Goal: Task Accomplishment & Management: Manage account settings

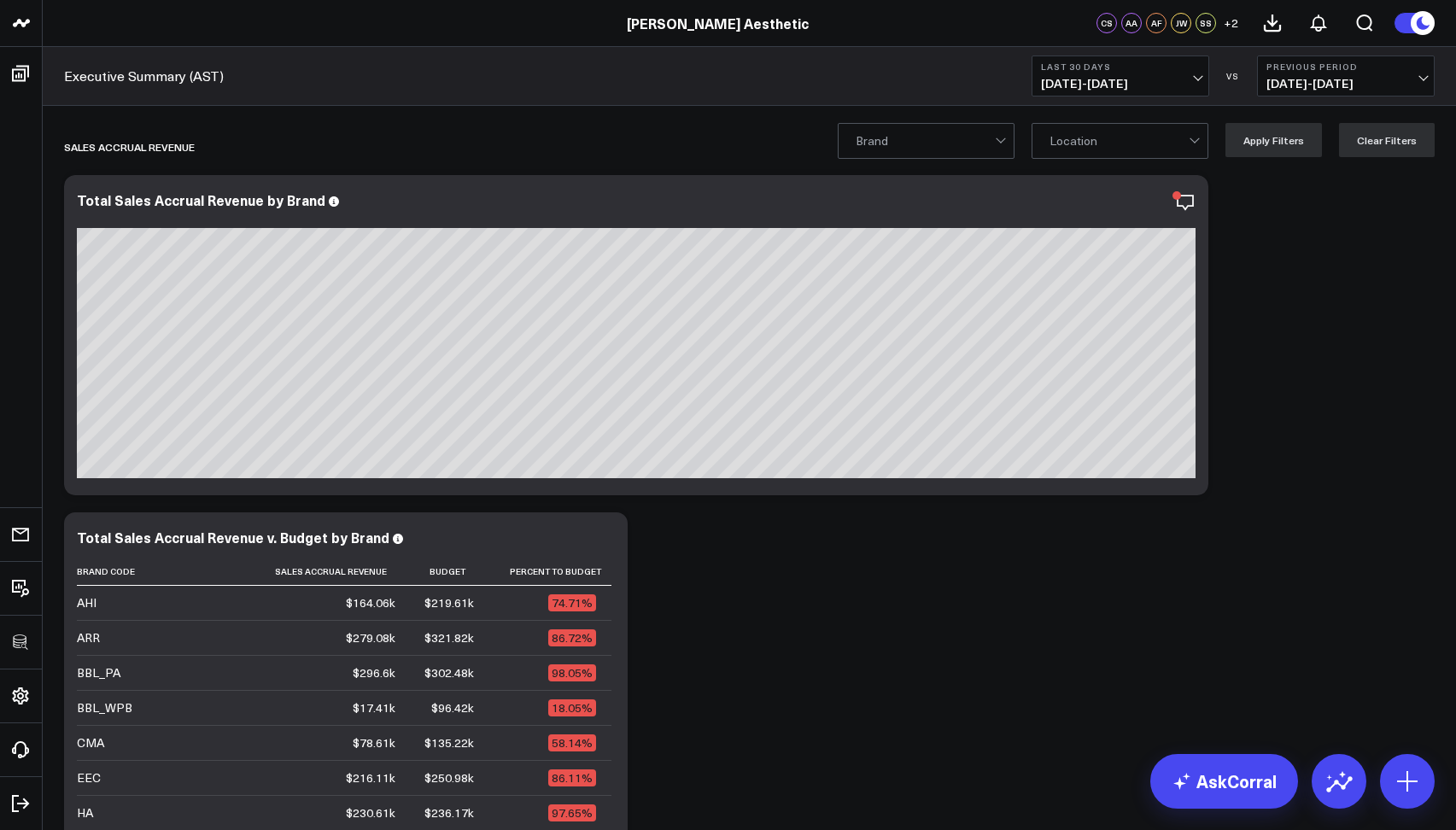
scroll to position [11765, 0]
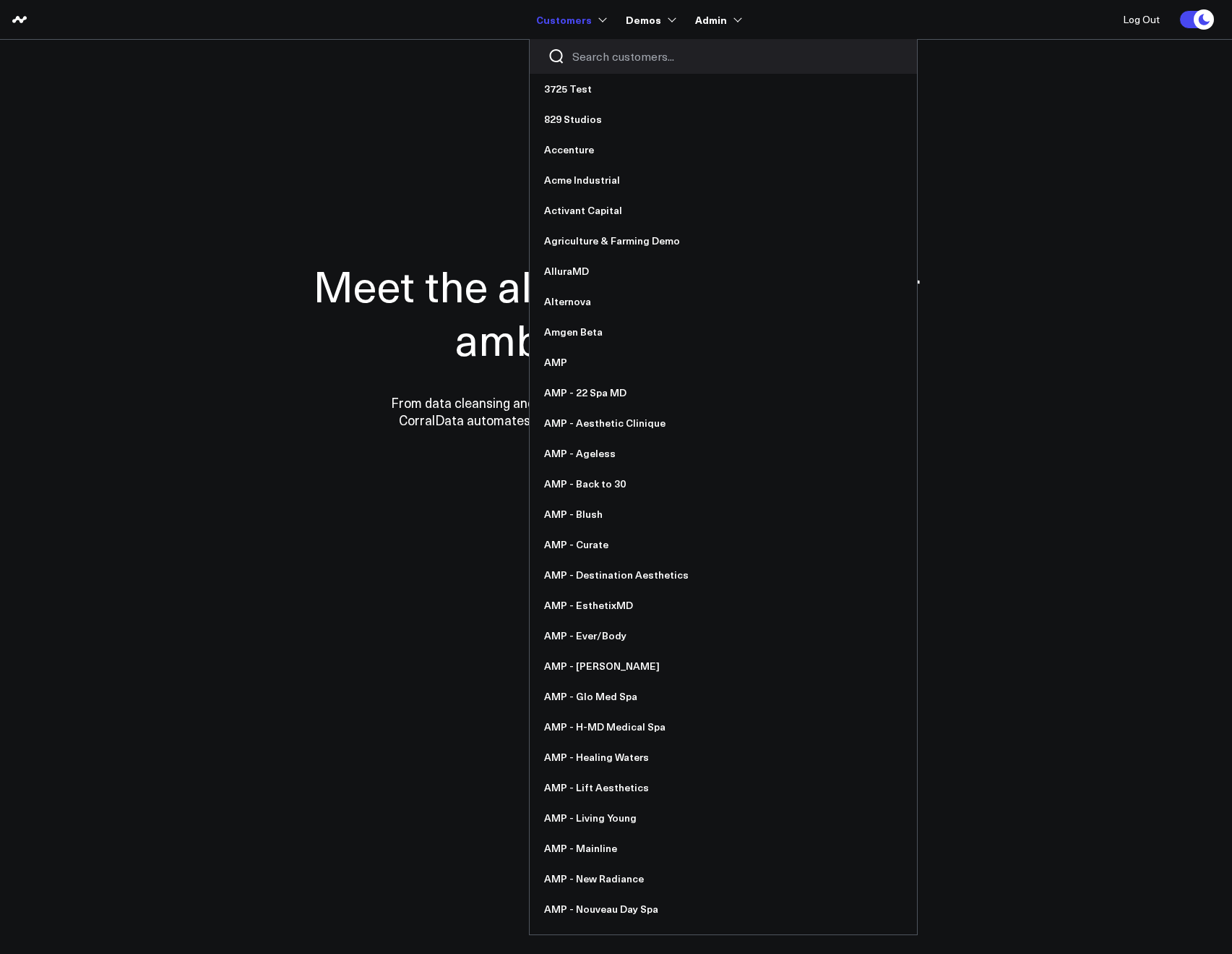
click at [581, 52] on input "Search customers input" at bounding box center [736, 56] width 327 height 16
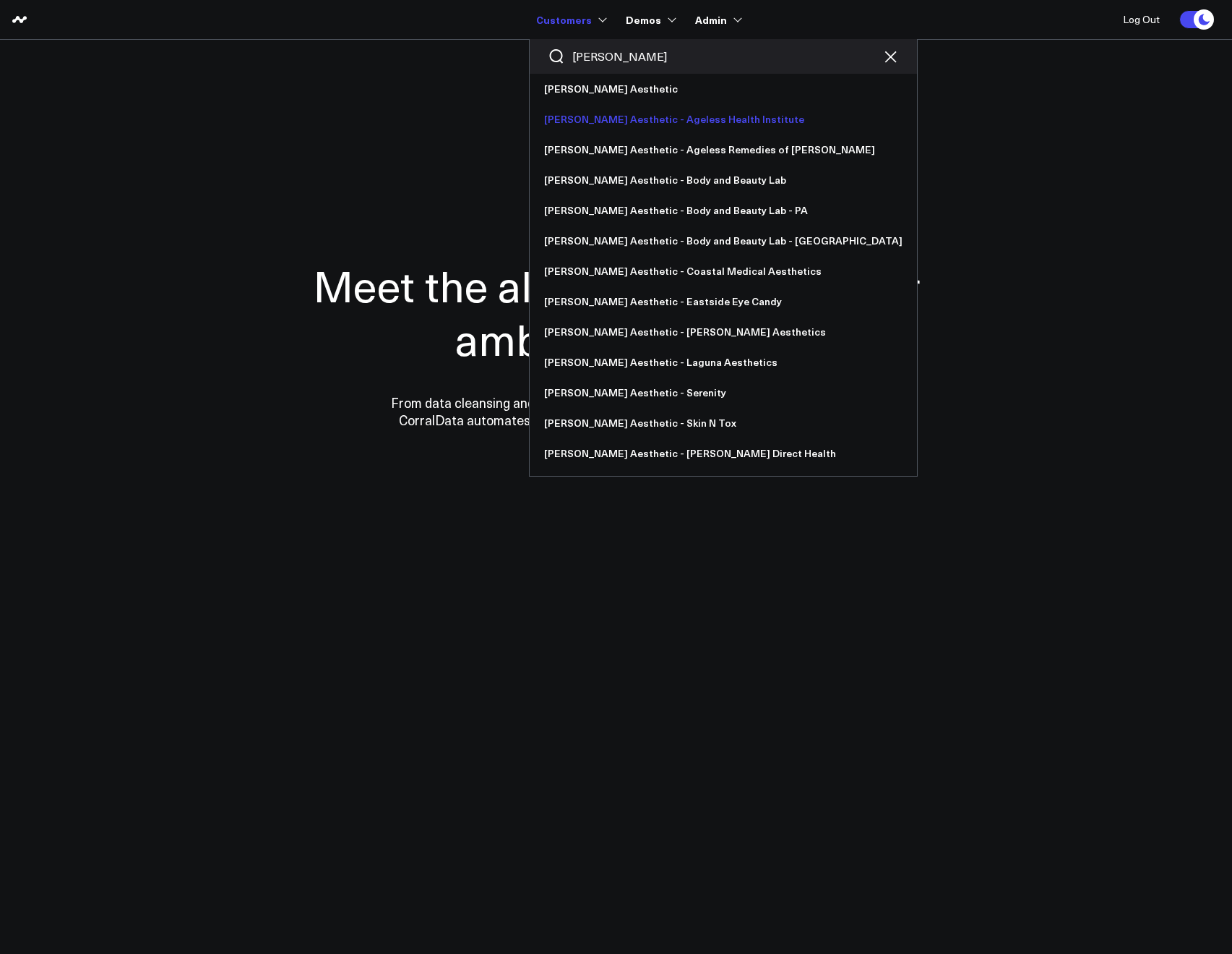
type input "ann"
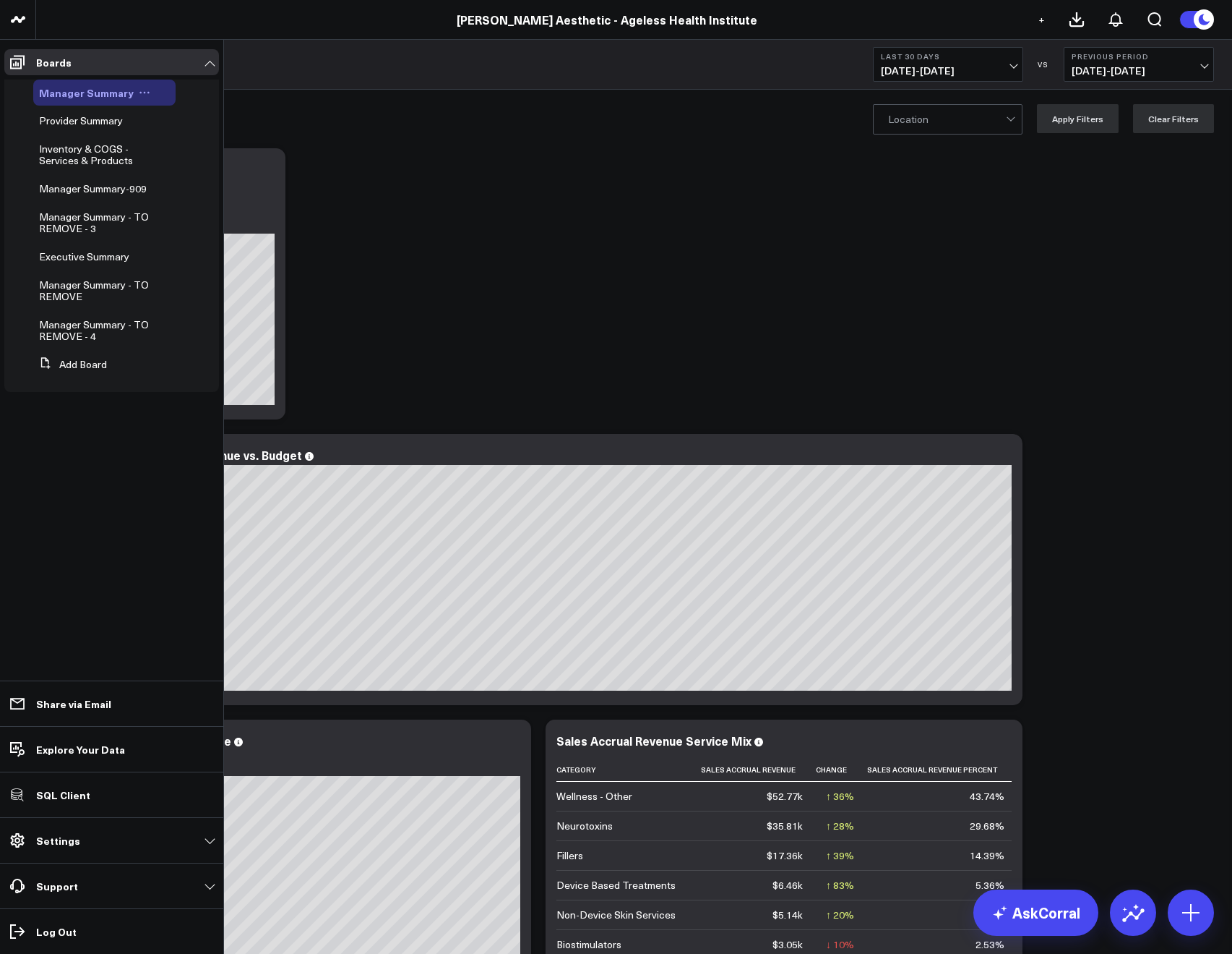
click at [139, 92] on icon at bounding box center [145, 92] width 12 height 12
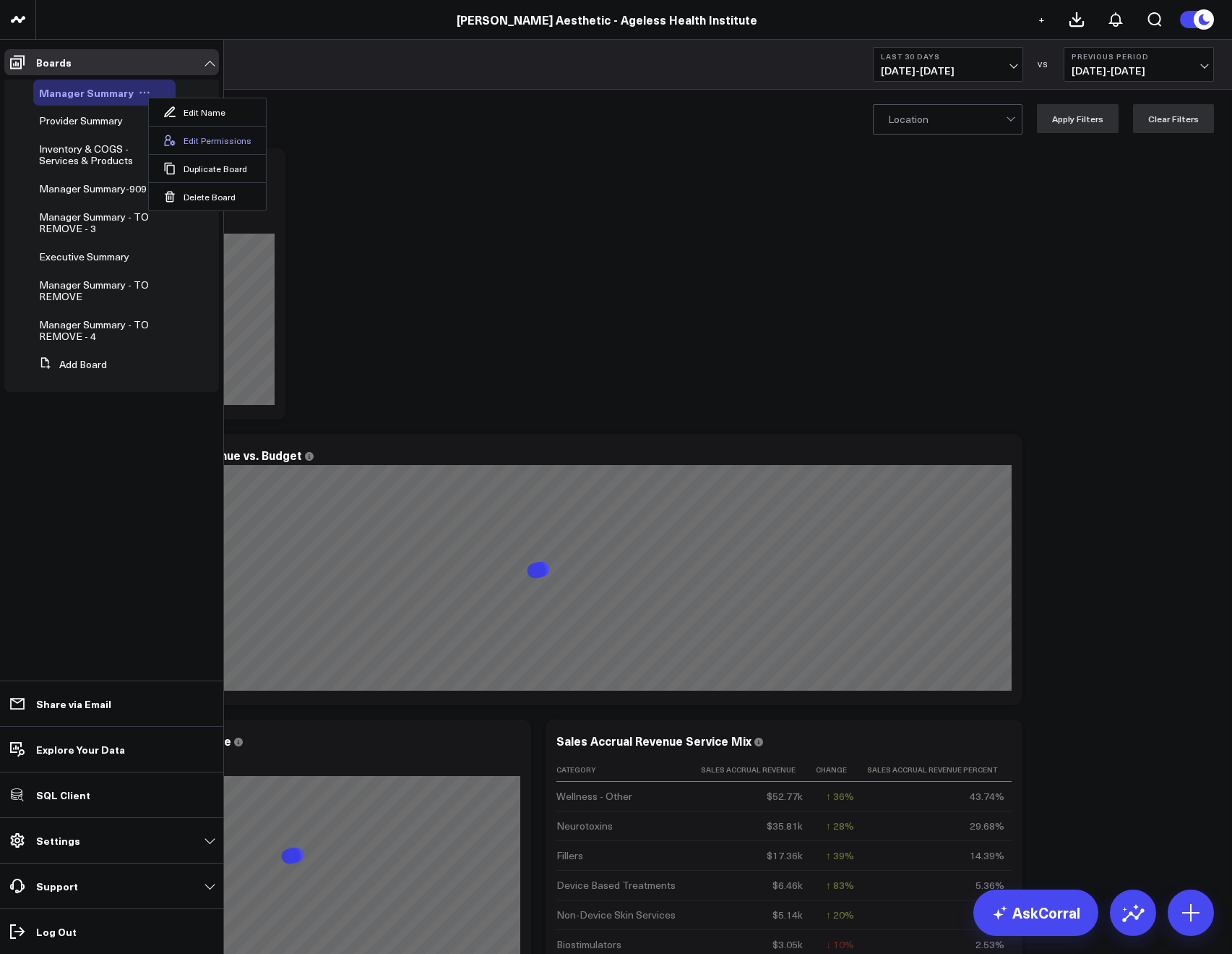
click at [219, 138] on button "Edit Permissions" at bounding box center [207, 140] width 117 height 28
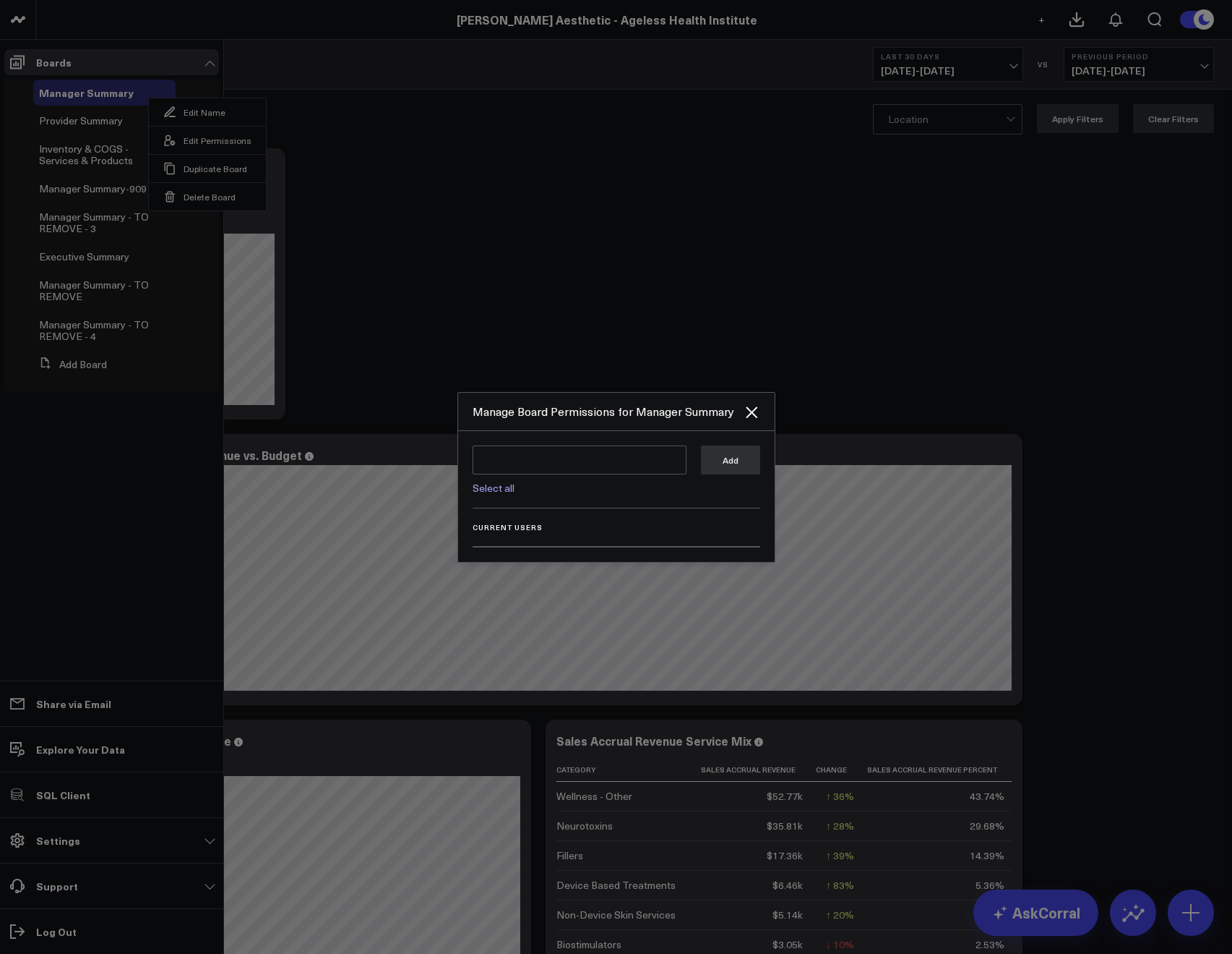
click at [495, 484] on link "Select all" at bounding box center [493, 487] width 42 height 13
type textarea "@Corral Support @Allie Fleischer @JP Wartman @Samarth Patel"
click at [706, 472] on button "Add" at bounding box center [731, 459] width 59 height 29
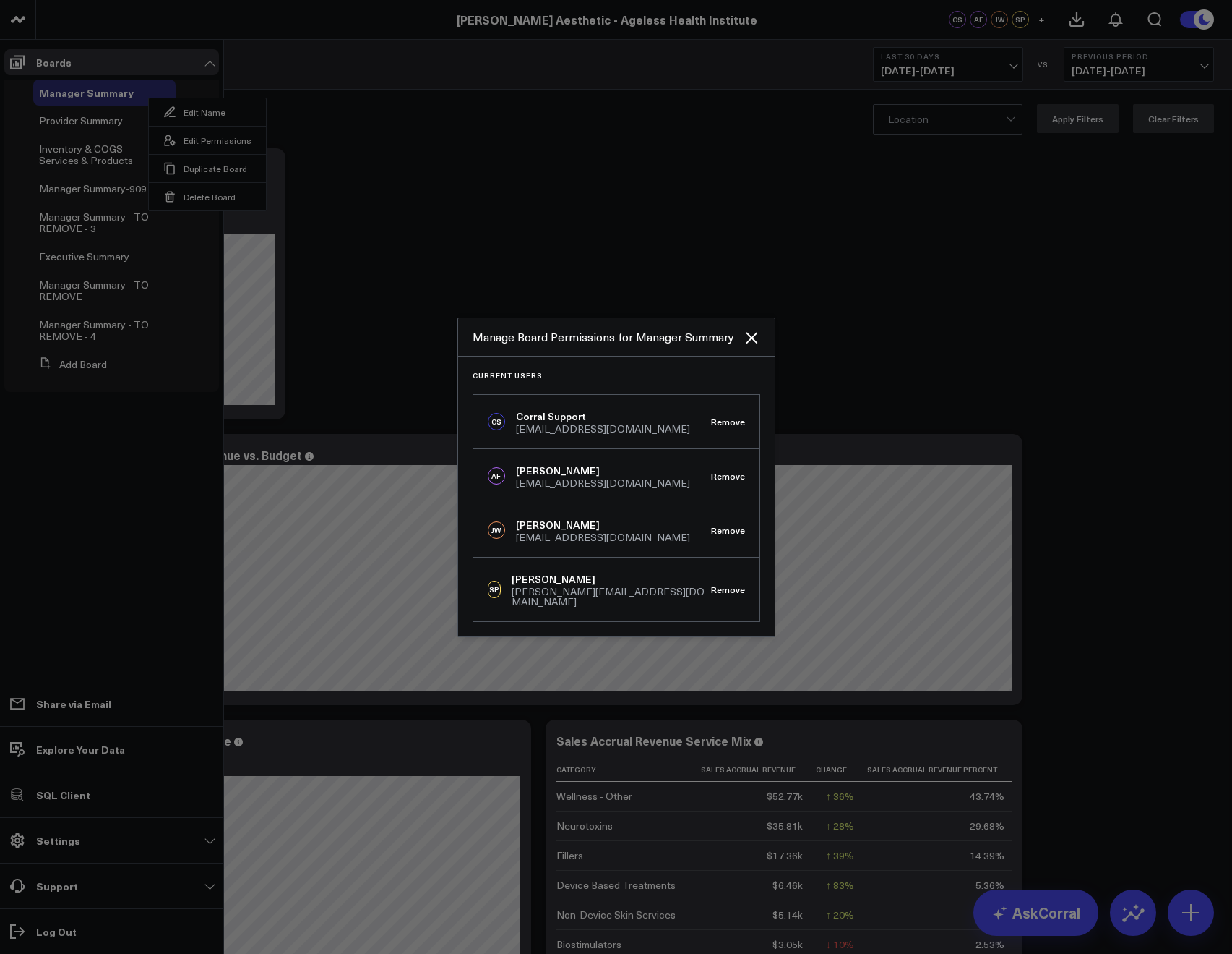
click at [461, 291] on div at bounding box center [616, 477] width 1232 height 954
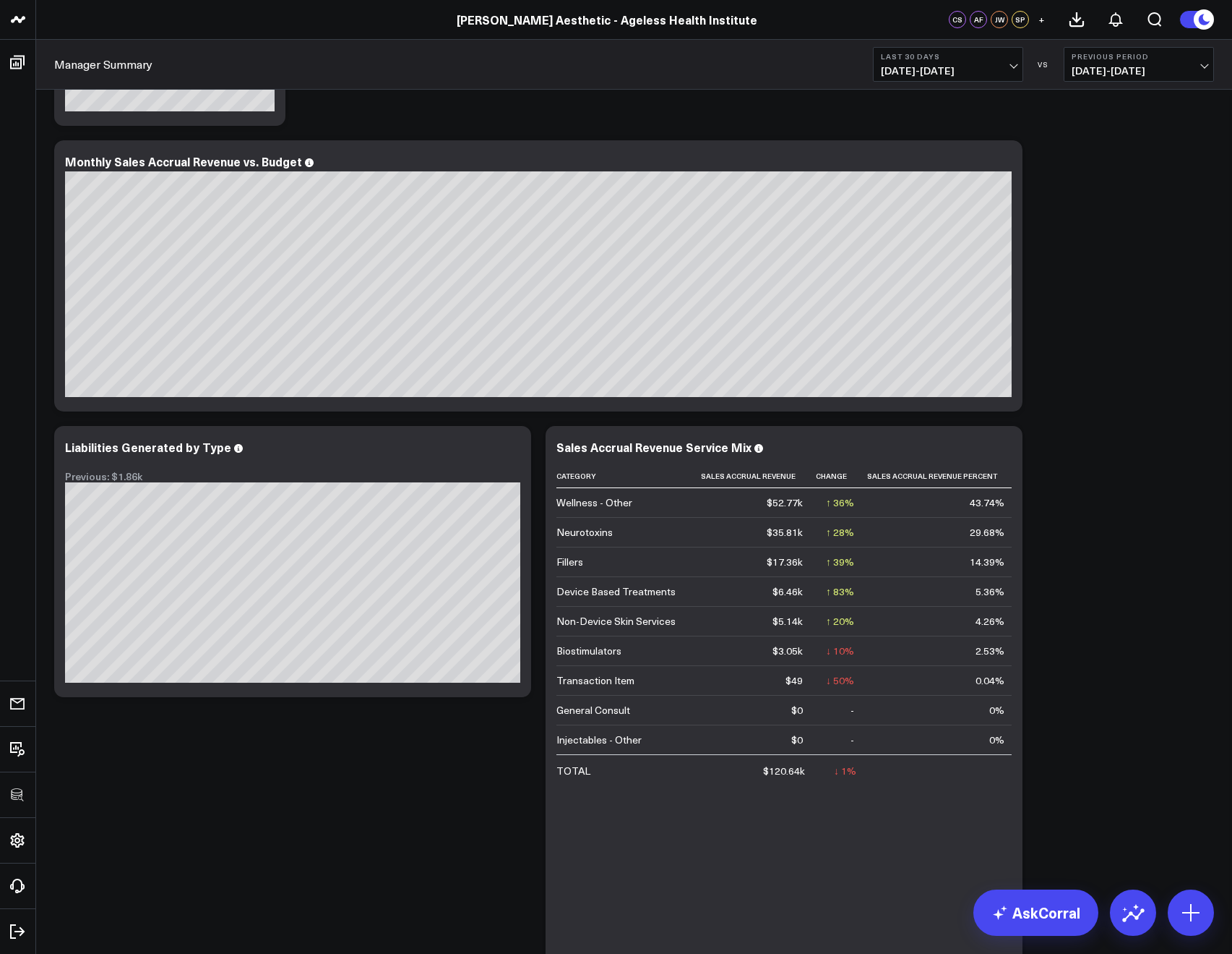
scroll to position [291, 0]
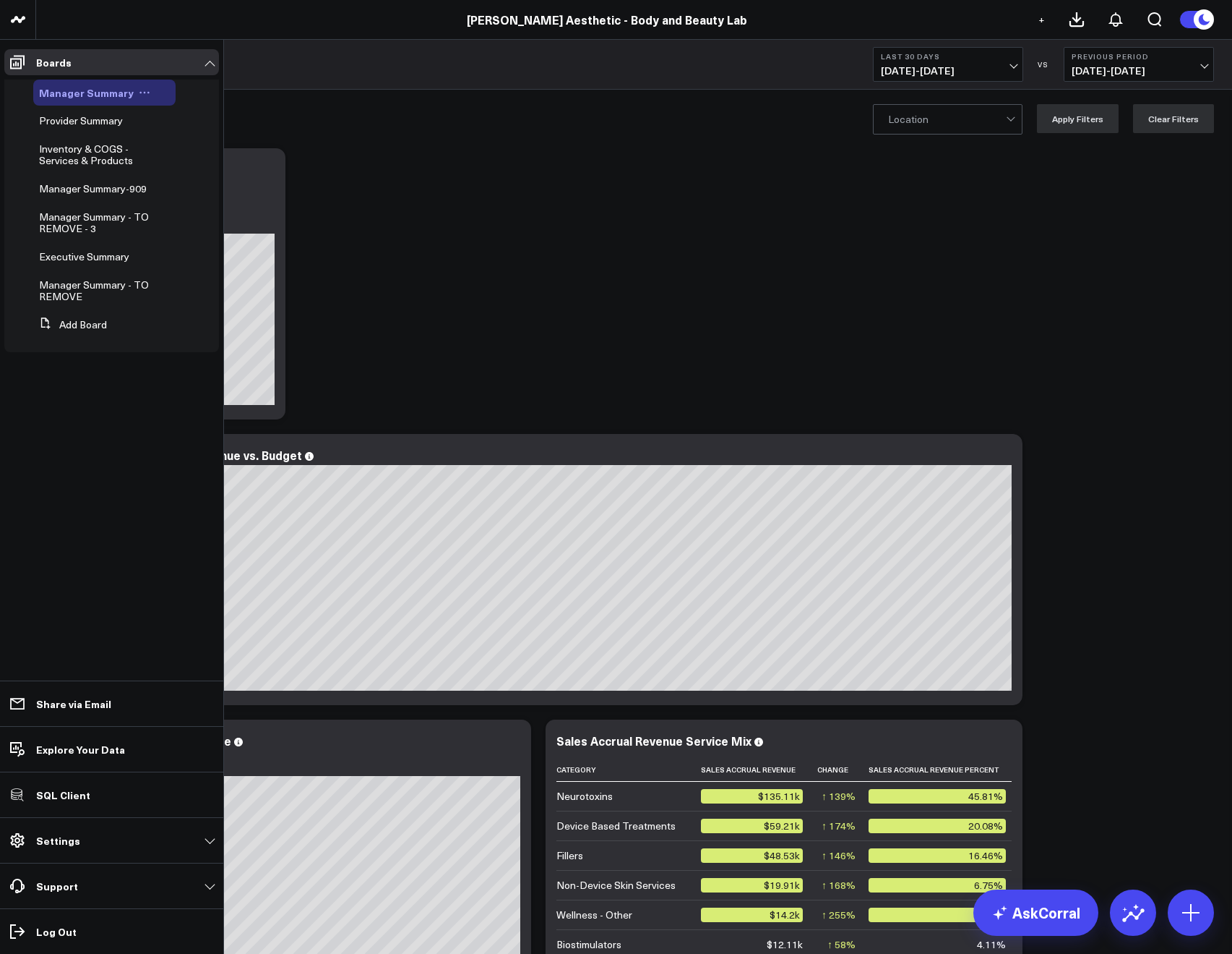
click at [142, 90] on icon at bounding box center [145, 92] width 12 height 12
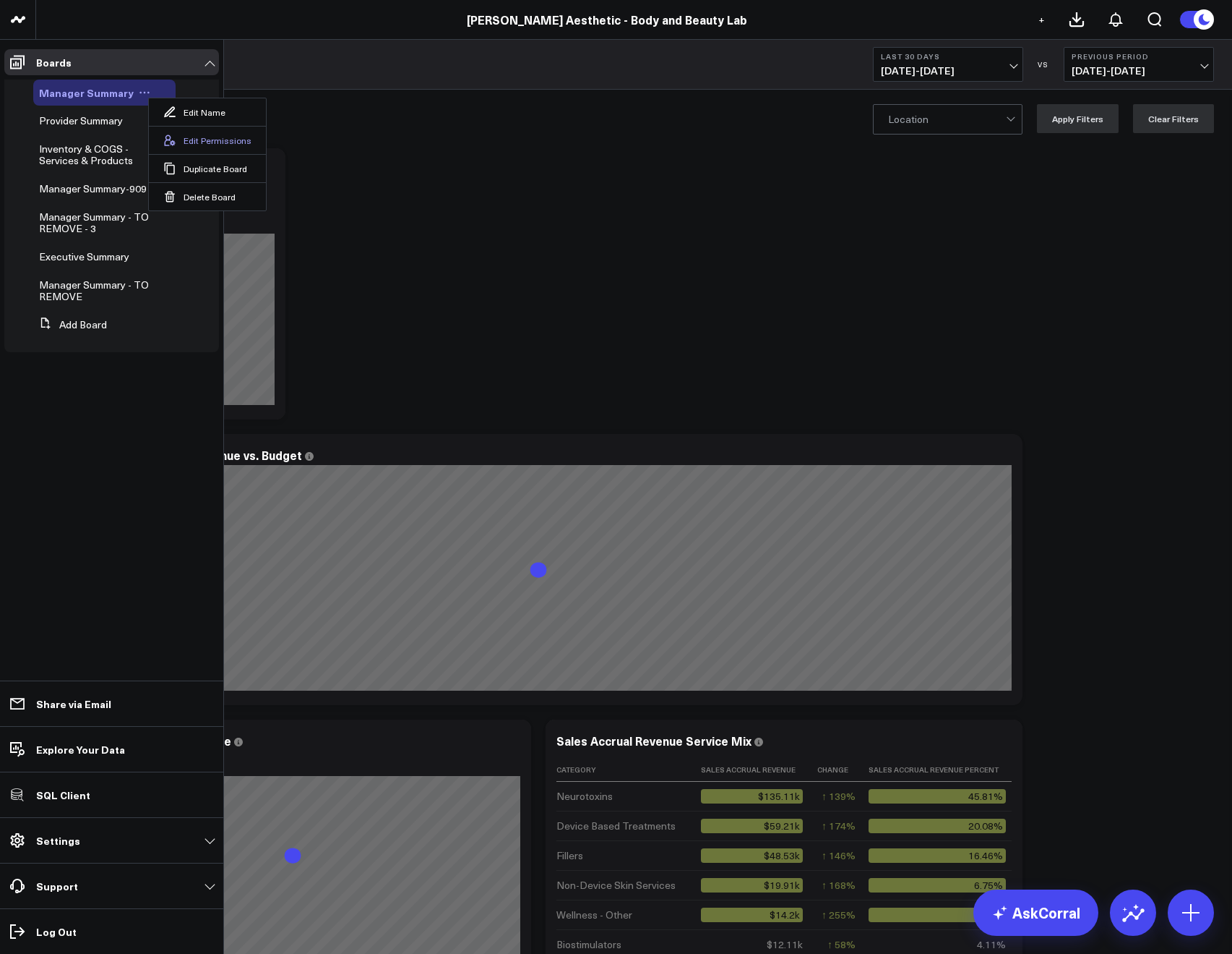
click at [177, 134] on button "Edit Permissions" at bounding box center [207, 140] width 117 height 28
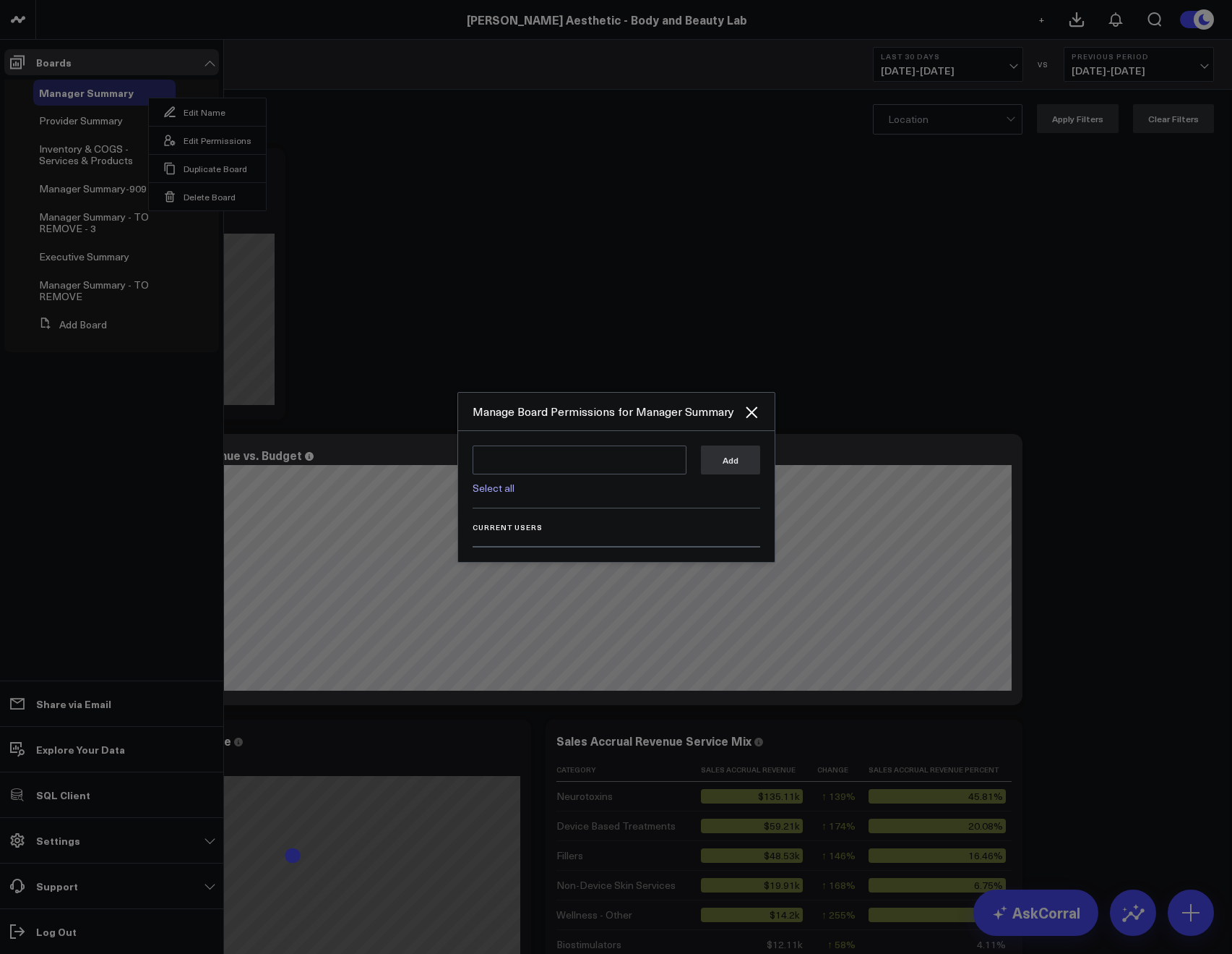
click at [496, 487] on link "Select all" at bounding box center [493, 487] width 42 height 13
type textarea "@Corral Support @[PERSON_NAME] @[PERSON_NAME] @[PERSON_NAME]"
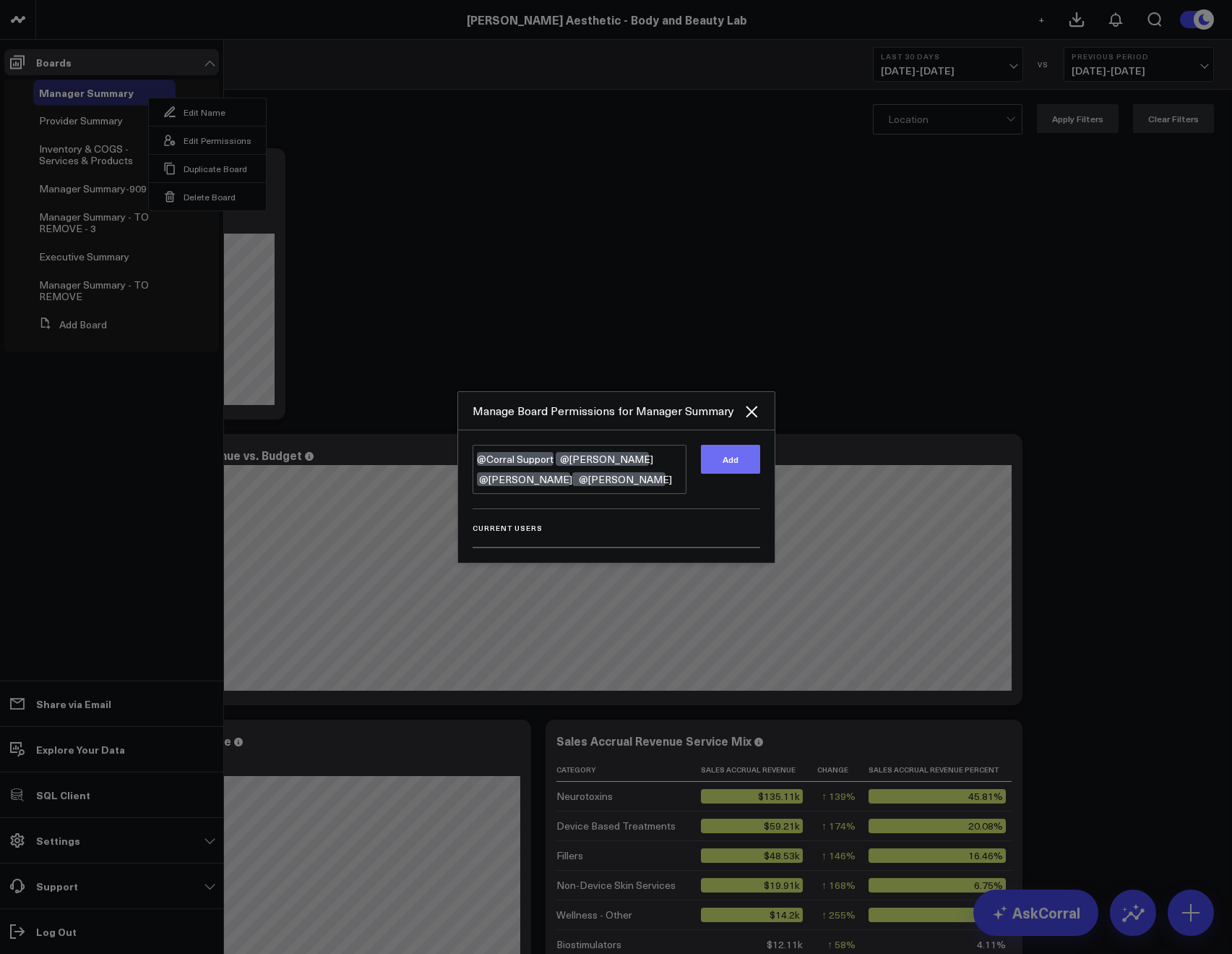
click at [726, 465] on button "Add" at bounding box center [731, 459] width 59 height 29
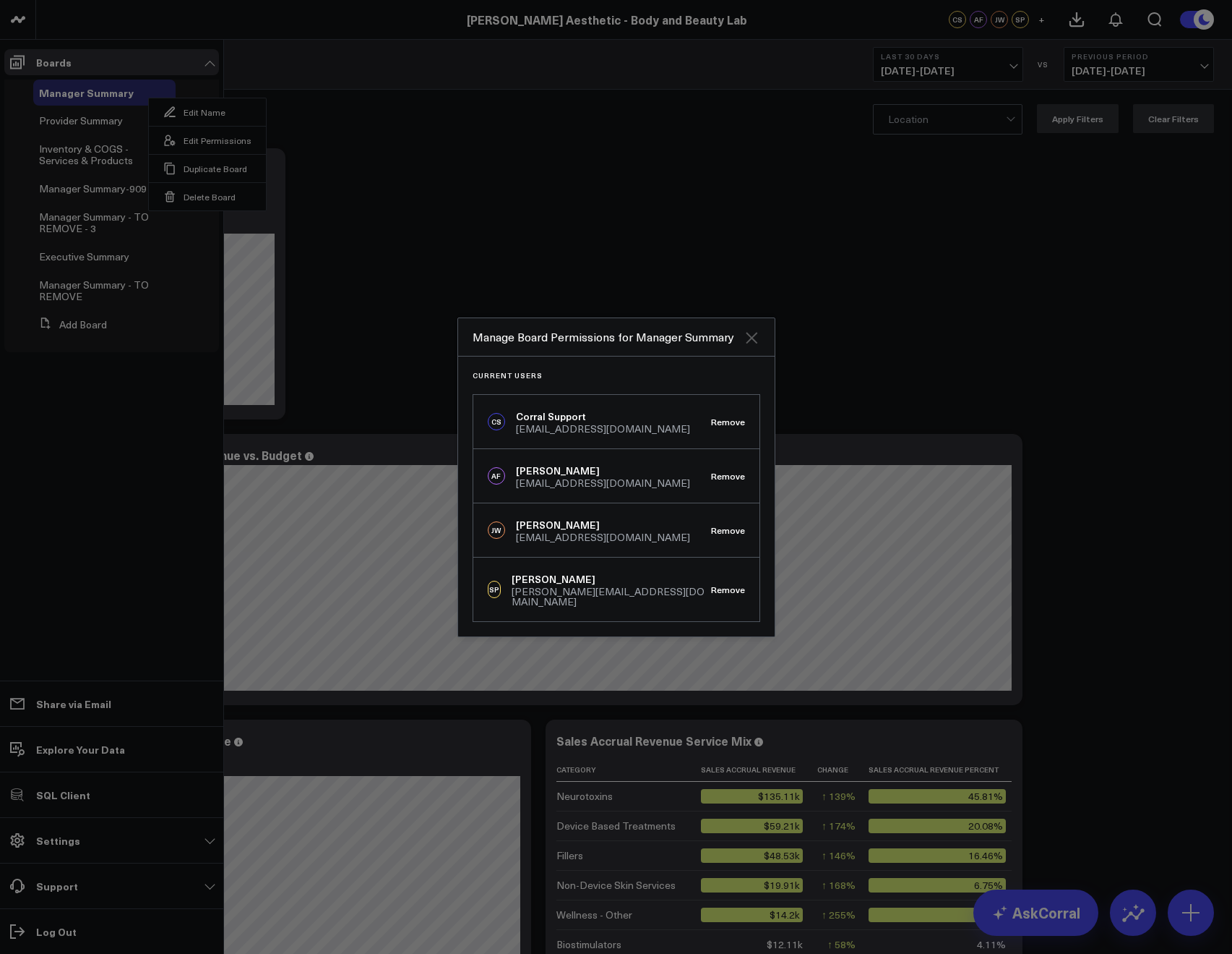
click at [750, 343] on icon "Close" at bounding box center [751, 337] width 12 height 12
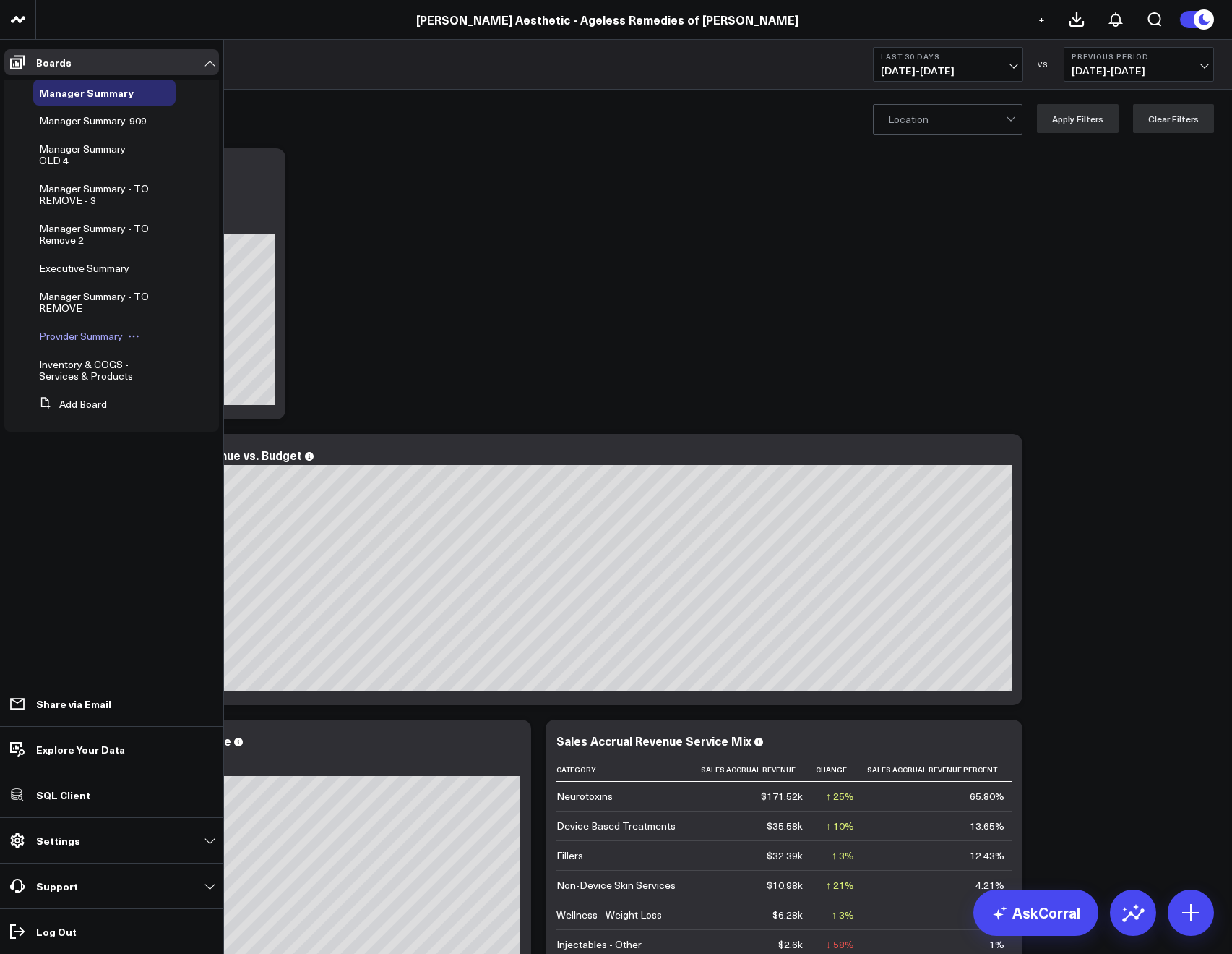
click at [89, 322] on ul "Manager Summary Manager Summary-909 Manager Summary - OLD 4 Manager Summary - T…" at bounding box center [112, 255] width 215 height 352
click at [141, 91] on icon at bounding box center [145, 92] width 12 height 12
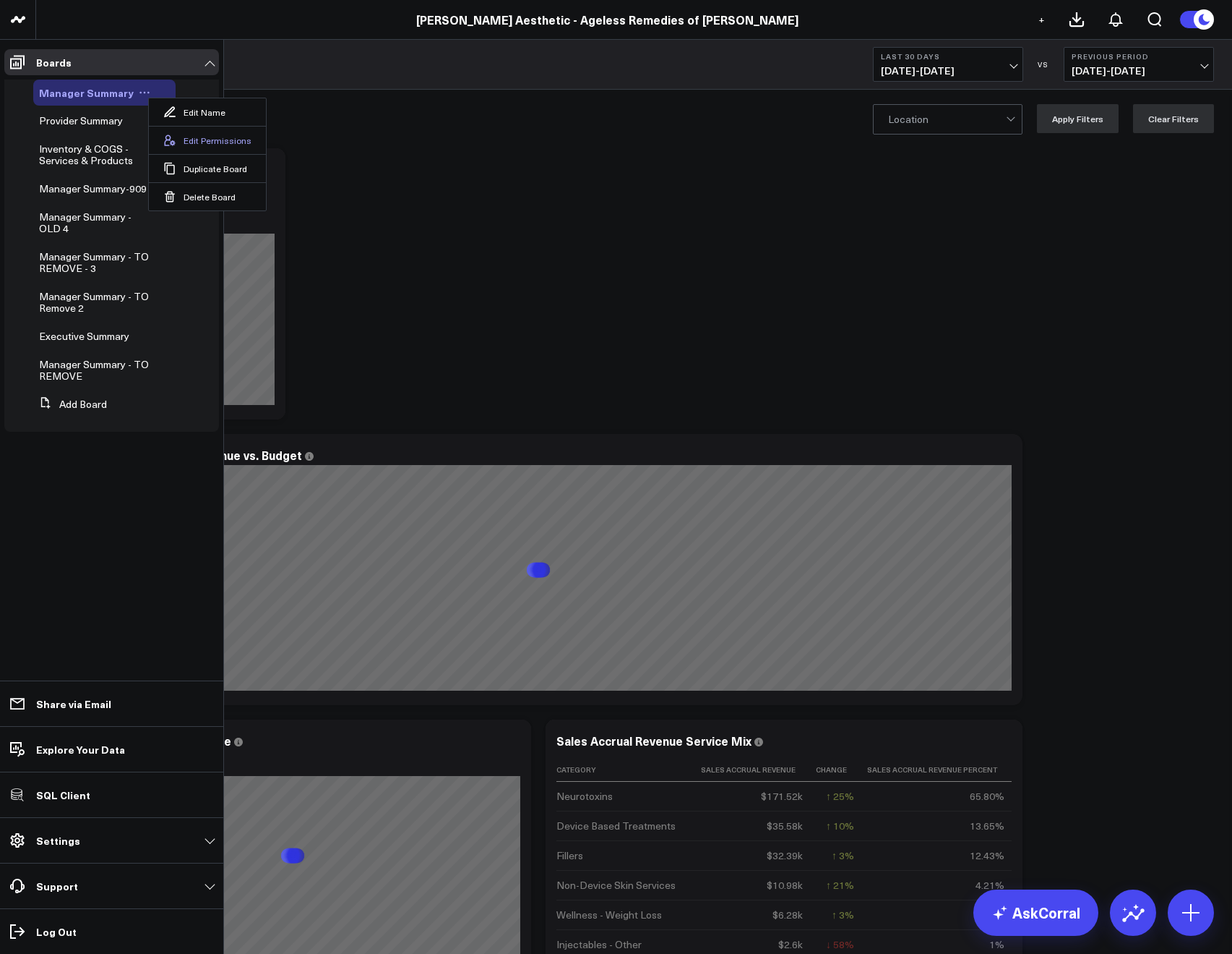
click at [178, 133] on button "Edit Permissions" at bounding box center [207, 140] width 117 height 28
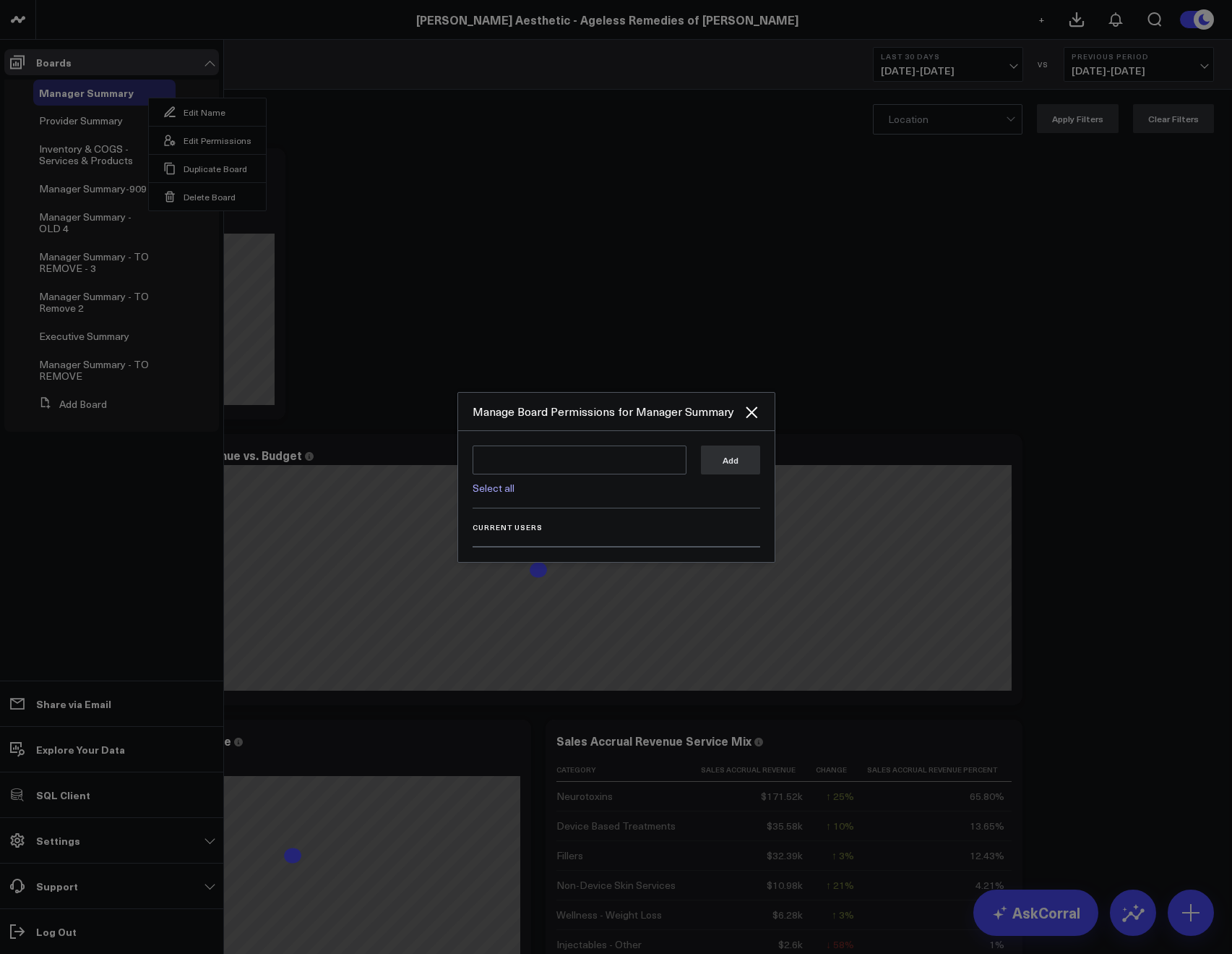
click at [501, 492] on div "Select all Add" at bounding box center [616, 477] width 287 height 62
click at [501, 490] on link "Select all" at bounding box center [493, 487] width 42 height 13
type textarea "@Corral Support @Allie Fleischer @JP Wartman @Samarth Patel @Mike Lassiter"
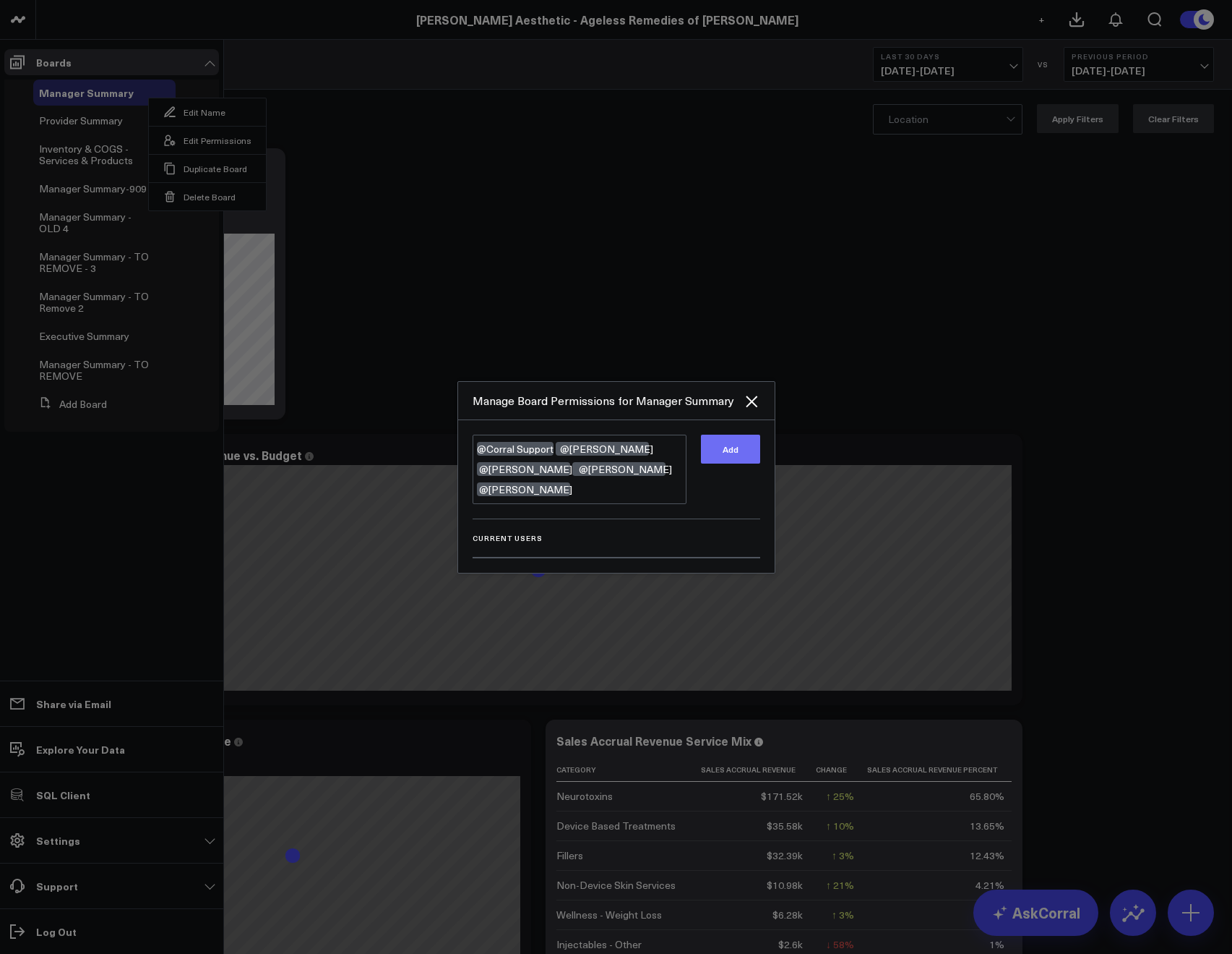
click at [732, 457] on button "Add" at bounding box center [731, 449] width 59 height 29
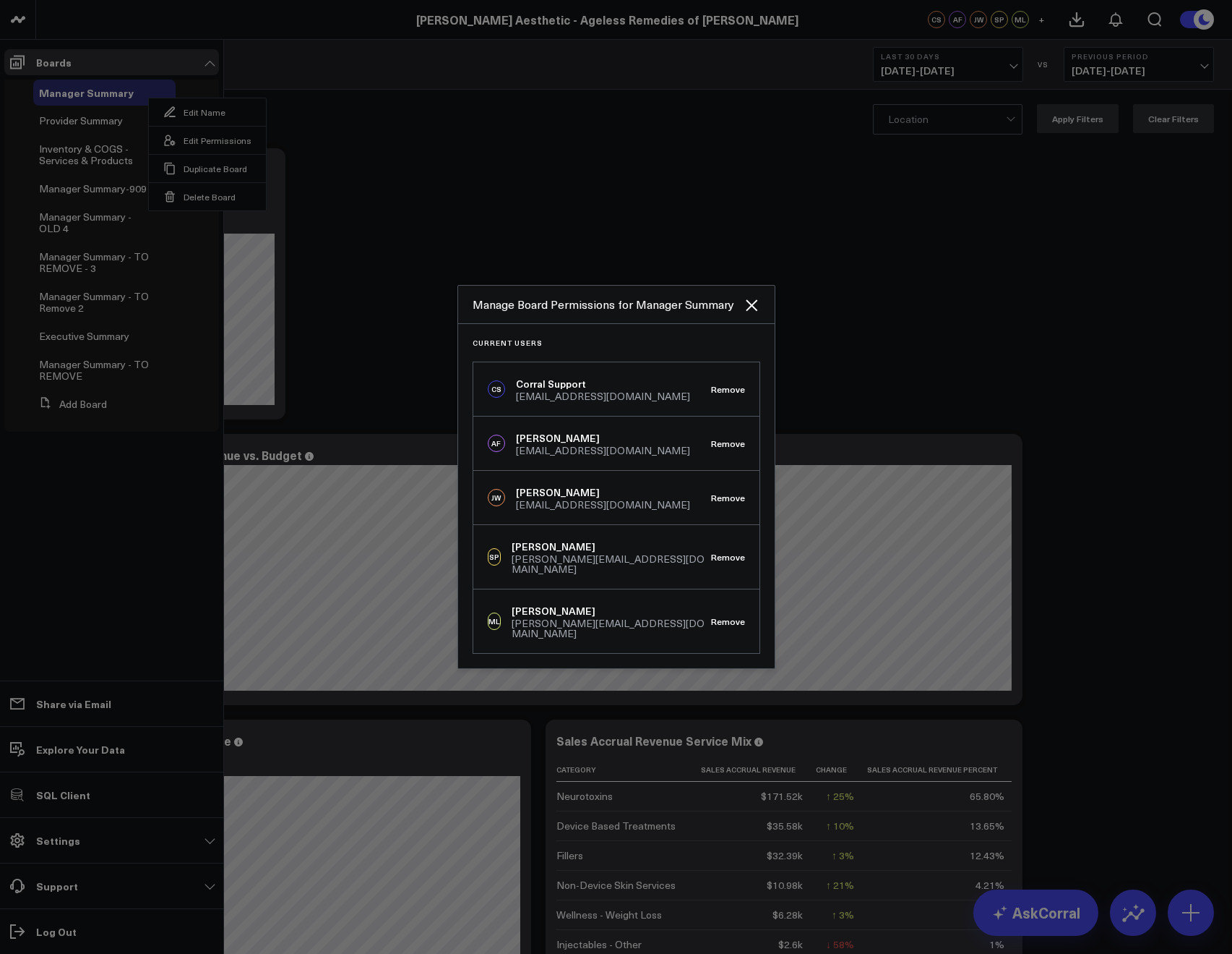
click at [506, 227] on div at bounding box center [616, 477] width 1232 height 954
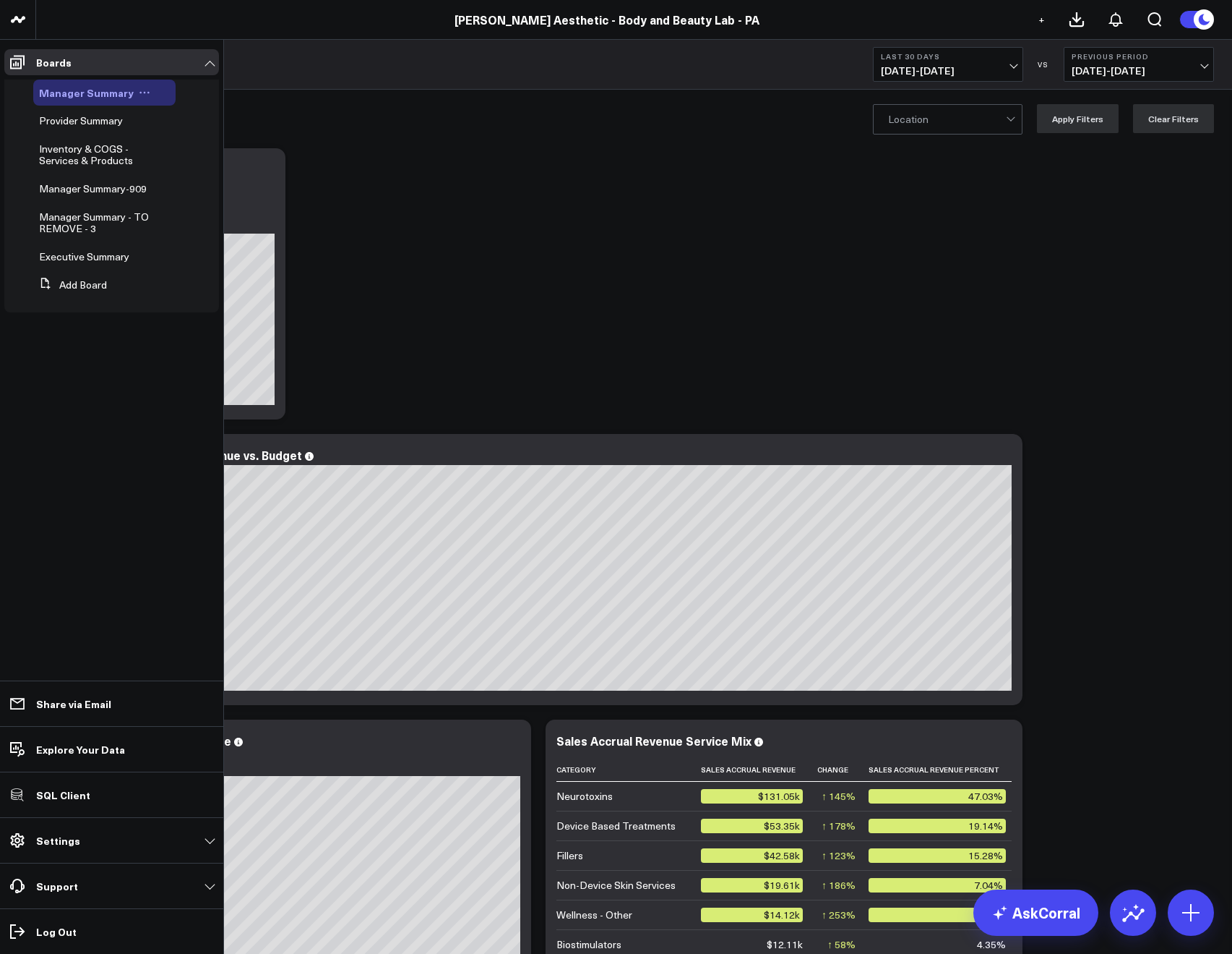
click at [139, 92] on icon at bounding box center [145, 92] width 12 height 12
click at [182, 138] on button "Edit Permissions" at bounding box center [207, 140] width 117 height 28
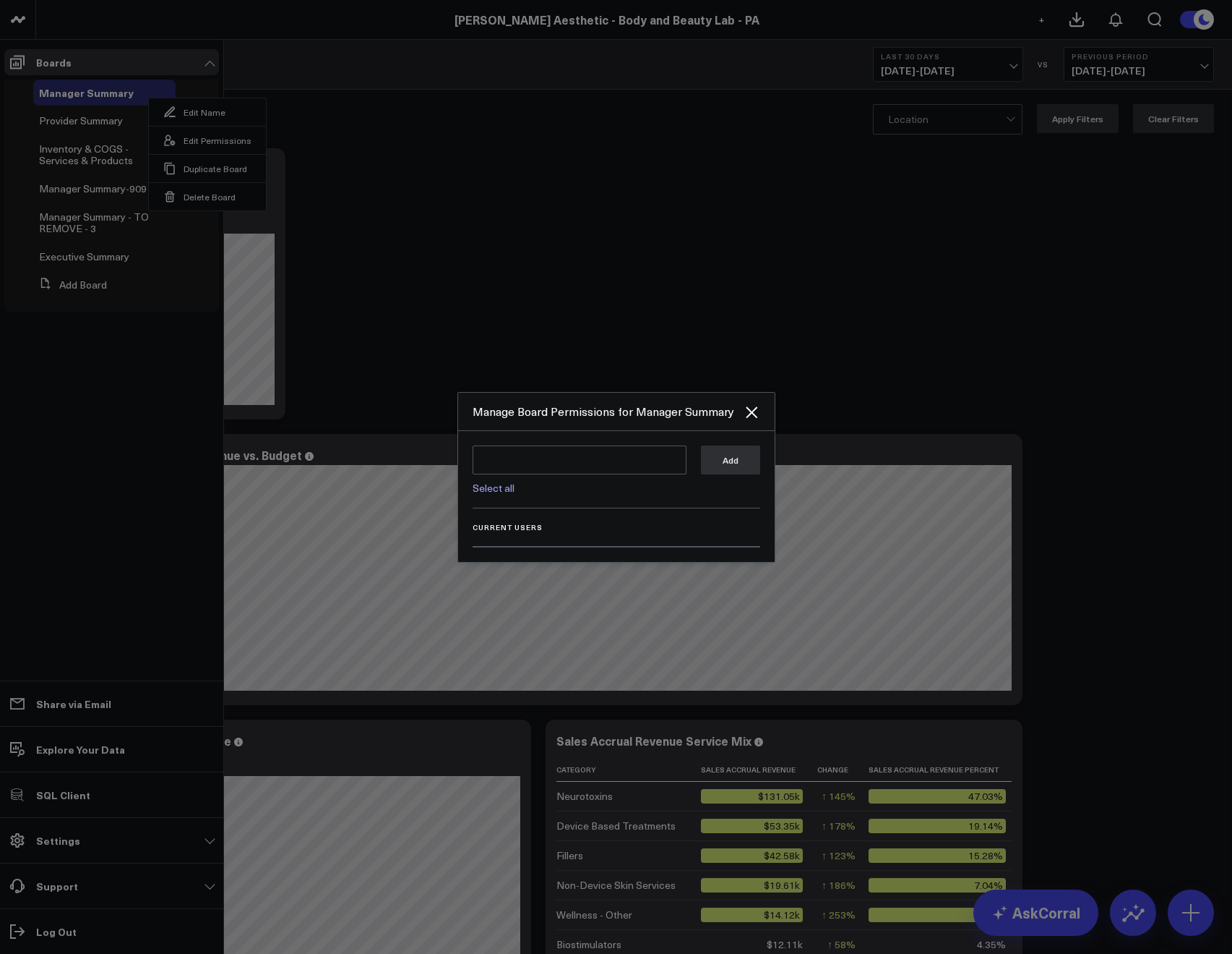
click at [486, 491] on link "Select all" at bounding box center [493, 487] width 42 height 13
type textarea "@Corral Support @Allie Fleischer @JP Wartman @Samarth Patel @Kelli Blohm"
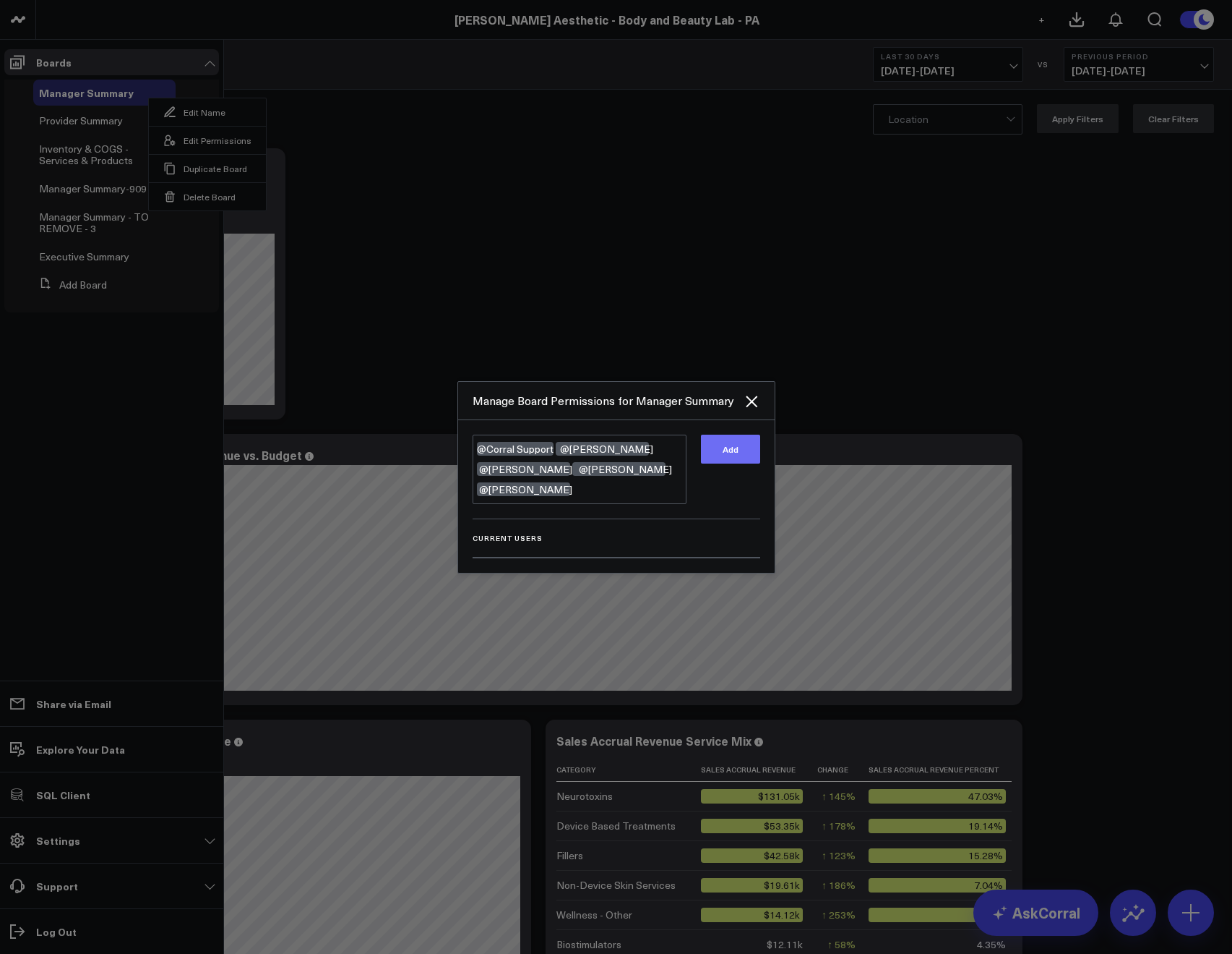
click at [724, 463] on button "Add" at bounding box center [731, 449] width 59 height 29
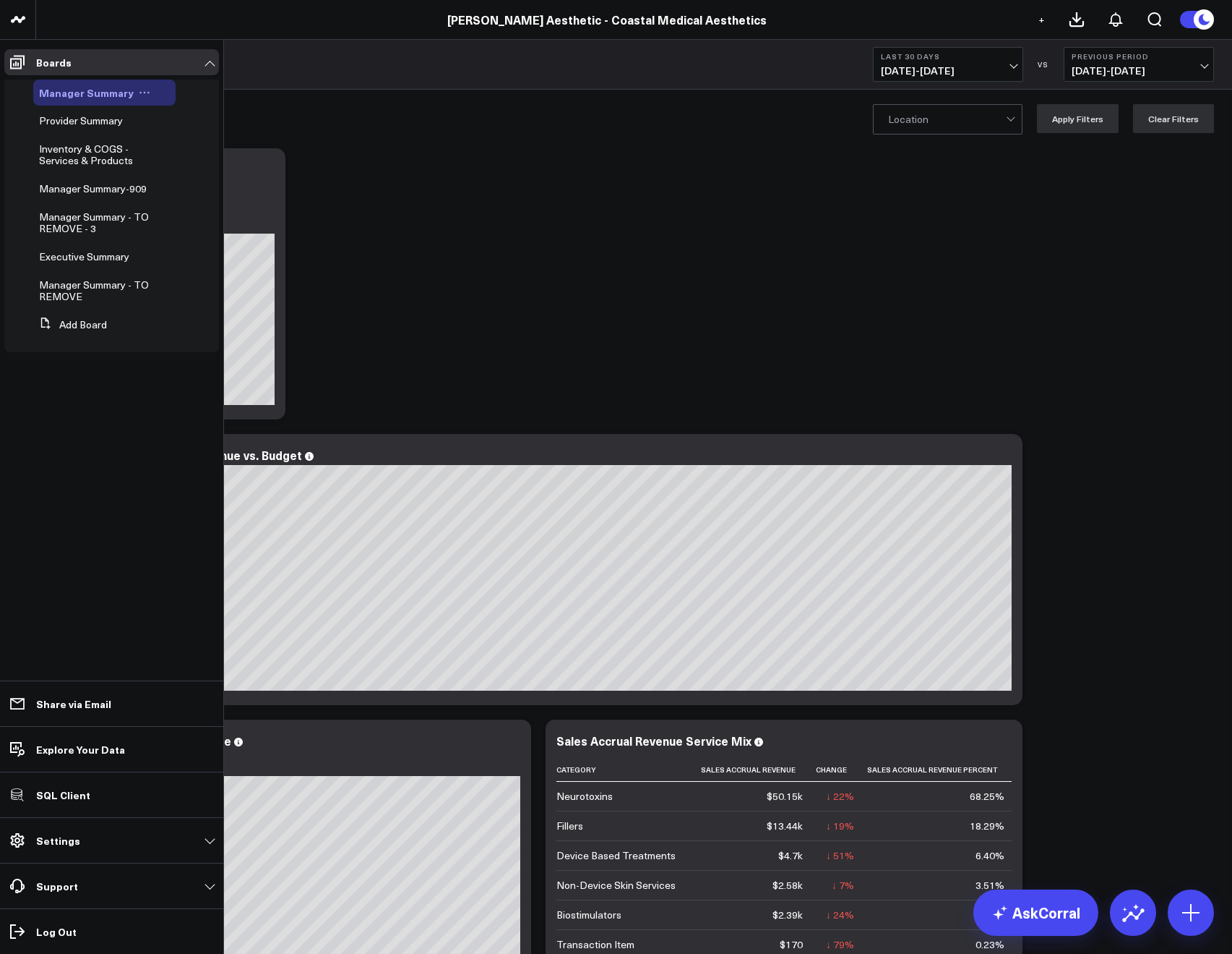
click at [140, 94] on icon at bounding box center [145, 92] width 12 height 12
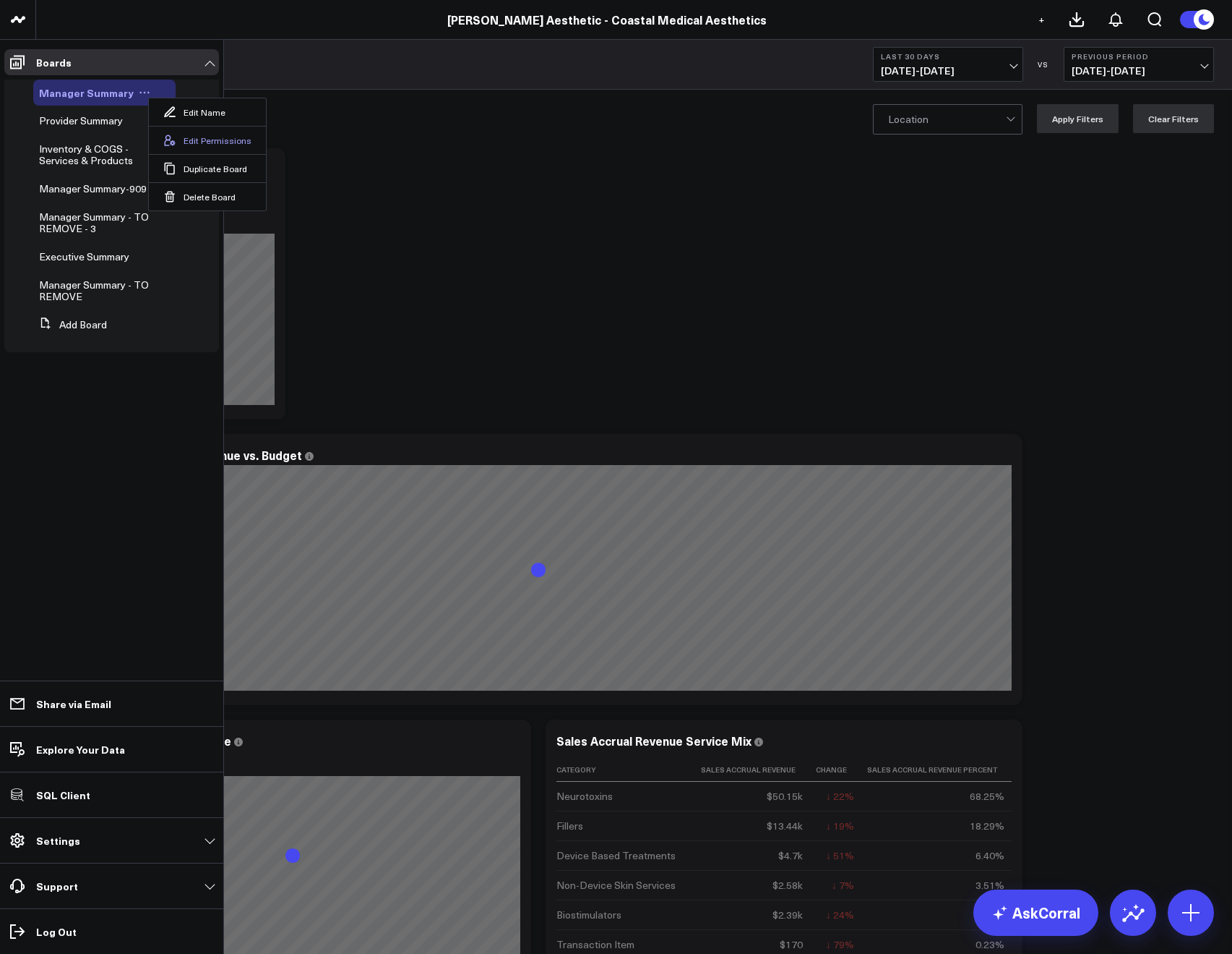
click at [192, 132] on button "Edit Permissions" at bounding box center [207, 140] width 117 height 28
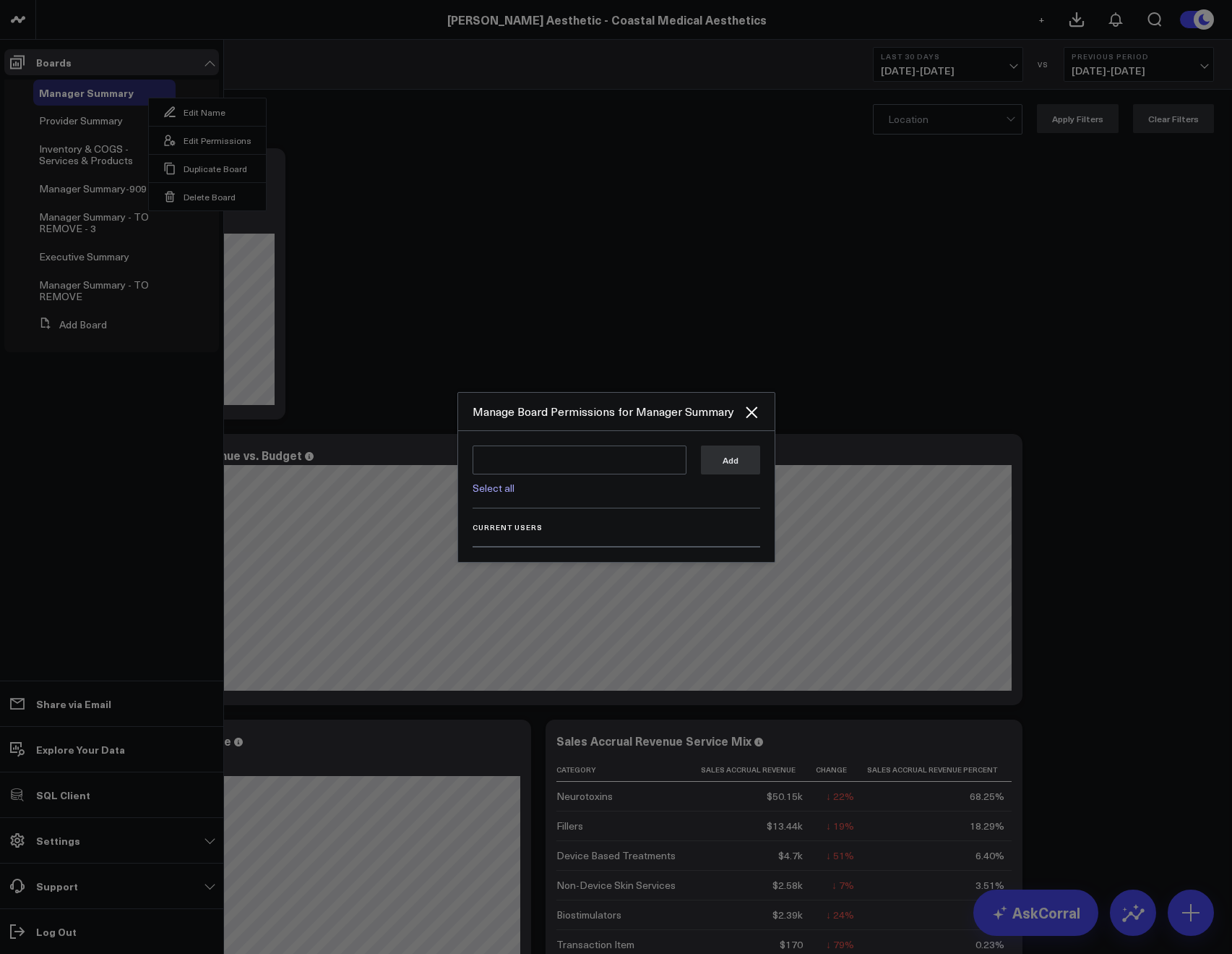
click at [489, 492] on link "Select all" at bounding box center [493, 487] width 42 height 13
type textarea "@Corral Support @Allie Fleischer @JP Wartman @Samarth Patel"
click at [713, 457] on button "Add" at bounding box center [731, 459] width 59 height 29
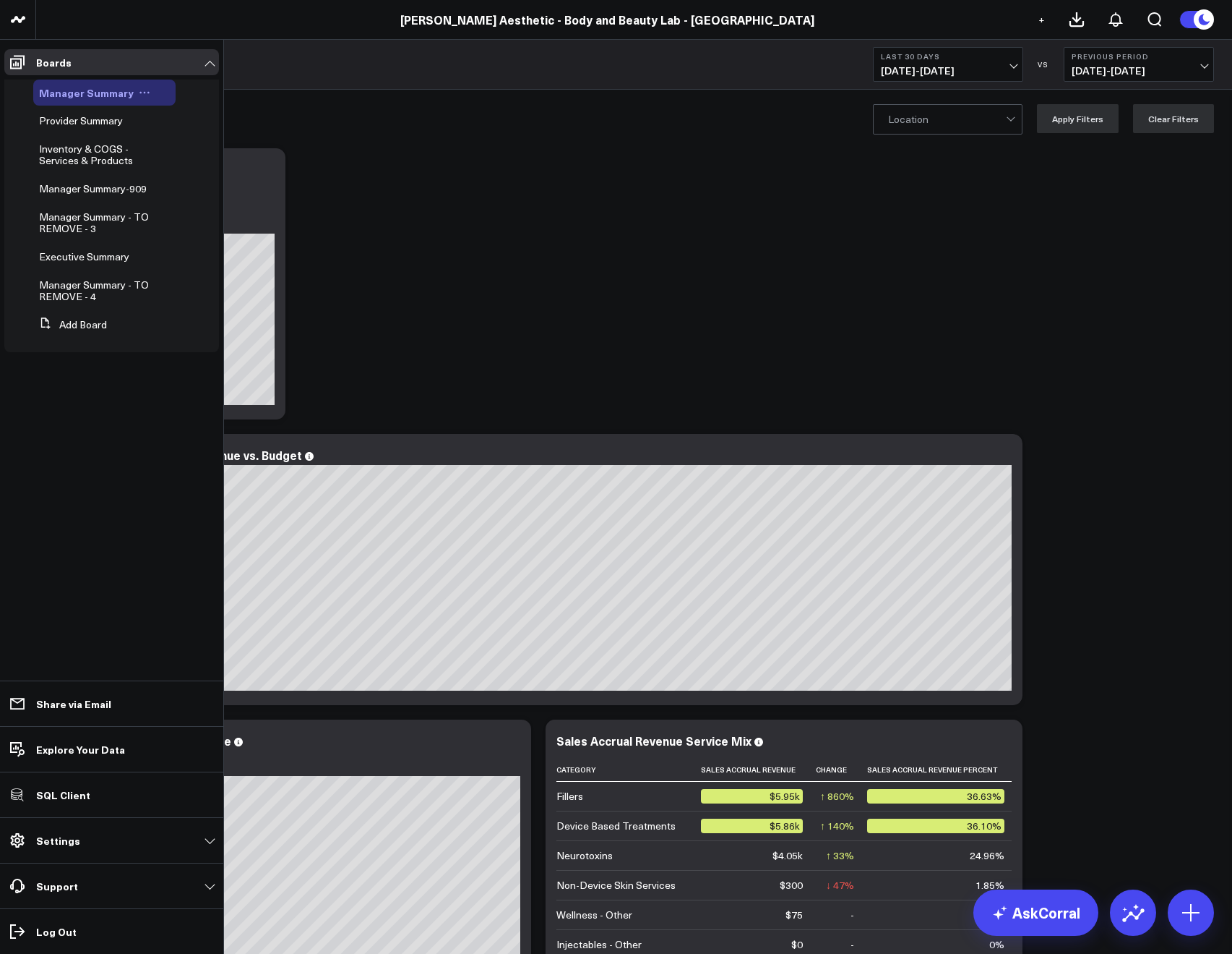
click at [142, 90] on icon at bounding box center [145, 92] width 12 height 12
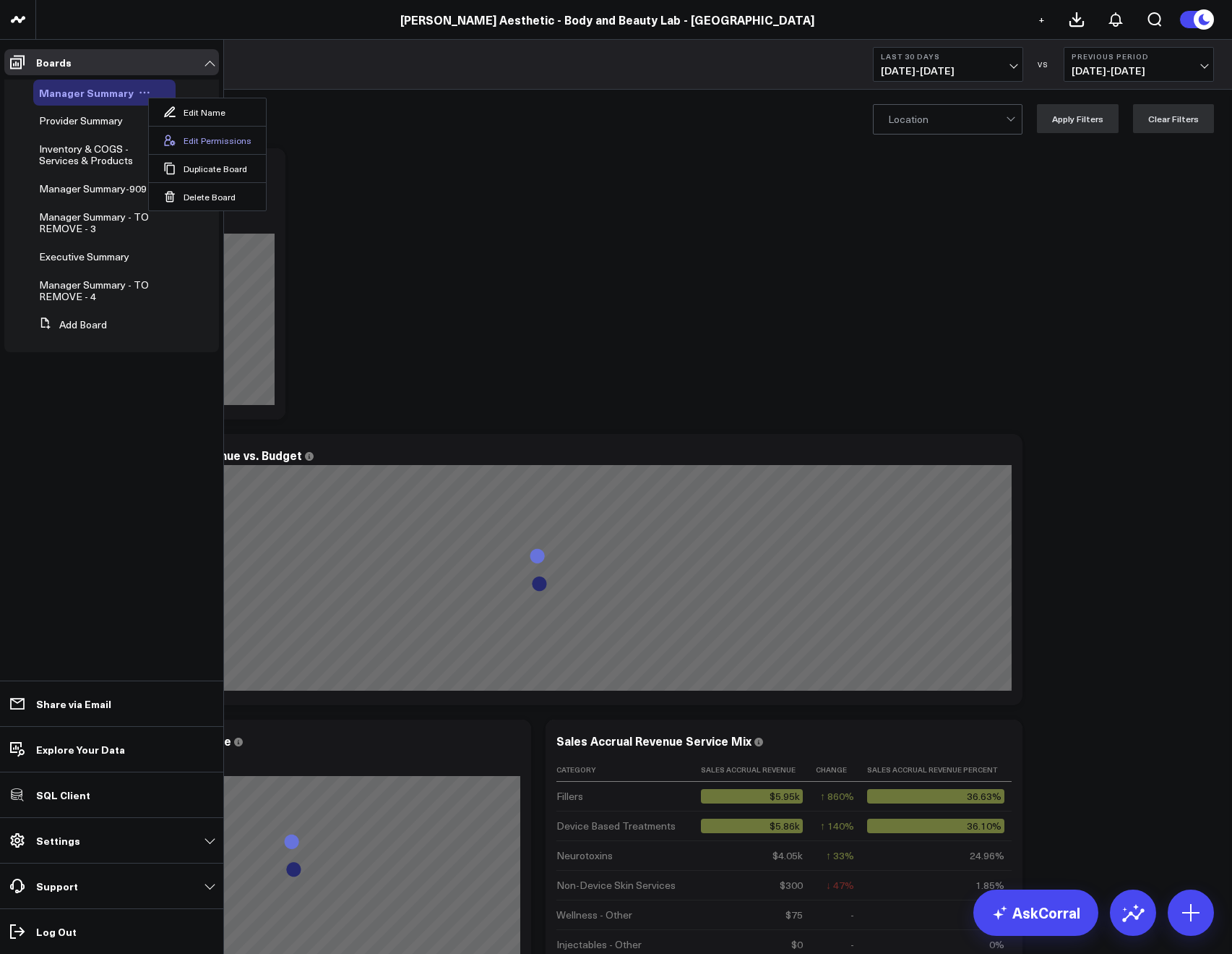
click at [171, 137] on icon at bounding box center [170, 141] width 13 height 13
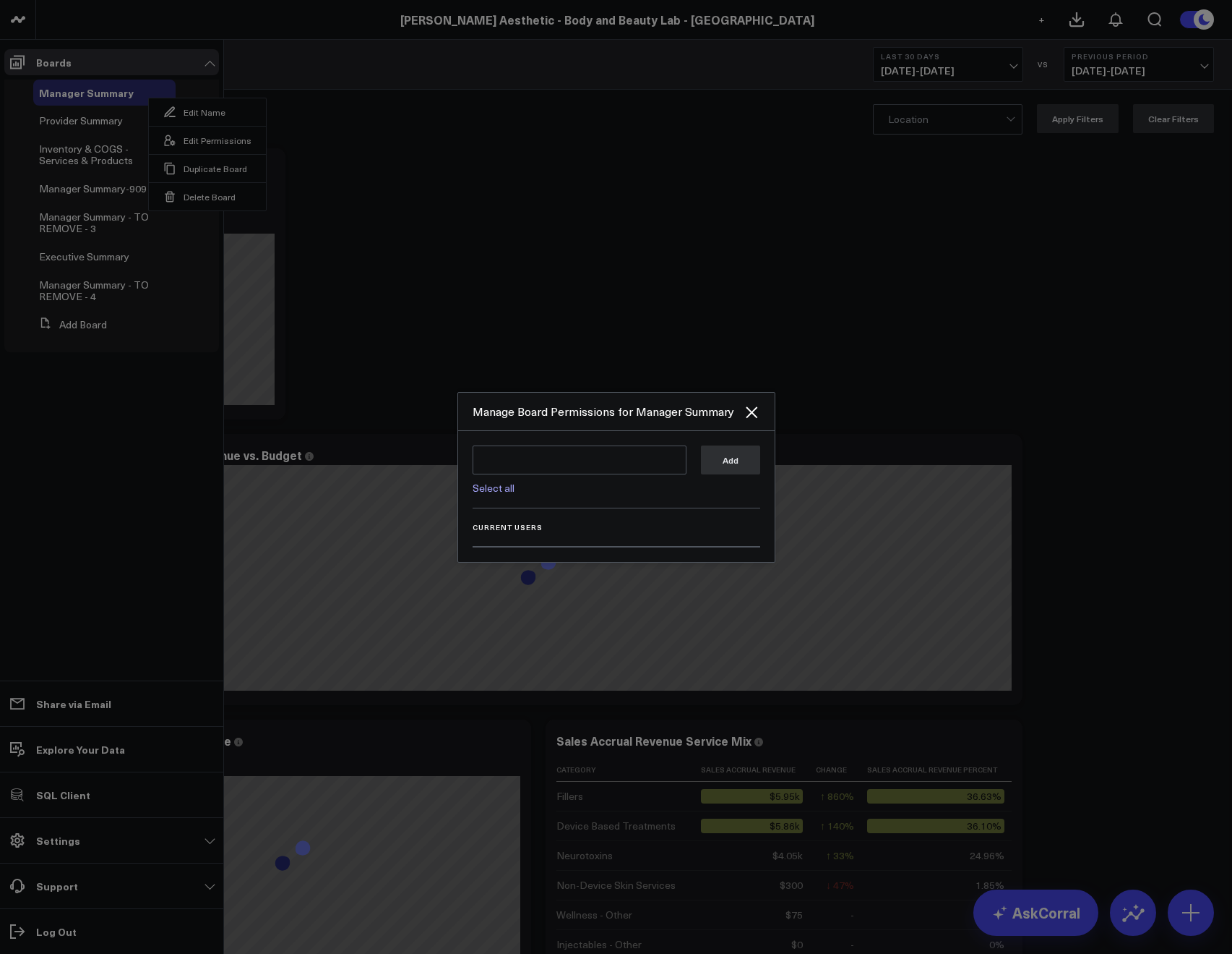
click at [481, 485] on link "Select all" at bounding box center [493, 487] width 42 height 13
type textarea "@Corral Support @[PERSON_NAME] @[PERSON_NAME]"
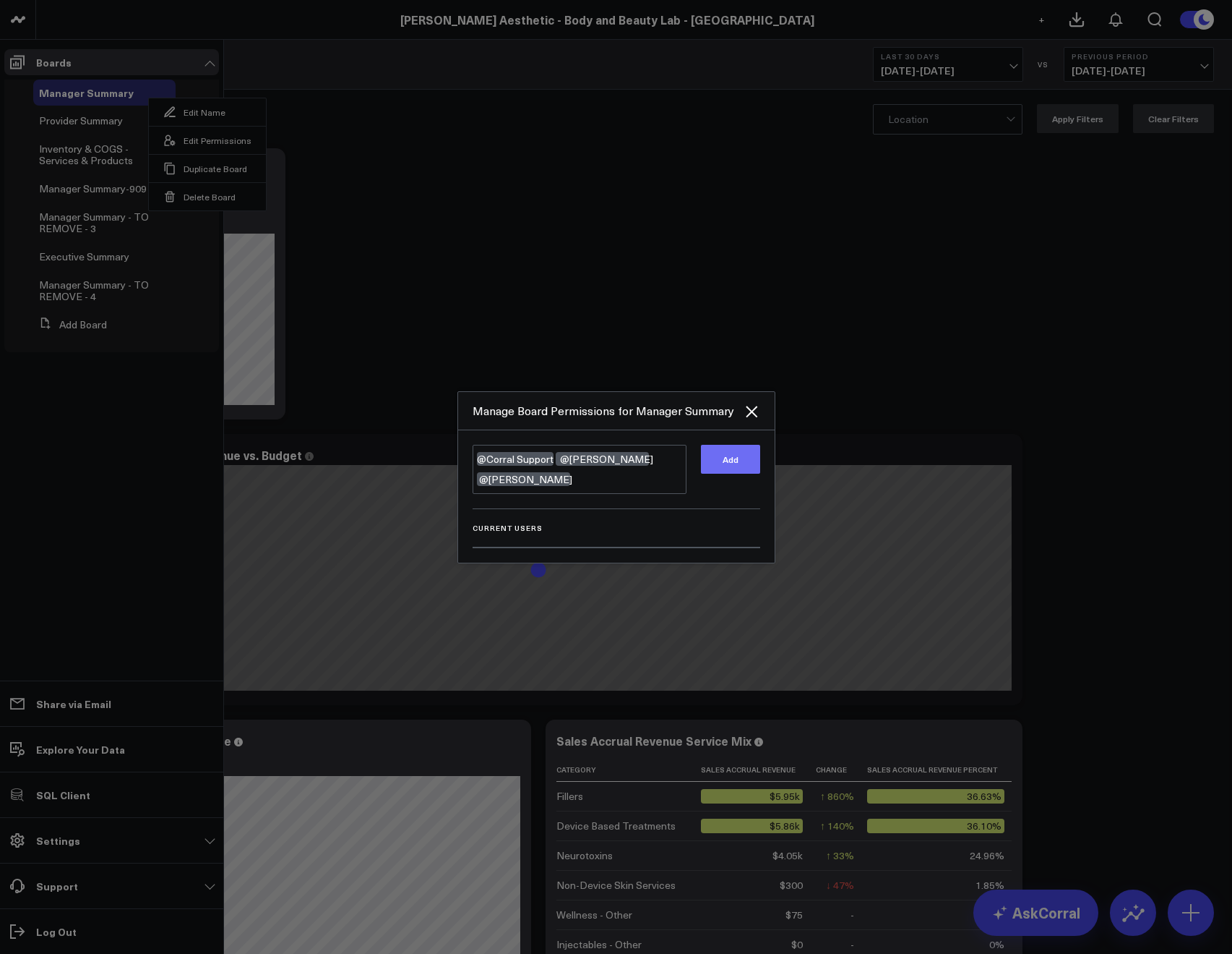
click at [744, 467] on button "Add" at bounding box center [731, 459] width 59 height 29
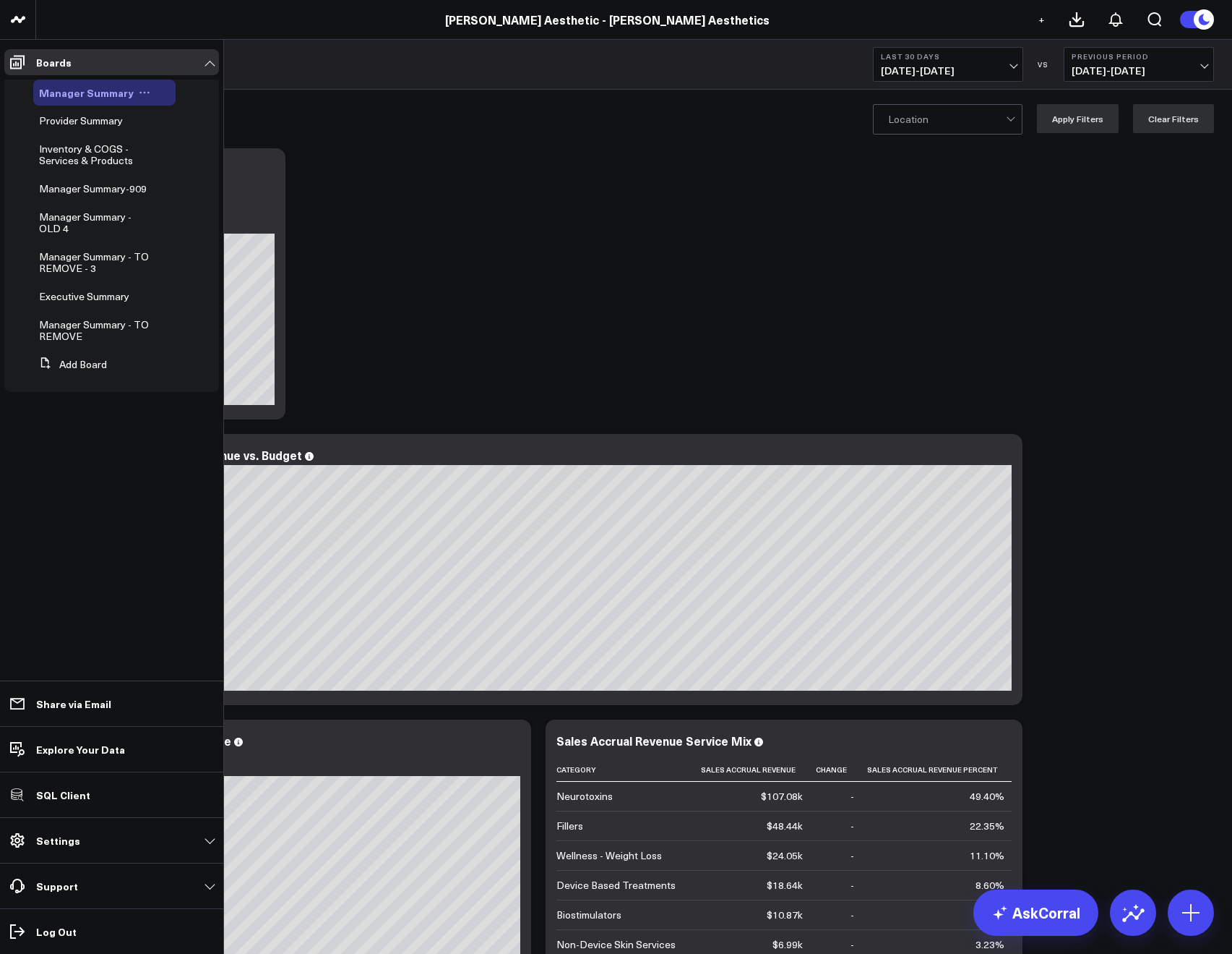
click at [141, 94] on icon at bounding box center [145, 92] width 12 height 12
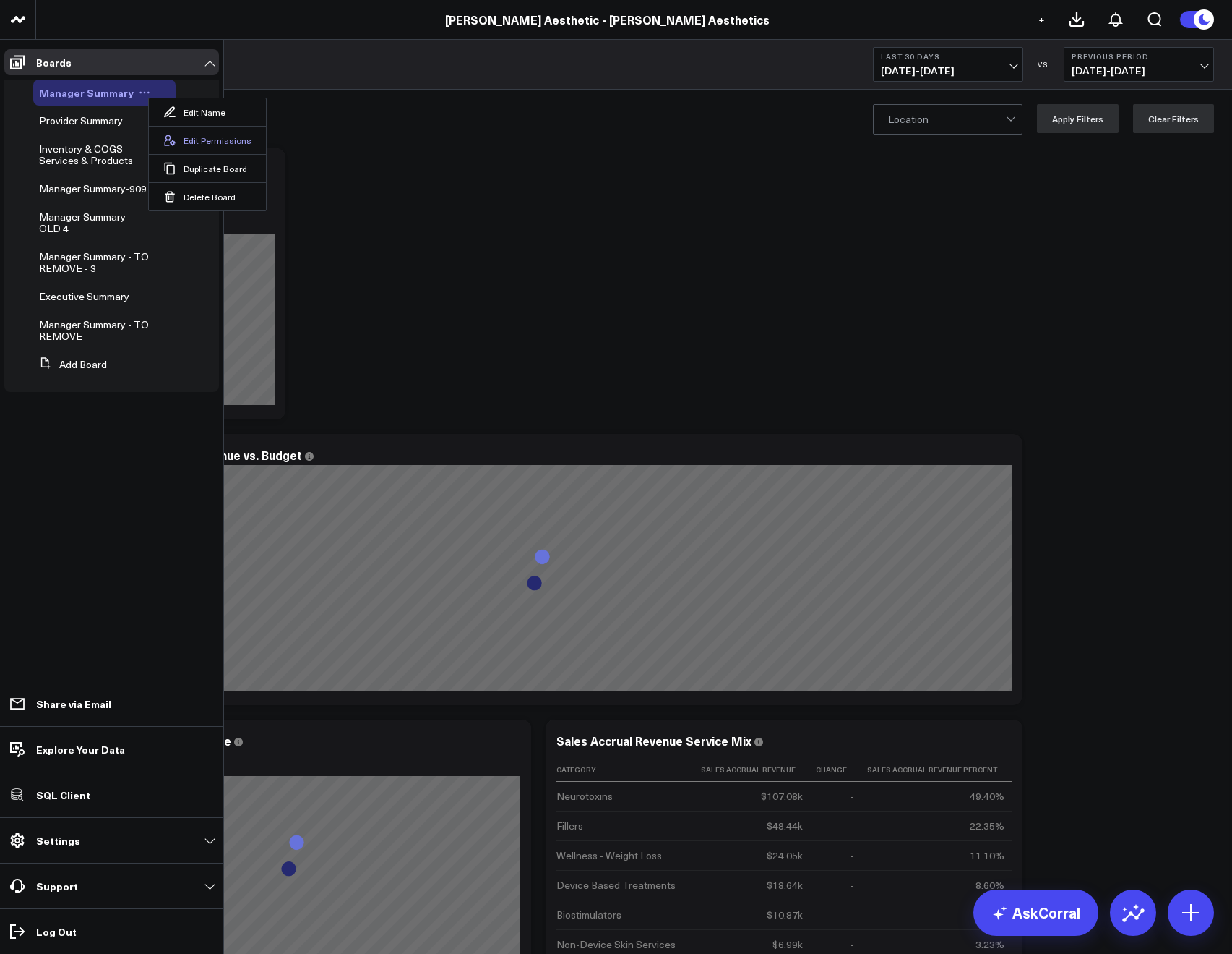
click at [170, 136] on icon at bounding box center [170, 140] width 11 height 11
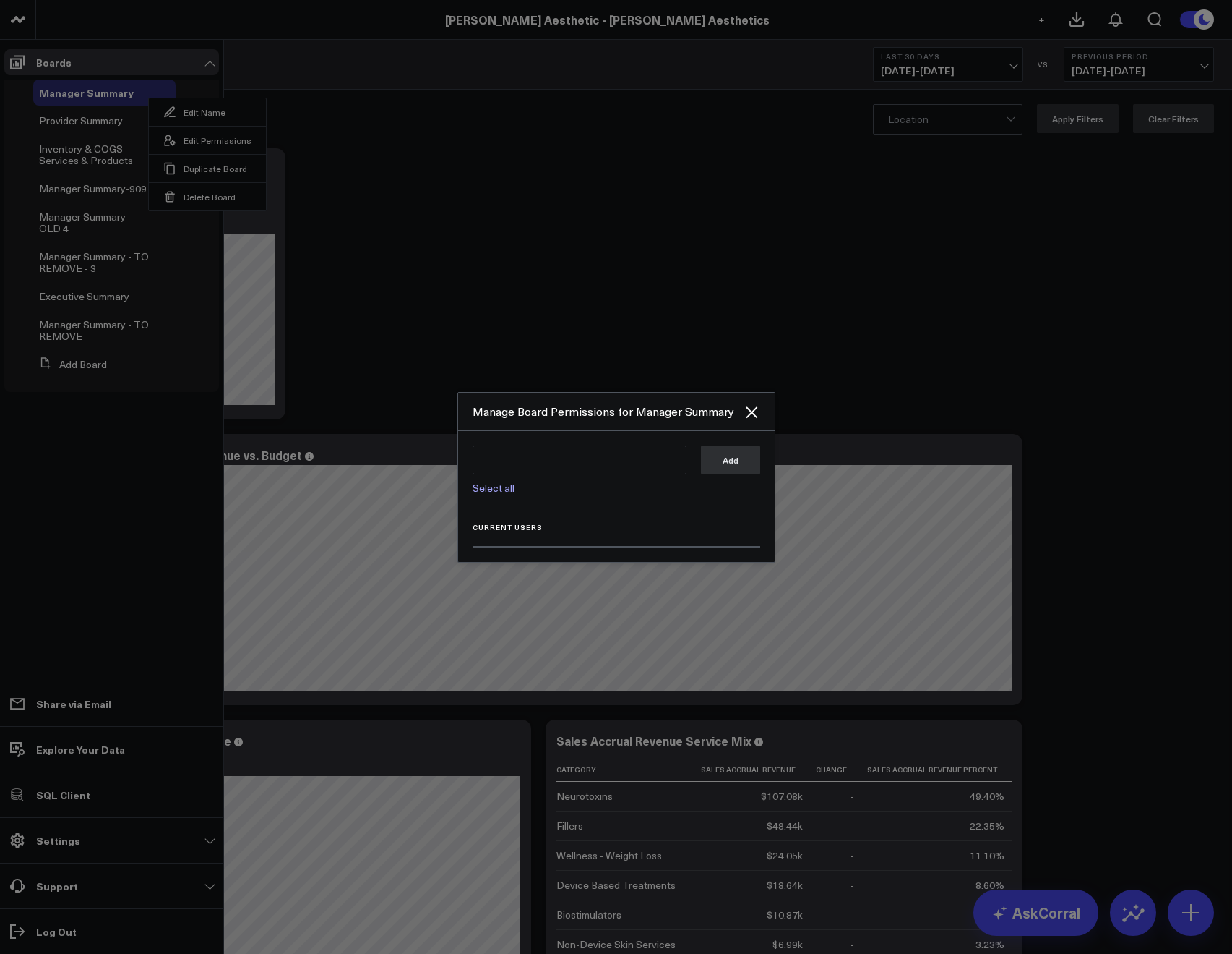
click at [486, 492] on link "Select all" at bounding box center [493, 487] width 42 height 13
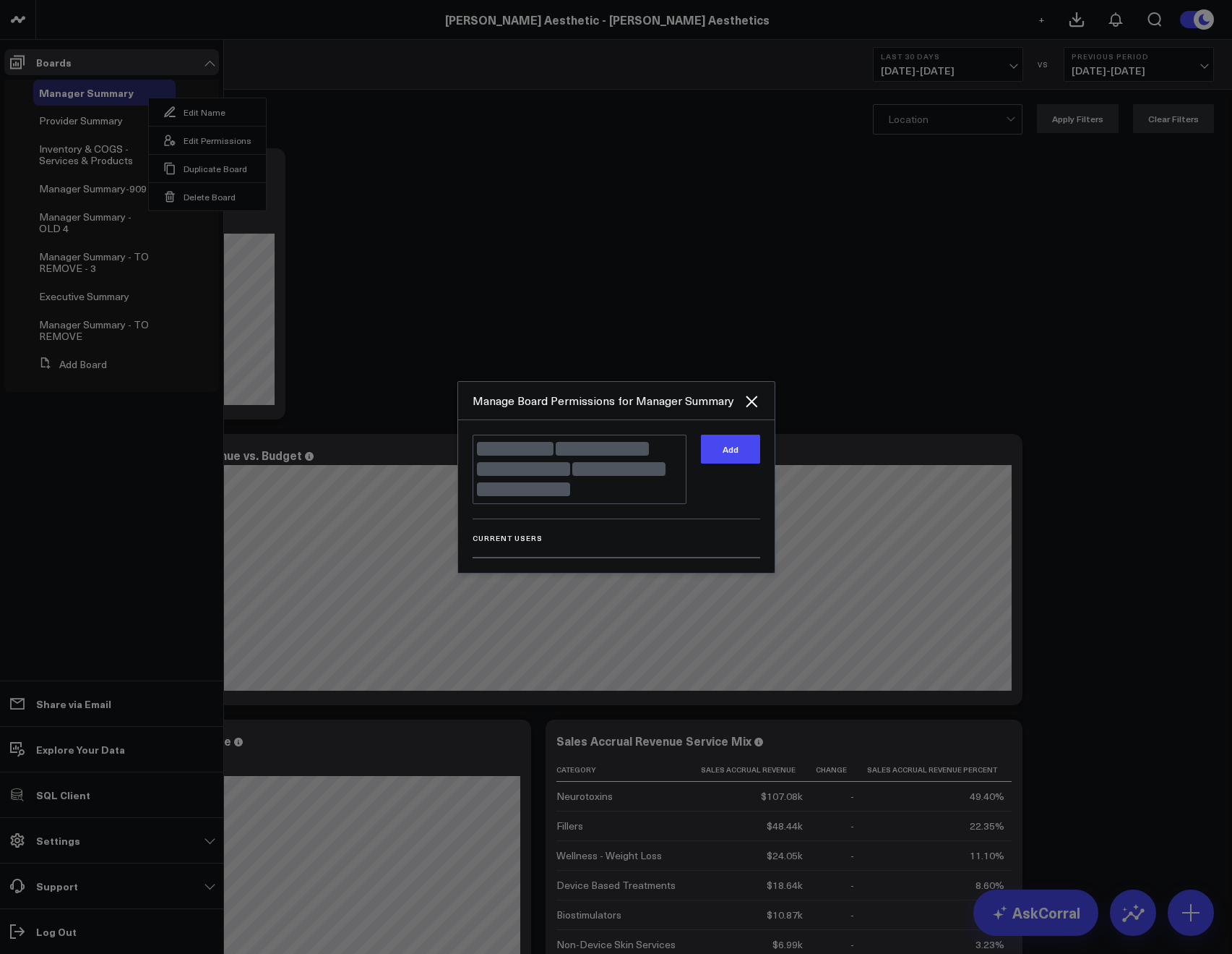
click at [723, 481] on div "Add" at bounding box center [731, 469] width 59 height 69
click at [721, 463] on button "Add" at bounding box center [731, 449] width 59 height 29
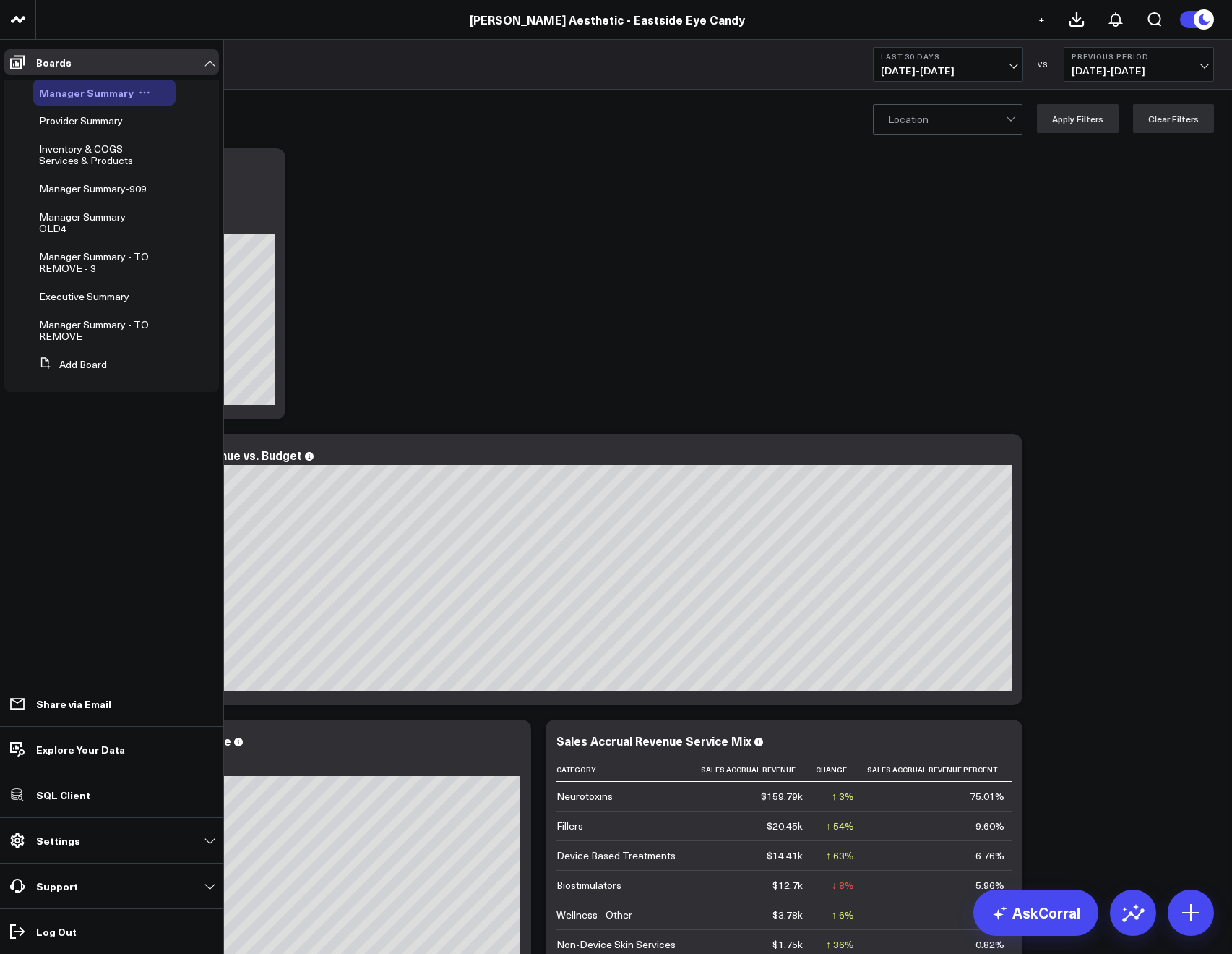
click at [139, 93] on icon at bounding box center [145, 92] width 12 height 12
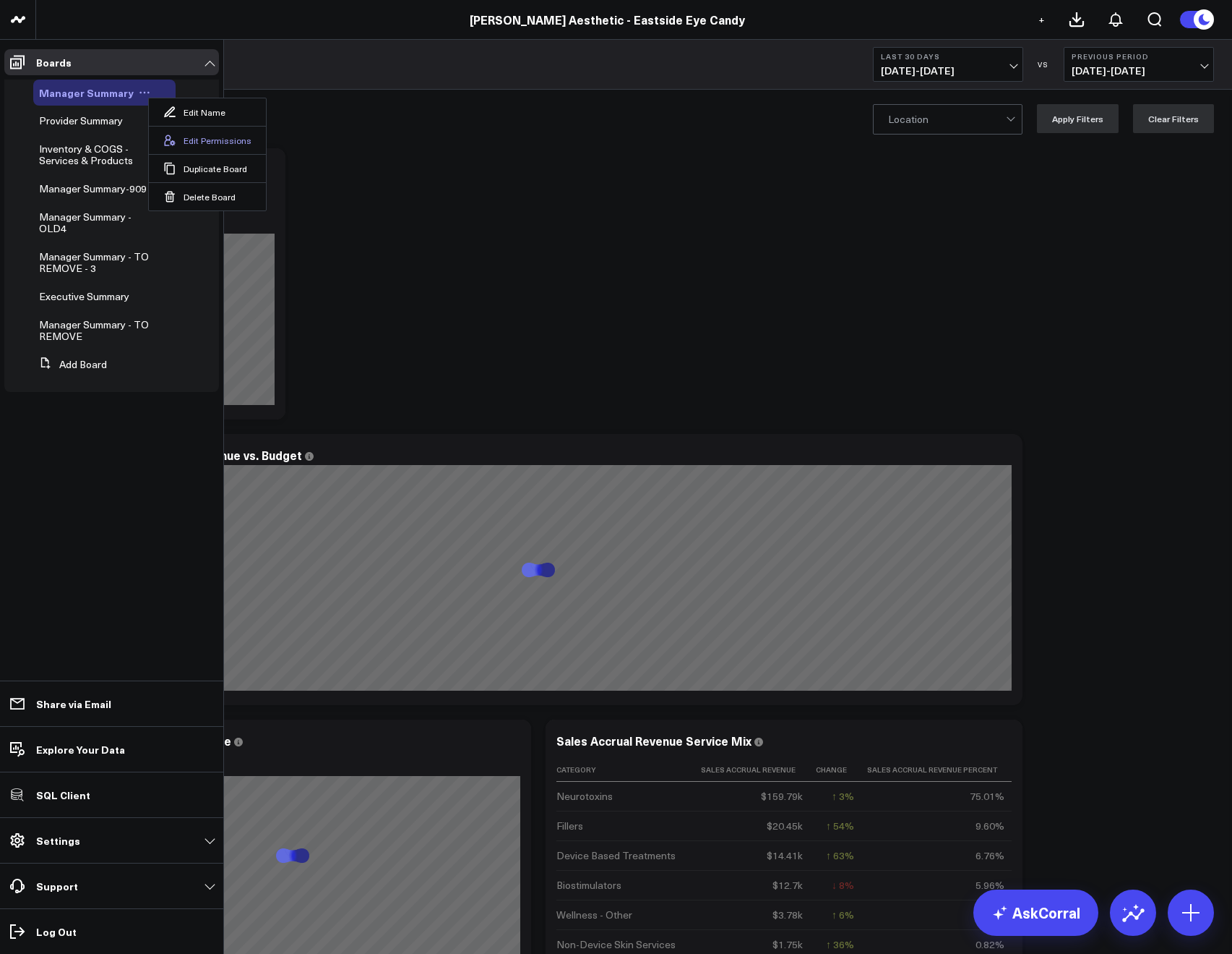
click at [187, 138] on button "Edit Permissions" at bounding box center [207, 140] width 117 height 28
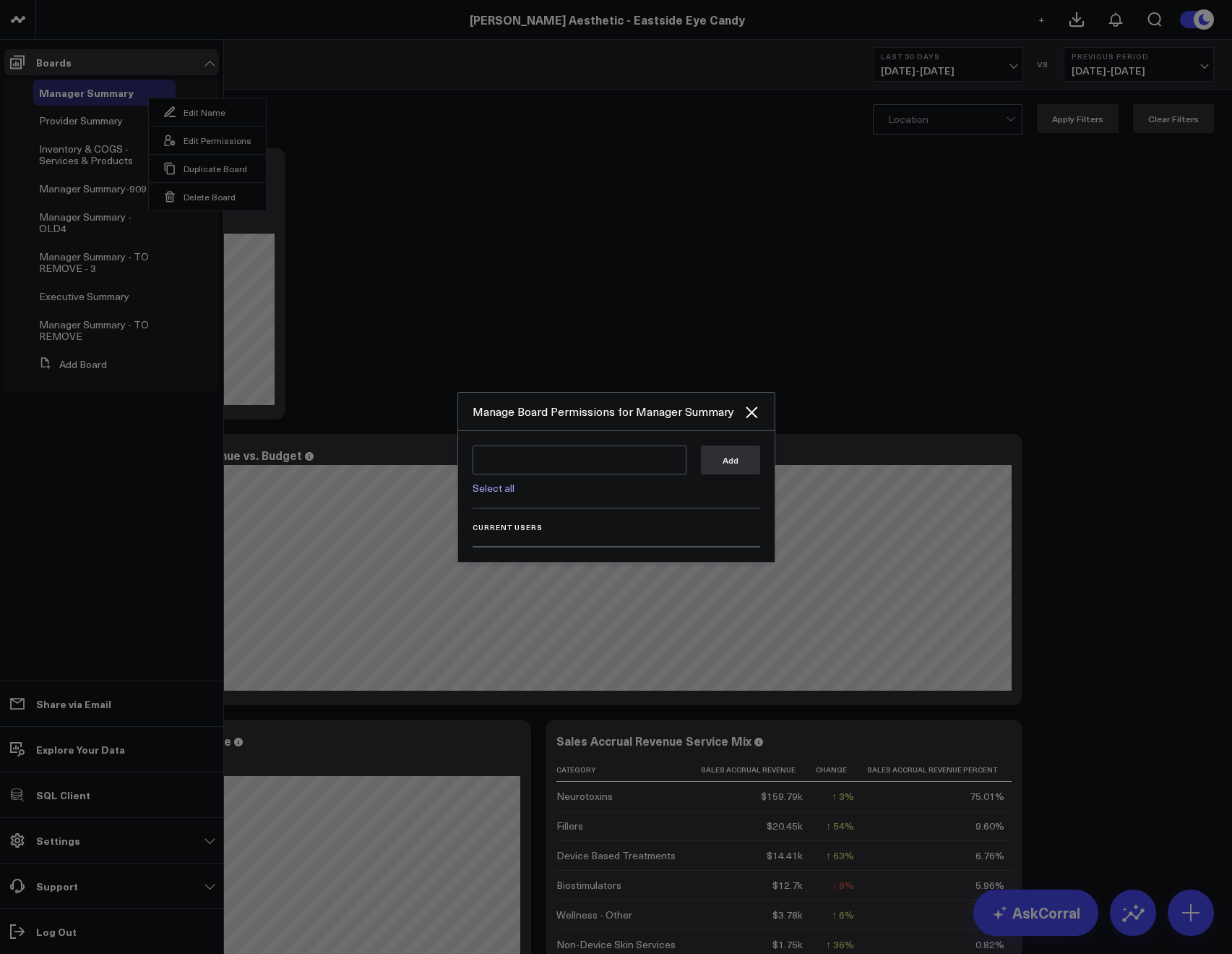
click at [482, 487] on link "Select all" at bounding box center [493, 487] width 42 height 13
type textarea "@Corral Support @JP Wartman @Allie Fleischer @Samarth Patel @Nicole Christensen"
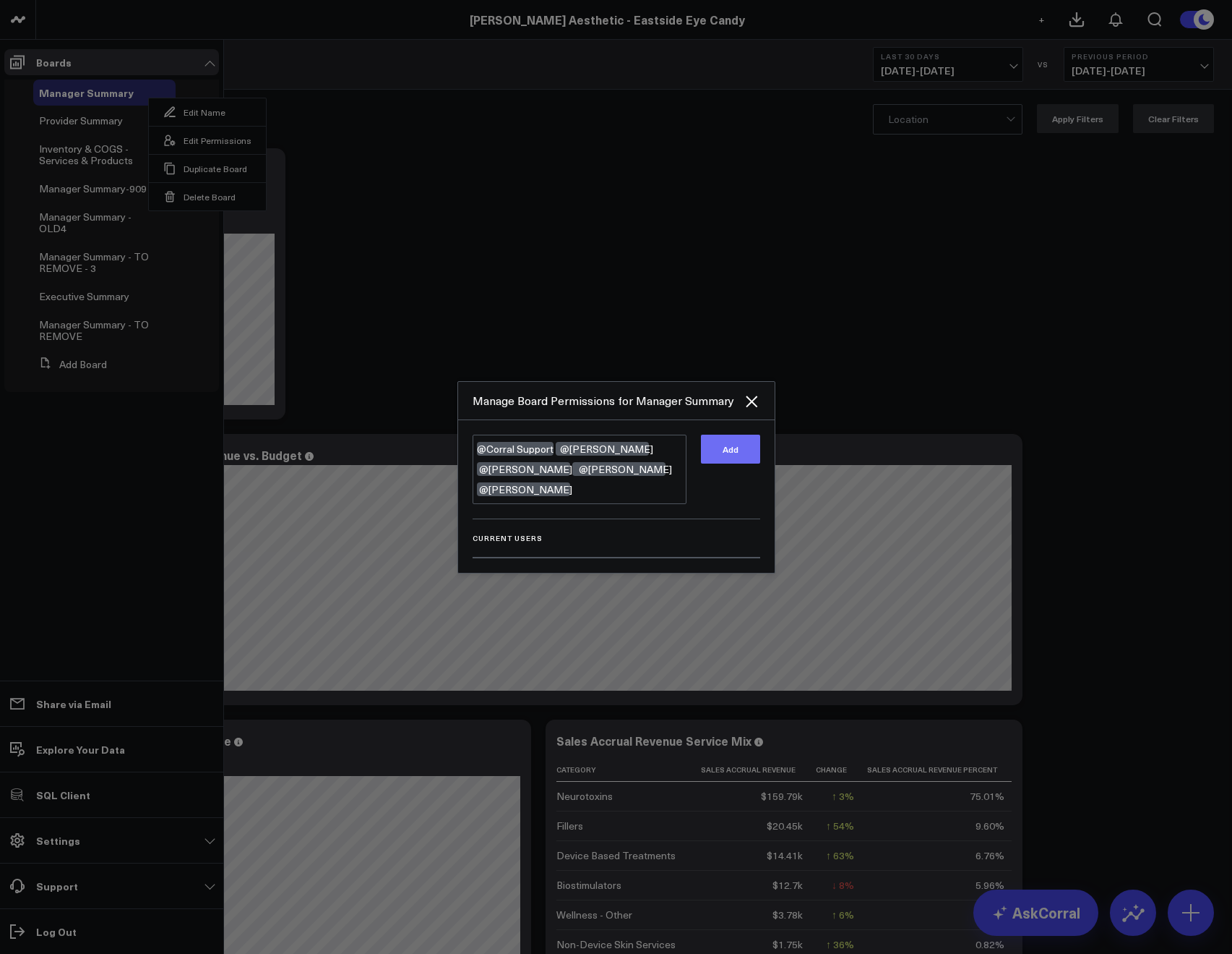
click at [723, 452] on button "Add" at bounding box center [731, 449] width 59 height 29
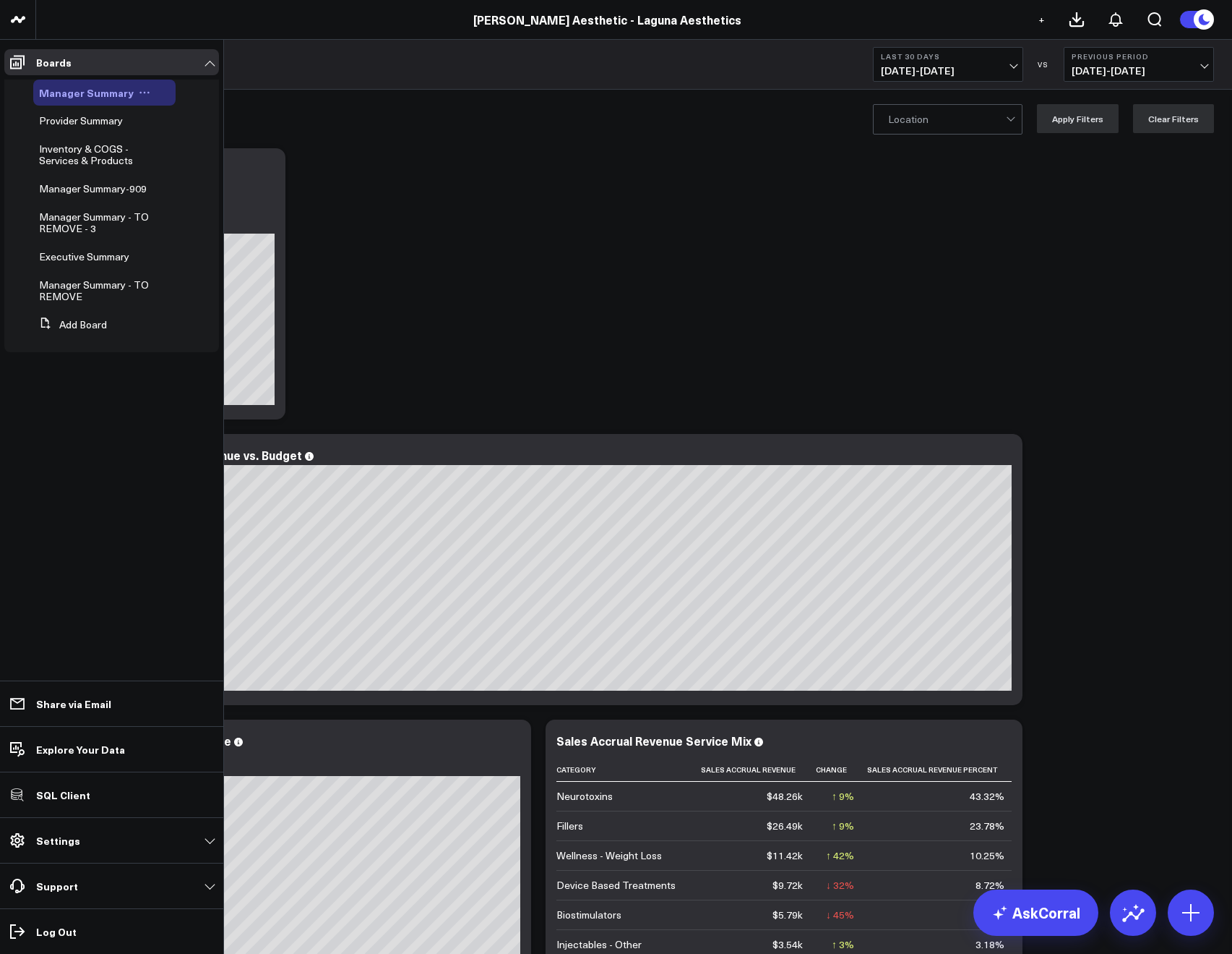
click at [143, 93] on icon at bounding box center [145, 92] width 12 height 12
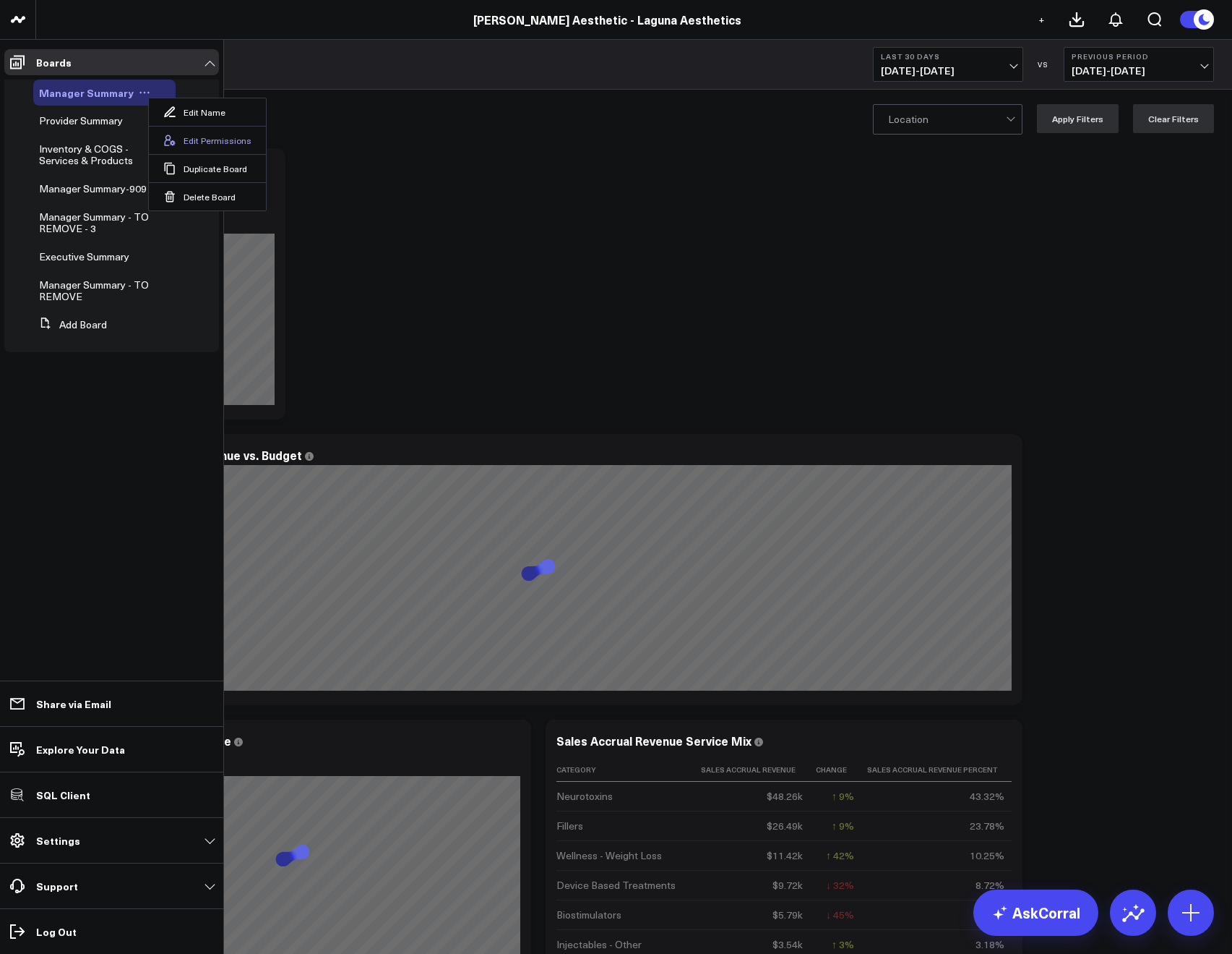
click at [172, 135] on icon at bounding box center [170, 141] width 13 height 13
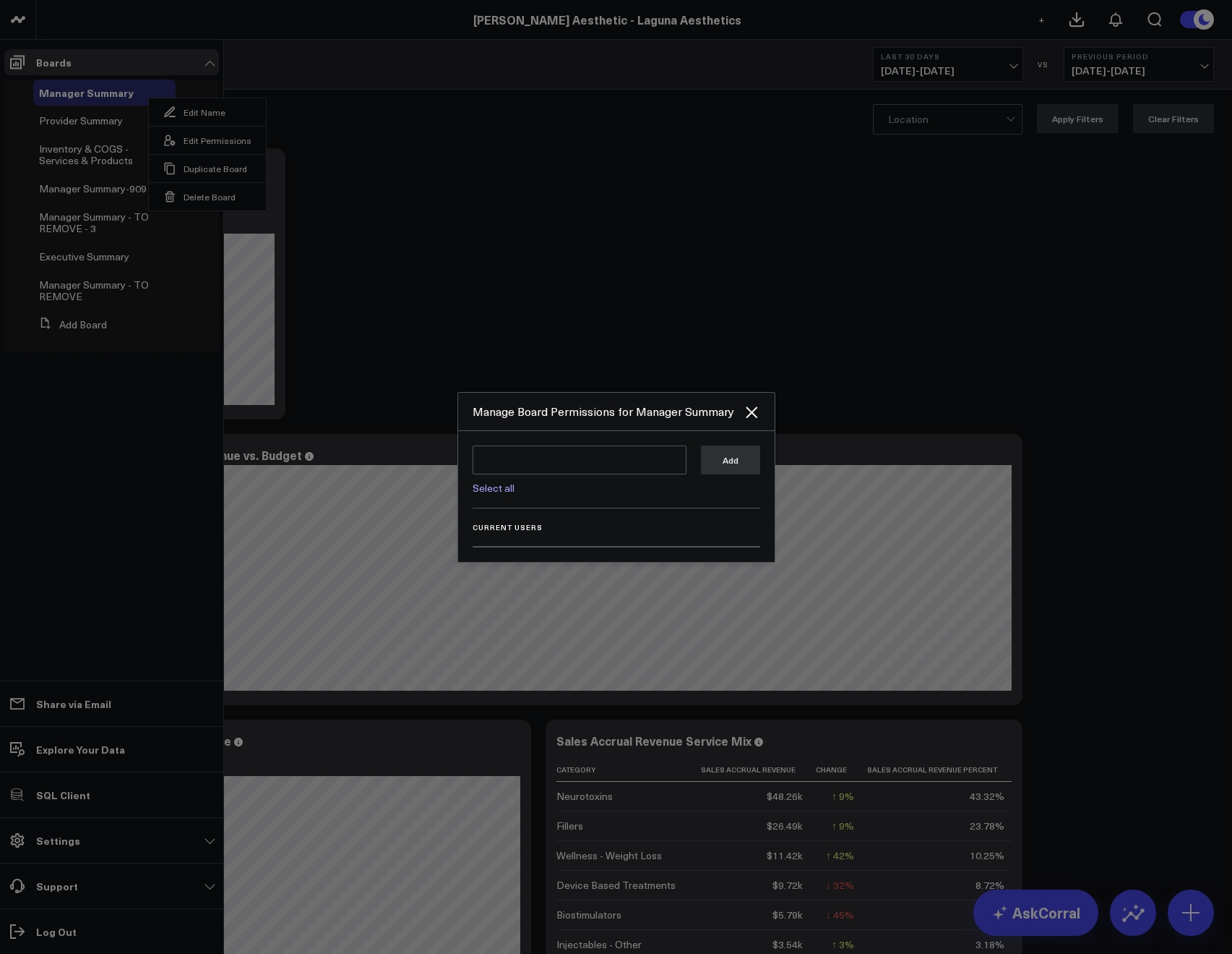
click at [511, 493] on link "Select all" at bounding box center [493, 487] width 42 height 13
type textarea "@Corral Support @[PERSON_NAME] @[PERSON_NAME] @[PERSON_NAME]"
click at [724, 452] on button "Add" at bounding box center [731, 459] width 59 height 29
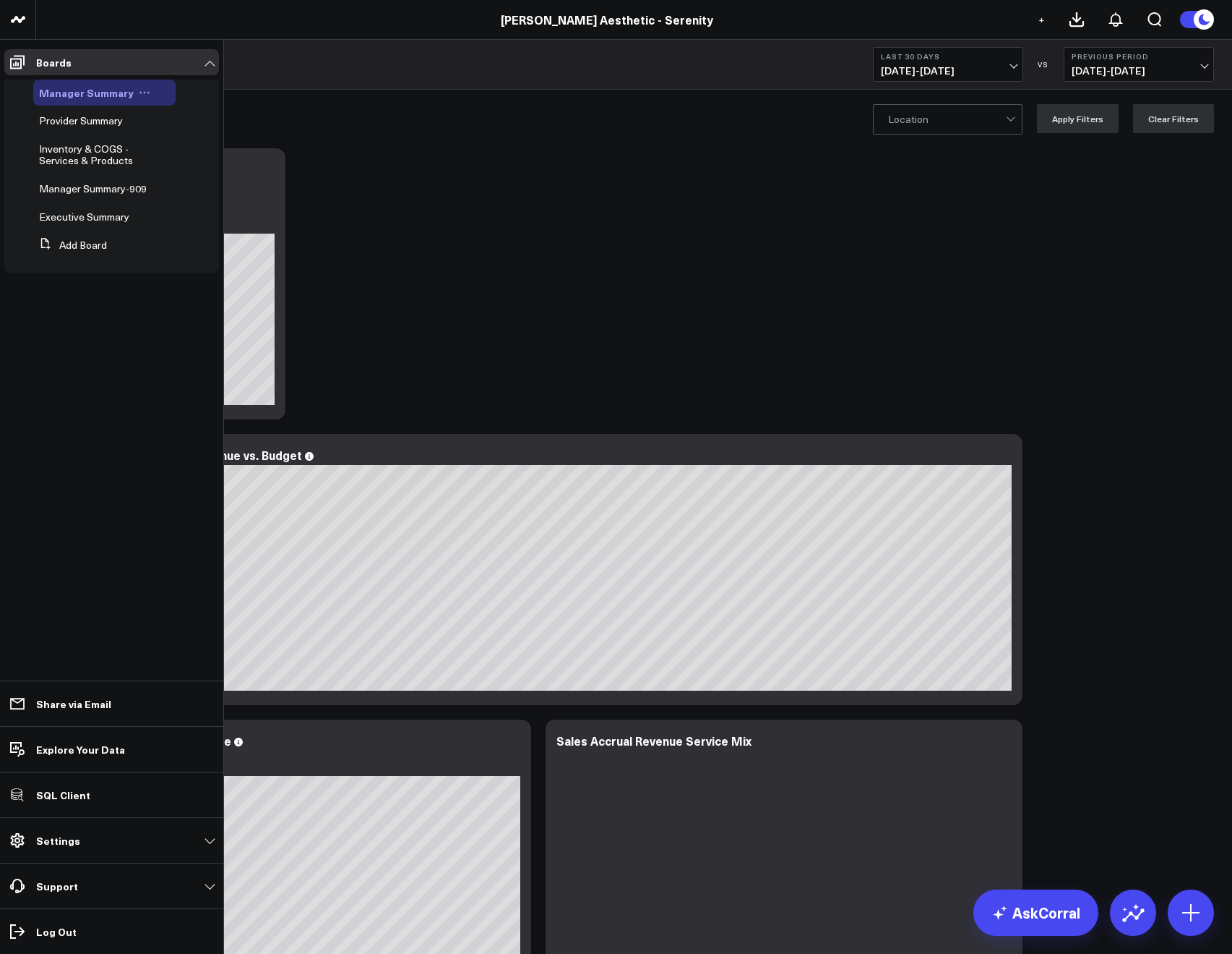
click at [139, 90] on icon at bounding box center [145, 92] width 12 height 12
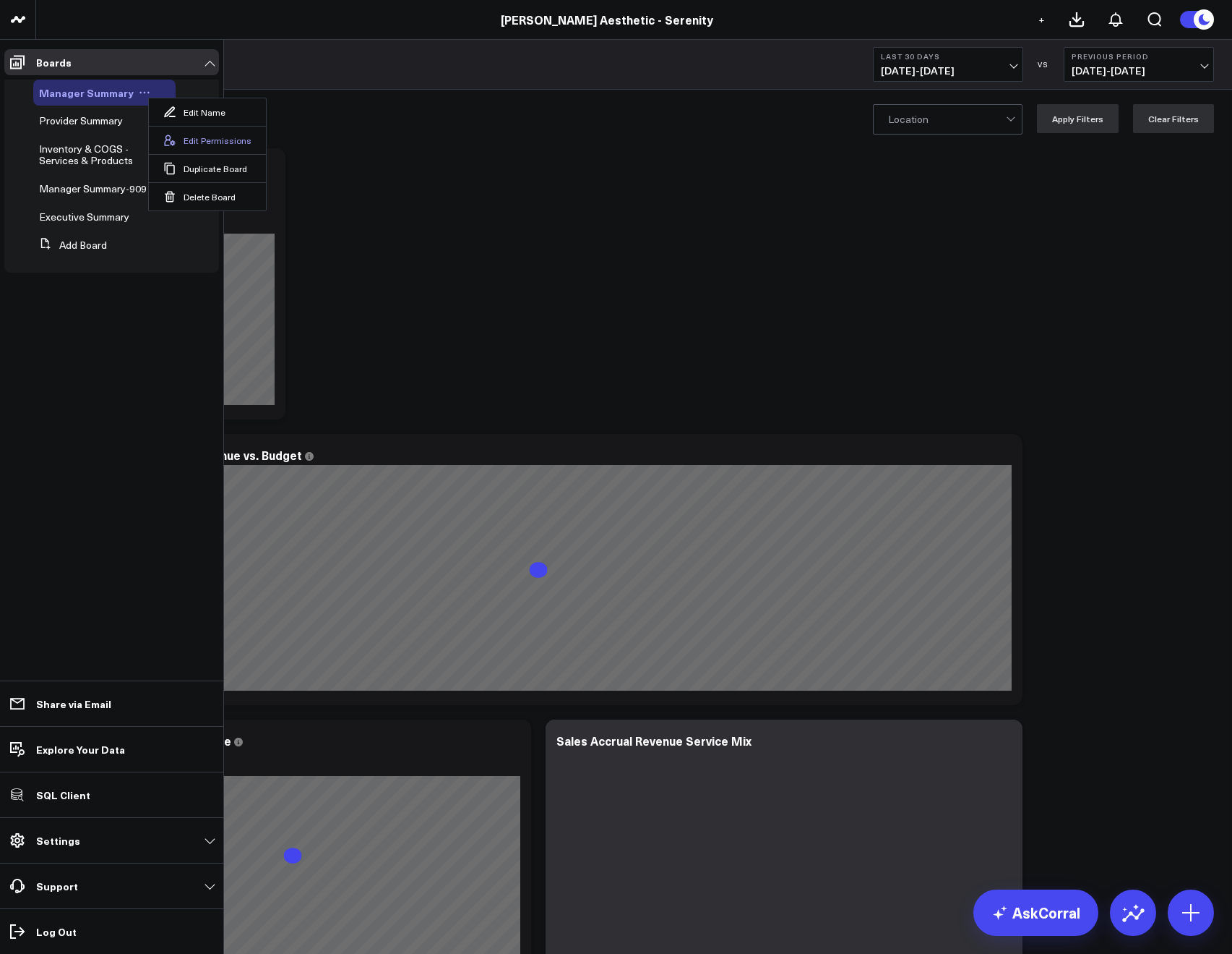
click at [194, 133] on button "Edit Permissions" at bounding box center [207, 140] width 117 height 28
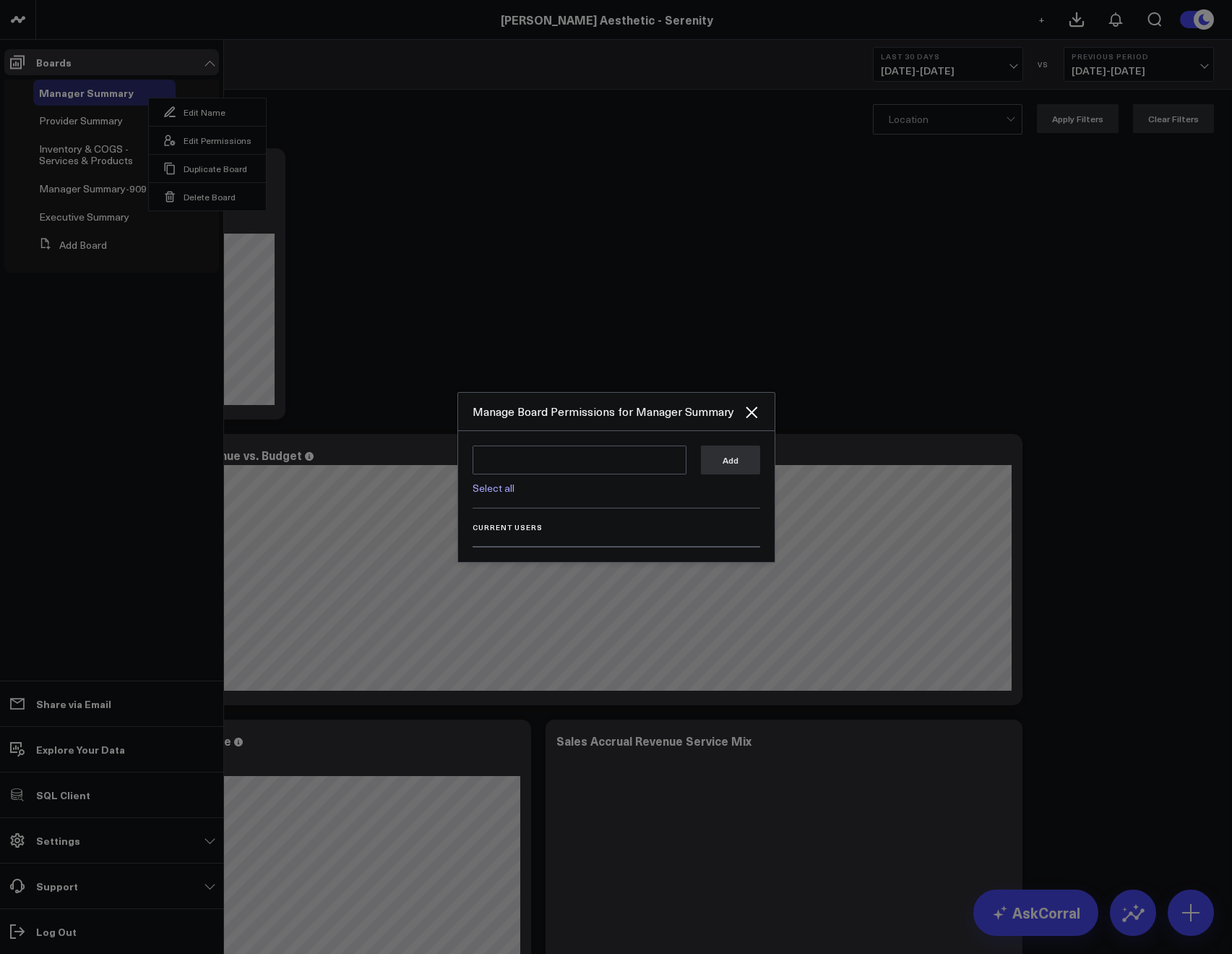
click at [481, 489] on link "Select all" at bounding box center [493, 487] width 42 height 13
type textarea "@Corral Support @JP Wartman @Allie Fleischer @Samarth Patel"
click at [723, 467] on button "Add" at bounding box center [731, 459] width 59 height 29
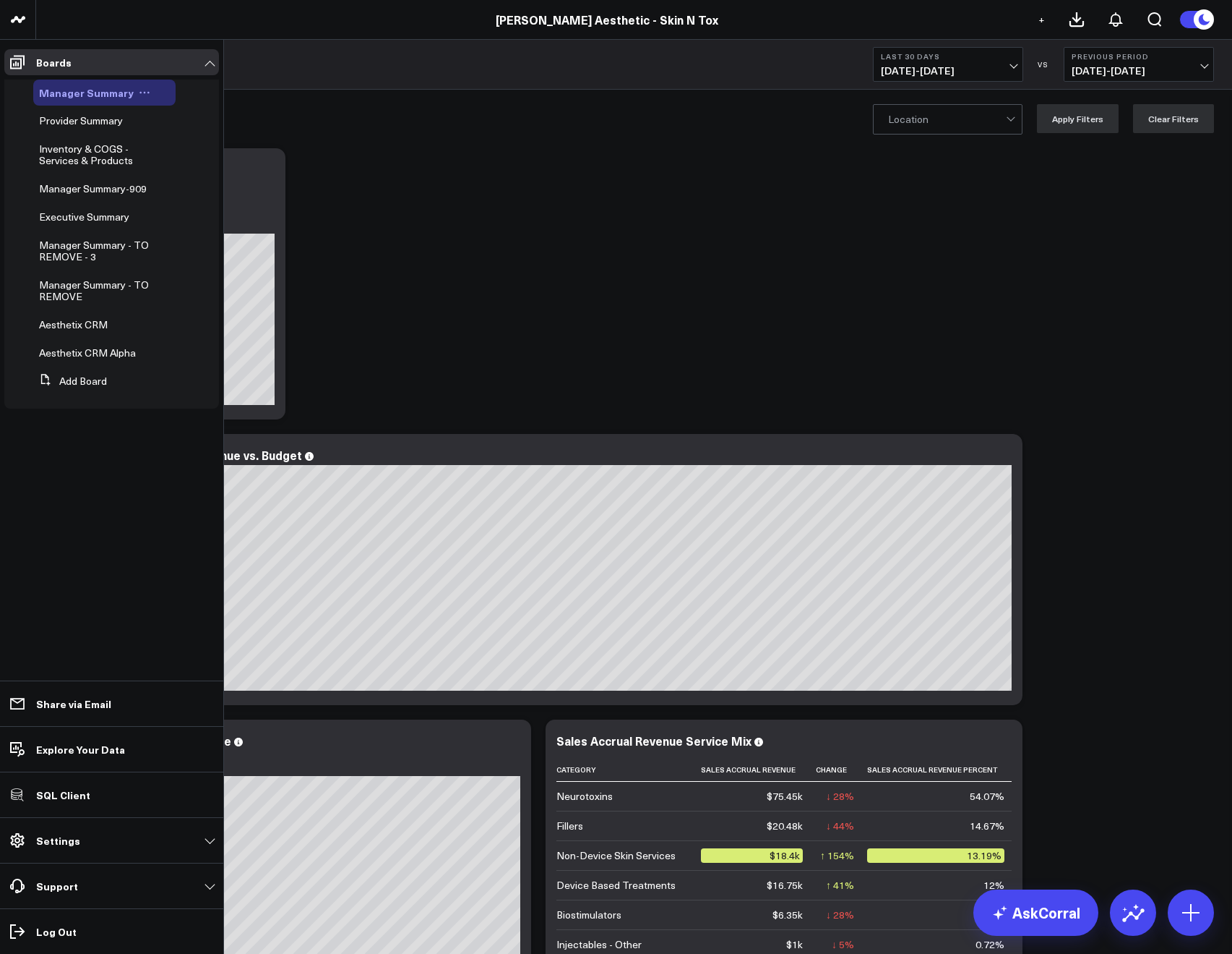
click at [139, 92] on icon at bounding box center [145, 92] width 12 height 12
click at [199, 135] on button "Edit Permissions" at bounding box center [207, 140] width 117 height 28
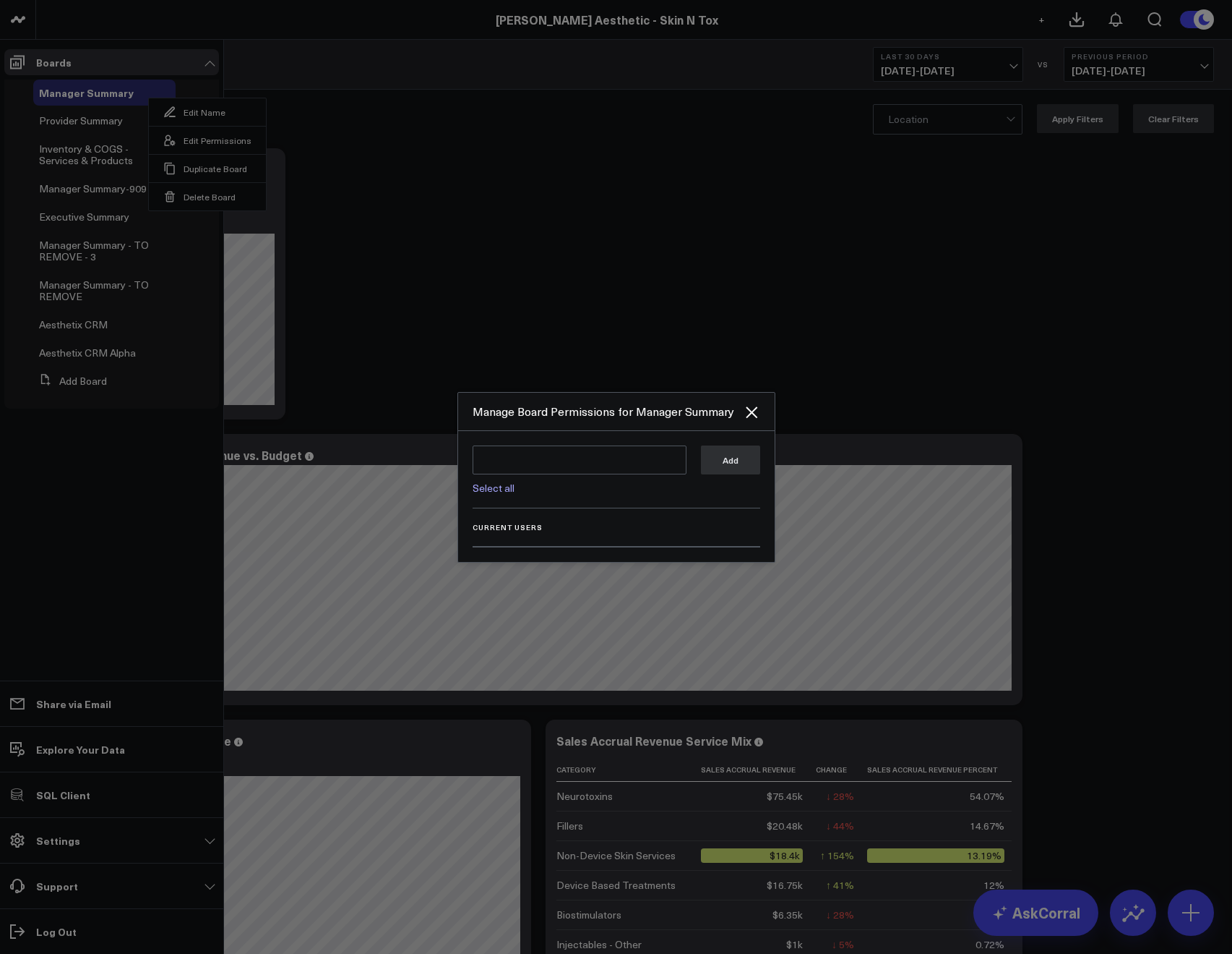
click at [491, 483] on link "Select all" at bounding box center [493, 487] width 42 height 13
type textarea "@Corral Support @Allie Fleischer @JP Wartman @Samarth Patel @Alina Fadeyeva @Er…"
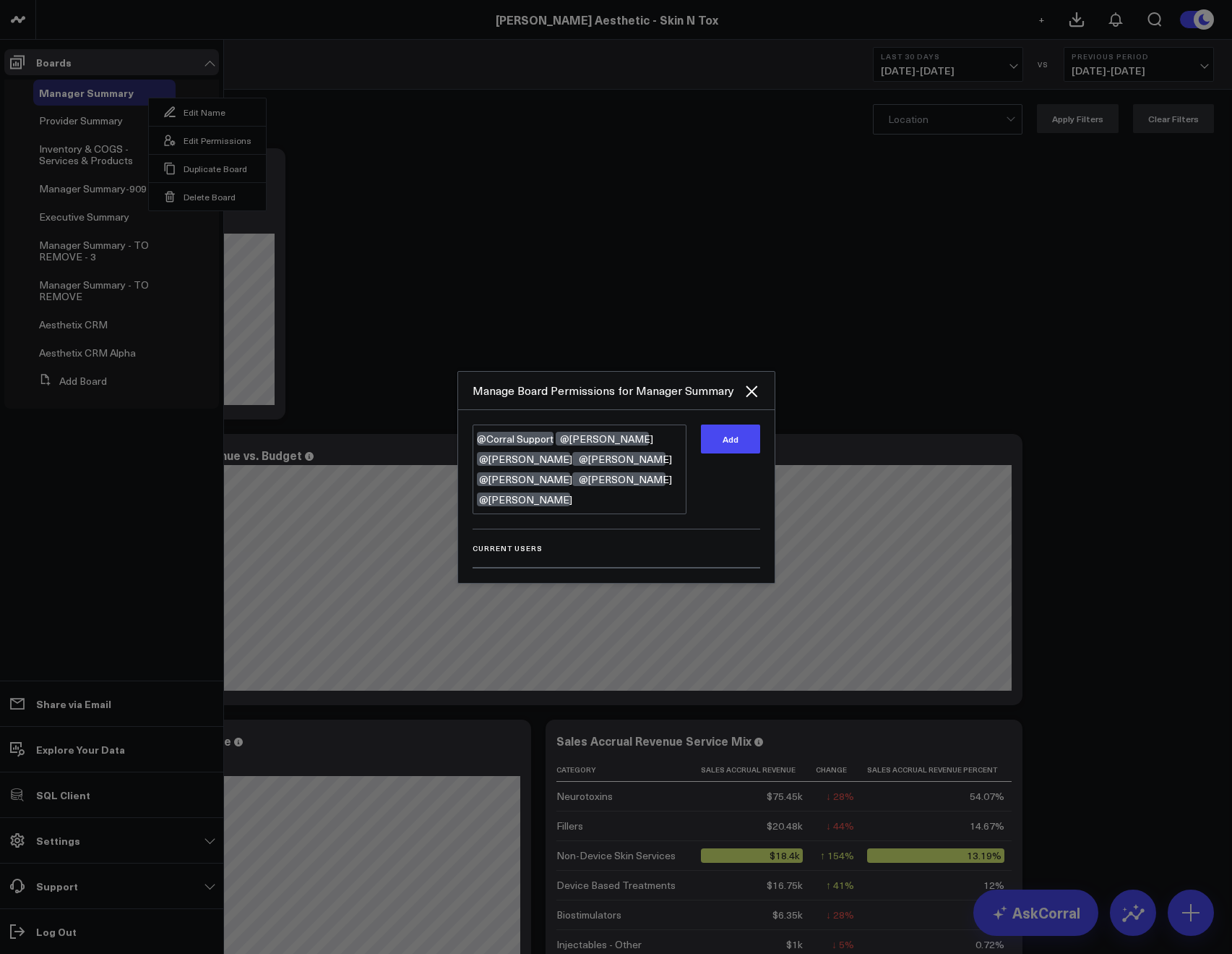
click at [753, 466] on div "Add" at bounding box center [731, 469] width 59 height 90
click at [747, 453] on button "Add" at bounding box center [731, 438] width 59 height 29
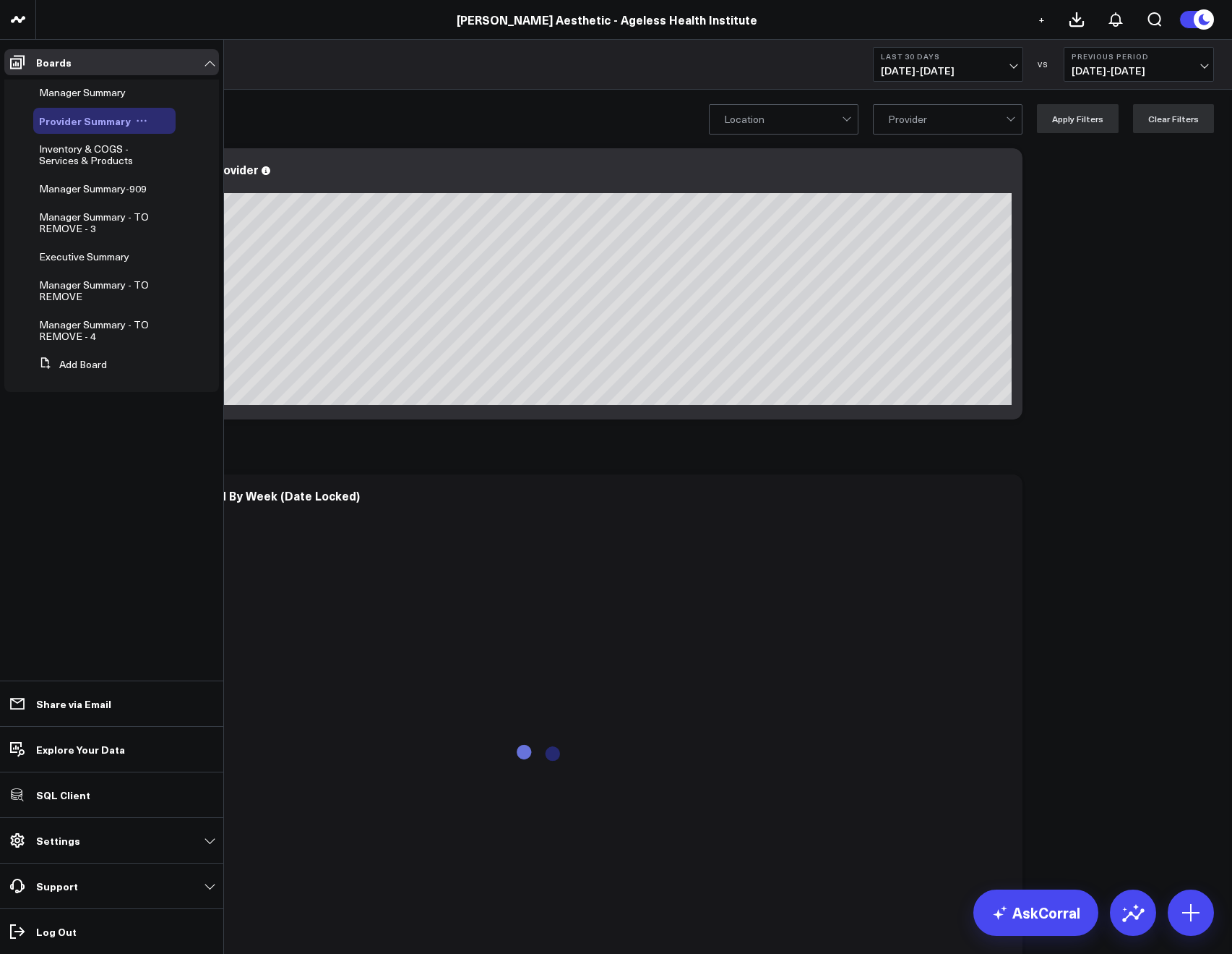
click at [141, 121] on icon at bounding box center [142, 121] width 2 height 2
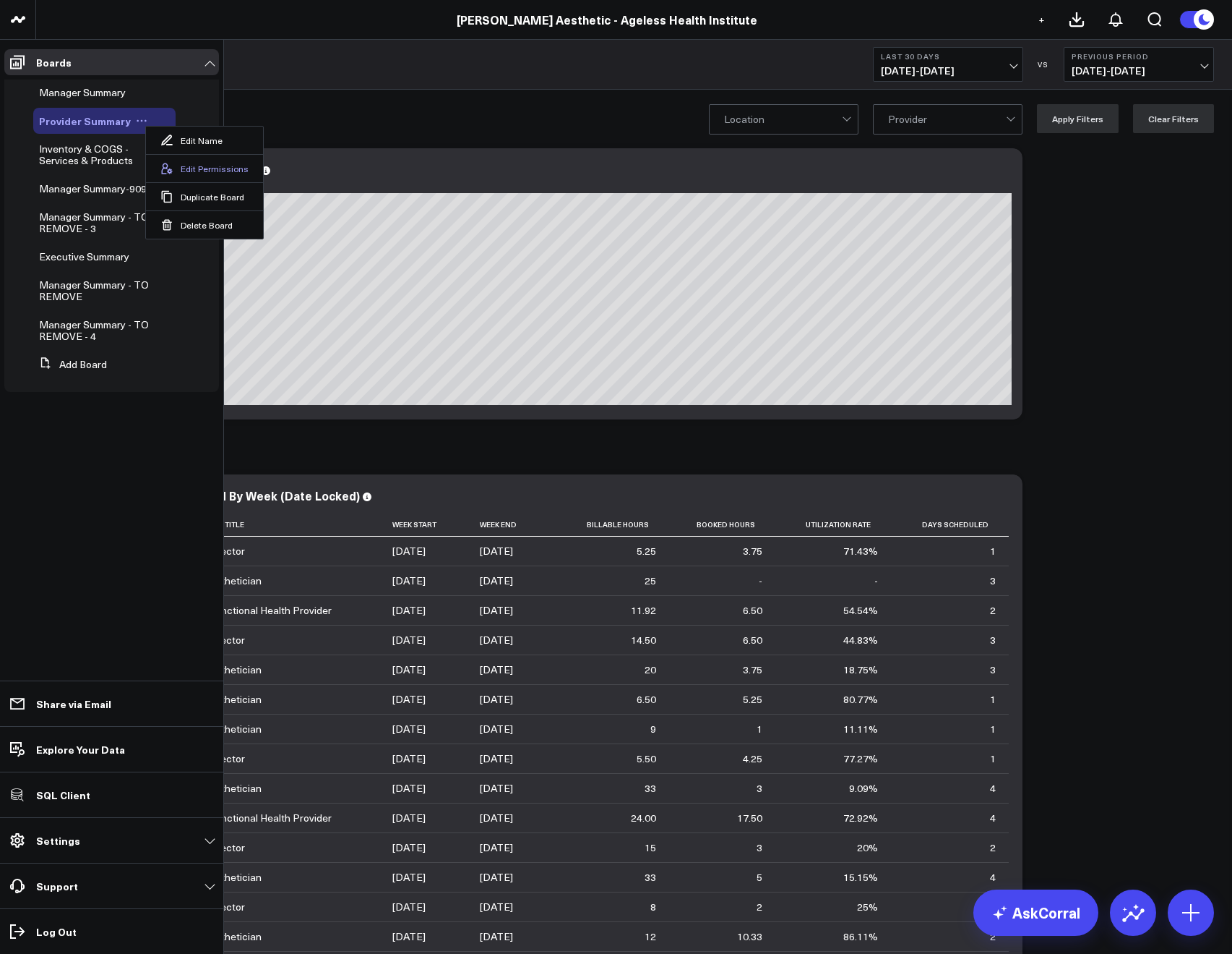
click at [183, 163] on button "Edit Permissions" at bounding box center [204, 168] width 117 height 28
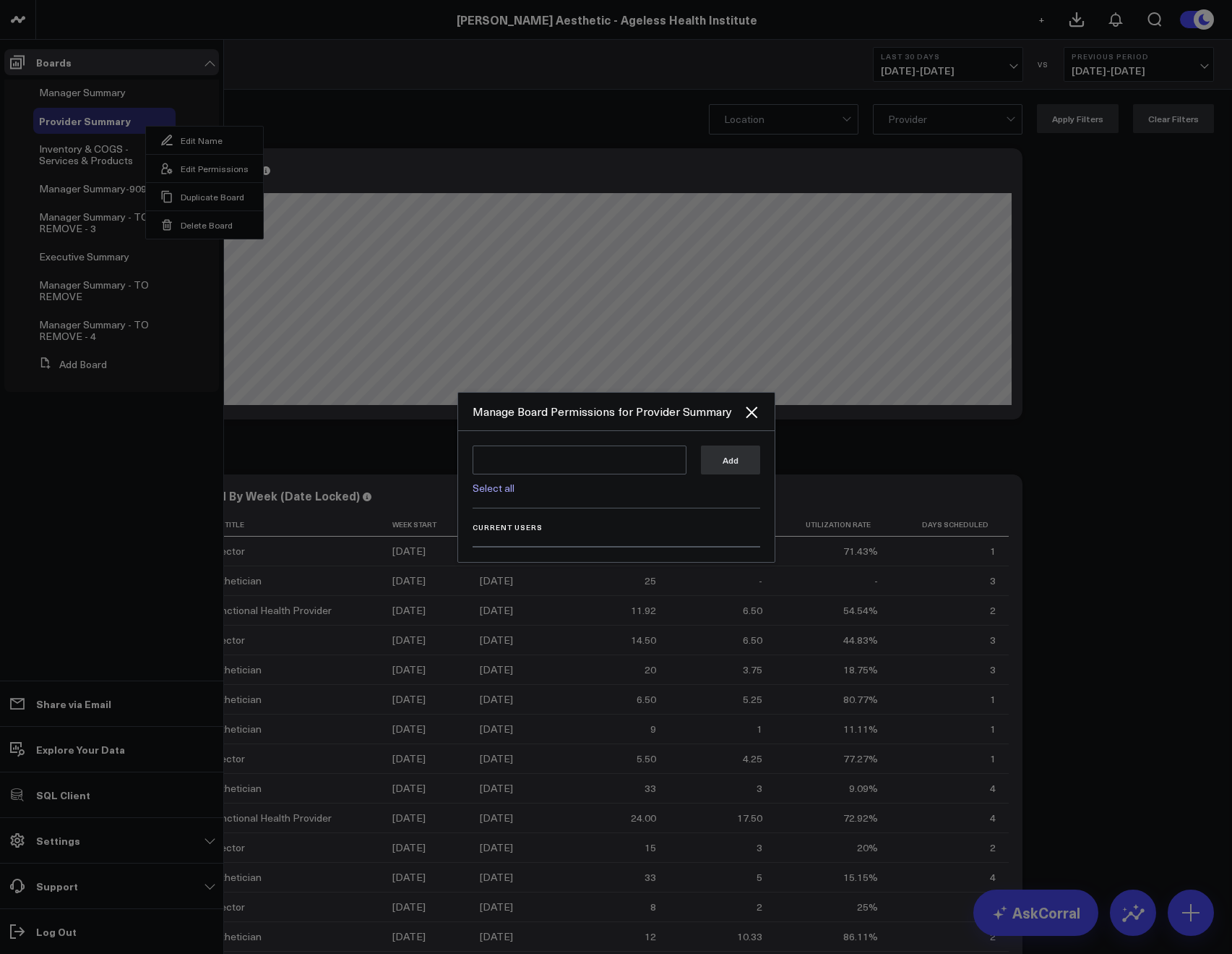
click at [497, 484] on link "Select all" at bounding box center [493, 487] width 42 height 13
type textarea "@Corral Support @[PERSON_NAME] @[PERSON_NAME] @[PERSON_NAME]"
click at [710, 461] on button "Add" at bounding box center [731, 459] width 59 height 29
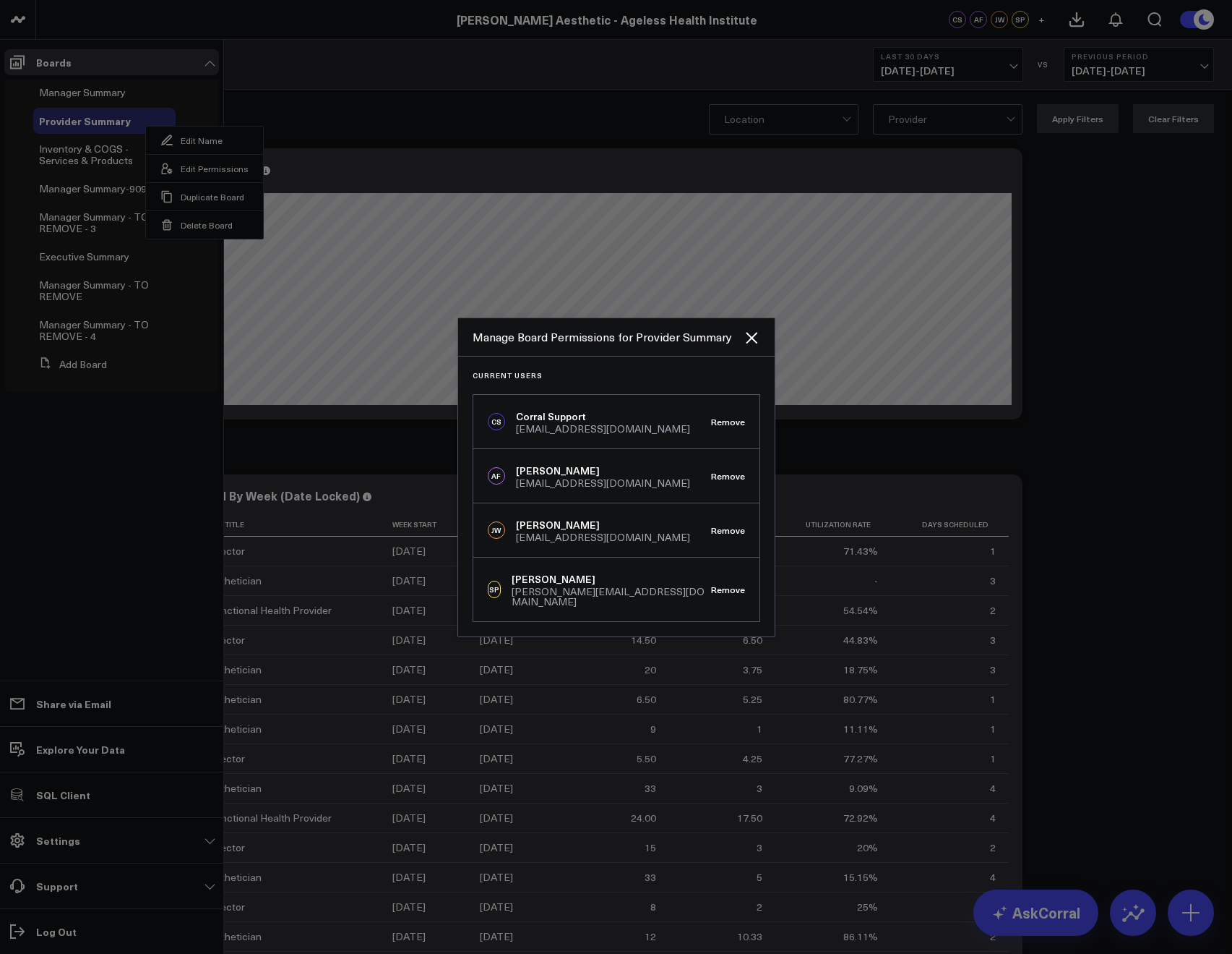
click at [308, 91] on div at bounding box center [616, 477] width 1232 height 954
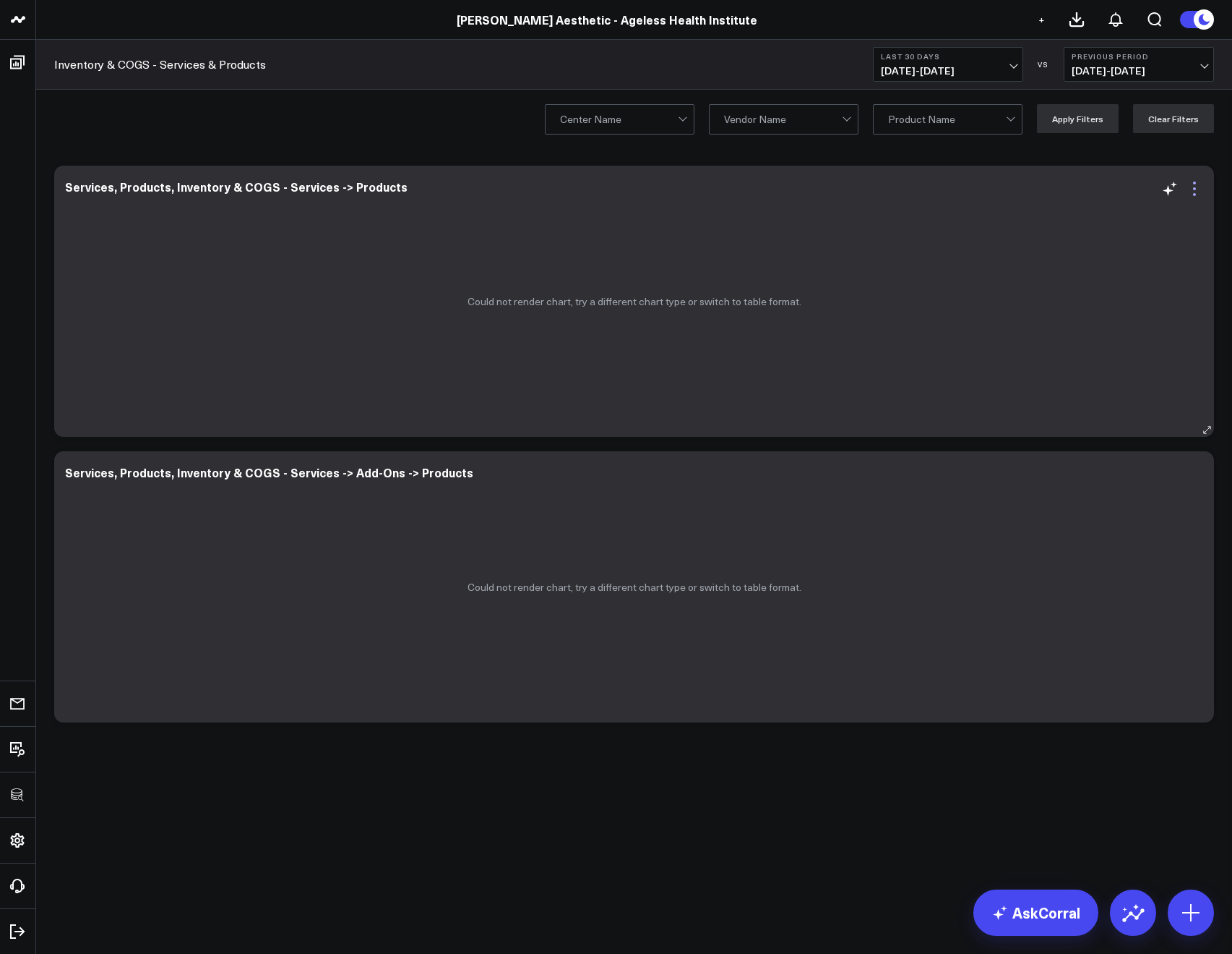
click at [1191, 194] on icon at bounding box center [1195, 188] width 17 height 17
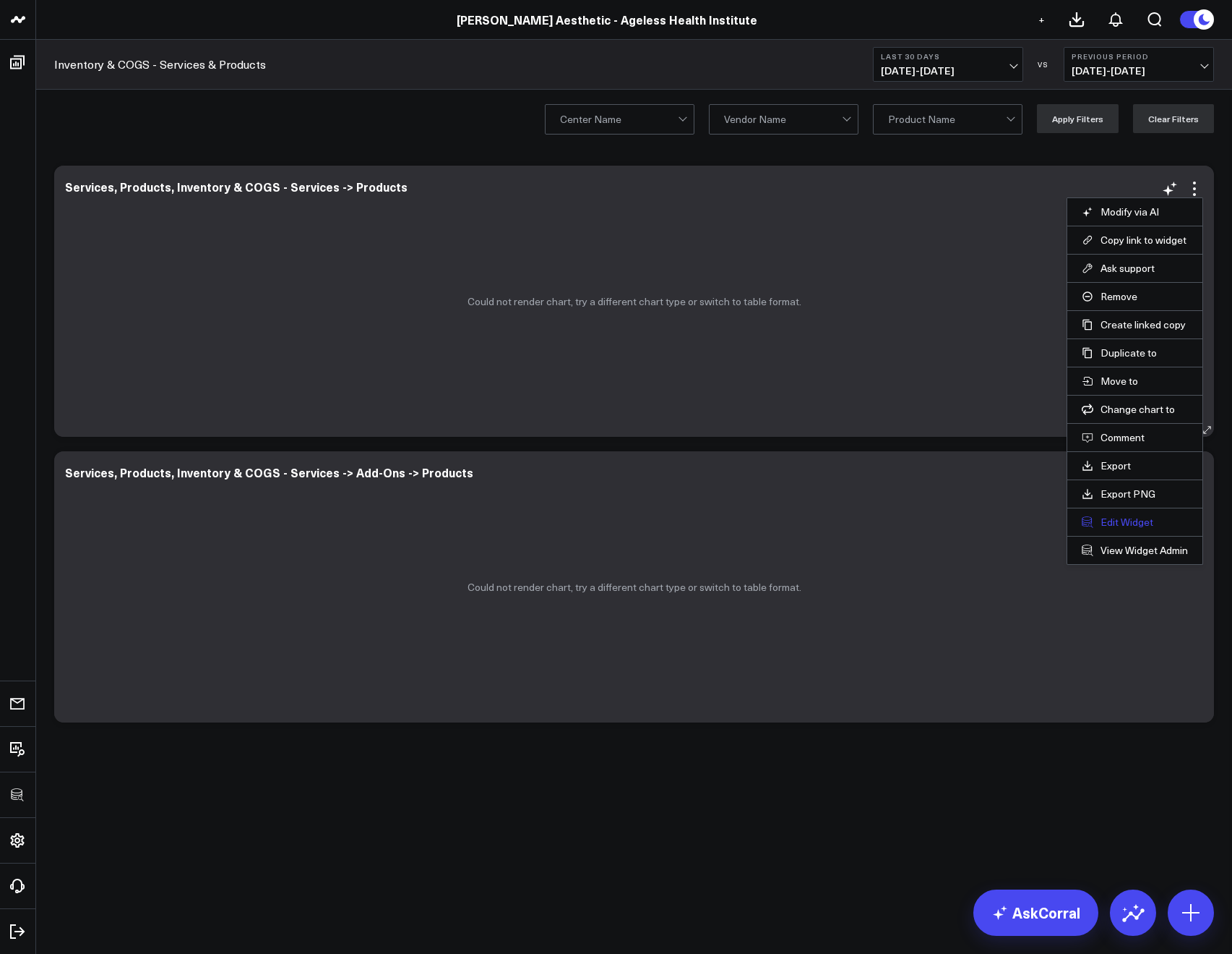
click at [1110, 525] on button "Edit Widget" at bounding box center [1135, 522] width 107 height 13
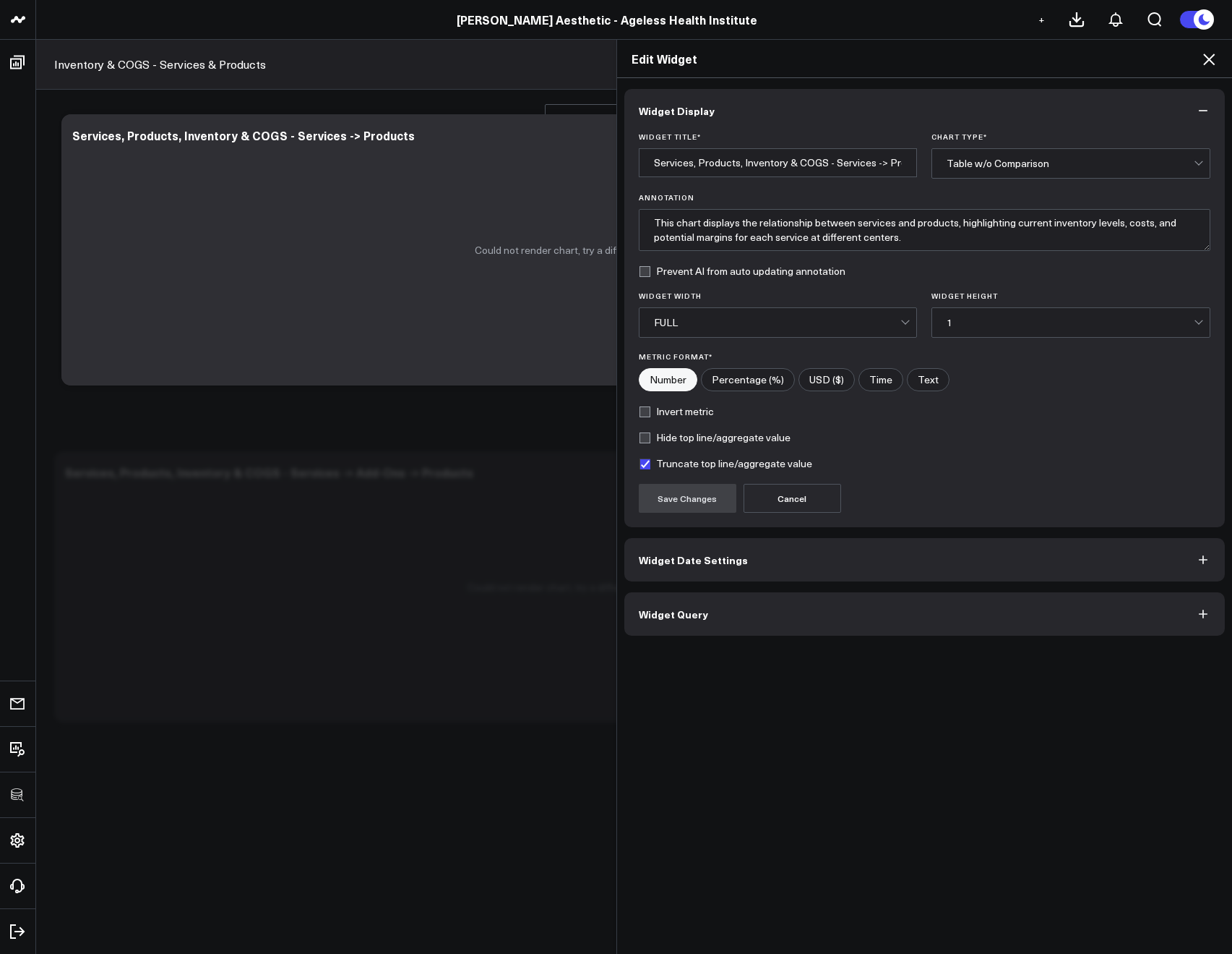
click at [765, 616] on button "Widget Query" at bounding box center [925, 614] width 601 height 43
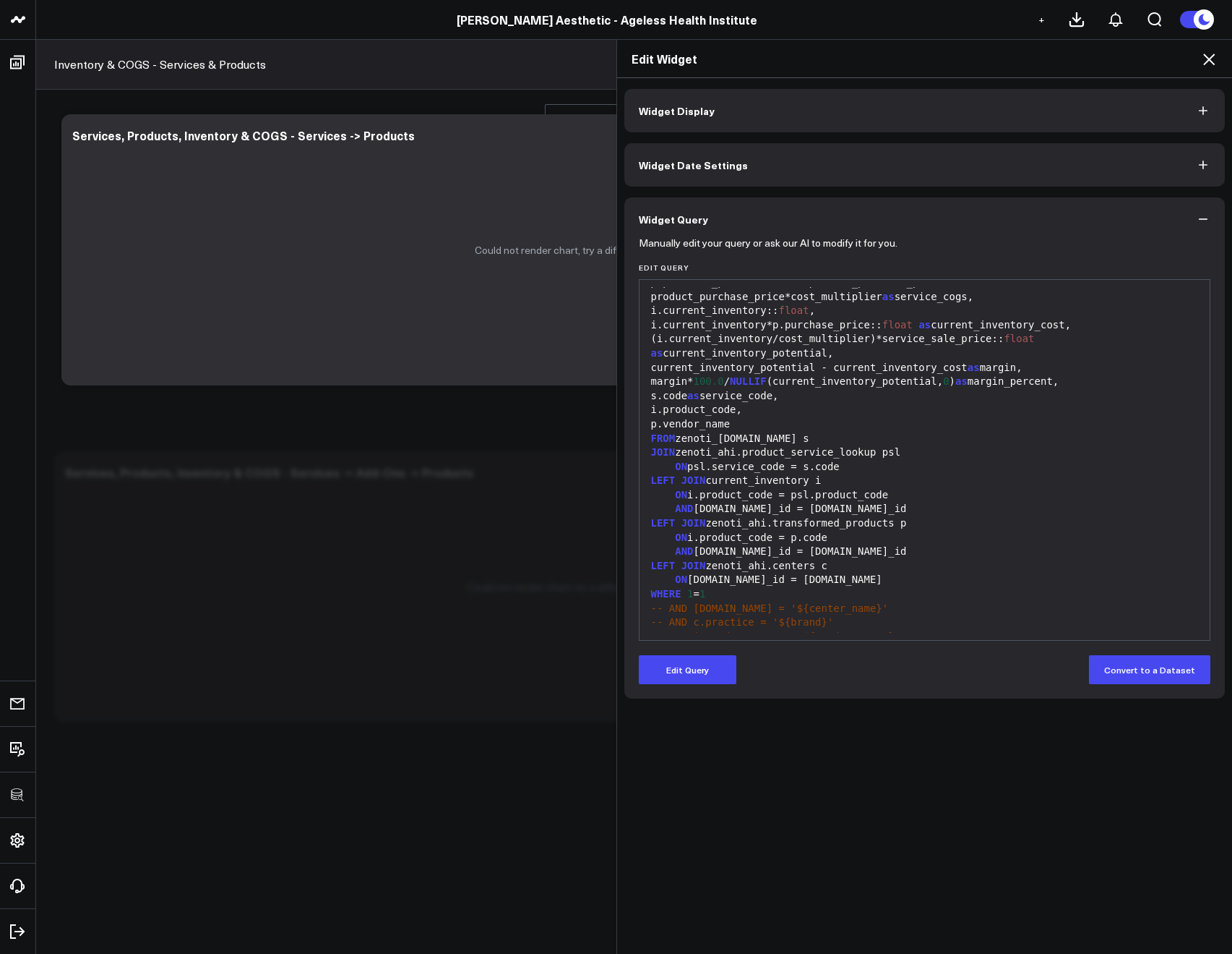
scroll to position [582, 0]
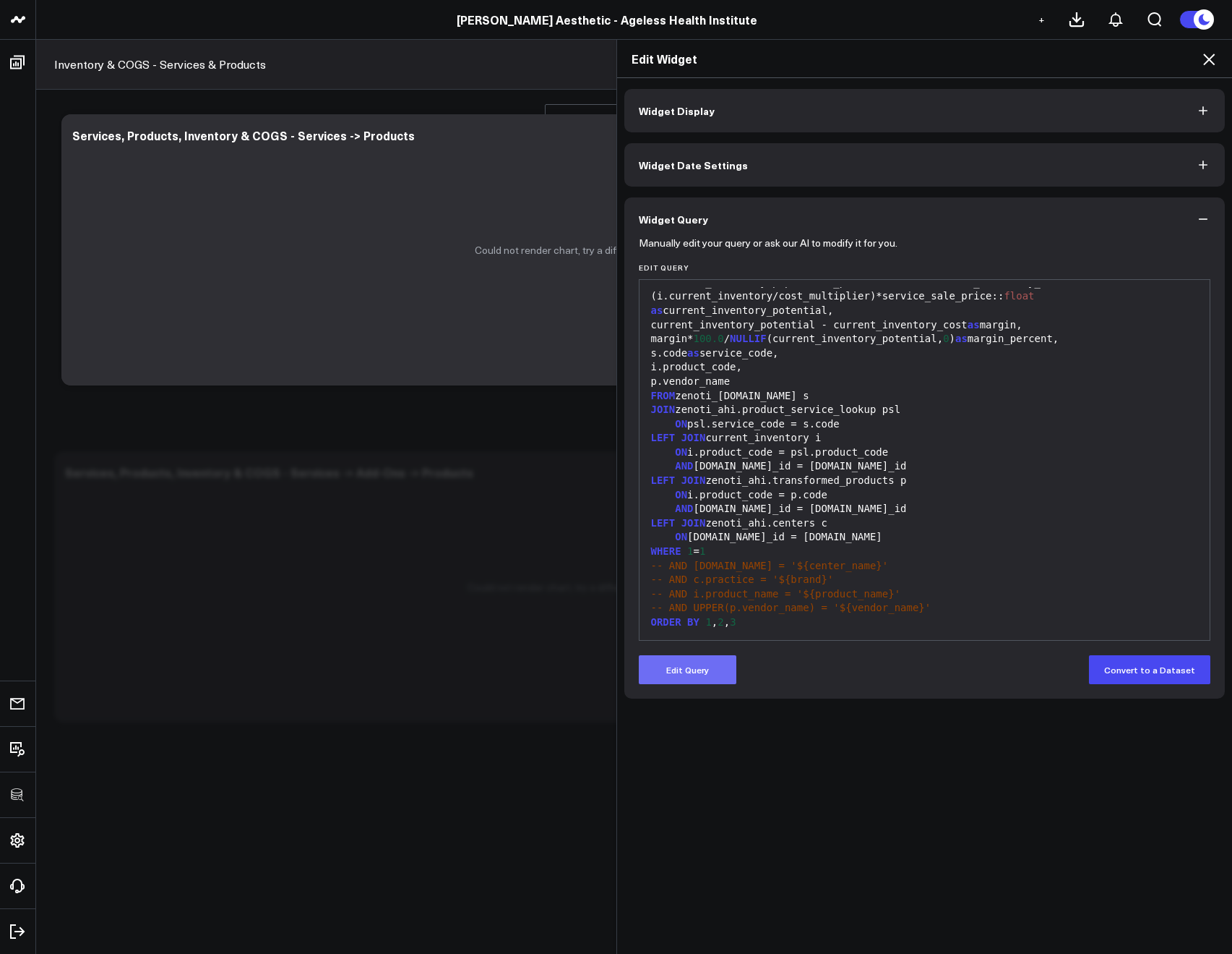
click at [689, 676] on button "Edit Query" at bounding box center [687, 669] width 97 height 29
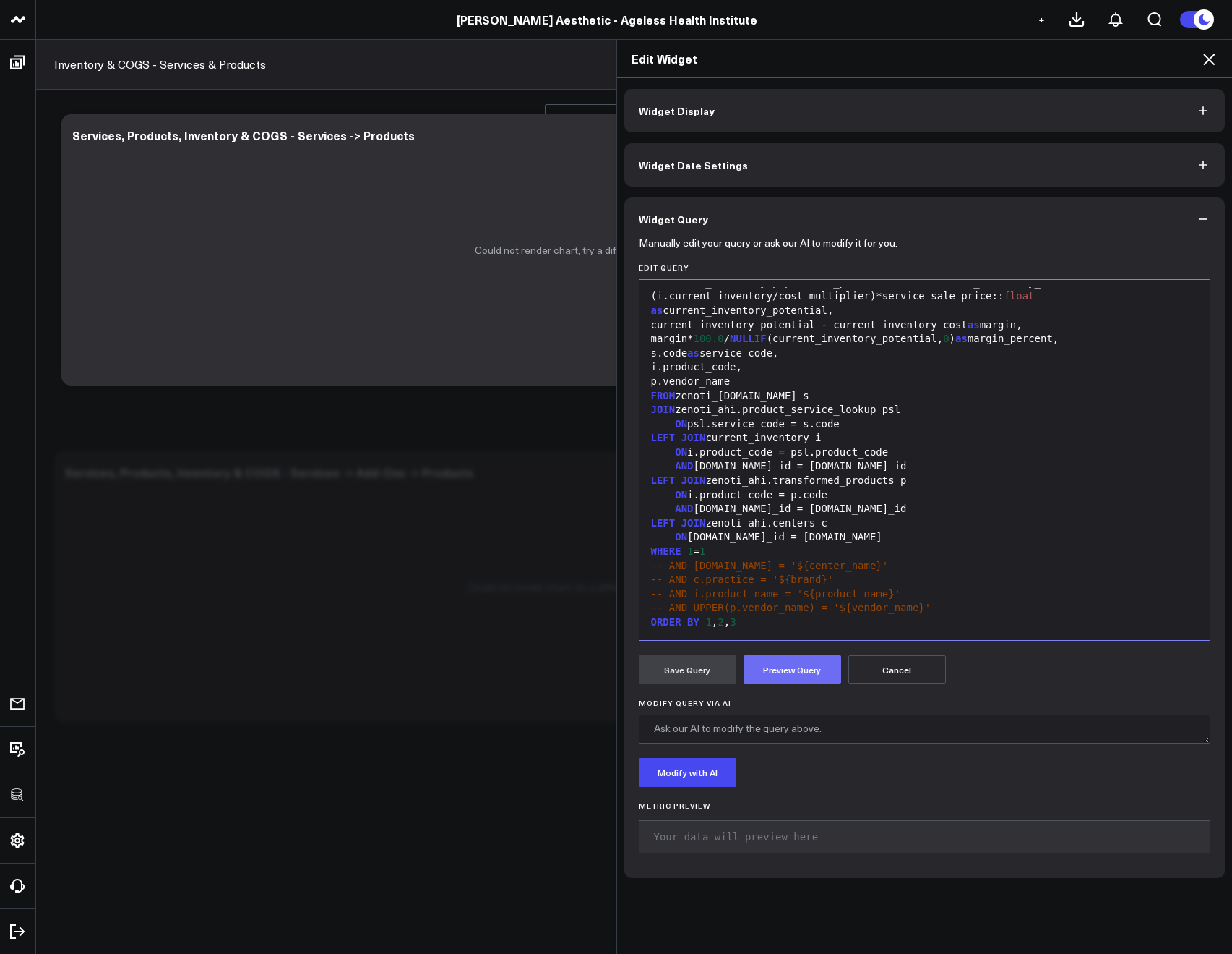
click at [781, 667] on button "Preview Query" at bounding box center [792, 669] width 97 height 29
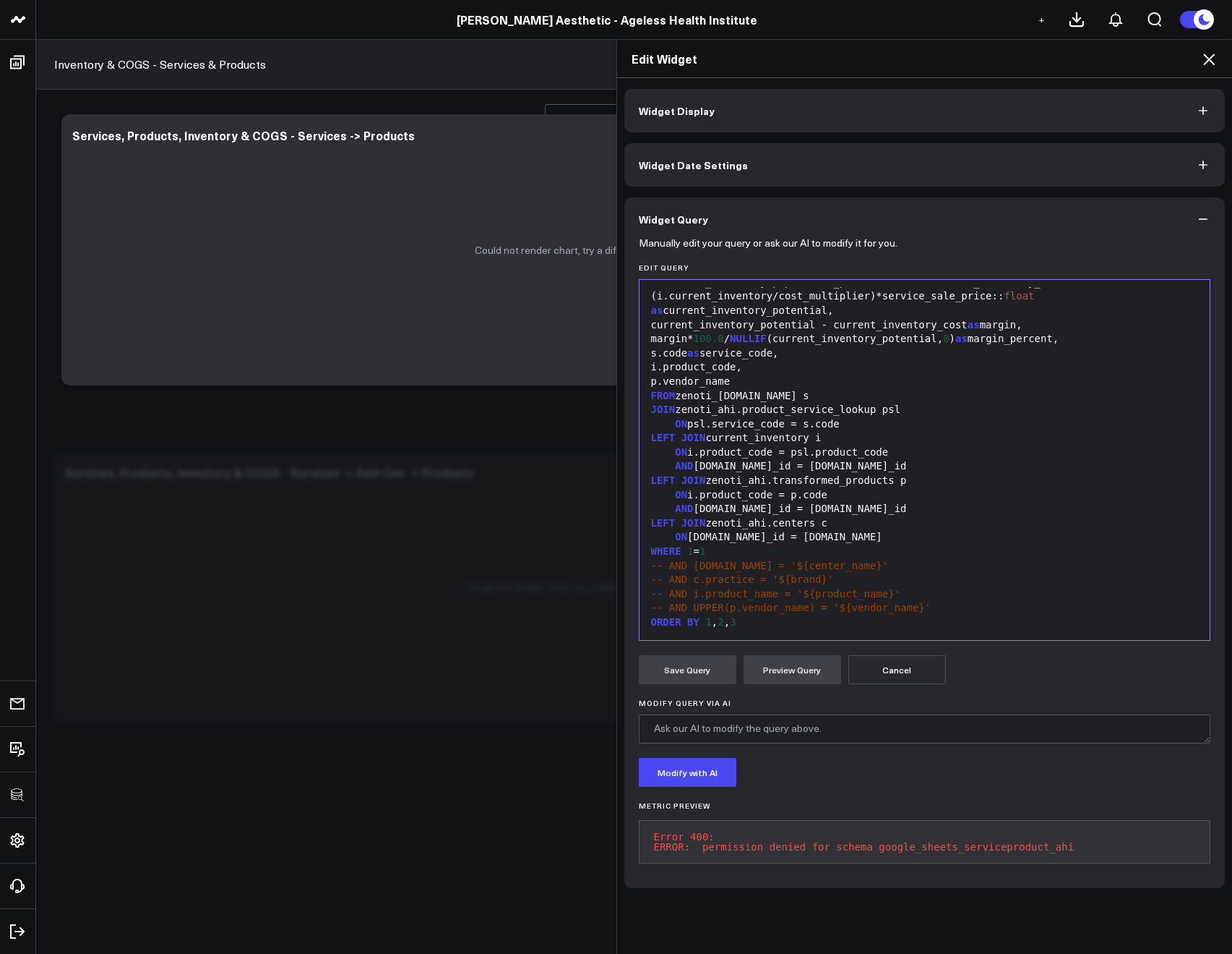
click at [1204, 54] on icon at bounding box center [1209, 59] width 17 height 17
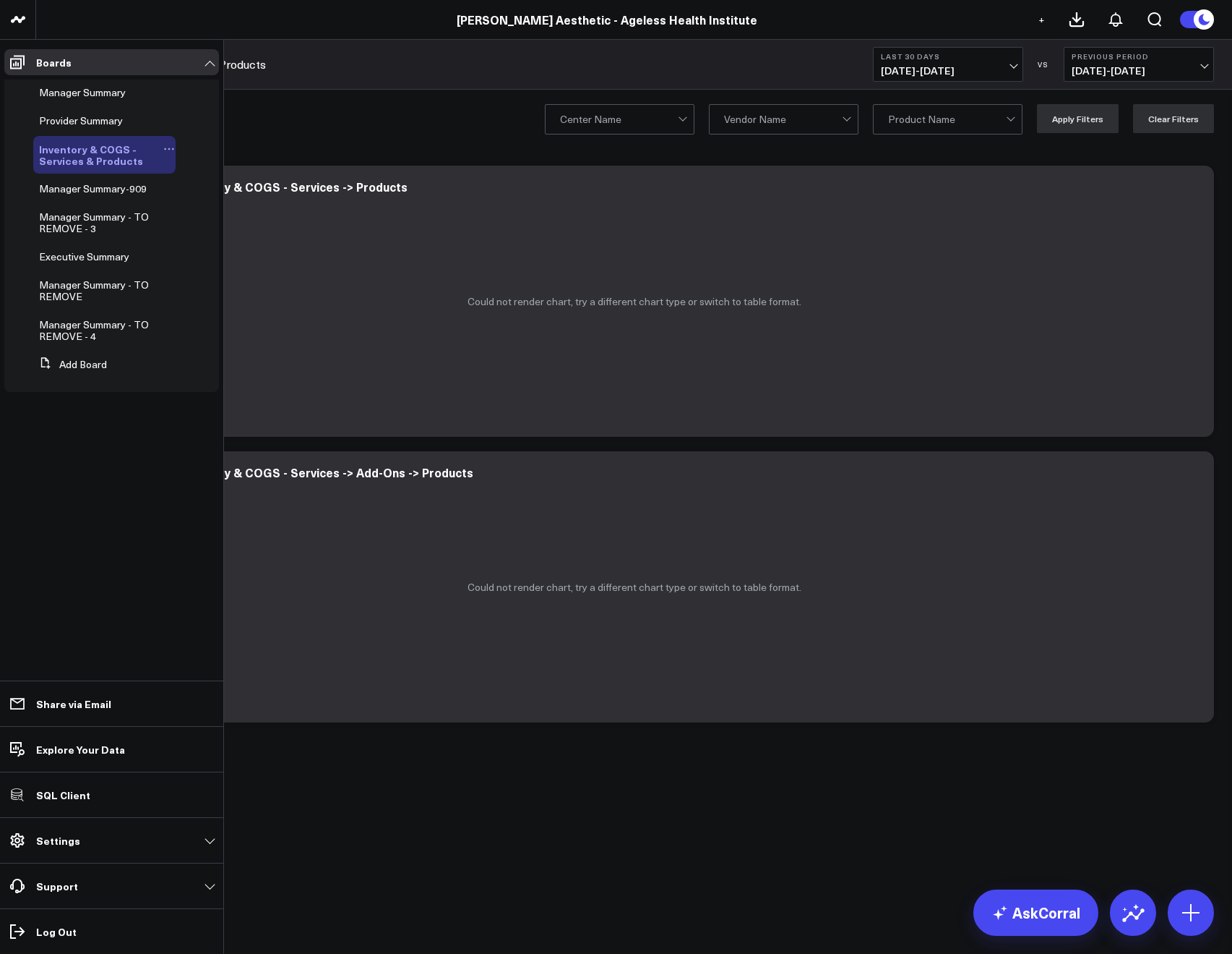
click at [164, 146] on icon at bounding box center [169, 149] width 12 height 12
click at [207, 194] on icon at bounding box center [202, 197] width 13 height 13
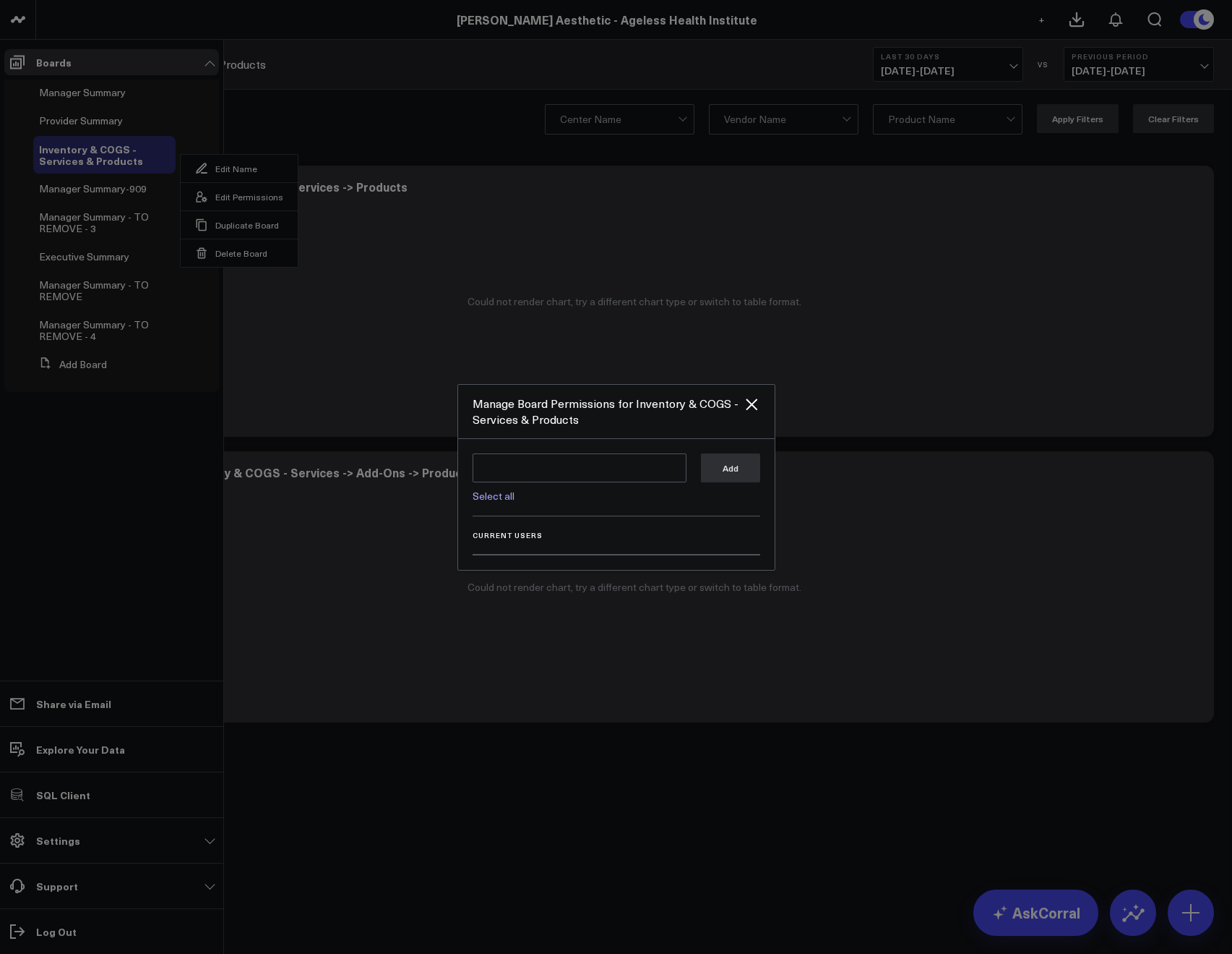
click at [513, 487] on div "Select all" at bounding box center [579, 492] width 214 height 19
click at [500, 492] on link "Select all" at bounding box center [493, 496] width 42 height 13
type textarea "@Corral Support @Allie Fleischer @JP Wartman @Samarth Patel"
click at [713, 474] on button "Add" at bounding box center [731, 467] width 59 height 29
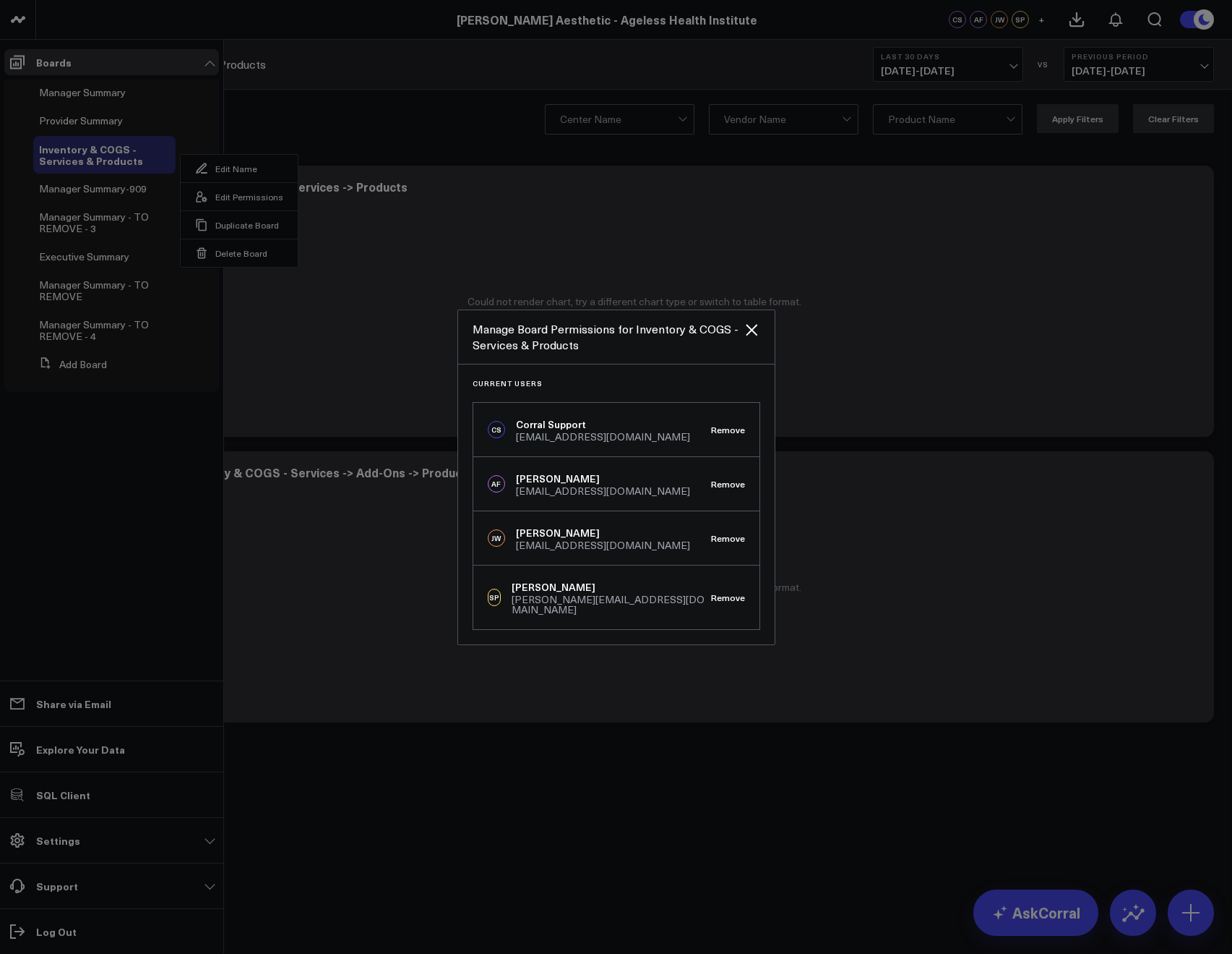
click at [336, 96] on div at bounding box center [616, 477] width 1232 height 954
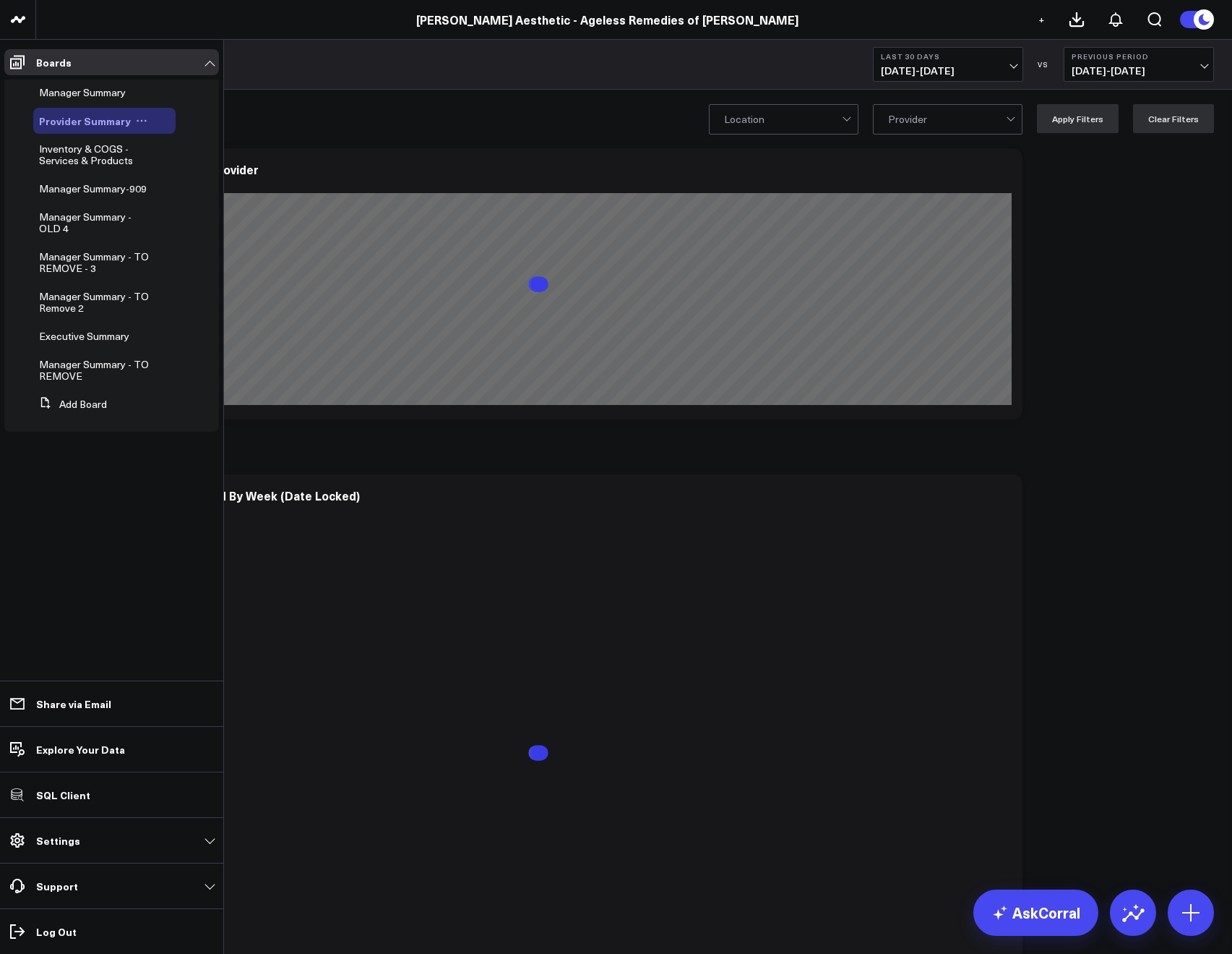
click at [145, 120] on icon at bounding box center [146, 121] width 2 height 2
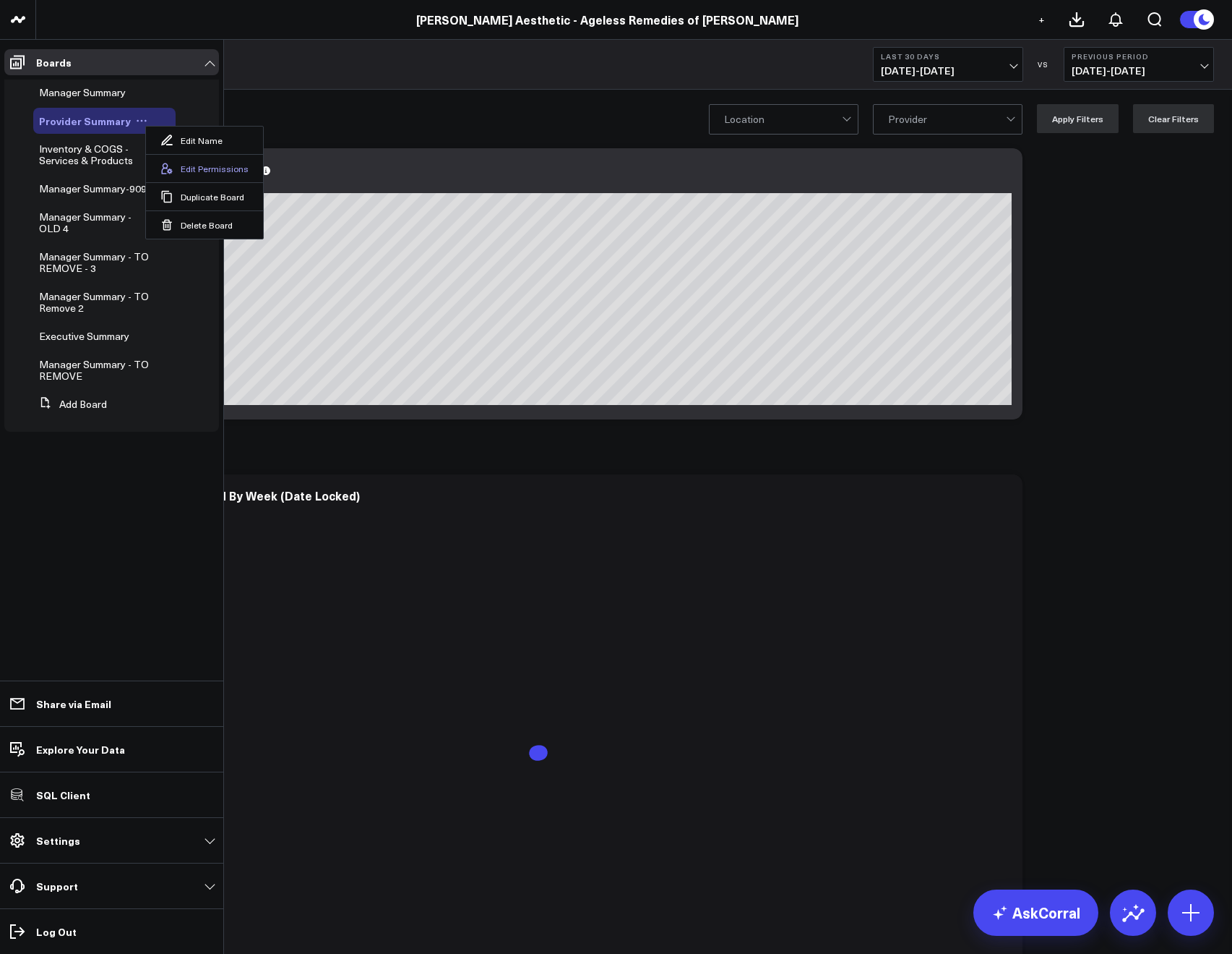
click at [187, 165] on button "Edit Permissions" at bounding box center [204, 168] width 117 height 28
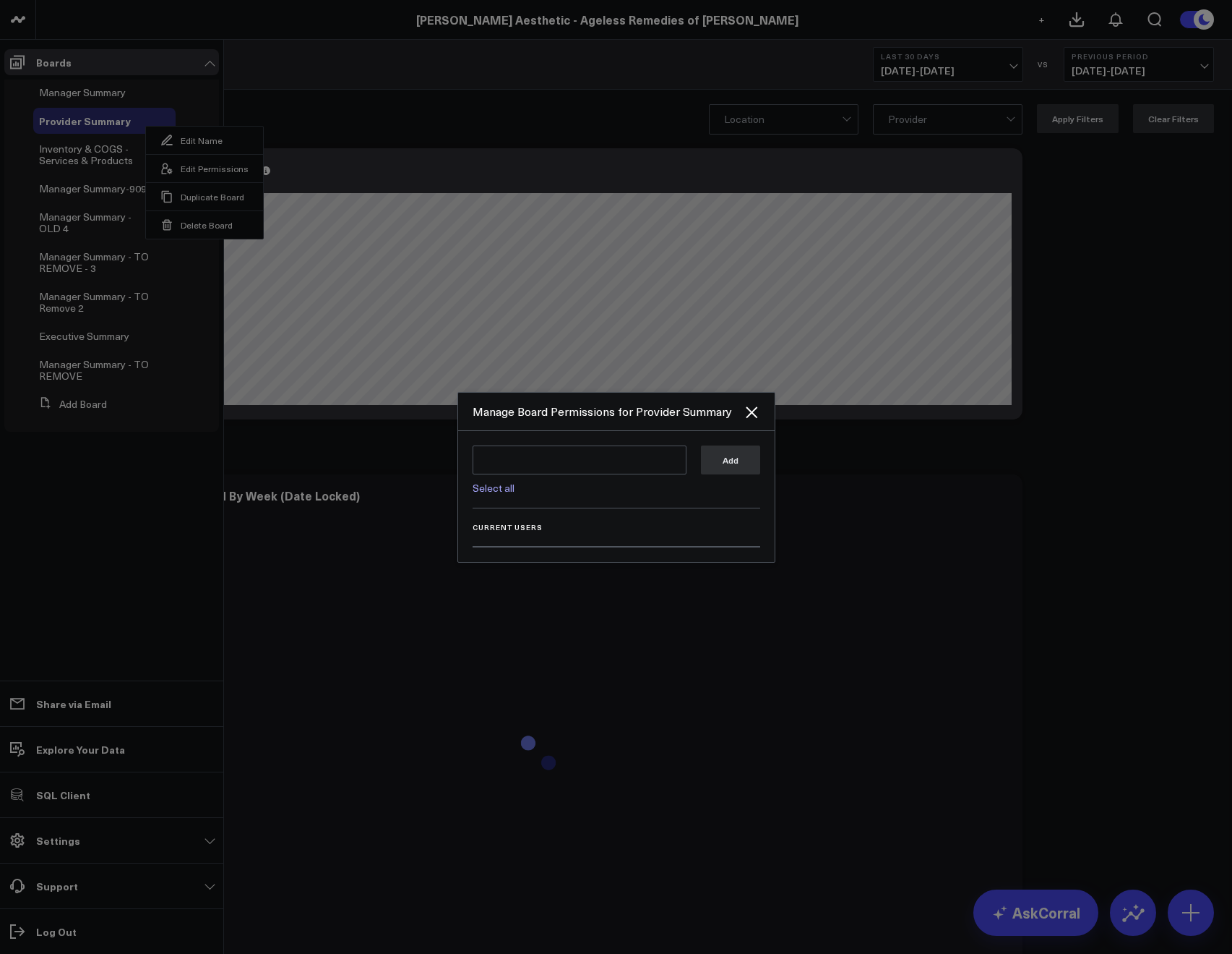
click at [501, 487] on link "Select all" at bounding box center [493, 487] width 42 height 13
type textarea "@Corral Support @Allie Fleischer @JP Wartman @Samarth Patel @Mike Lassiter"
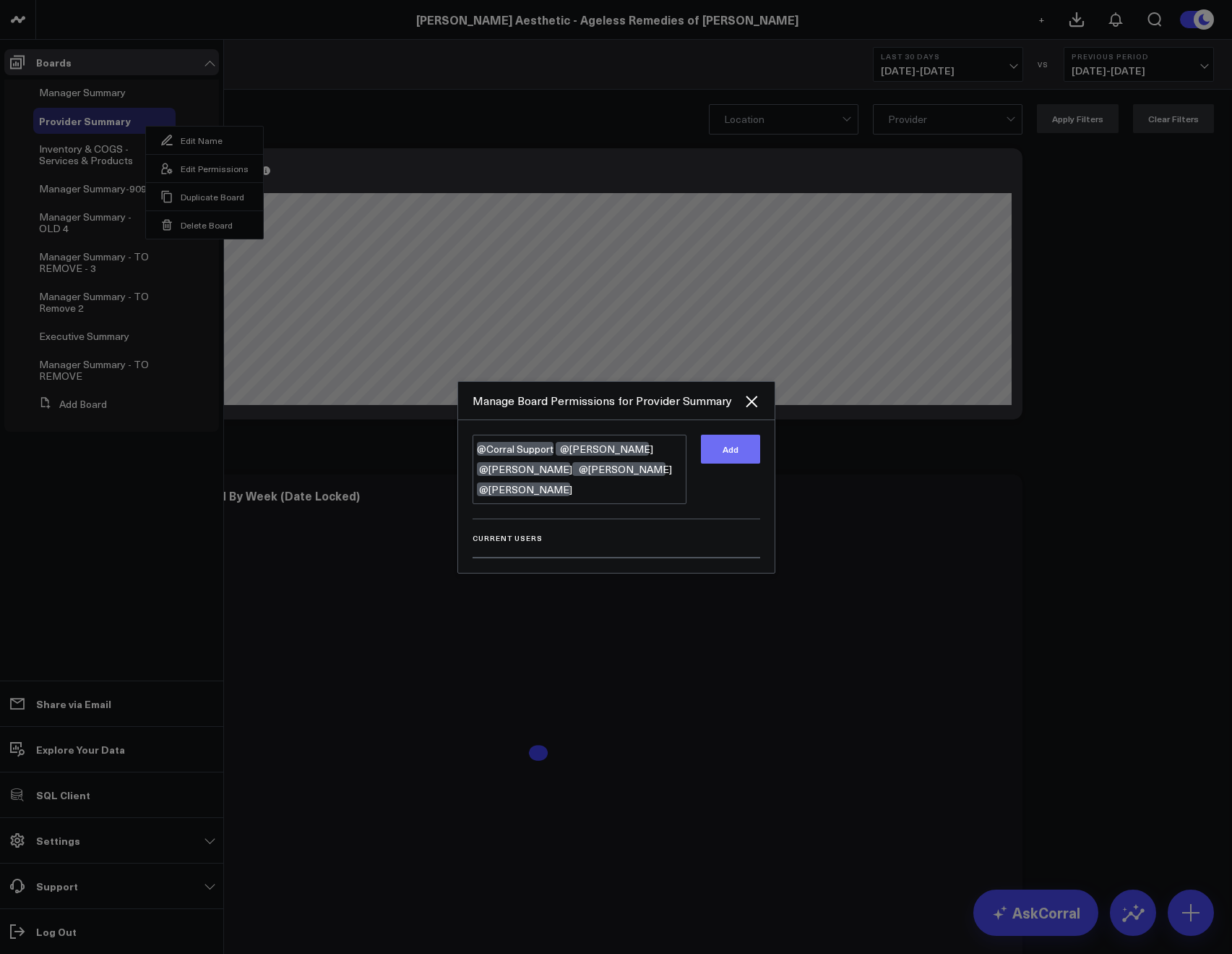
click at [722, 463] on button "Add" at bounding box center [731, 449] width 59 height 29
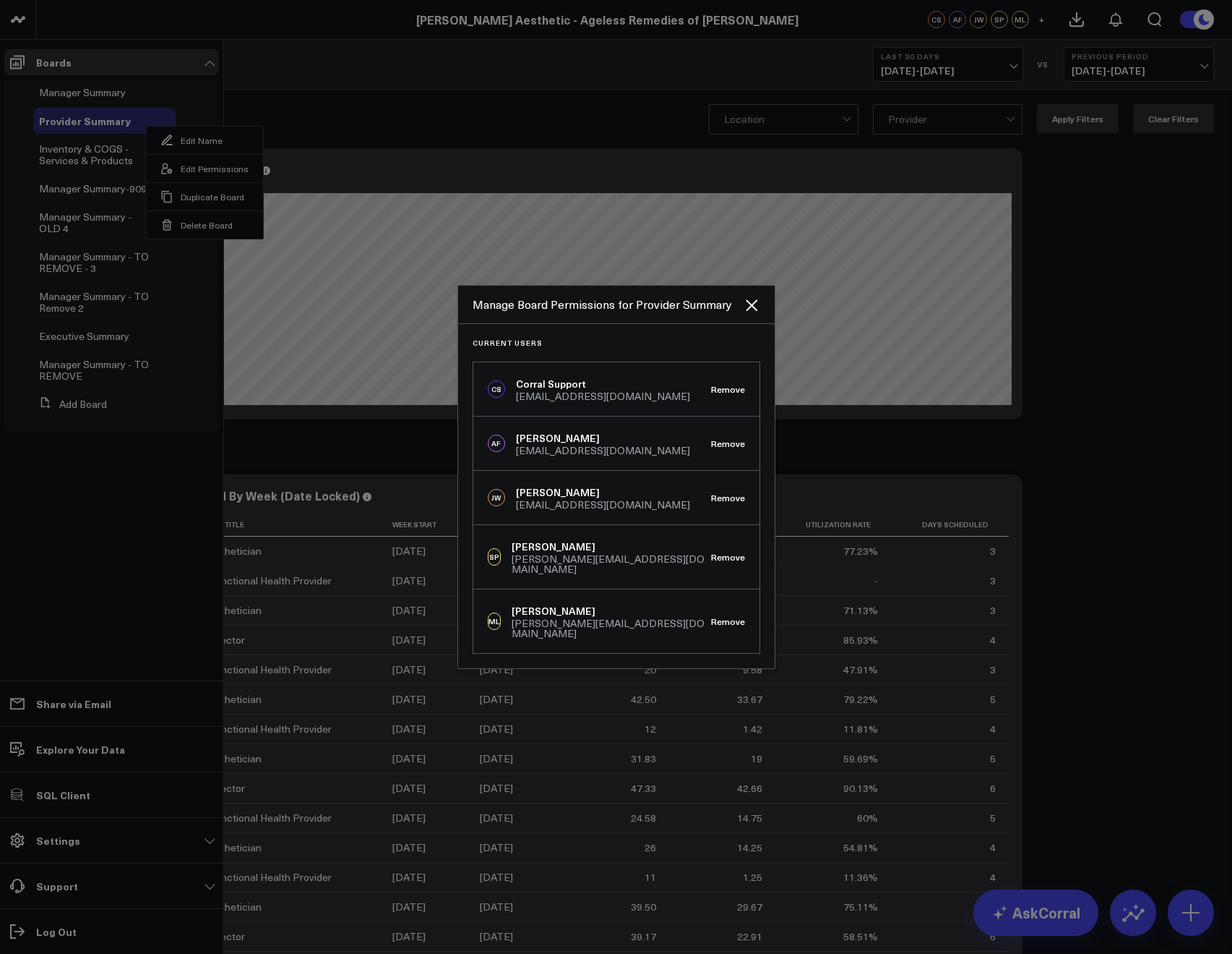
click at [293, 87] on div at bounding box center [616, 477] width 1232 height 954
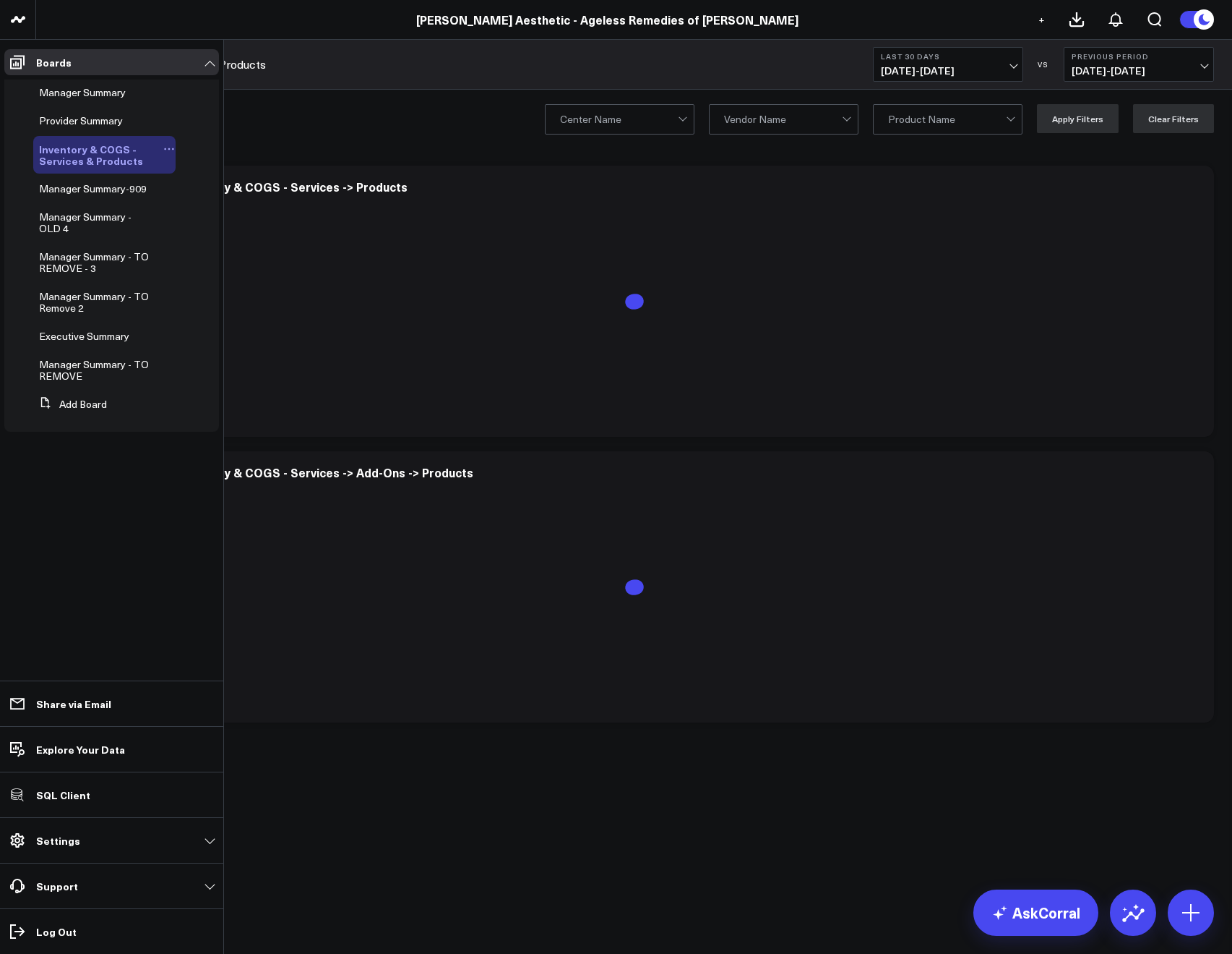
click at [168, 148] on icon at bounding box center [169, 149] width 2 height 2
click at [217, 192] on button "Edit Permissions" at bounding box center [239, 197] width 117 height 28
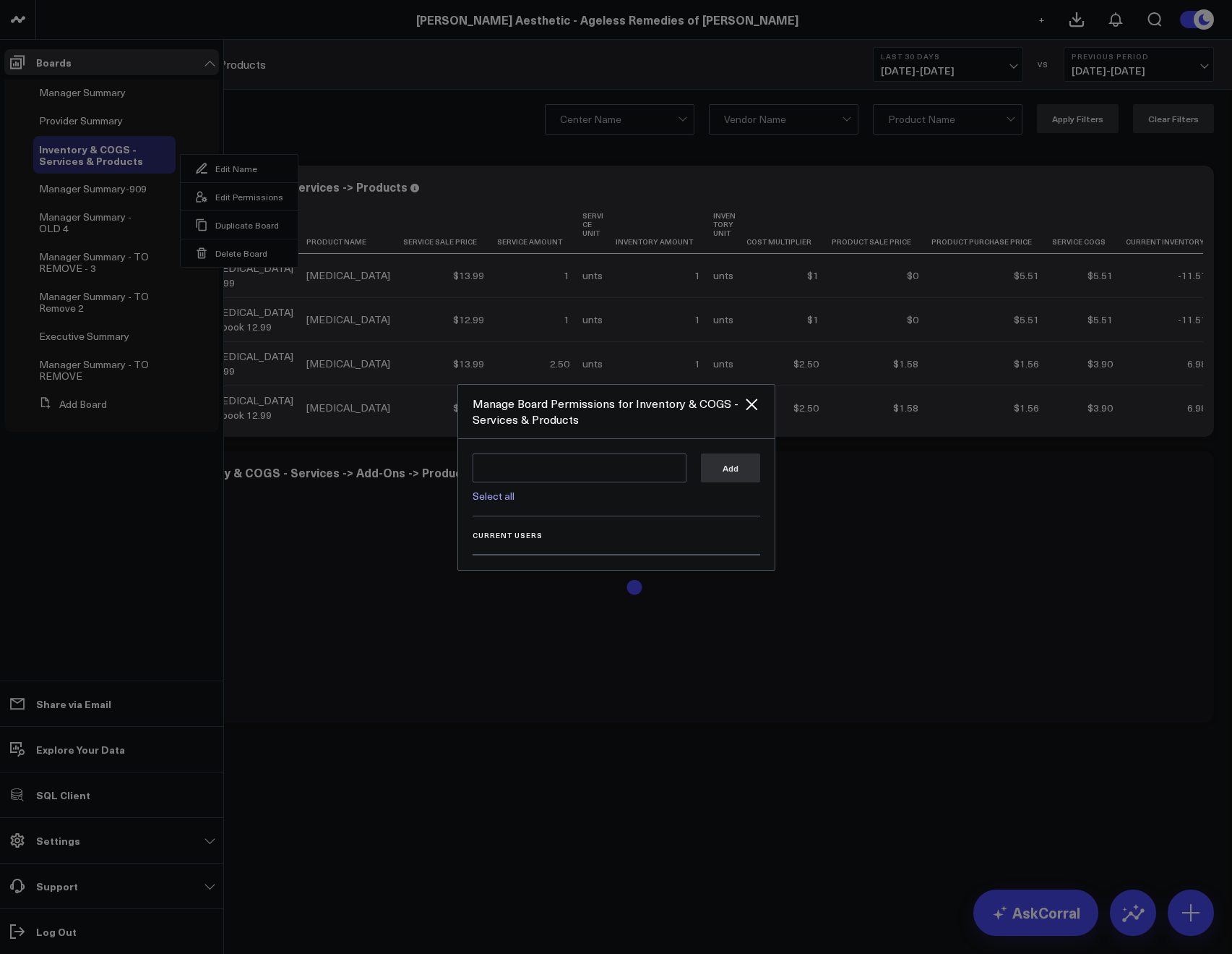
click at [514, 502] on div "Select all Add" at bounding box center [616, 484] width 287 height 62
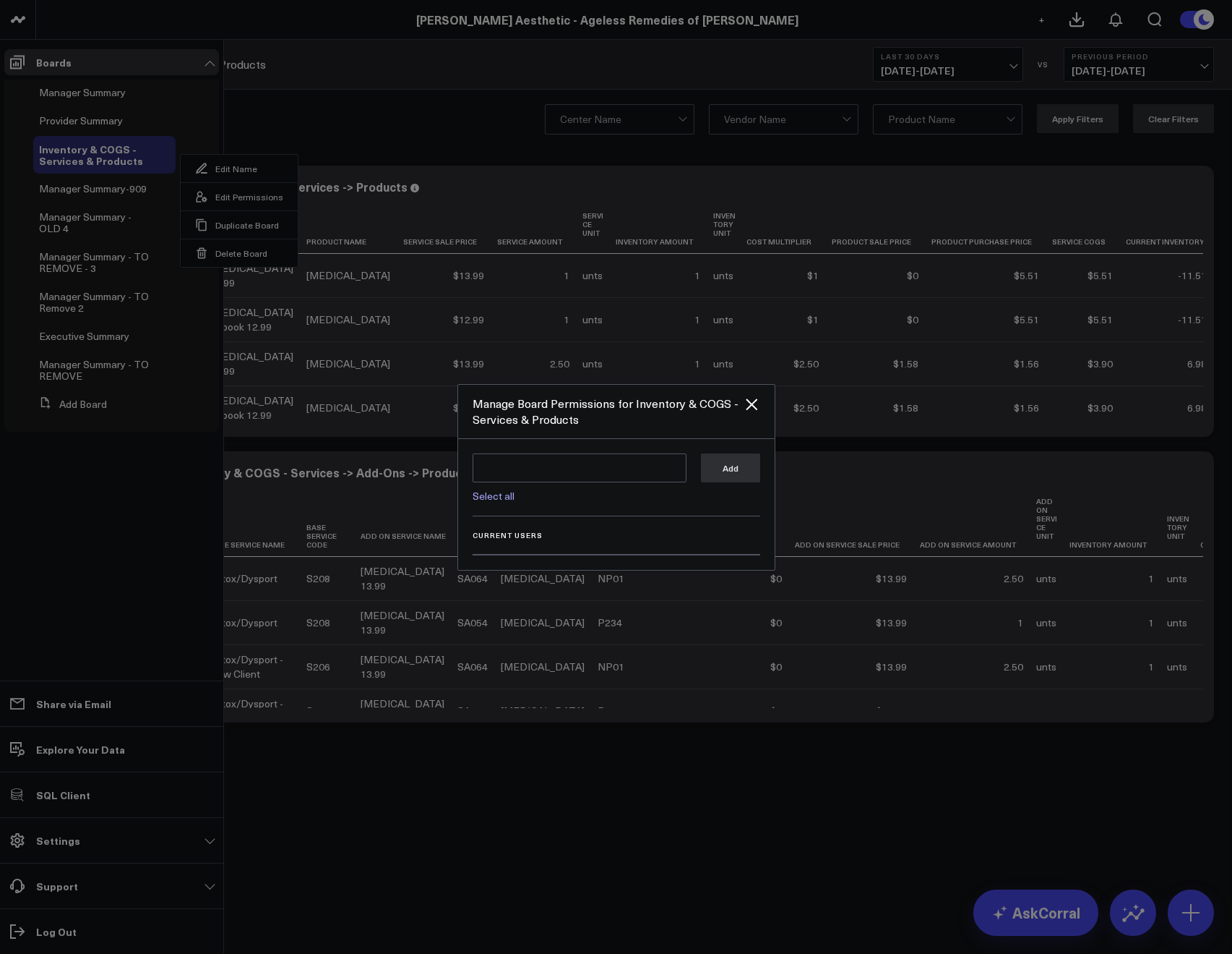
click at [506, 500] on link "Select all" at bounding box center [493, 496] width 42 height 13
type textarea "@Corral Support @Allie Fleischer @JP Wartman @Samarth Patel @Mike Lassiter"
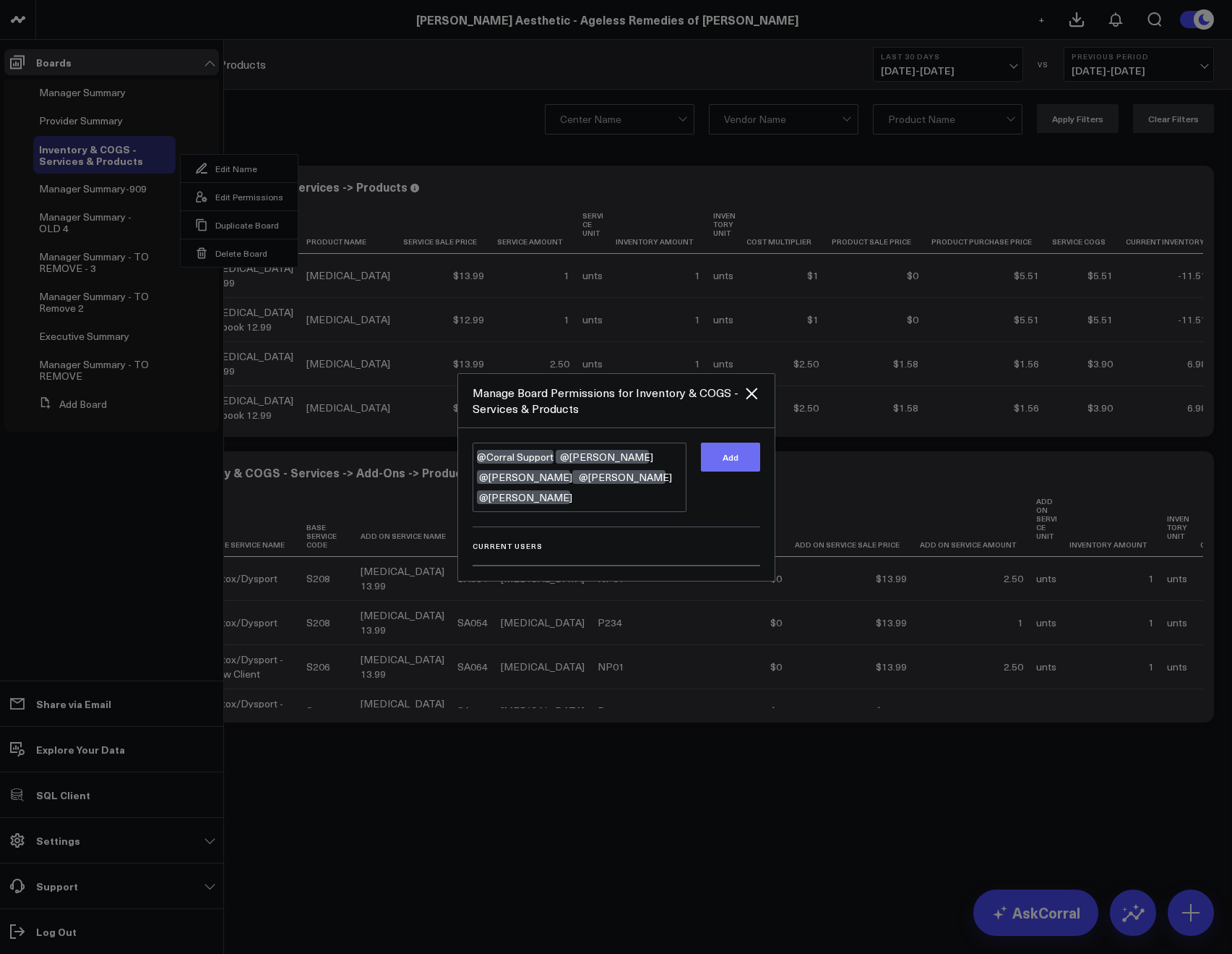
click at [718, 472] on button "Add" at bounding box center [731, 457] width 59 height 29
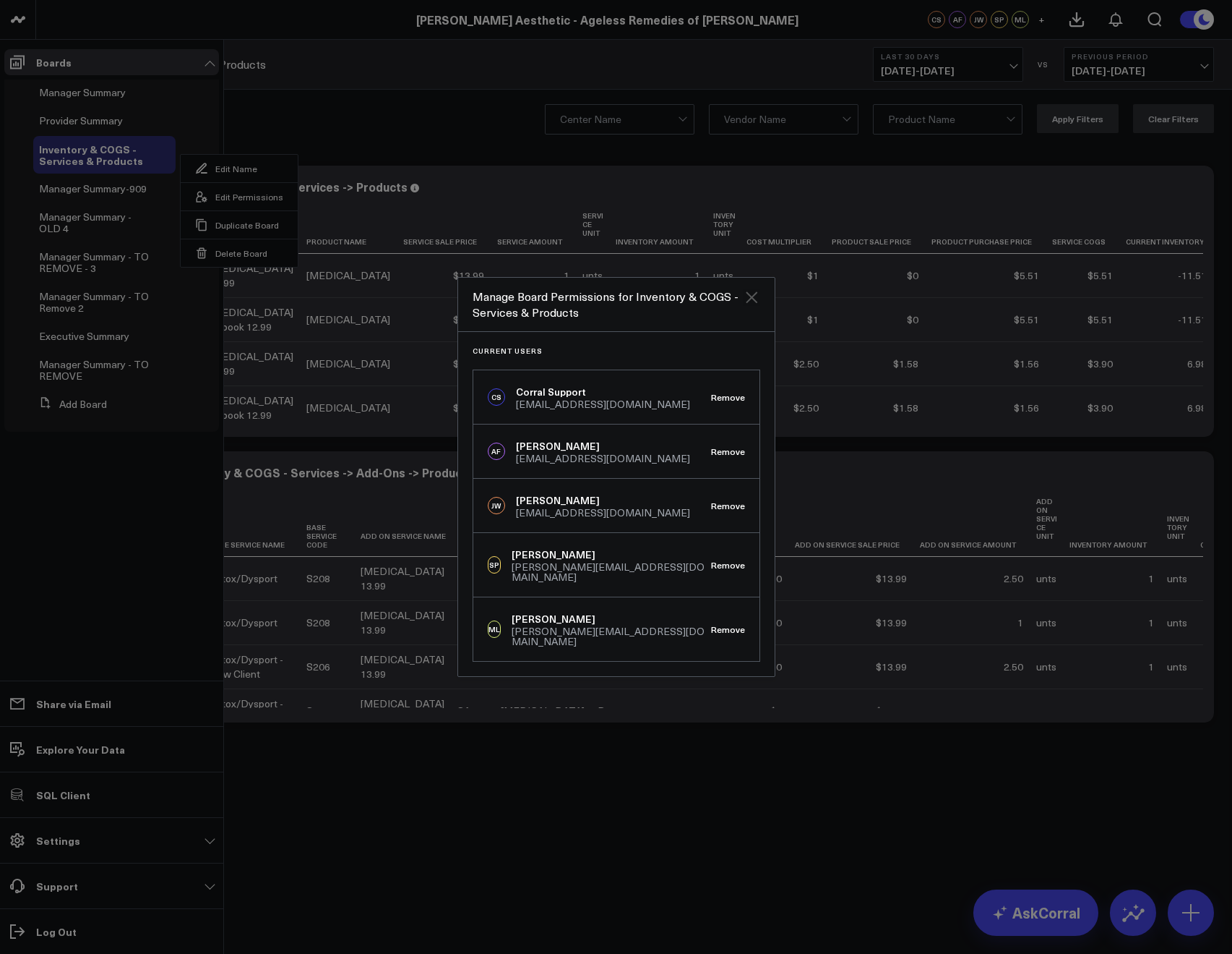
click at [751, 306] on icon "Close" at bounding box center [751, 297] width 17 height 17
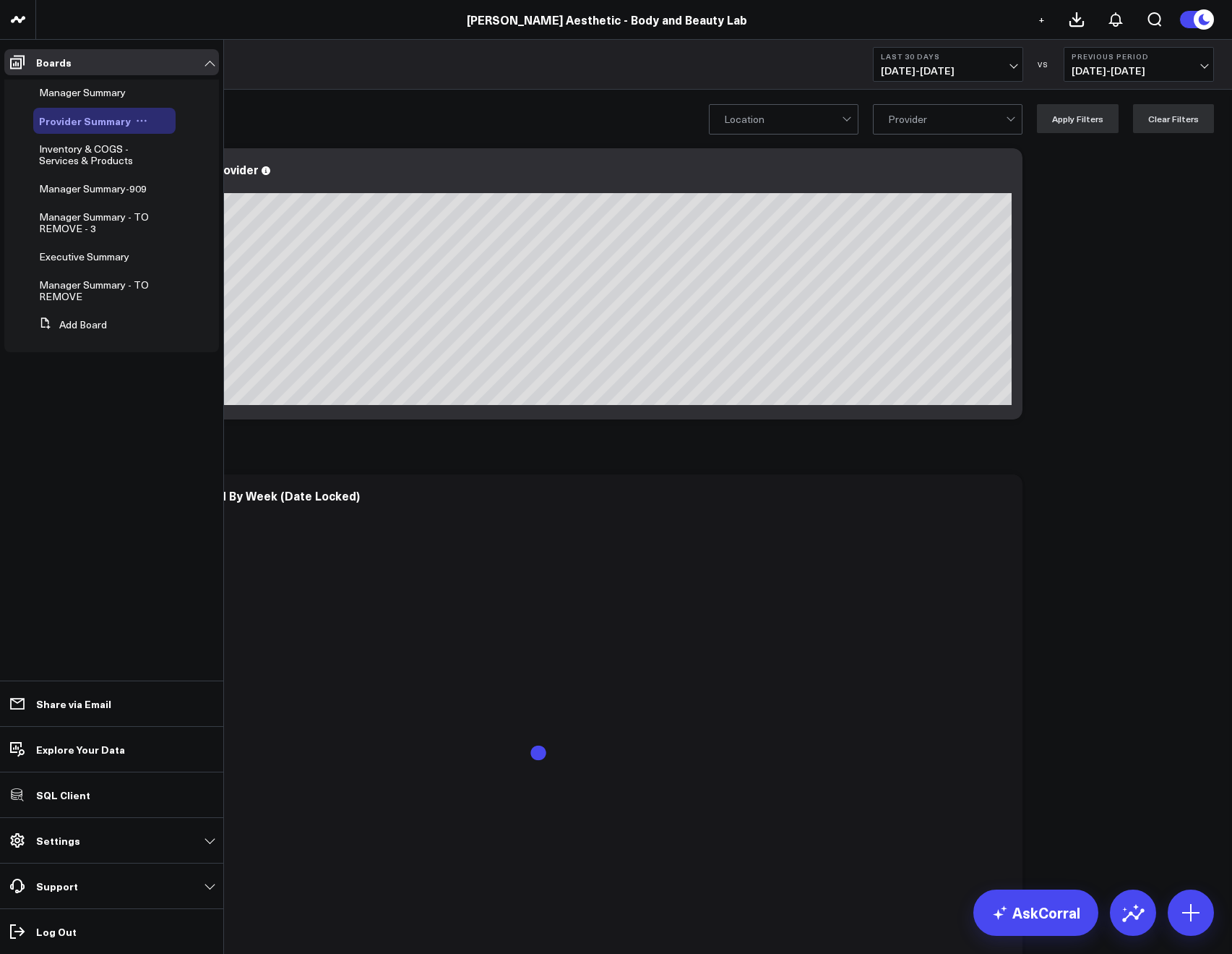
click at [136, 118] on icon at bounding box center [142, 121] width 12 height 12
click at [182, 165] on button "Edit Permissions" at bounding box center [204, 168] width 117 height 28
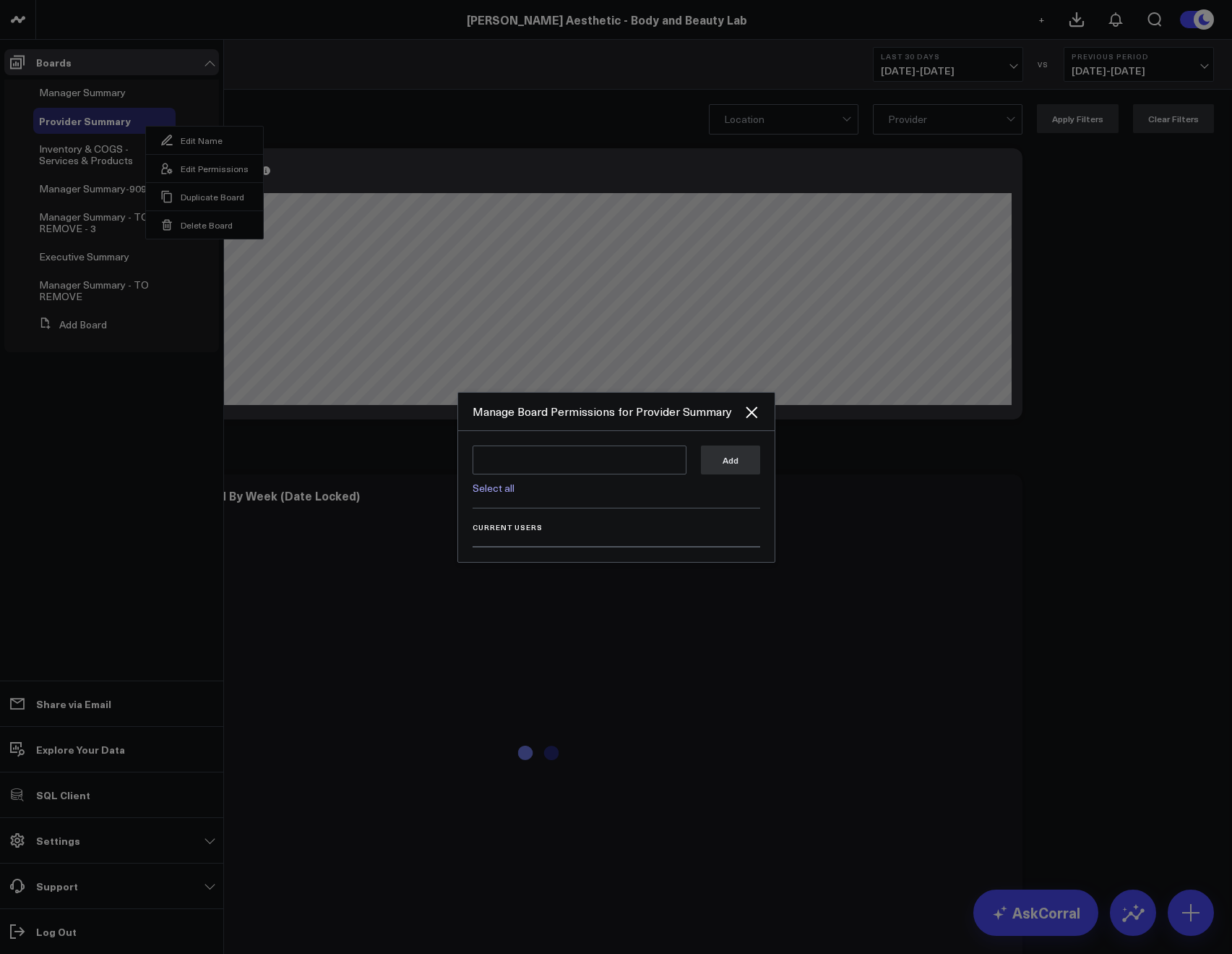
click at [478, 486] on link "Select all" at bounding box center [493, 487] width 42 height 13
type textarea "@Corral Support @Allie Fleischer @JP Wartman @Samarth Patel"
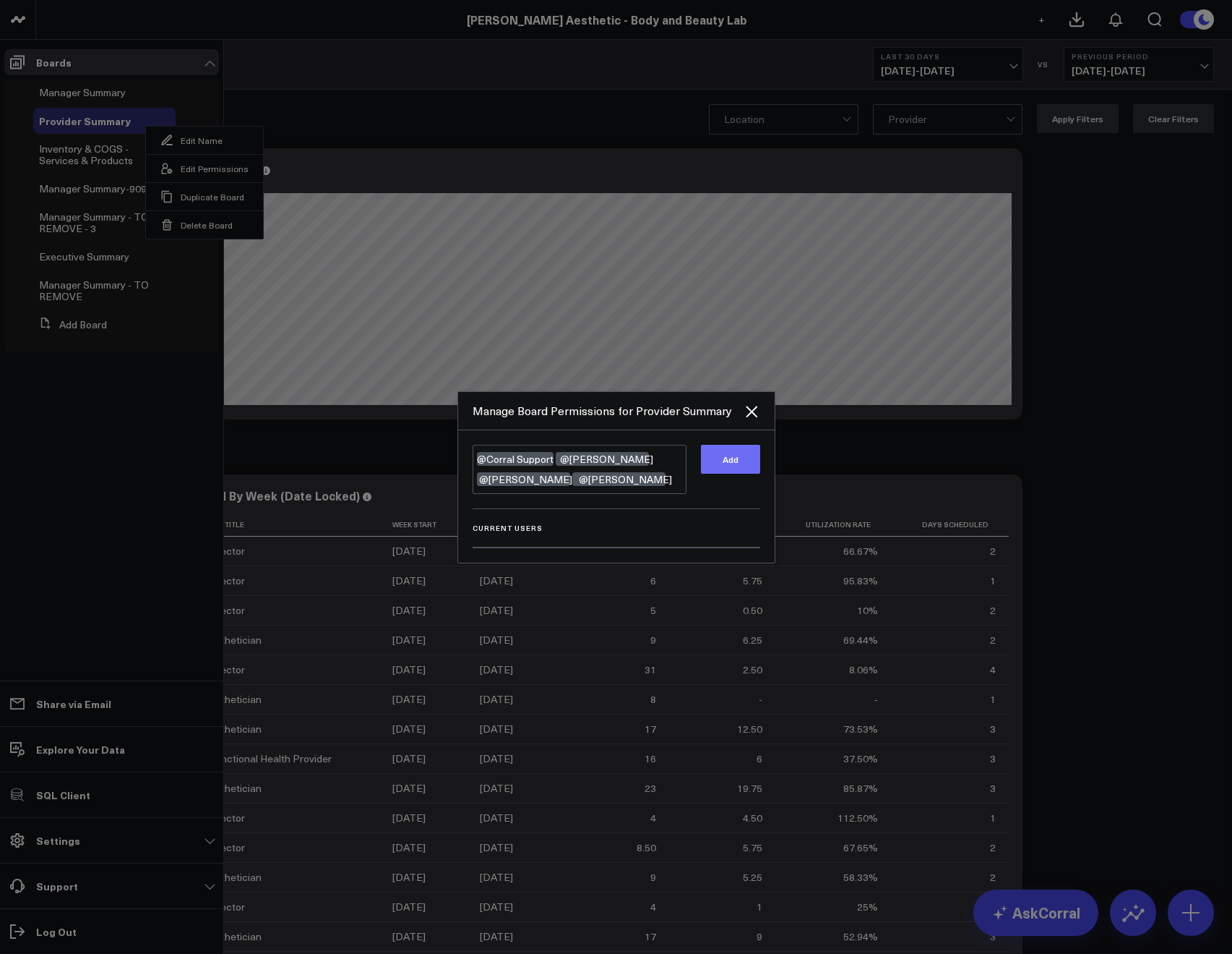
click at [747, 464] on button "Add" at bounding box center [731, 459] width 59 height 29
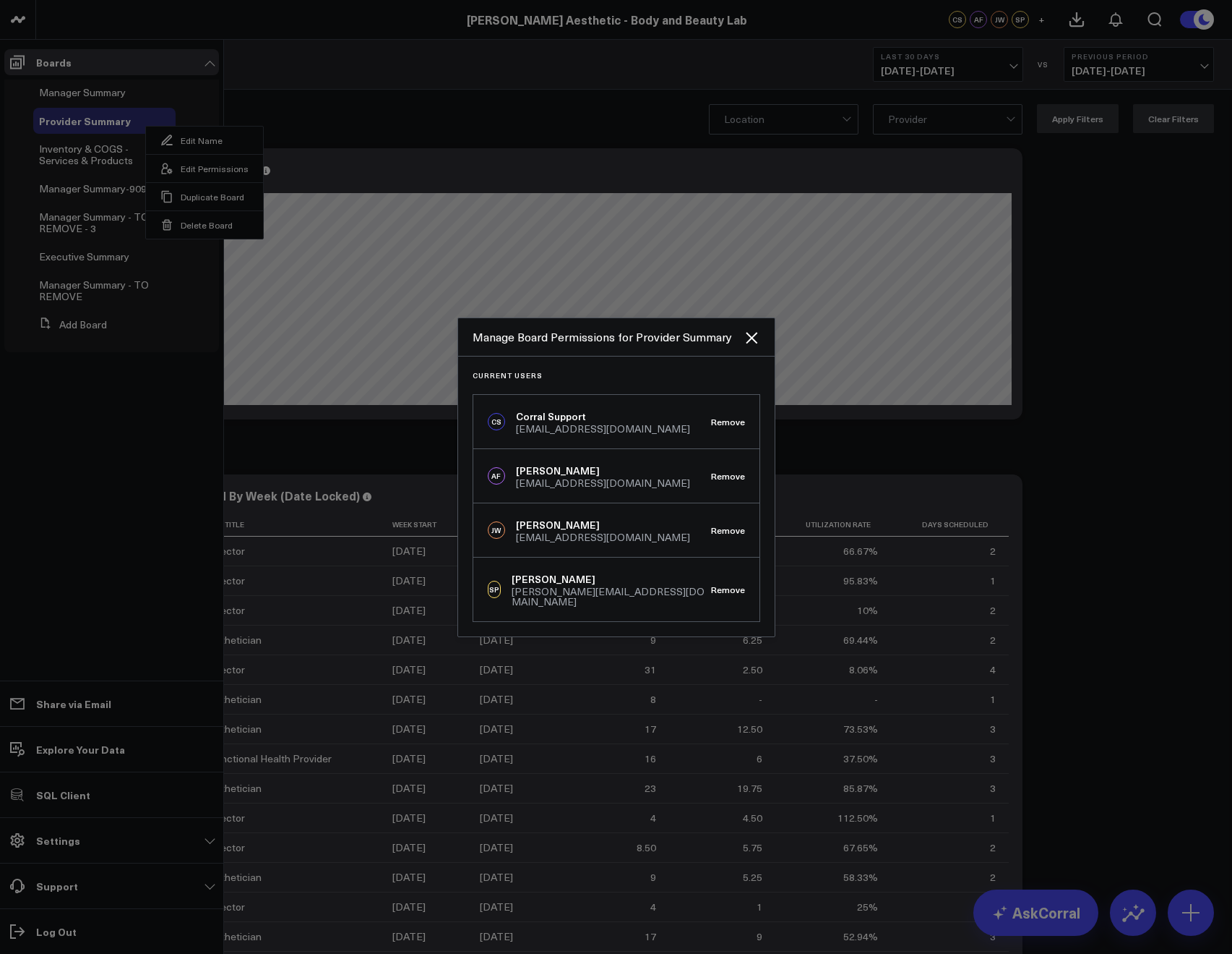
click at [293, 114] on div at bounding box center [616, 477] width 1232 height 954
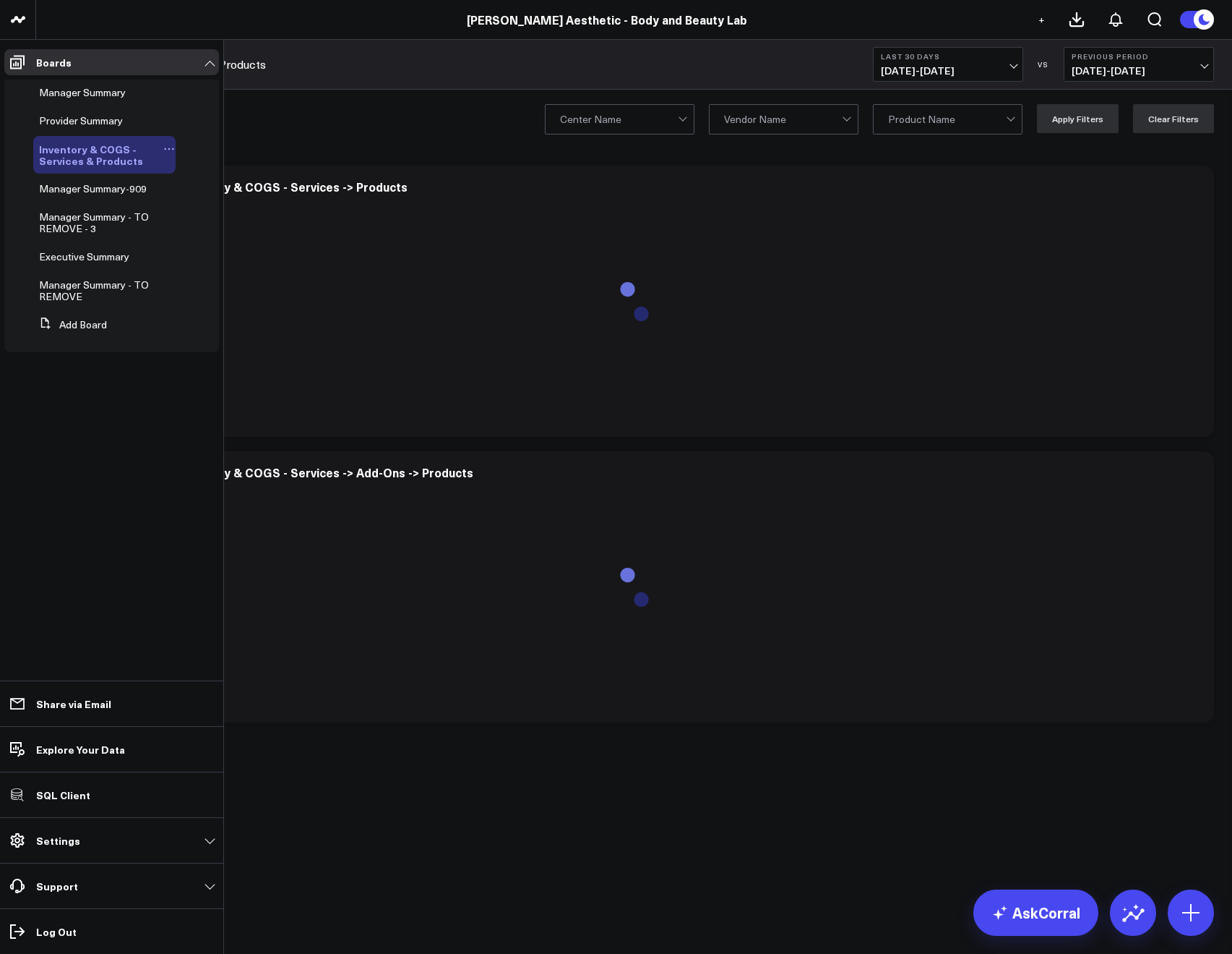
click at [166, 149] on icon at bounding box center [165, 149] width 2 height 2
click at [204, 193] on icon at bounding box center [202, 197] width 13 height 13
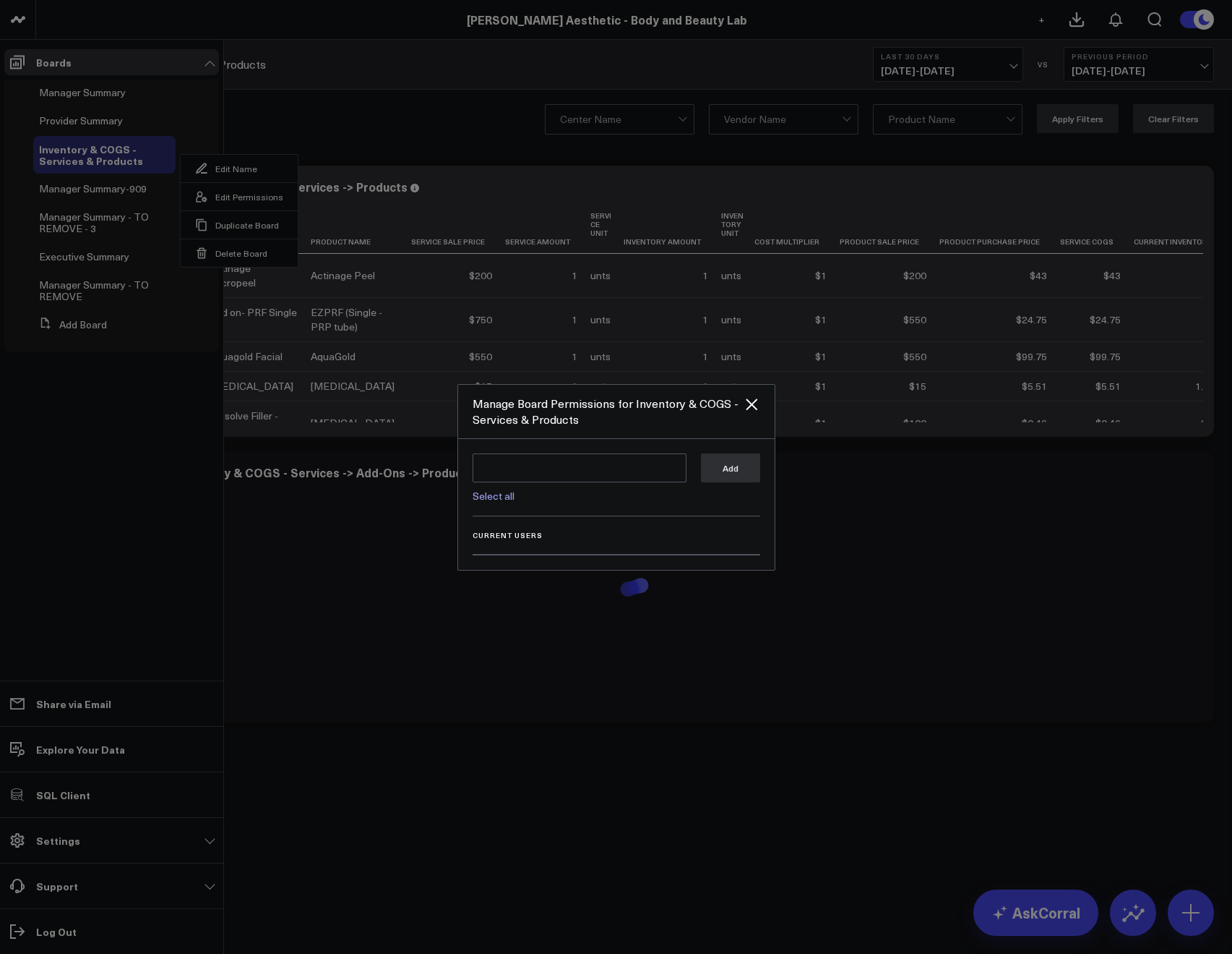
click at [505, 496] on link "Select all" at bounding box center [493, 496] width 42 height 13
type textarea "@Corral Support @[PERSON_NAME] @[PERSON_NAME] @[PERSON_NAME]"
click at [708, 477] on button "Add" at bounding box center [731, 467] width 59 height 29
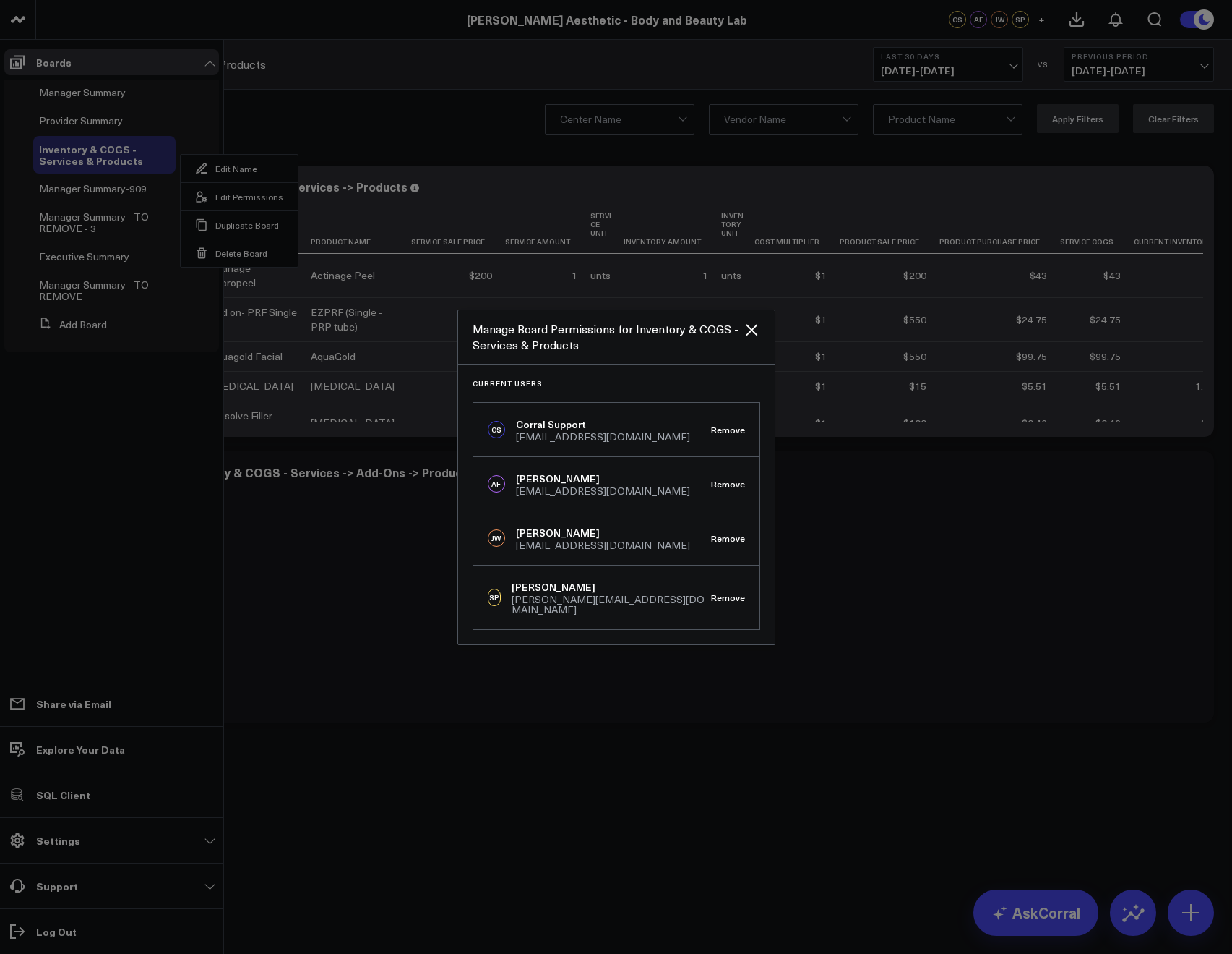
click at [334, 107] on div at bounding box center [616, 477] width 1232 height 954
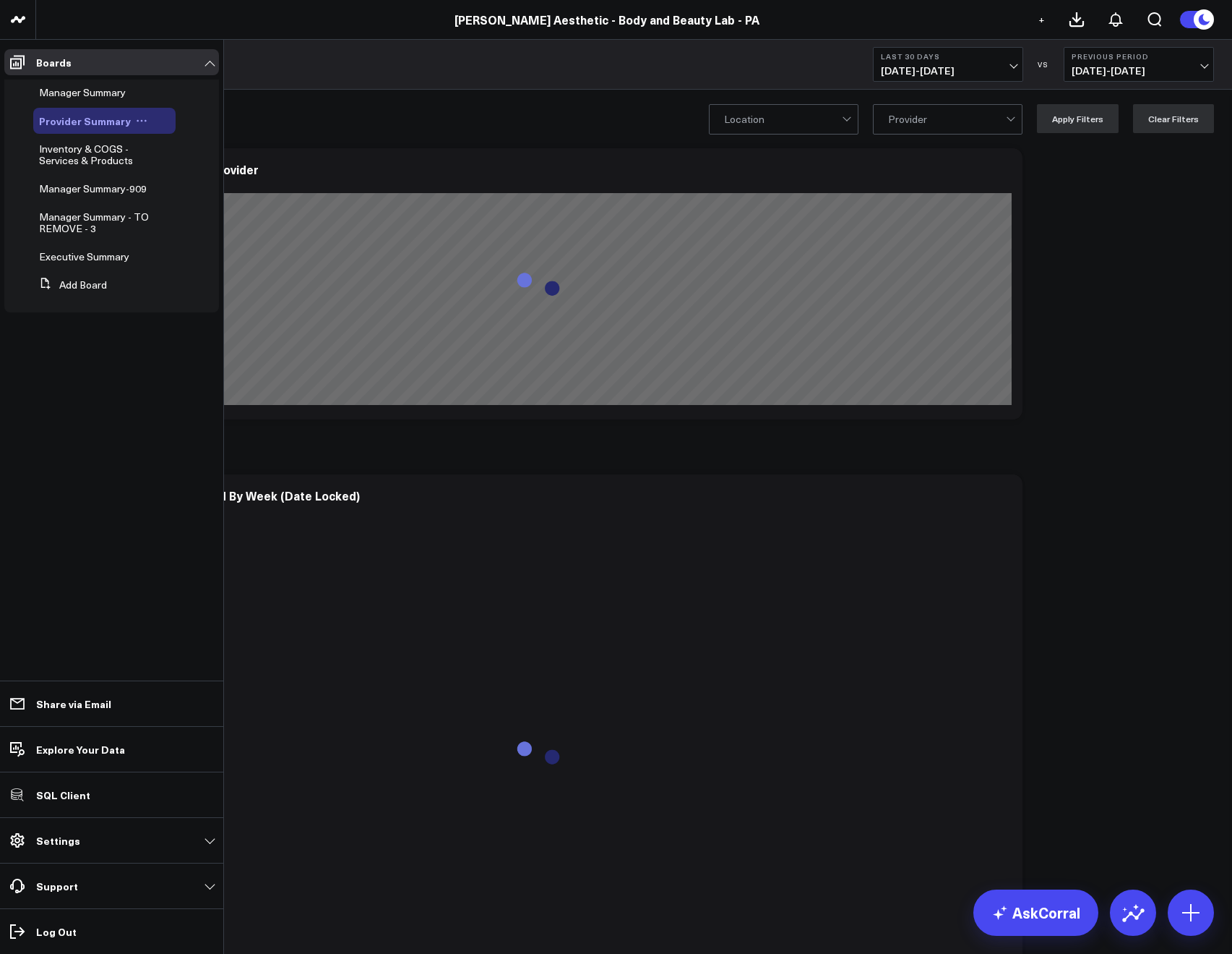
click at [136, 120] on icon at bounding box center [142, 121] width 12 height 12
click at [191, 166] on button "Edit Permissions" at bounding box center [204, 168] width 117 height 28
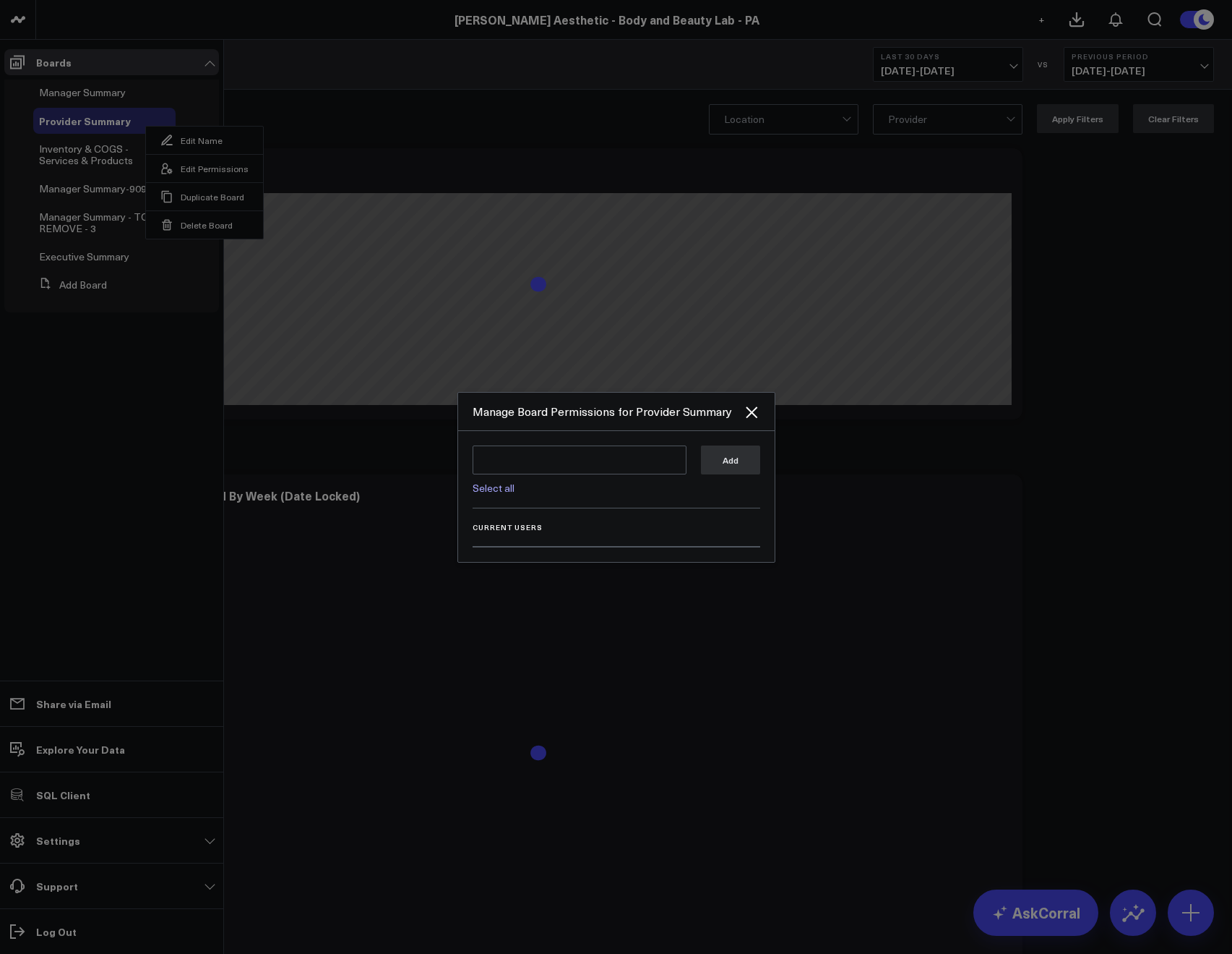
click at [488, 492] on link "Select all" at bounding box center [493, 487] width 42 height 13
type textarea "@Corral Support @[PERSON_NAME] @[PERSON_NAME] @[PERSON_NAME] @[PERSON_NAME]"
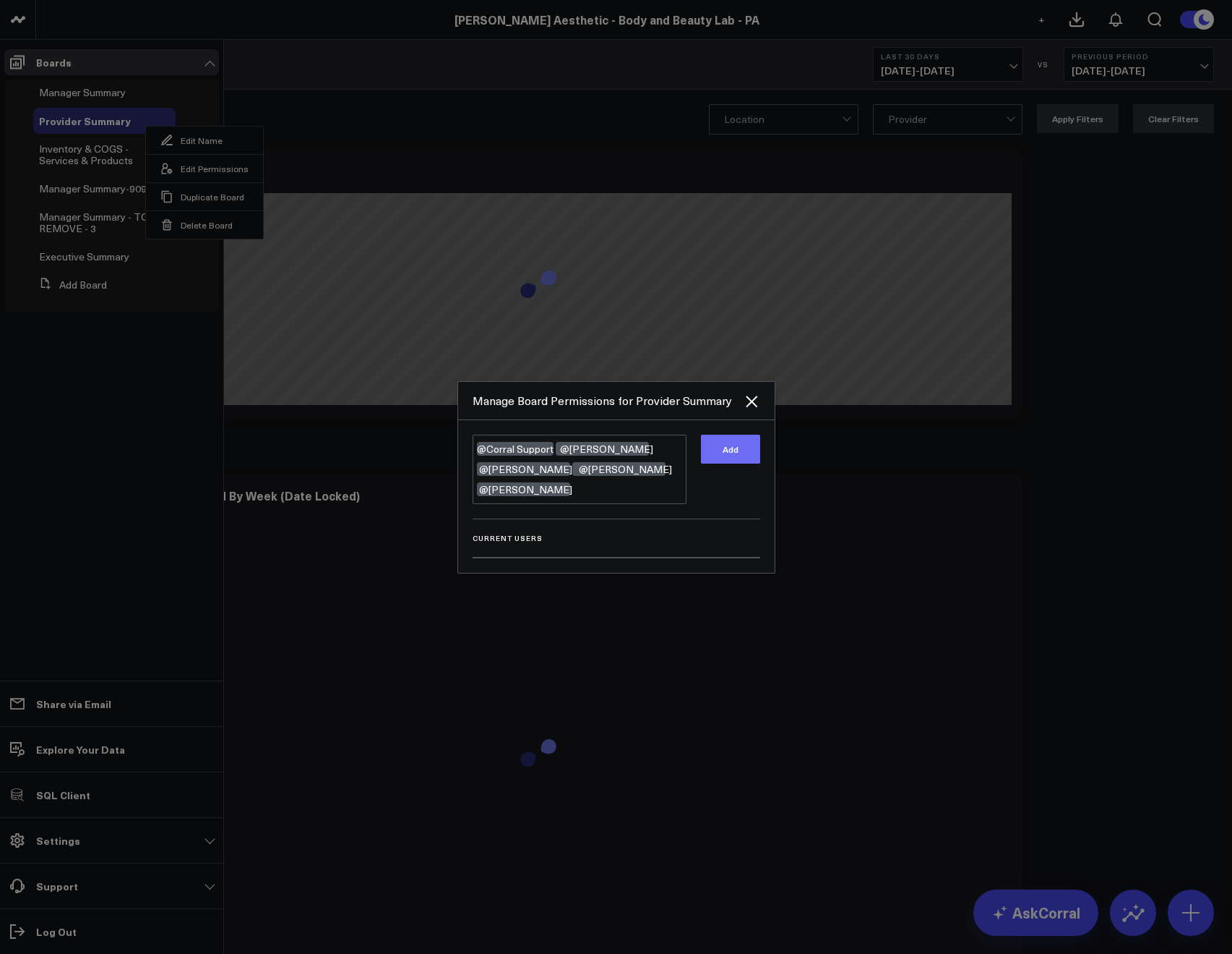
click at [723, 457] on button "Add" at bounding box center [731, 449] width 59 height 29
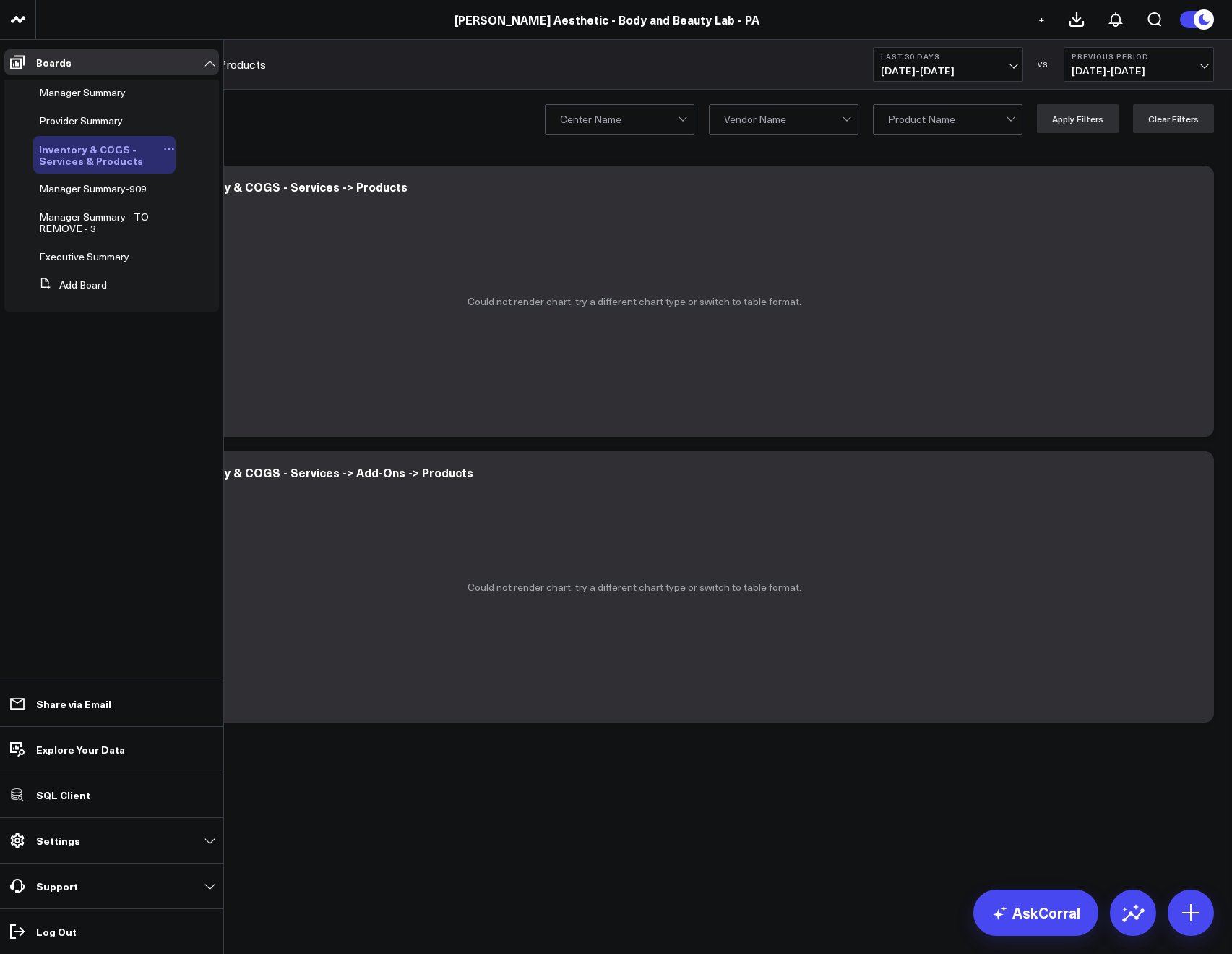
click at [169, 148] on icon at bounding box center [169, 149] width 2 height 2
click at [213, 197] on button "Edit Permissions" at bounding box center [239, 197] width 117 height 28
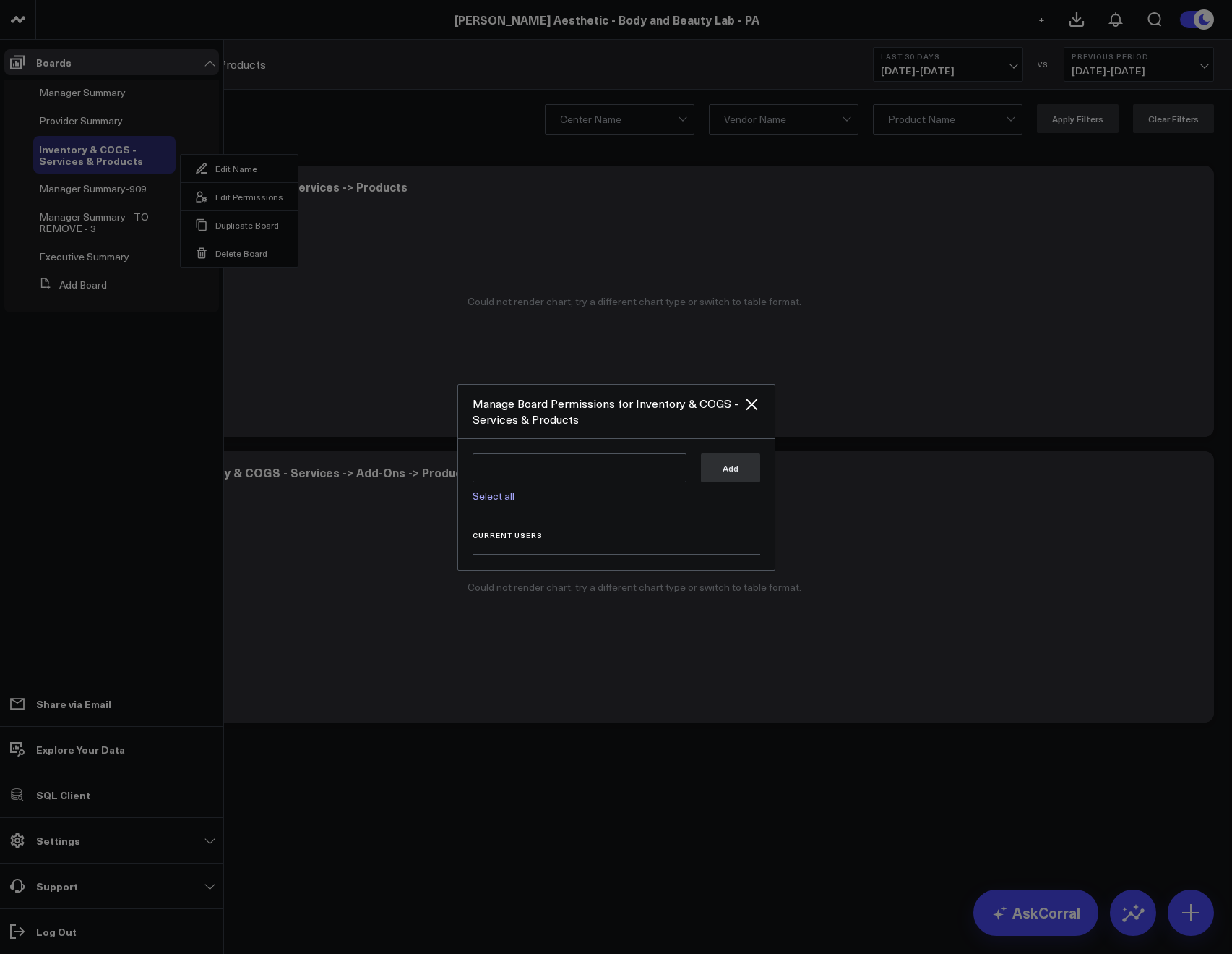
click at [515, 492] on div "Select all" at bounding box center [579, 492] width 214 height 19
click at [511, 501] on link "Select all" at bounding box center [493, 496] width 42 height 13
type textarea "@Corral Support @[PERSON_NAME] @[PERSON_NAME] @[PERSON_NAME] @[PERSON_NAME]"
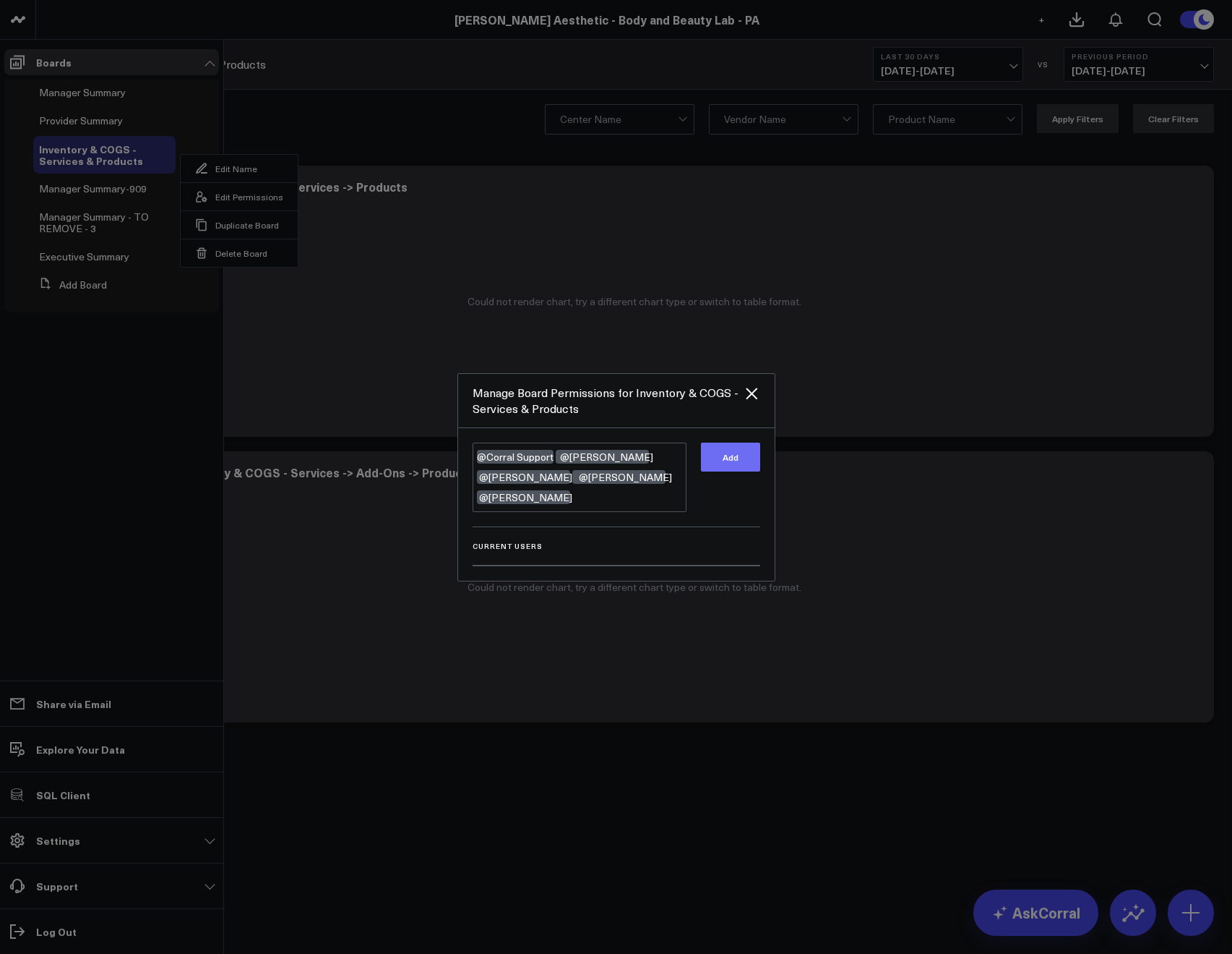
click at [756, 471] on button "Add" at bounding box center [731, 457] width 59 height 29
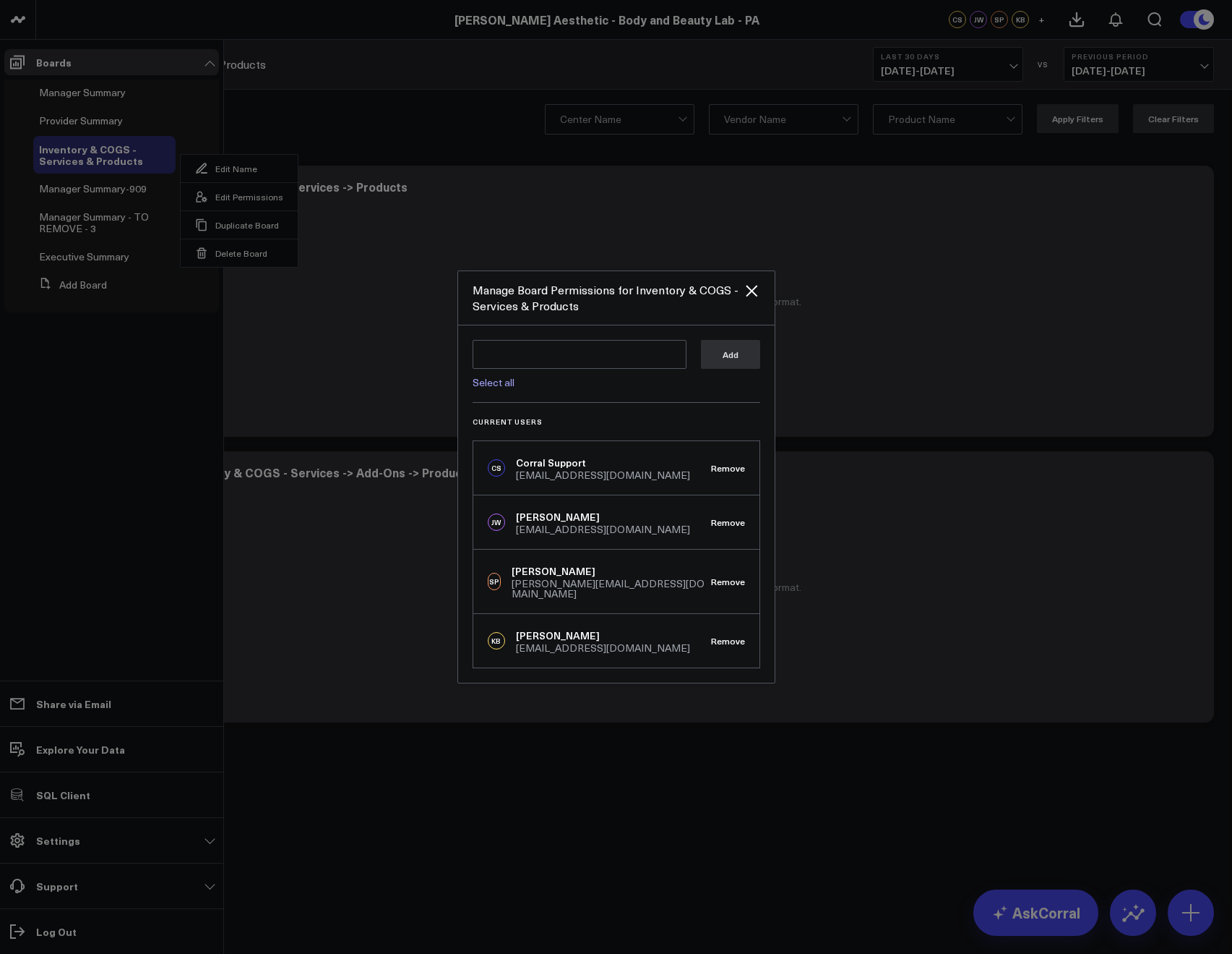
click at [500, 389] on link "Select all" at bounding box center [493, 382] width 42 height 13
type textarea "@[PERSON_NAME]"
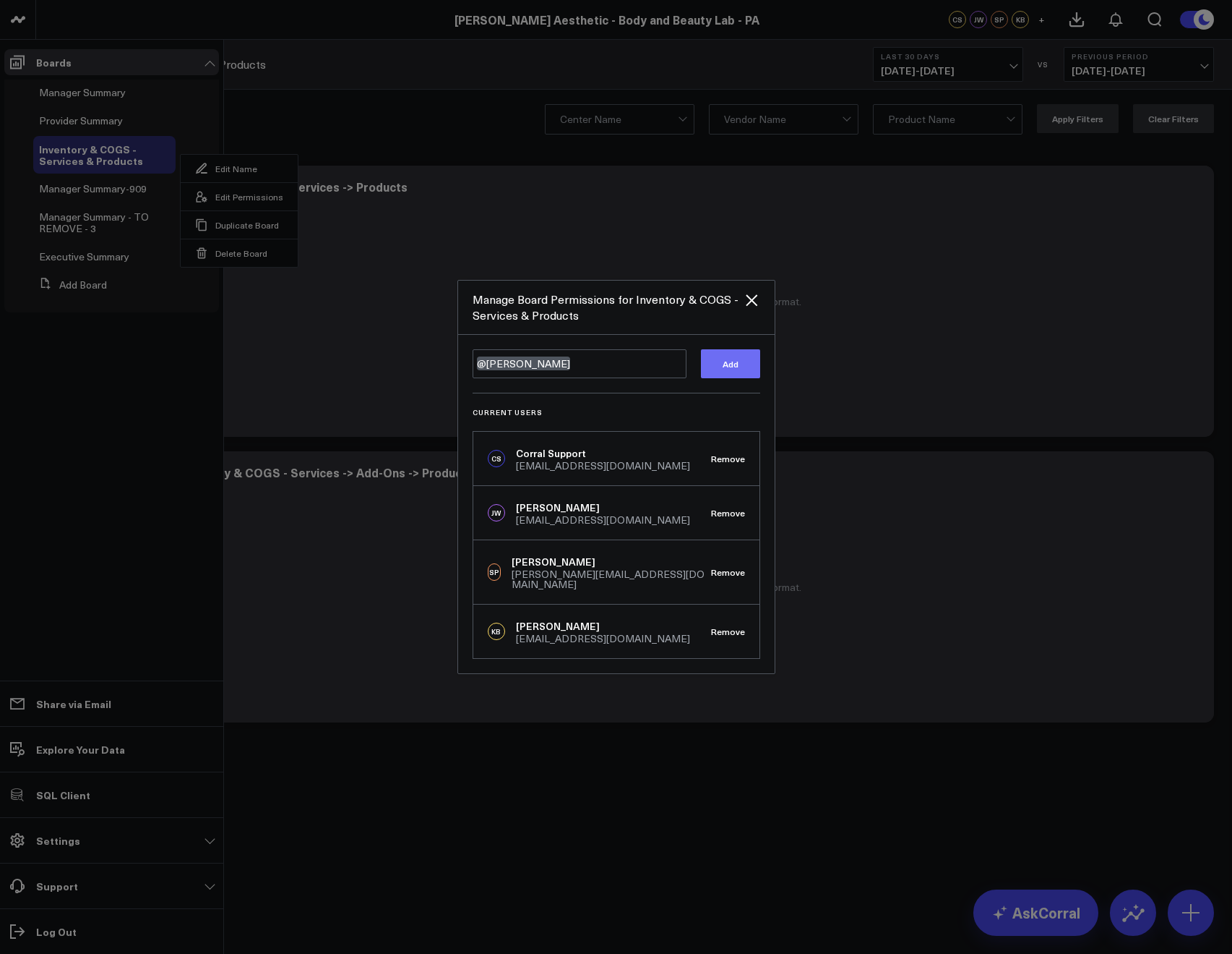
click at [712, 374] on button "Add" at bounding box center [731, 363] width 59 height 29
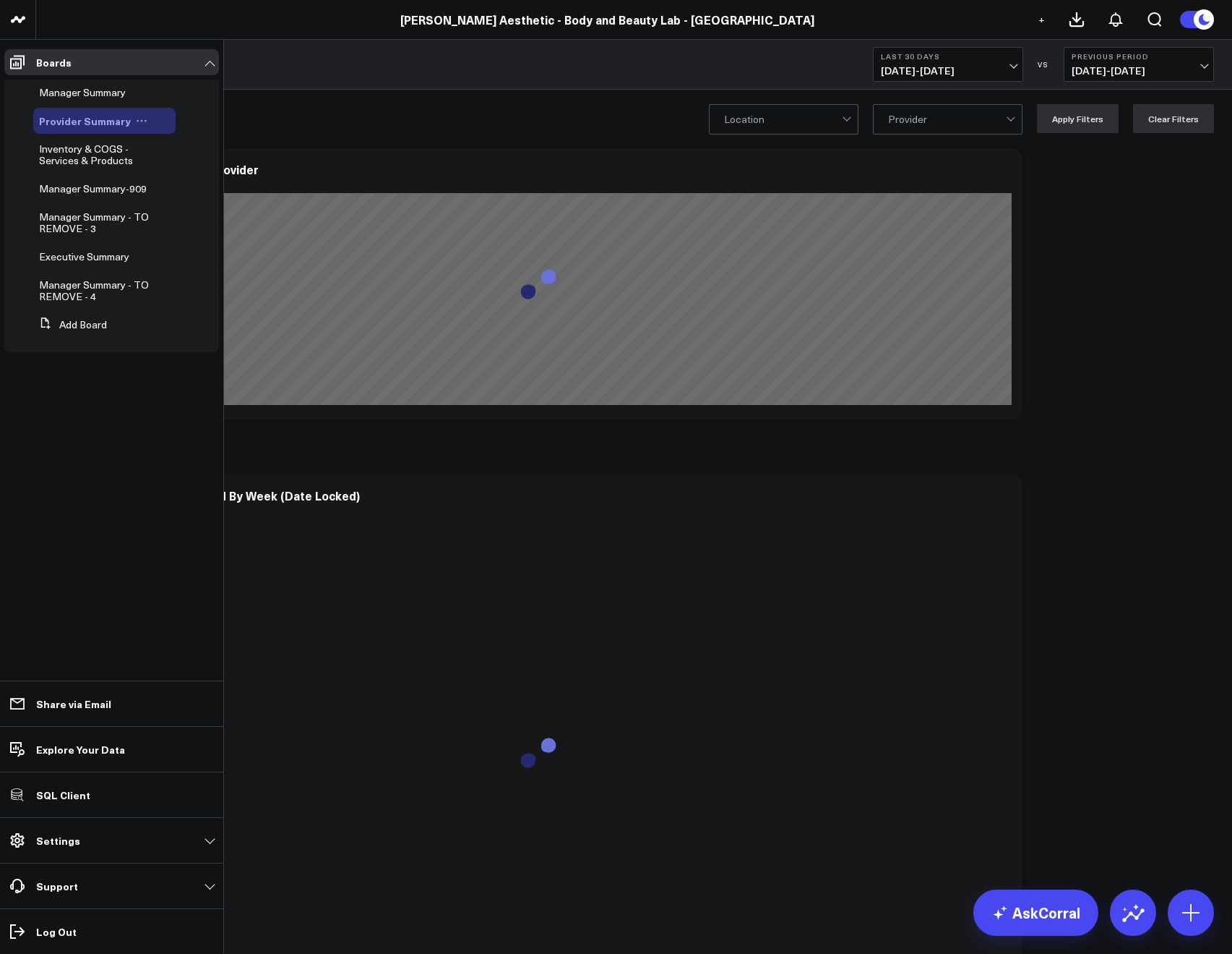
click at [145, 118] on button at bounding box center [142, 121] width 22 height 12
click at [188, 169] on button "Edit Permissions" at bounding box center [204, 168] width 117 height 28
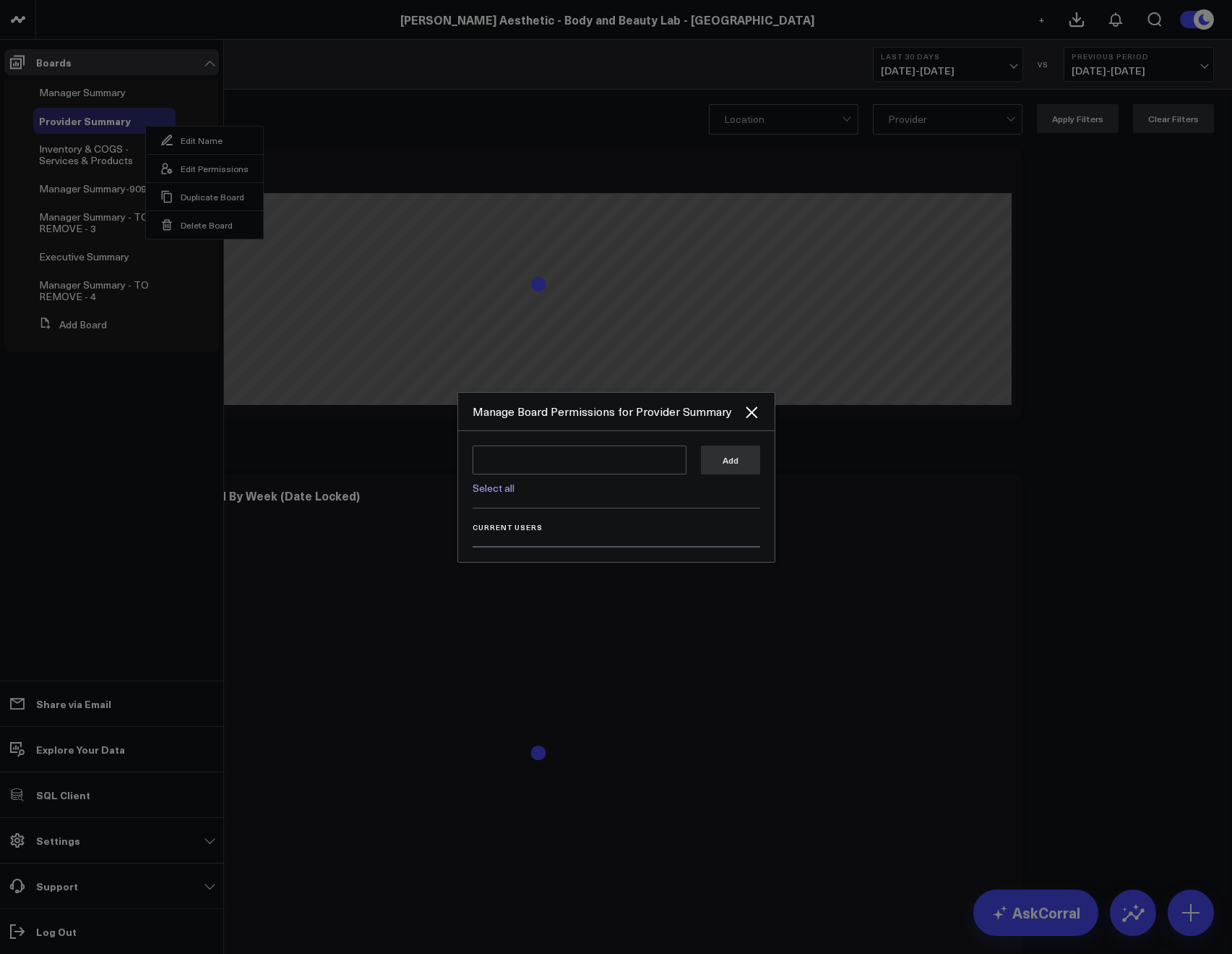
click at [497, 487] on link "Select all" at bounding box center [493, 487] width 42 height 13
type textarea "@Corral Support @Allie Fleischer @JP Wartman"
click at [734, 464] on button "Add" at bounding box center [731, 459] width 59 height 29
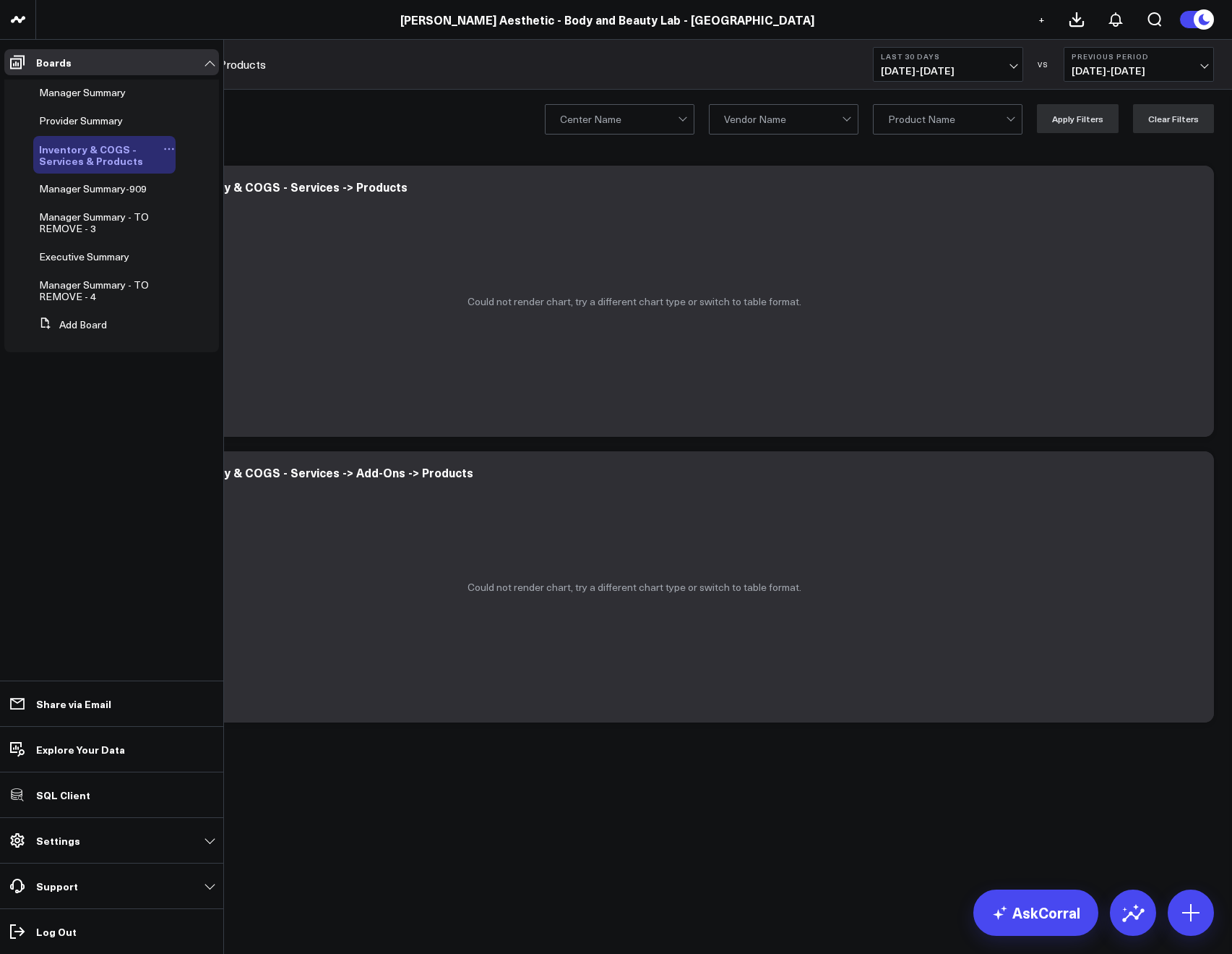
click at [162, 148] on button at bounding box center [169, 149] width 13 height 12
click at [205, 207] on button "Edit Permissions" at bounding box center [239, 197] width 117 height 28
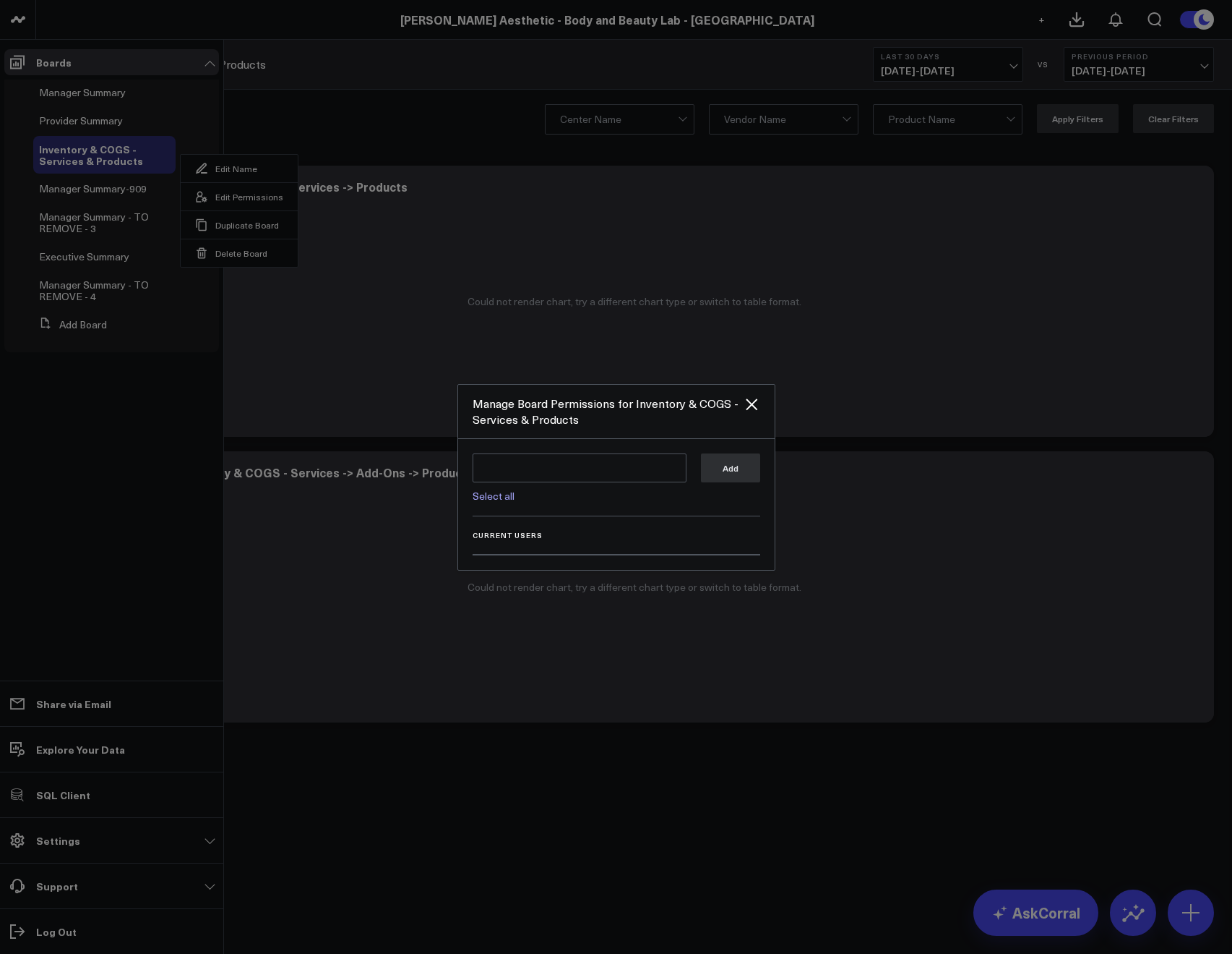
click at [496, 492] on link "Select all" at bounding box center [493, 496] width 42 height 13
type textarea "@Corral Support @Allie Fleischer @JP Wartman"
click at [742, 468] on button "Add" at bounding box center [731, 467] width 59 height 29
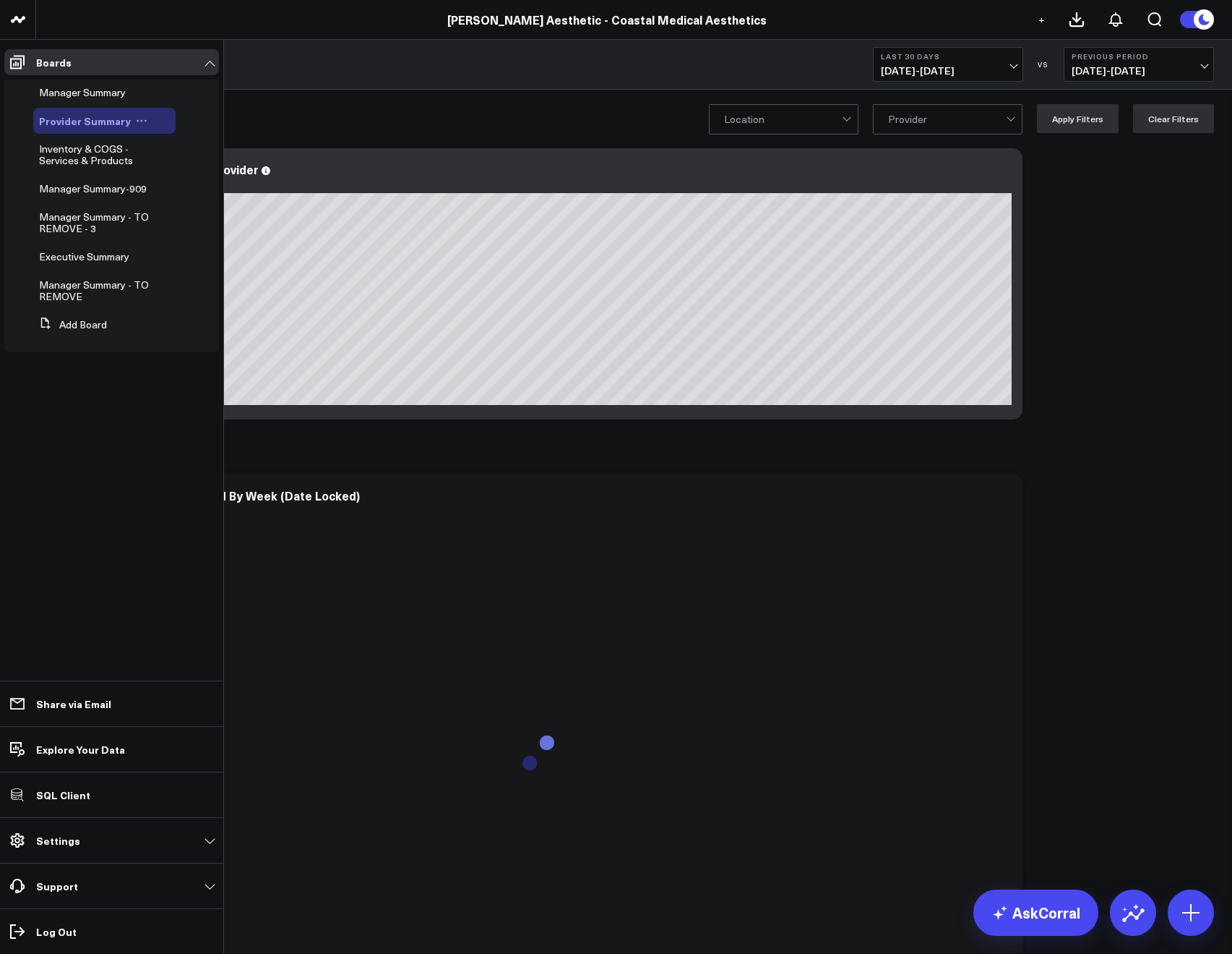
click at [139, 121] on icon at bounding box center [142, 121] width 12 height 12
click at [199, 176] on button "Edit Permissions" at bounding box center [204, 168] width 117 height 28
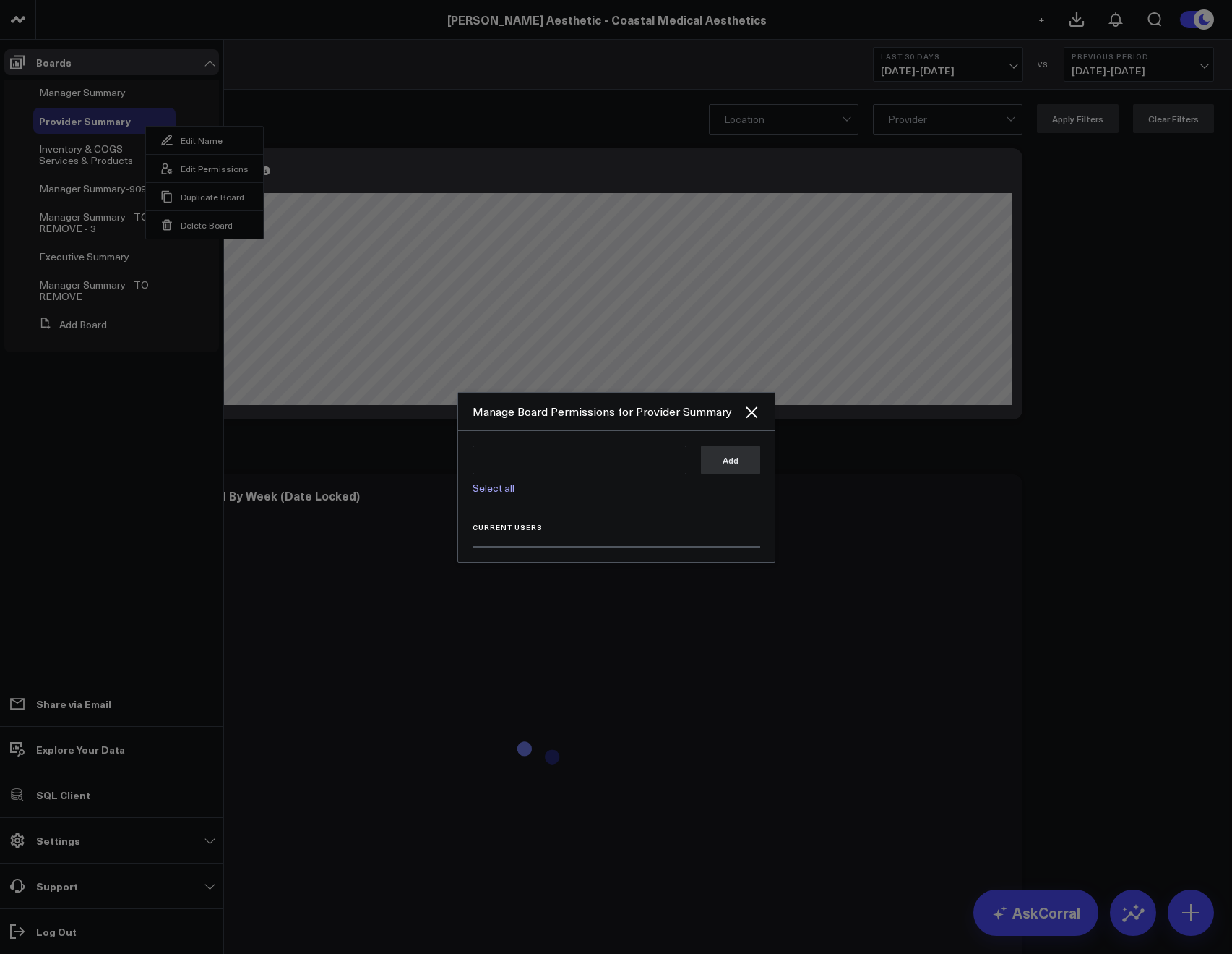
click at [486, 483] on link "Select all" at bounding box center [493, 487] width 42 height 13
type textarea "@Corral Support @[PERSON_NAME] @[PERSON_NAME] @[PERSON_NAME]"
click at [739, 469] on button "Add" at bounding box center [731, 459] width 59 height 29
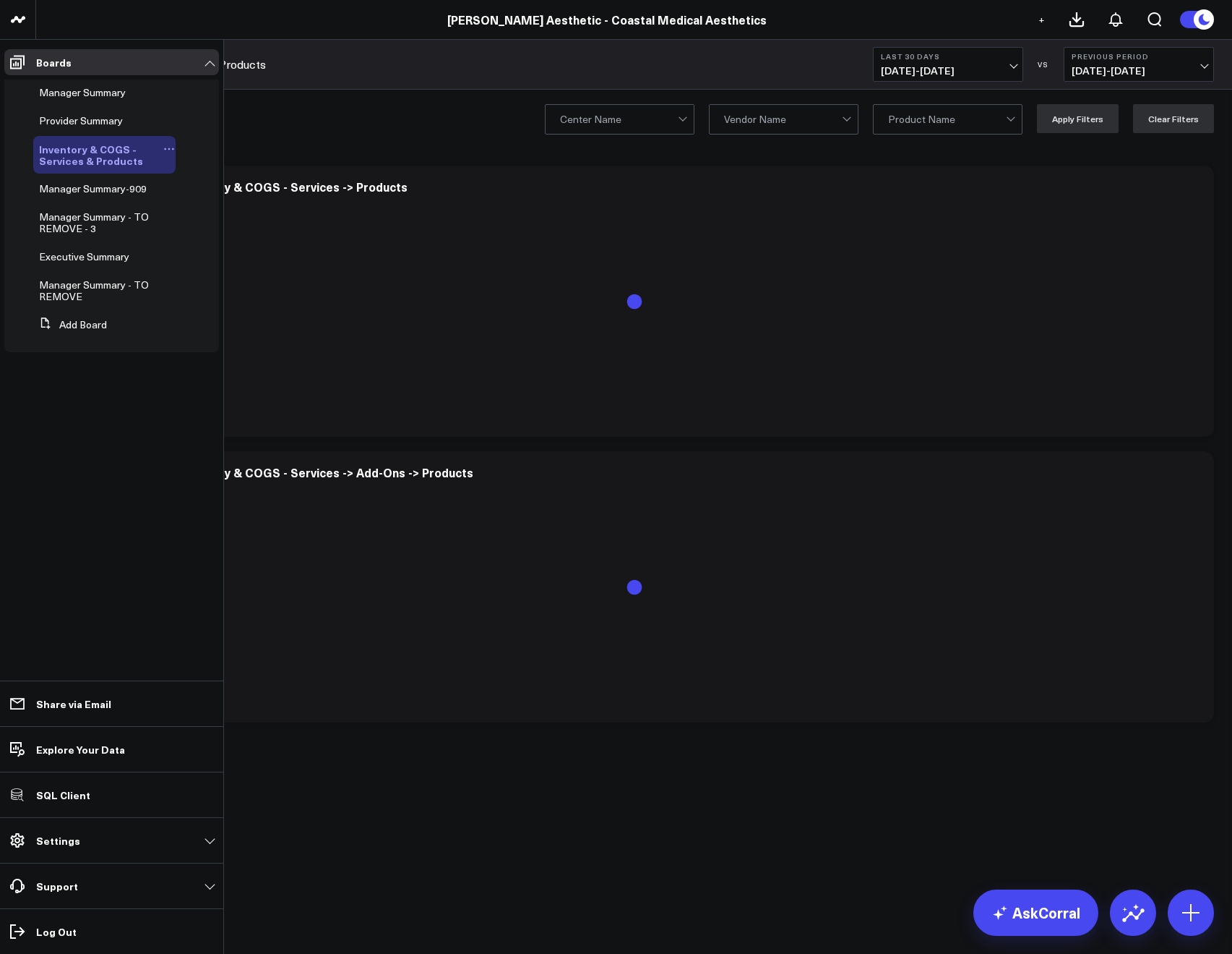
click at [167, 147] on icon at bounding box center [169, 149] width 12 height 12
click at [207, 200] on icon at bounding box center [202, 197] width 13 height 13
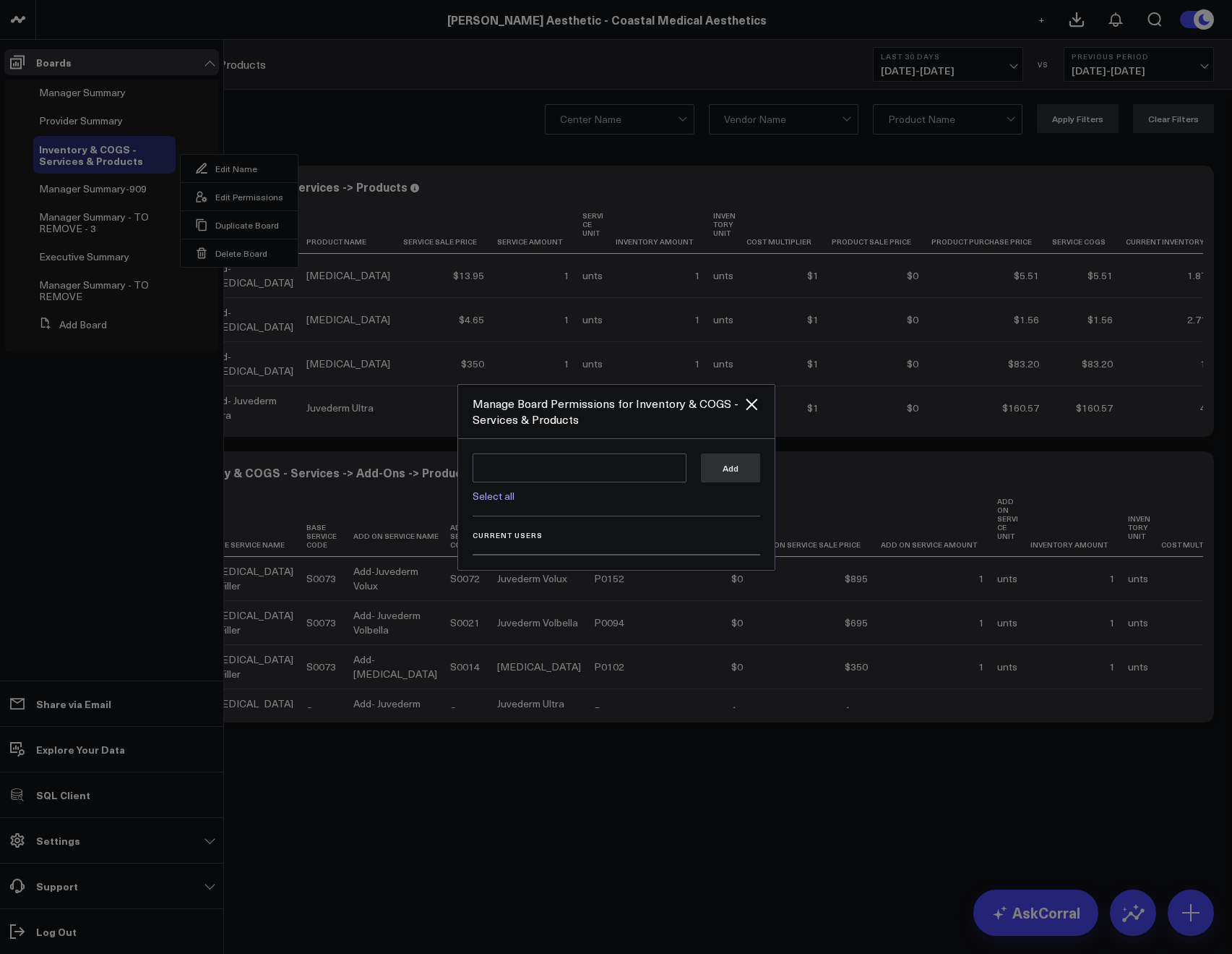
click at [507, 498] on link "Select all" at bounding box center [493, 496] width 42 height 13
type textarea "@Corral Support @[PERSON_NAME] @[PERSON_NAME] @[PERSON_NAME]"
click at [702, 476] on button "Add" at bounding box center [731, 467] width 59 height 29
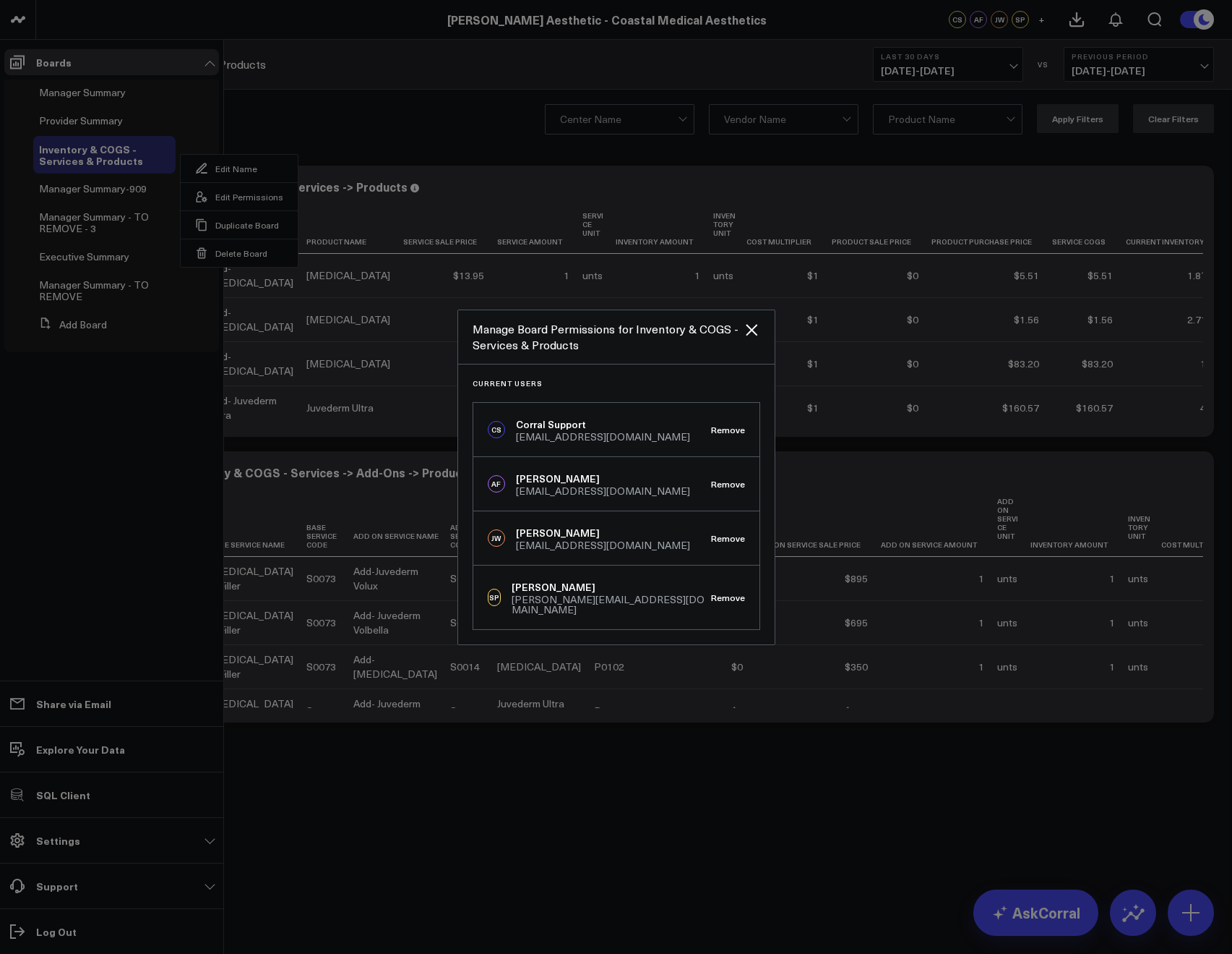
click at [347, 91] on div at bounding box center [616, 477] width 1232 height 954
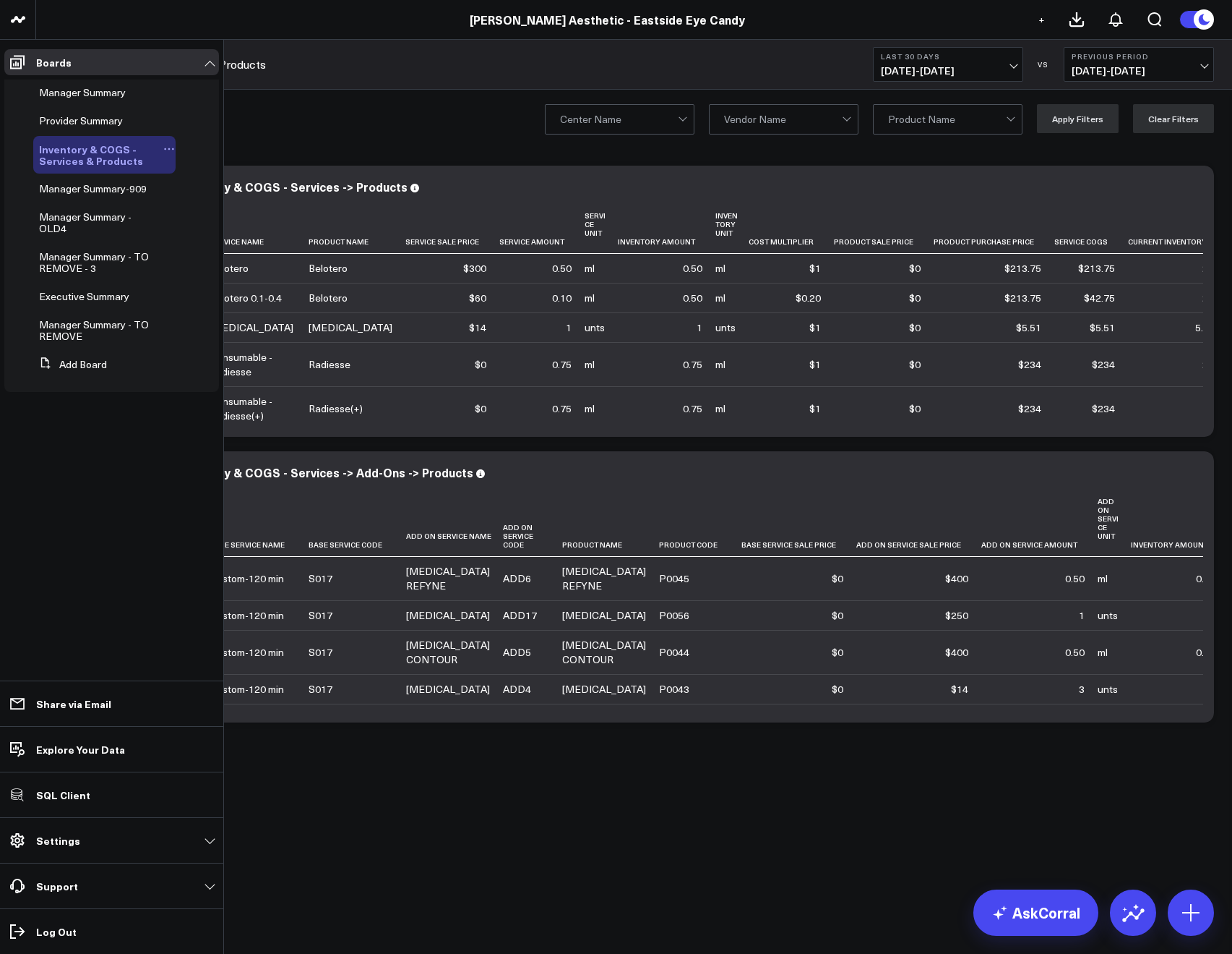
click at [170, 150] on icon at bounding box center [169, 149] width 12 height 12
click at [209, 206] on button "Edit Permissions" at bounding box center [239, 197] width 117 height 28
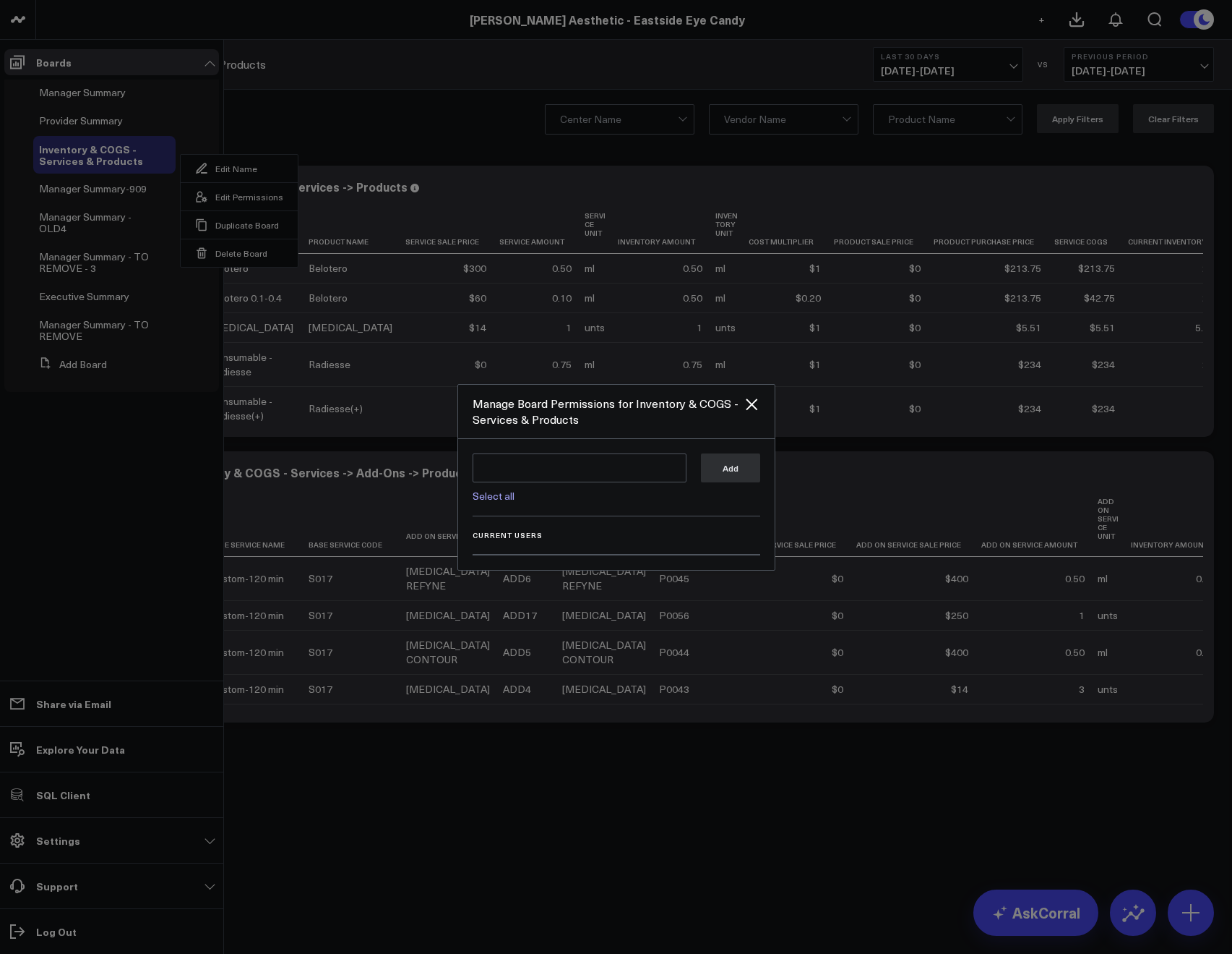
click at [491, 490] on link "Select all" at bounding box center [493, 496] width 42 height 13
type textarea "@Corral Support @JP Wartman @Allie Fleischer @Samarth Patel @Nicole Christensen"
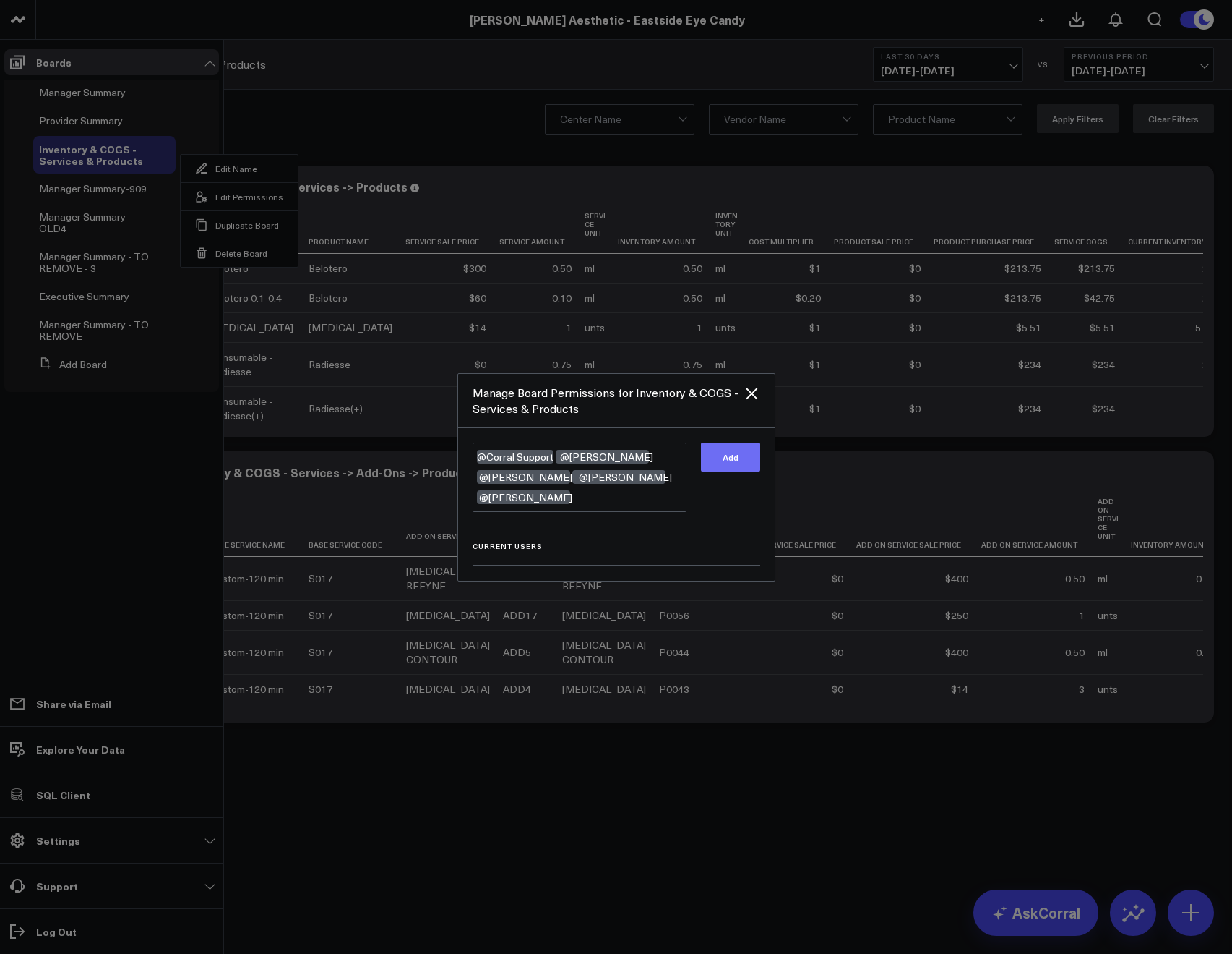
click at [725, 468] on button "Add" at bounding box center [731, 457] width 59 height 29
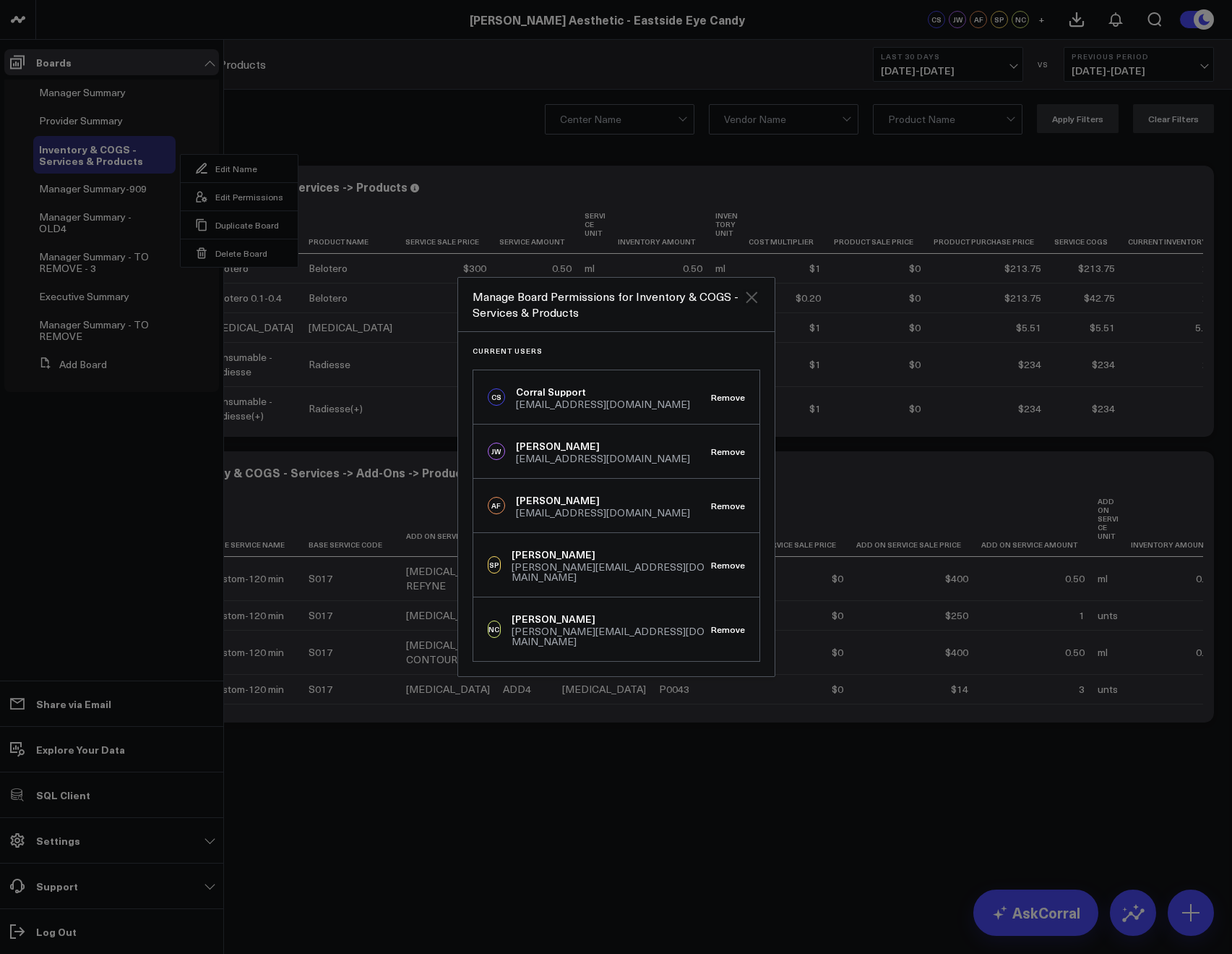
click at [758, 306] on icon "Close" at bounding box center [751, 297] width 17 height 17
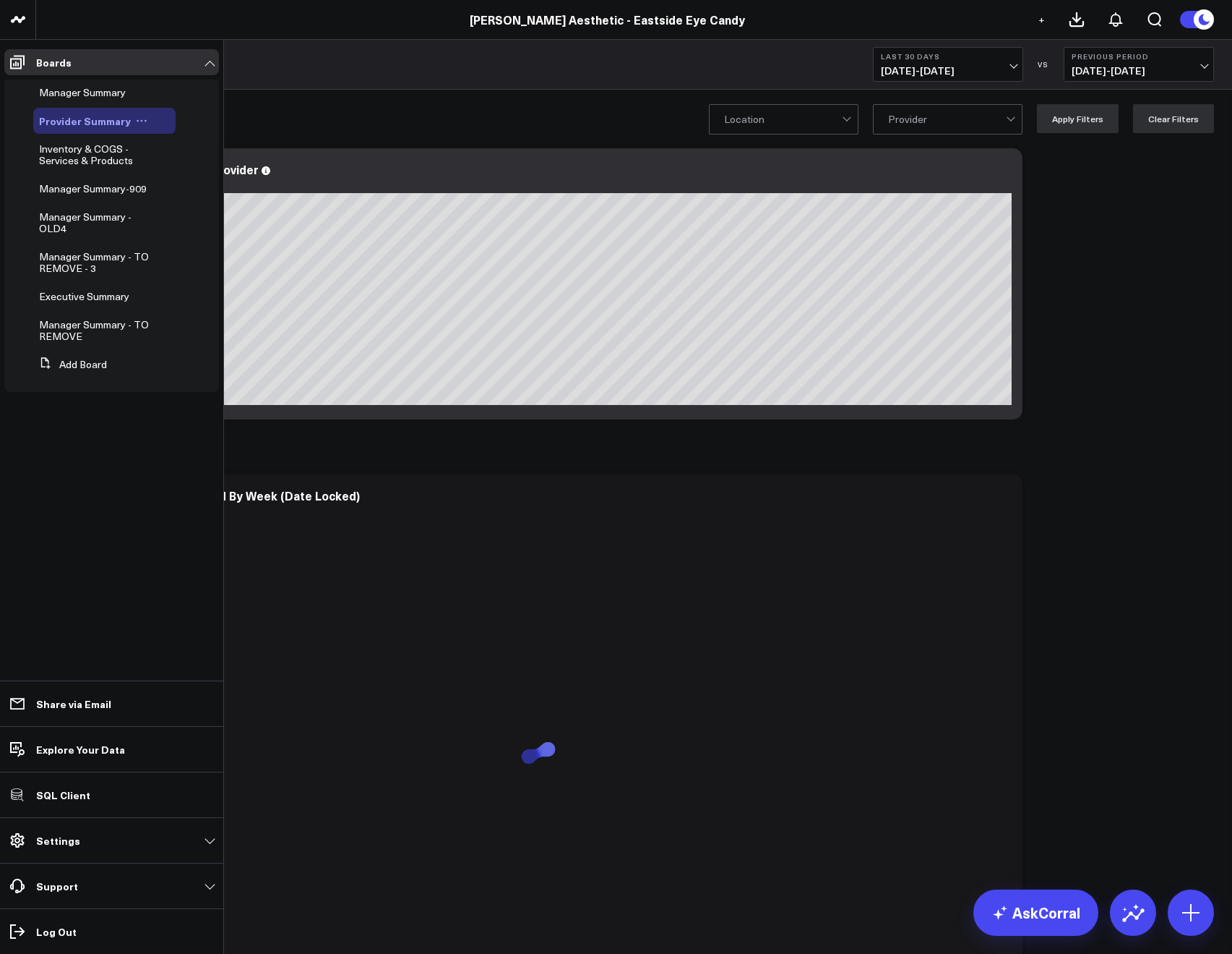
click at [137, 117] on icon at bounding box center [142, 121] width 12 height 12
click at [173, 172] on button "Edit Permissions" at bounding box center [204, 168] width 117 height 28
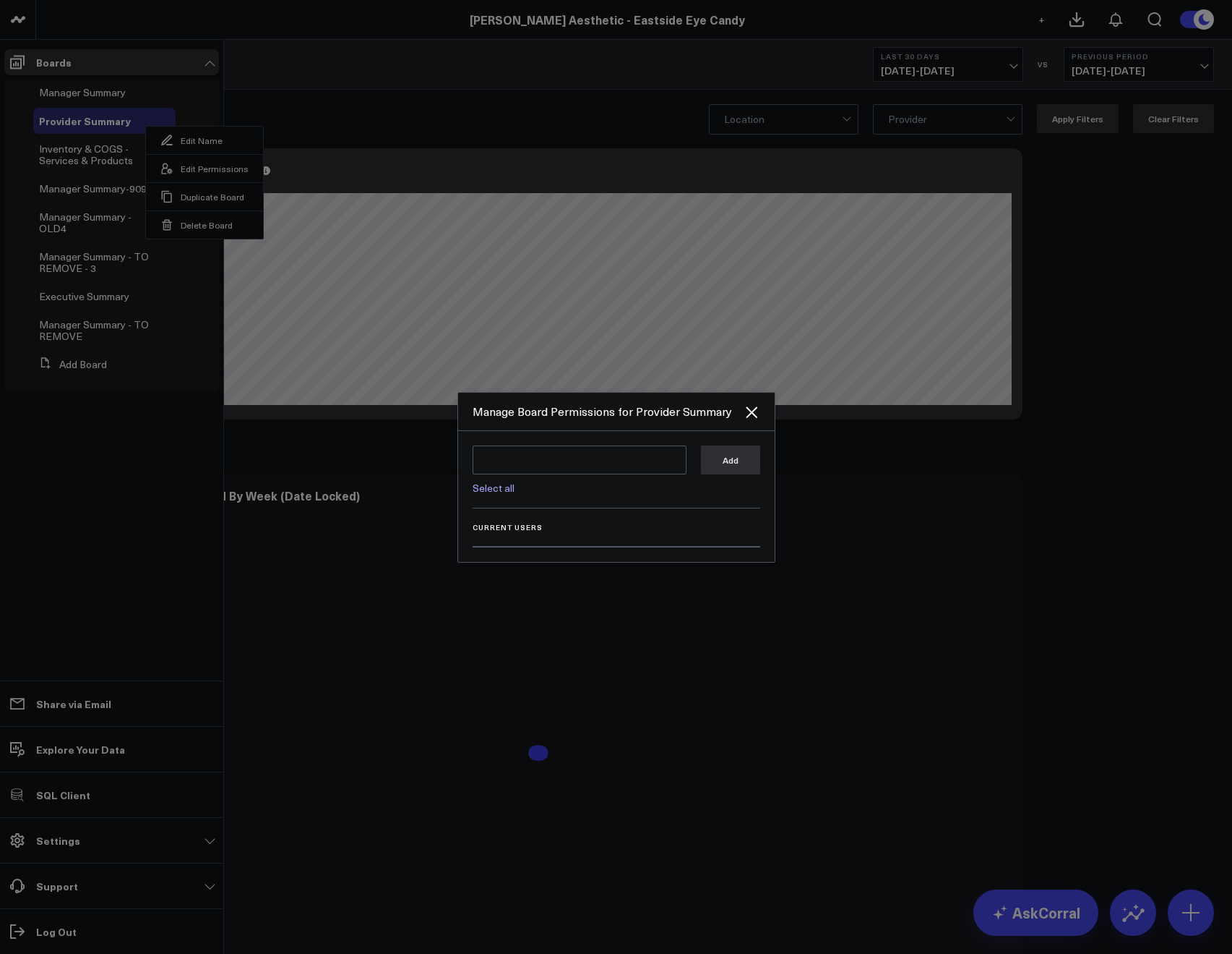
click at [491, 498] on div "Select all Add" at bounding box center [616, 477] width 287 height 62
click at [489, 493] on link "Select all" at bounding box center [493, 487] width 42 height 13
type textarea "@Corral Support @JP Wartman @Allie Fleischer @Samarth Patel @Nicole Christensen"
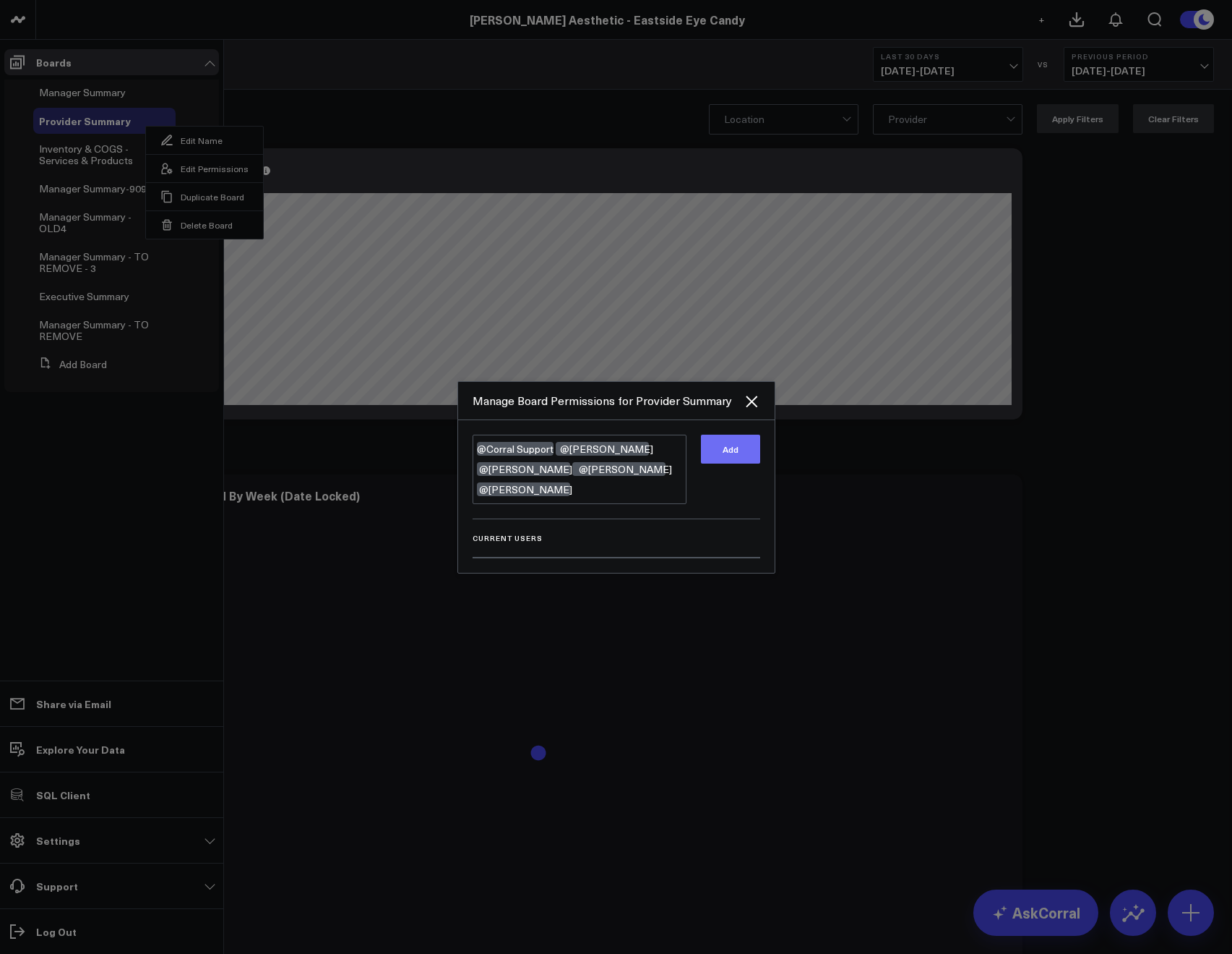
click at [735, 457] on button "Add" at bounding box center [731, 449] width 59 height 29
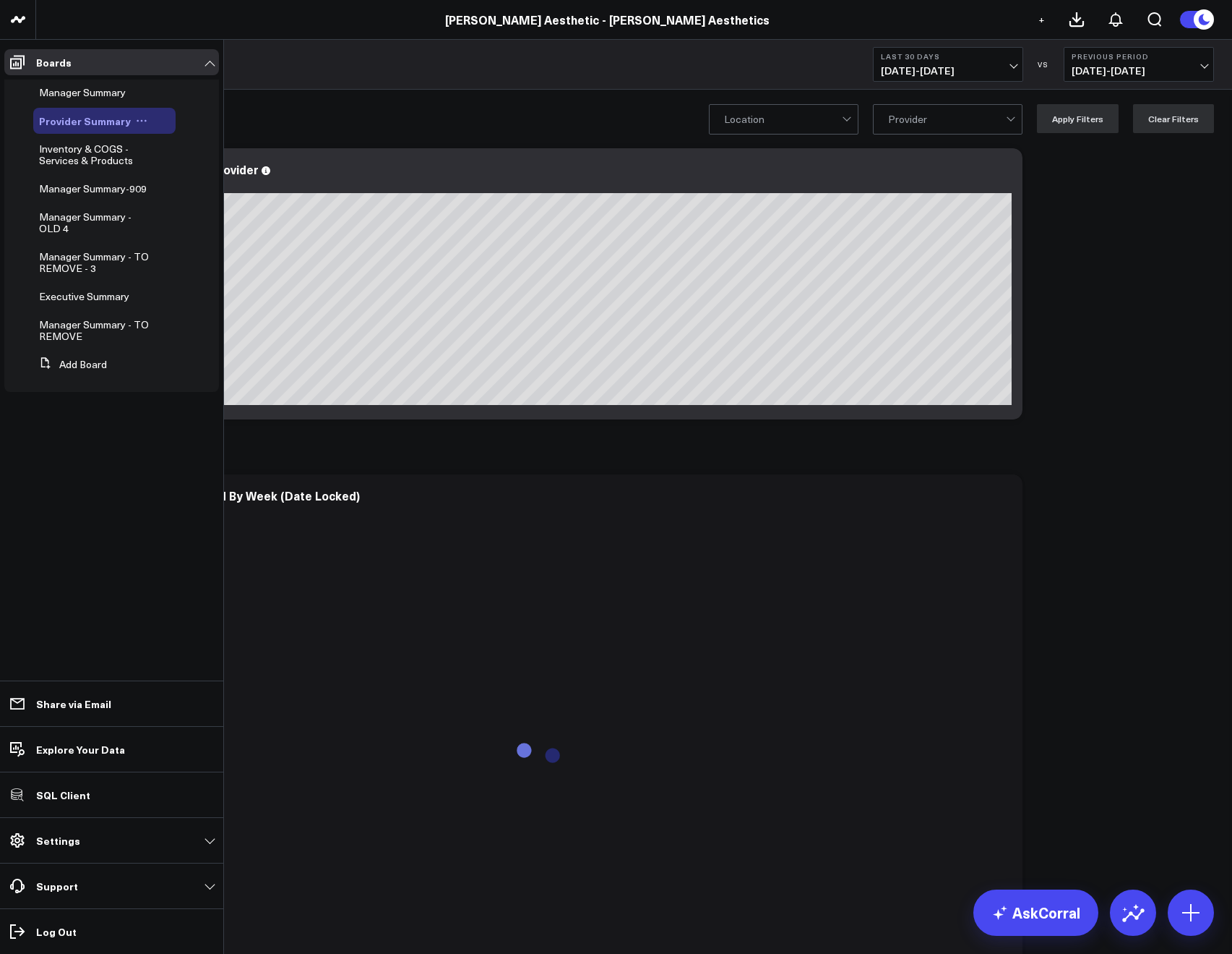
click at [142, 118] on icon at bounding box center [142, 121] width 12 height 12
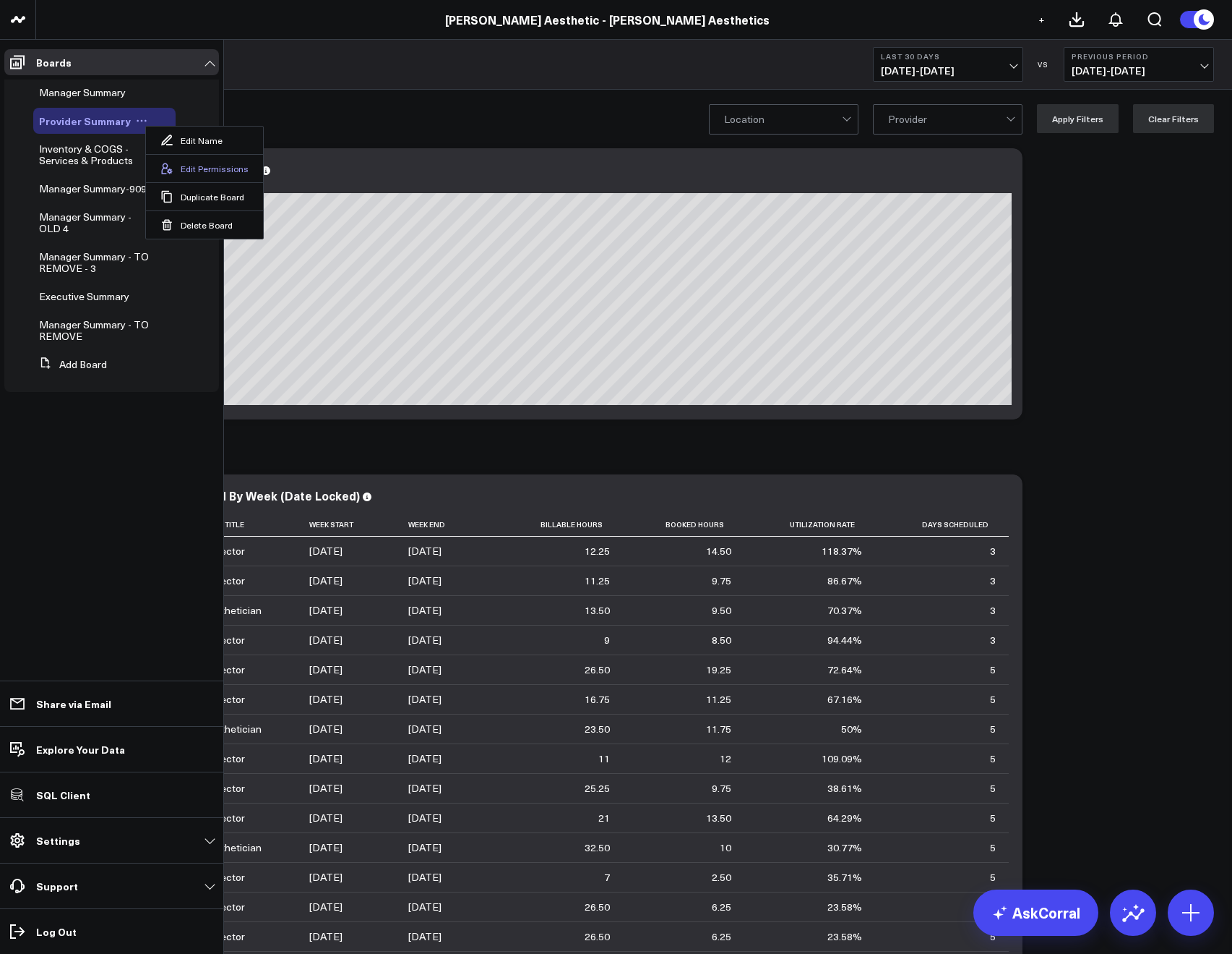
click at [185, 169] on button "Edit Permissions" at bounding box center [204, 168] width 117 height 28
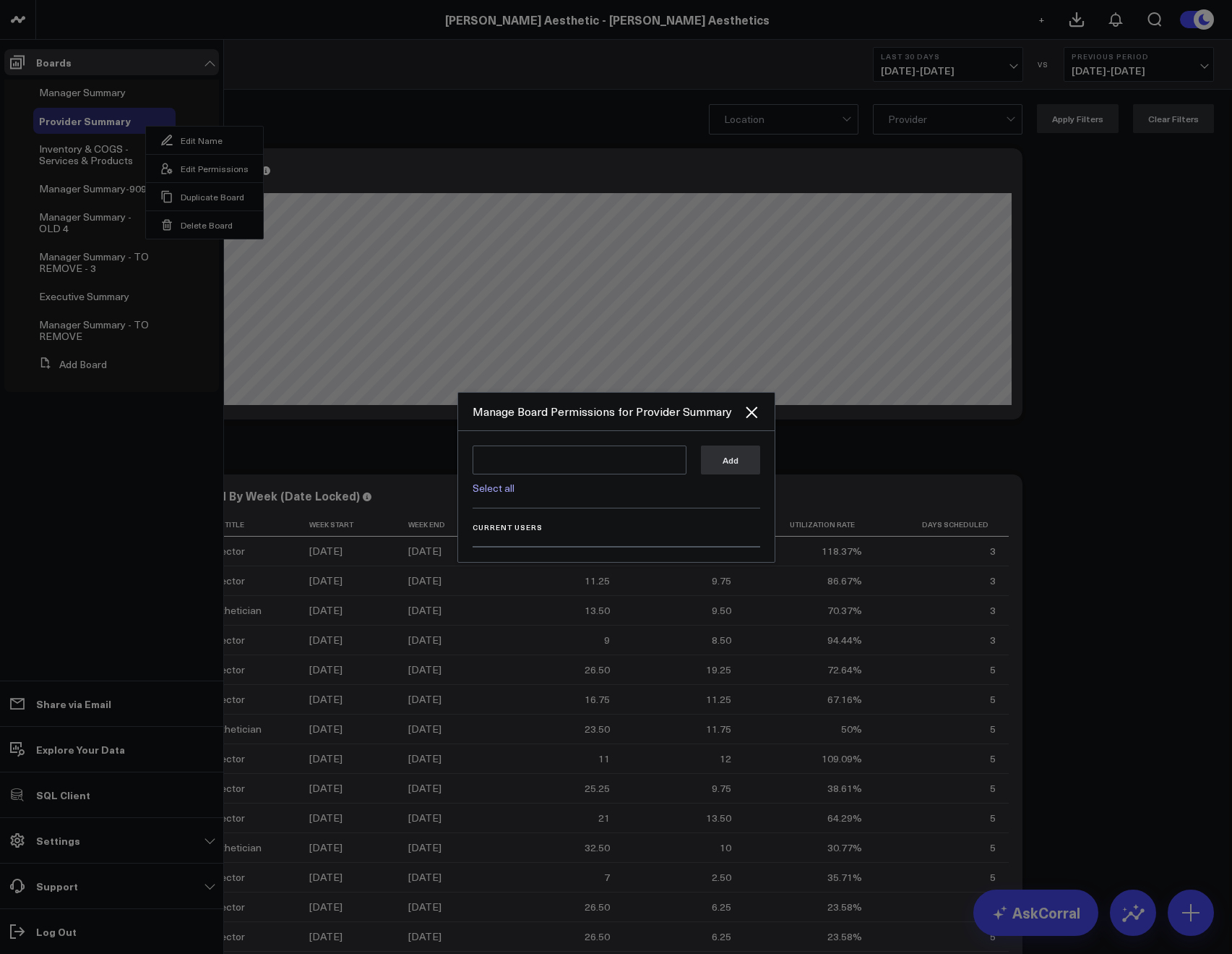
click at [491, 492] on link "Select all" at bounding box center [493, 487] width 42 height 13
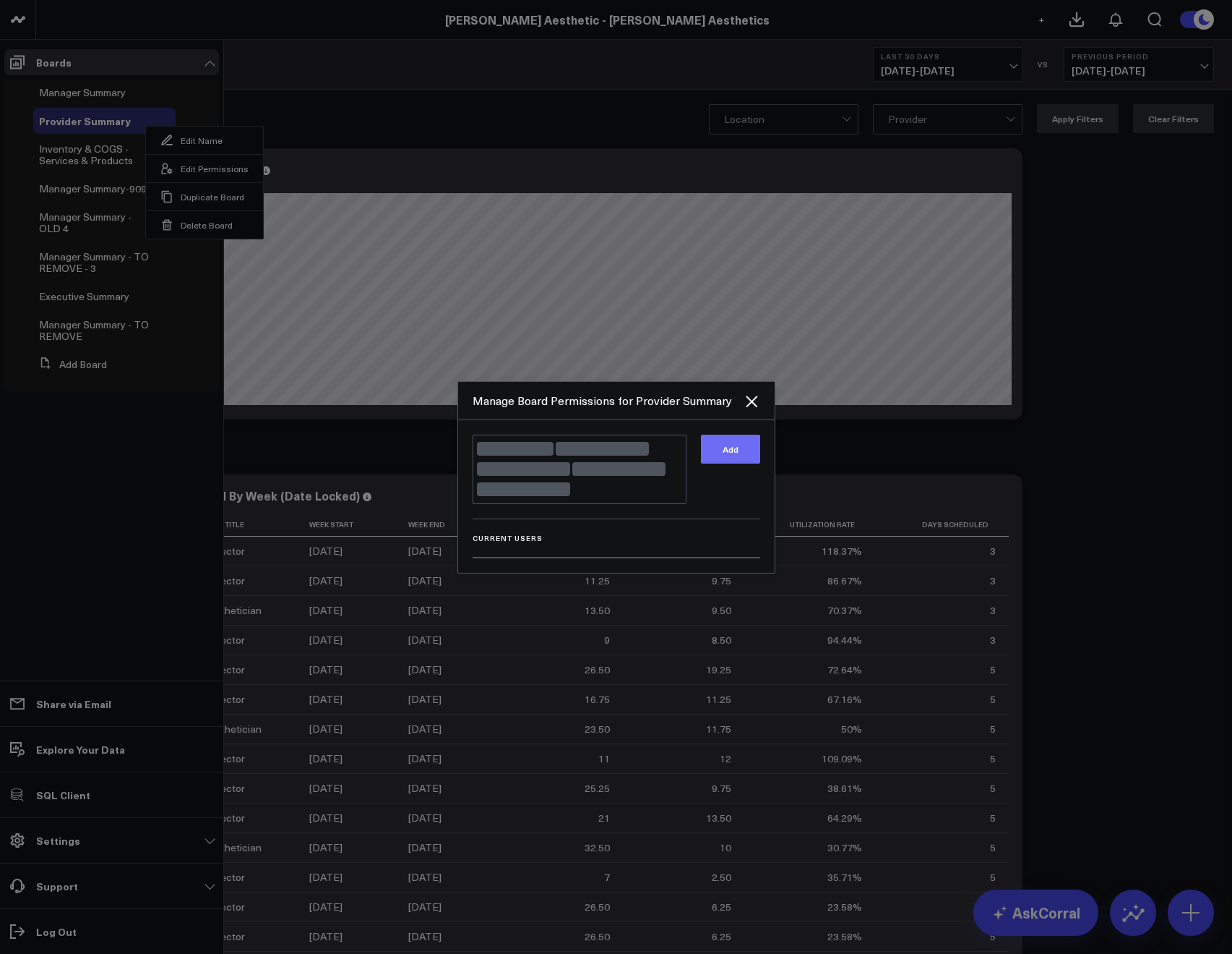
click at [718, 463] on button "Add" at bounding box center [731, 449] width 59 height 29
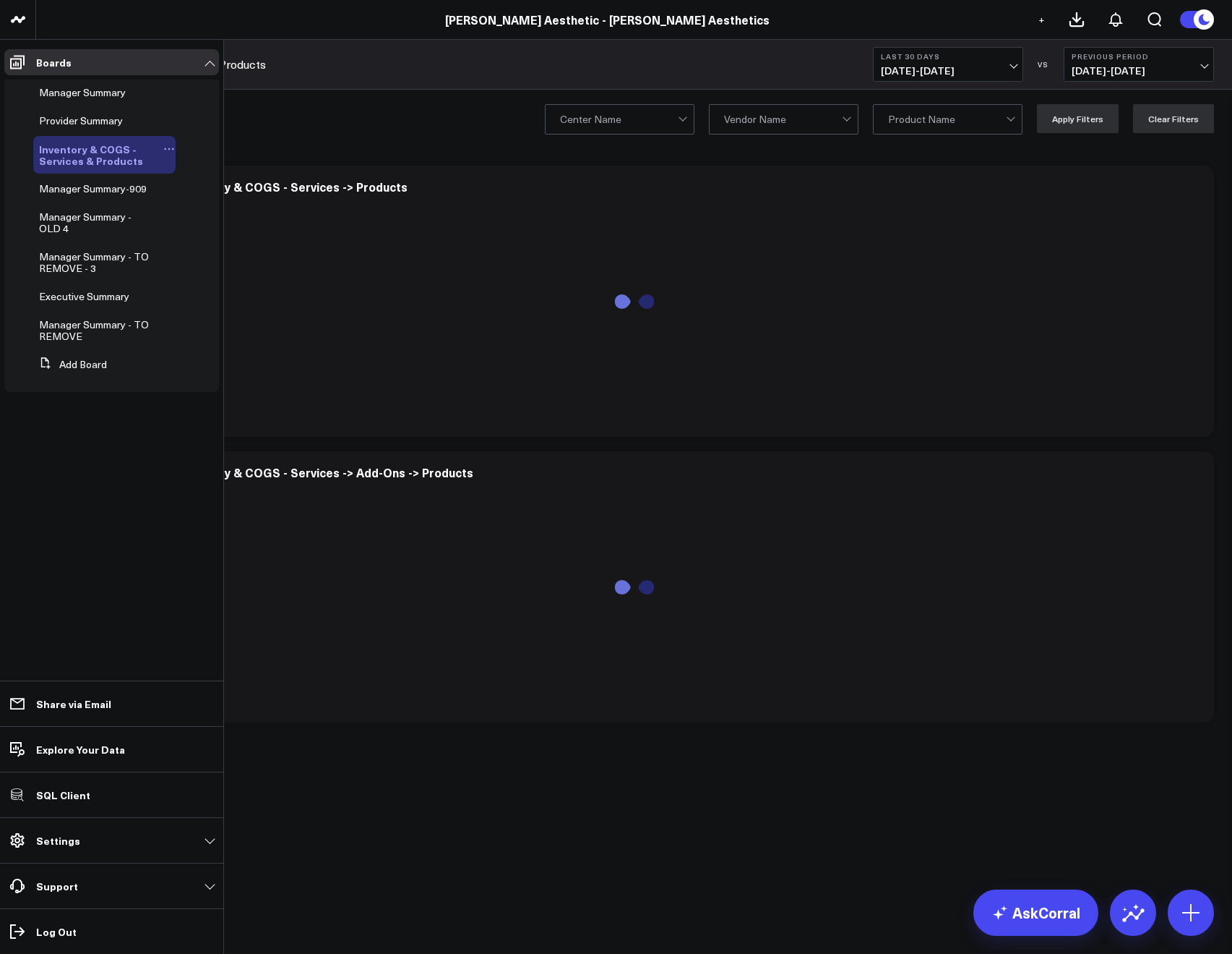
click at [165, 149] on icon at bounding box center [165, 149] width 2 height 2
click at [227, 202] on button "Edit Permissions" at bounding box center [239, 197] width 117 height 28
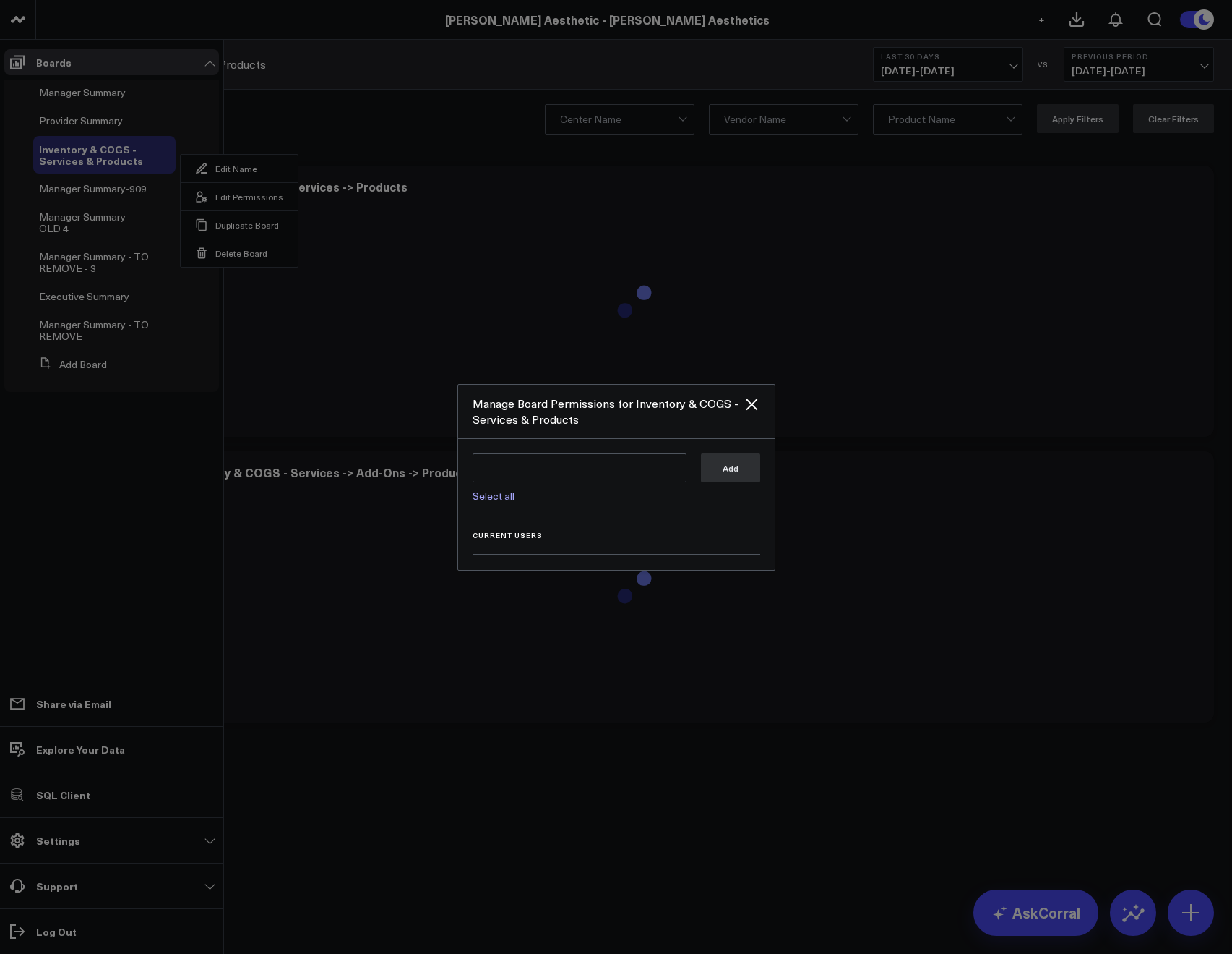
click at [506, 500] on link "Select all" at bounding box center [493, 496] width 42 height 13
type textarea "@Corral Support @[PERSON_NAME] @[PERSON_NAME] @[PERSON_NAME] @[PERSON_NAME]"
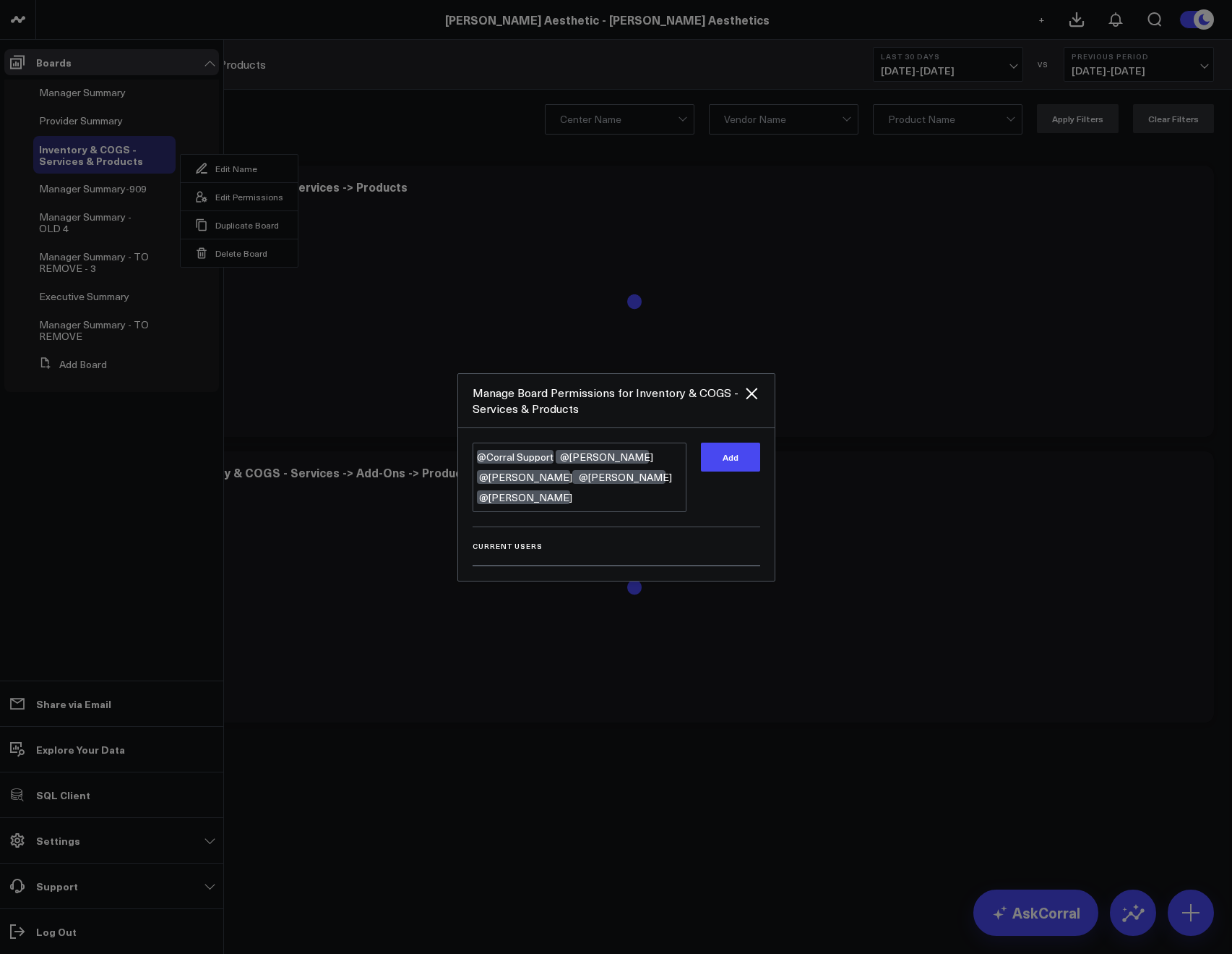
click at [735, 483] on div "Add" at bounding box center [731, 477] width 59 height 69
click at [731, 472] on button "Add" at bounding box center [731, 457] width 59 height 29
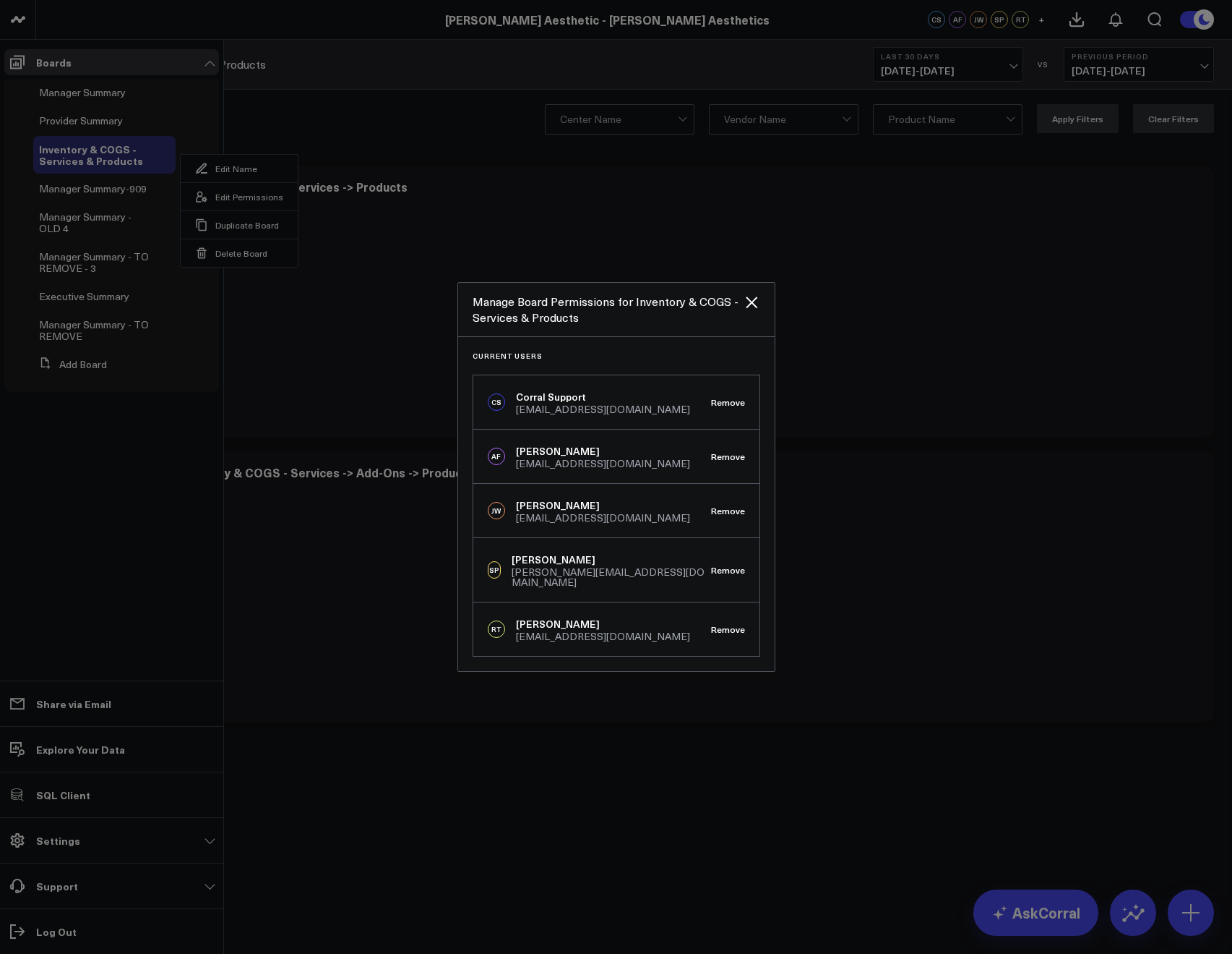
click at [436, 80] on div at bounding box center [616, 477] width 1232 height 954
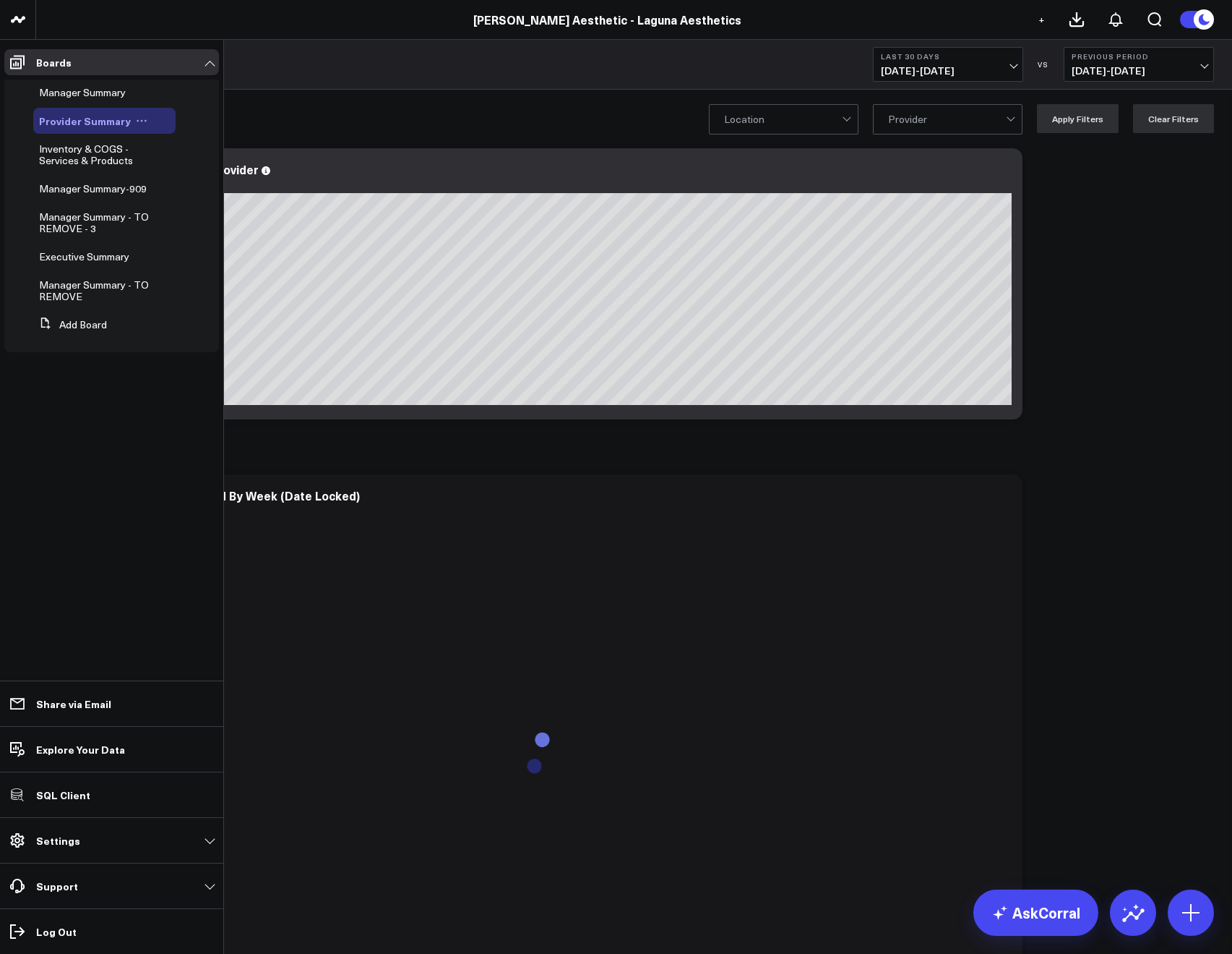
click at [146, 120] on button at bounding box center [142, 121] width 22 height 12
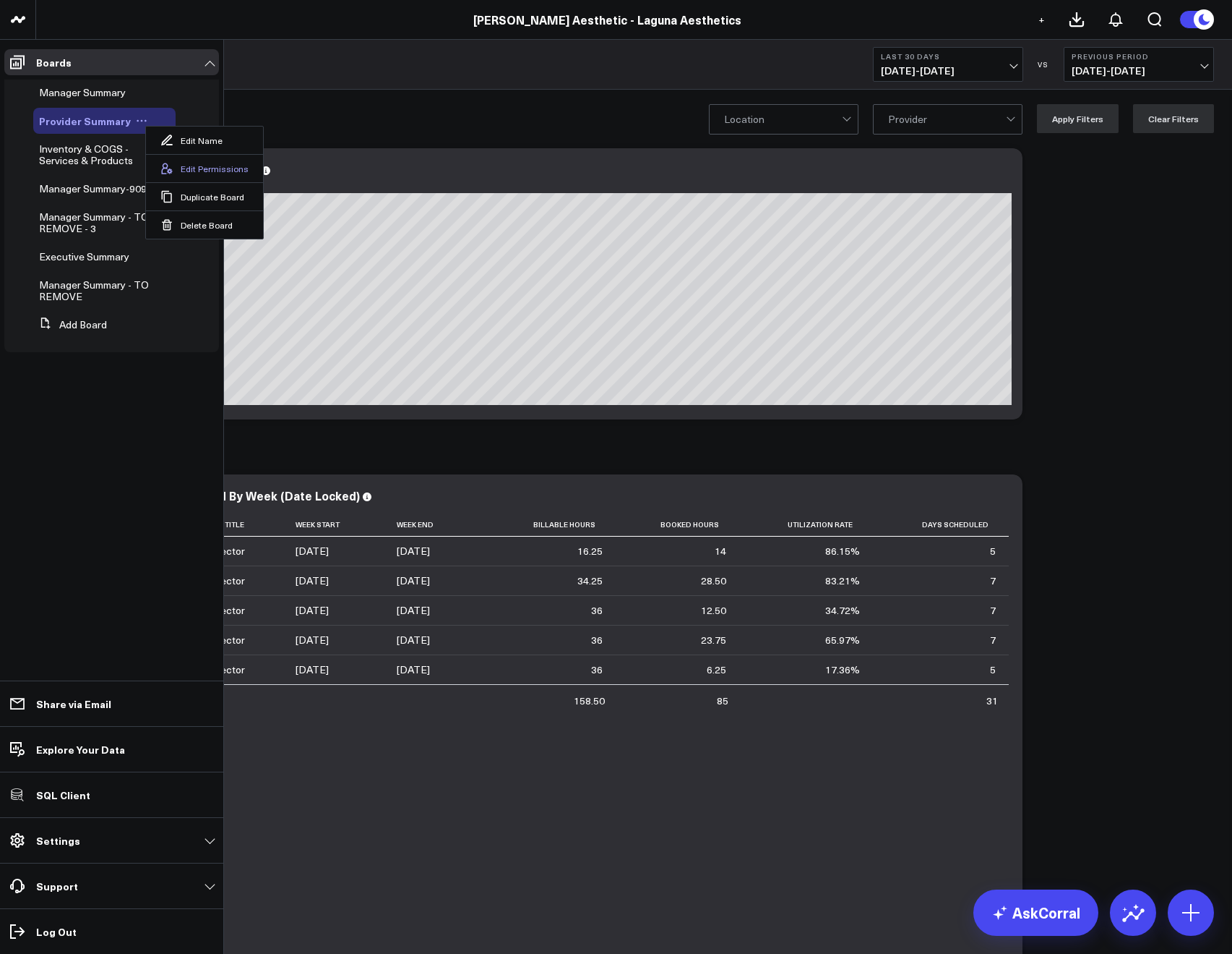
click at [209, 172] on button "Edit Permissions" at bounding box center [204, 168] width 117 height 28
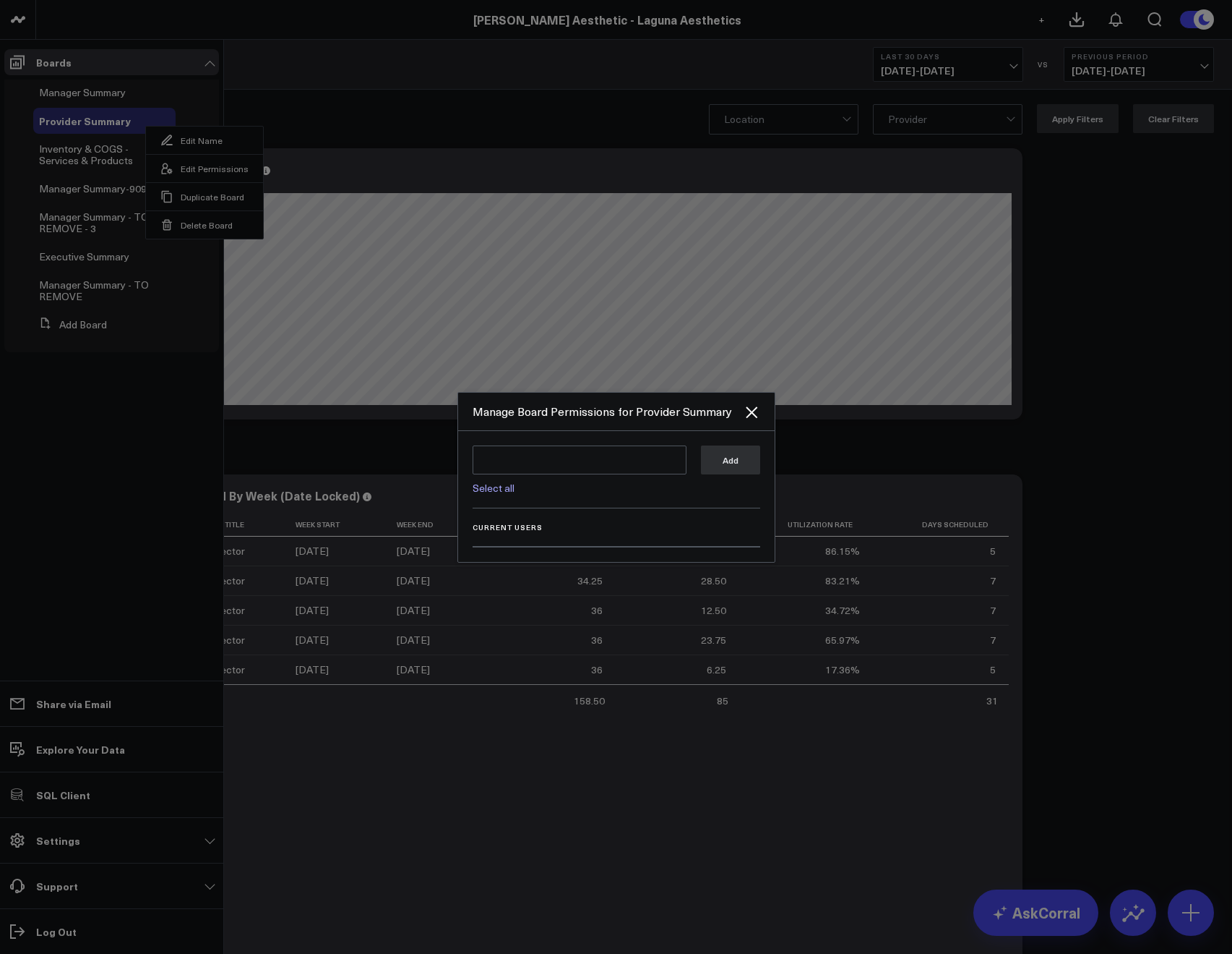
click at [483, 488] on link "Select all" at bounding box center [493, 487] width 42 height 13
type textarea "@Corral Support @Allie Fleischer @JP Wartman @Samarth Patel"
click at [719, 464] on button "Add" at bounding box center [731, 459] width 59 height 29
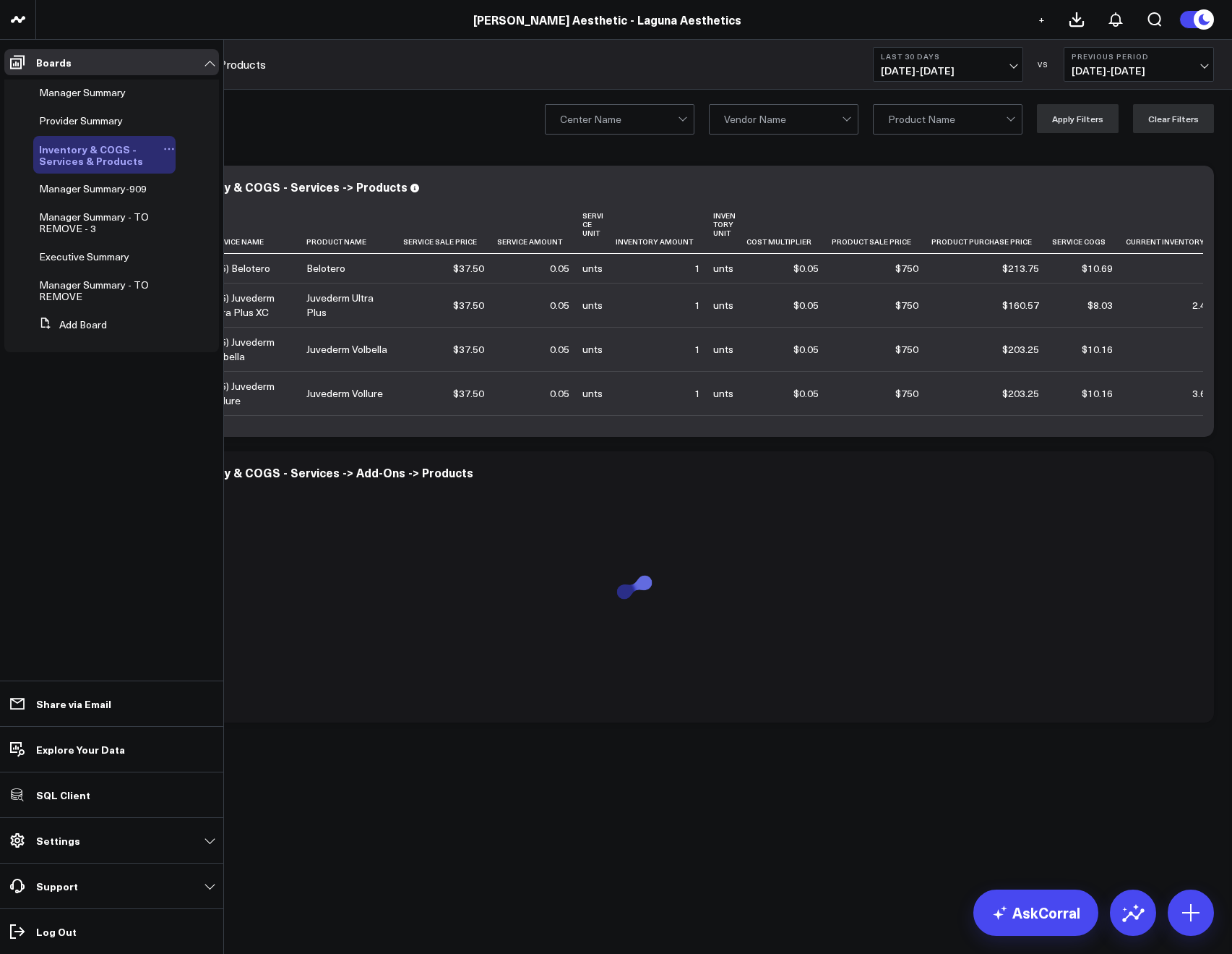
click at [169, 148] on icon at bounding box center [169, 149] width 12 height 12
click at [220, 202] on button "Edit Permissions" at bounding box center [239, 197] width 117 height 28
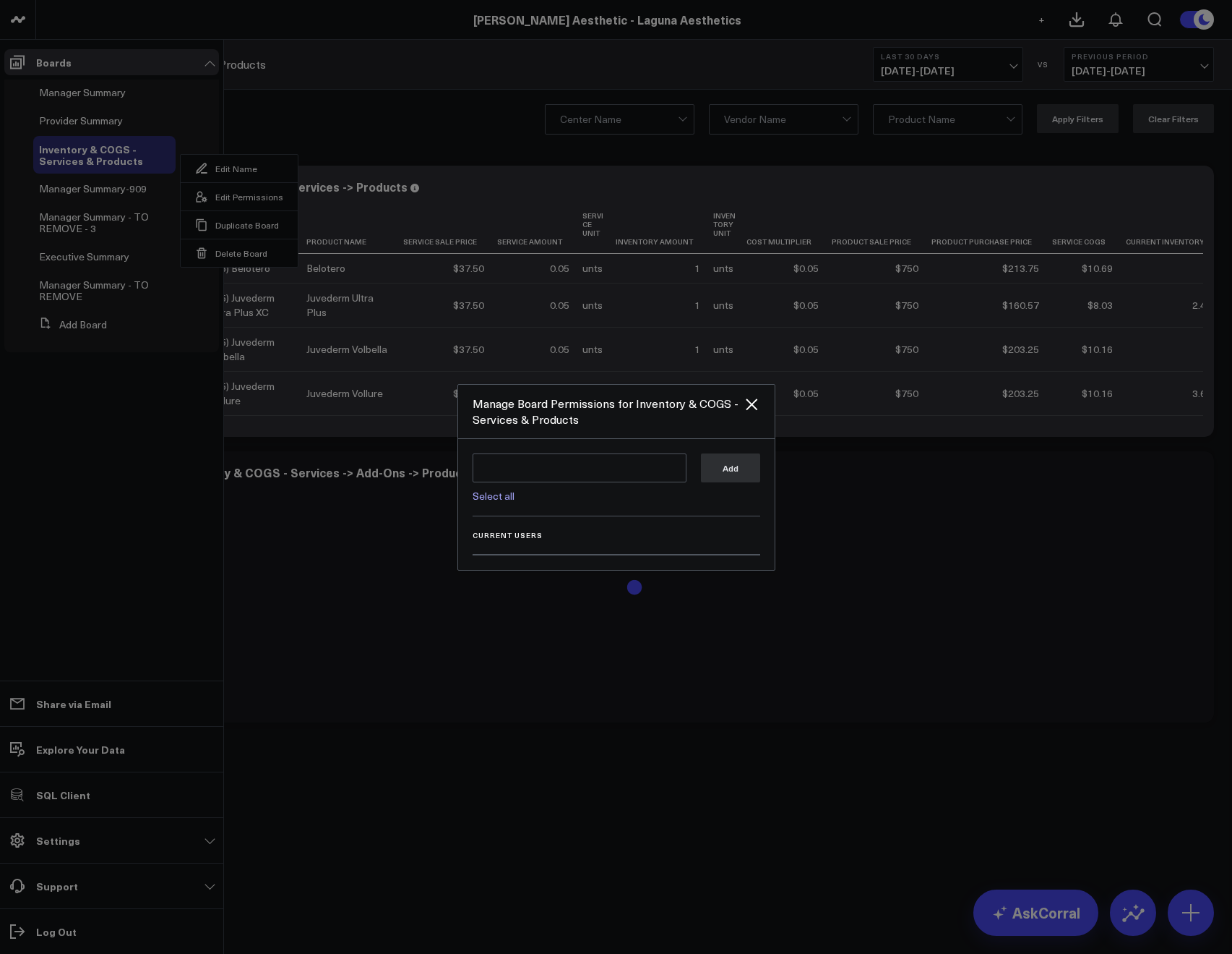
click at [491, 497] on link "Select all" at bounding box center [493, 496] width 42 height 13
type textarea "@Corral Support @[PERSON_NAME] @[PERSON_NAME] @[PERSON_NAME]"
click at [702, 471] on button "Add" at bounding box center [731, 467] width 59 height 29
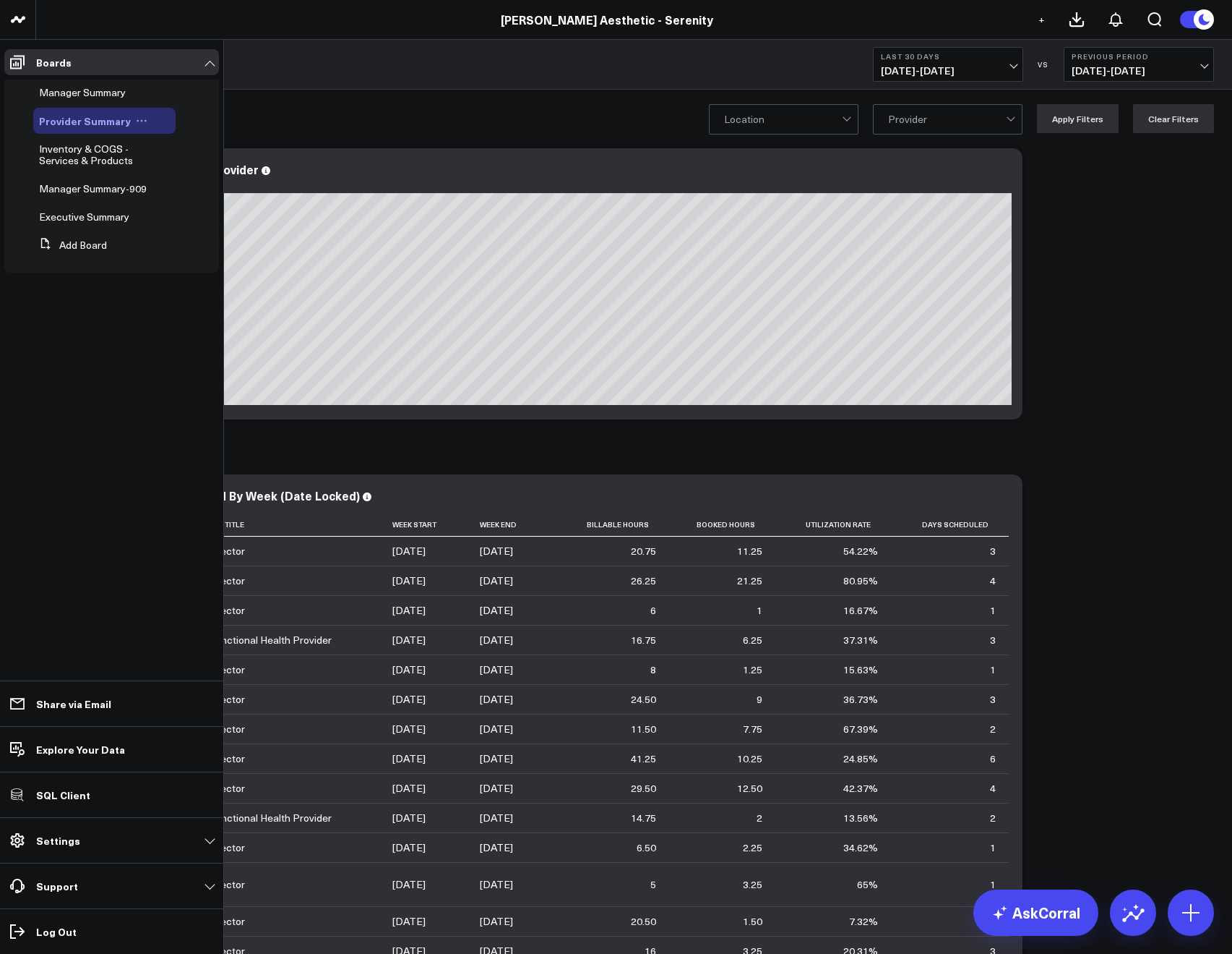
click at [136, 121] on icon at bounding box center [142, 121] width 12 height 12
click at [171, 162] on icon at bounding box center [167, 168] width 13 height 13
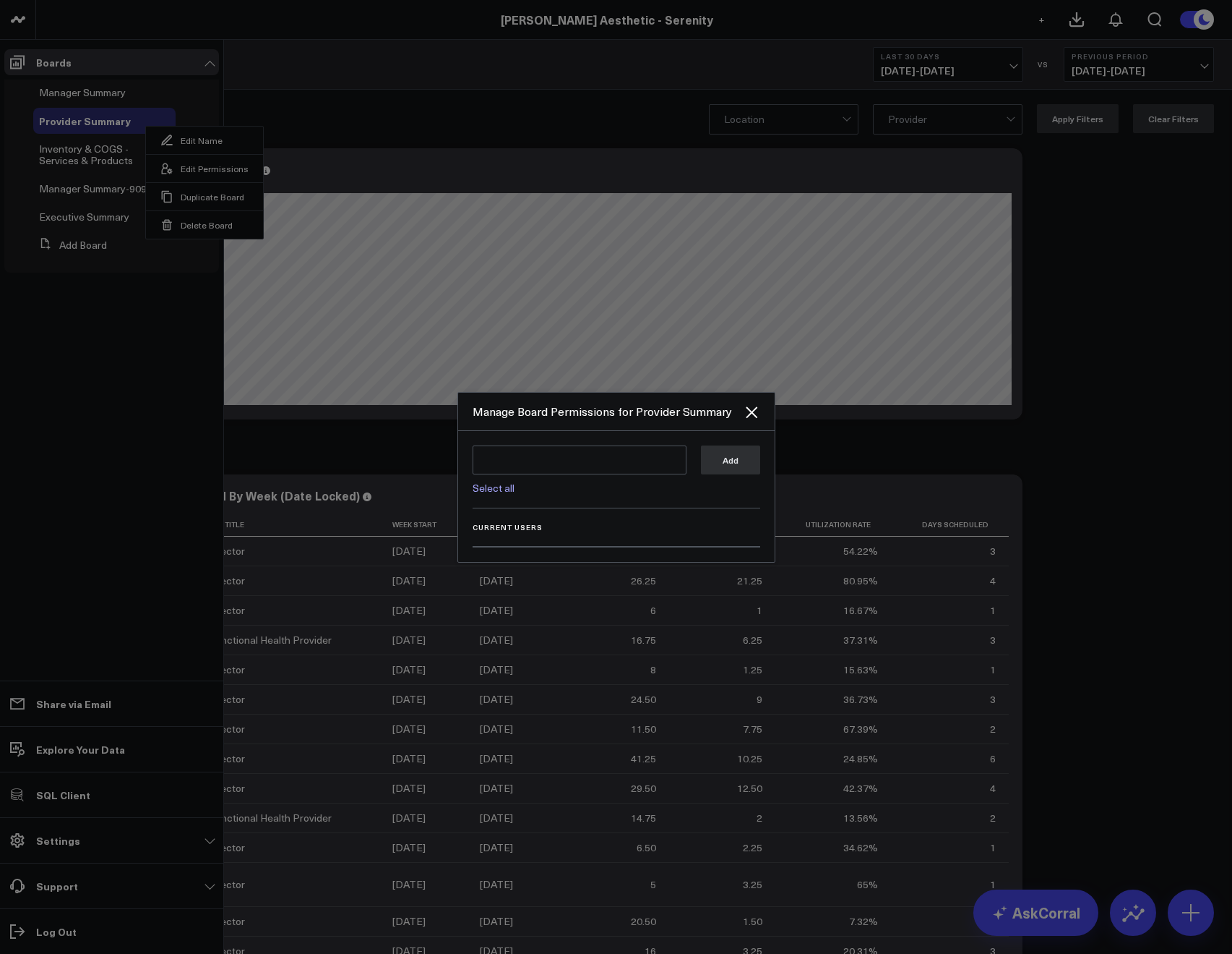
click at [491, 486] on link "Select all" at bounding box center [493, 487] width 42 height 13
type textarea "@Corral Support @JP Wartman @Allie Fleischer @Samarth Patel"
click at [730, 455] on button "Add" at bounding box center [731, 459] width 59 height 29
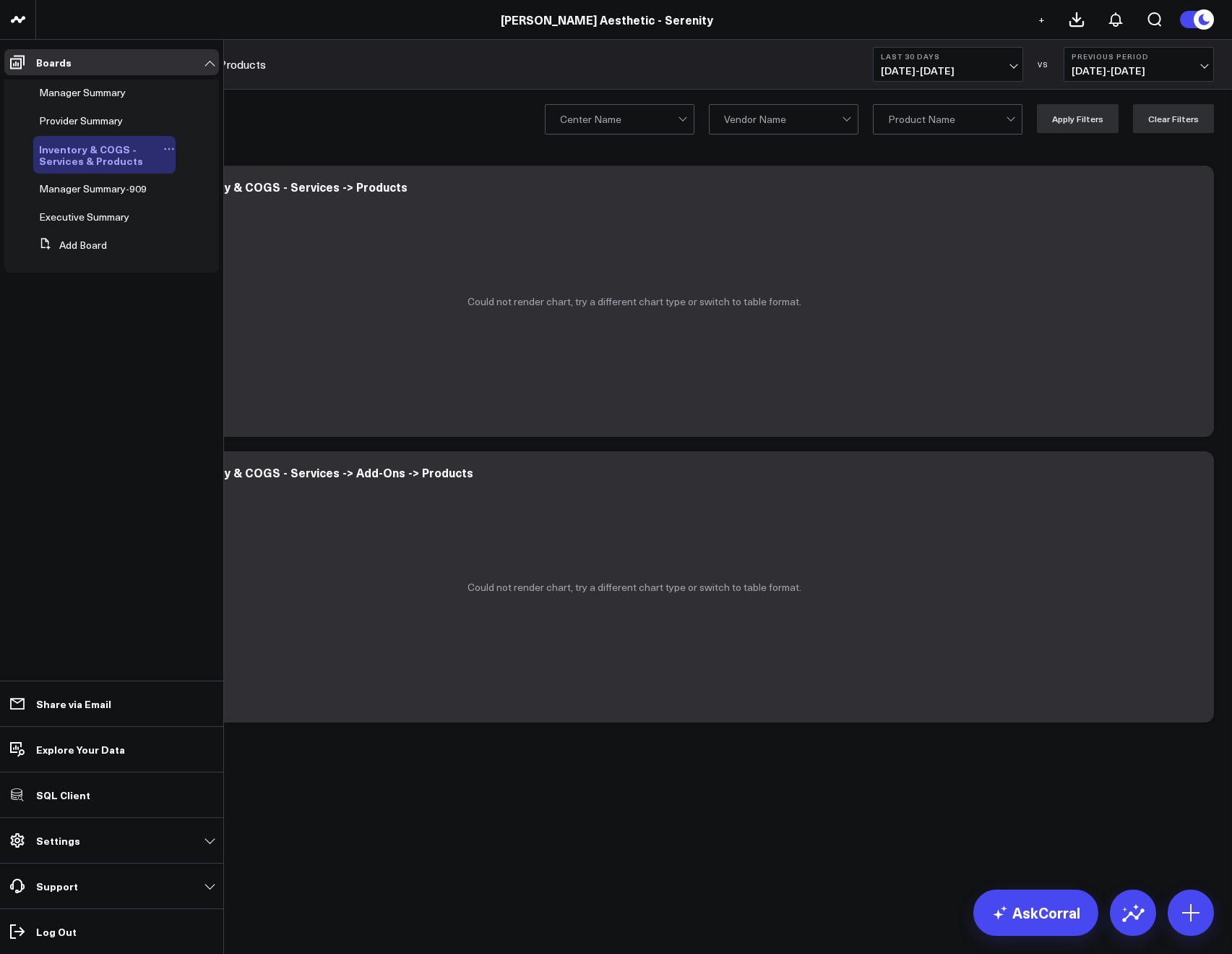
click at [172, 149] on icon at bounding box center [173, 149] width 2 height 2
click at [223, 191] on button "Edit Permissions" at bounding box center [239, 197] width 117 height 28
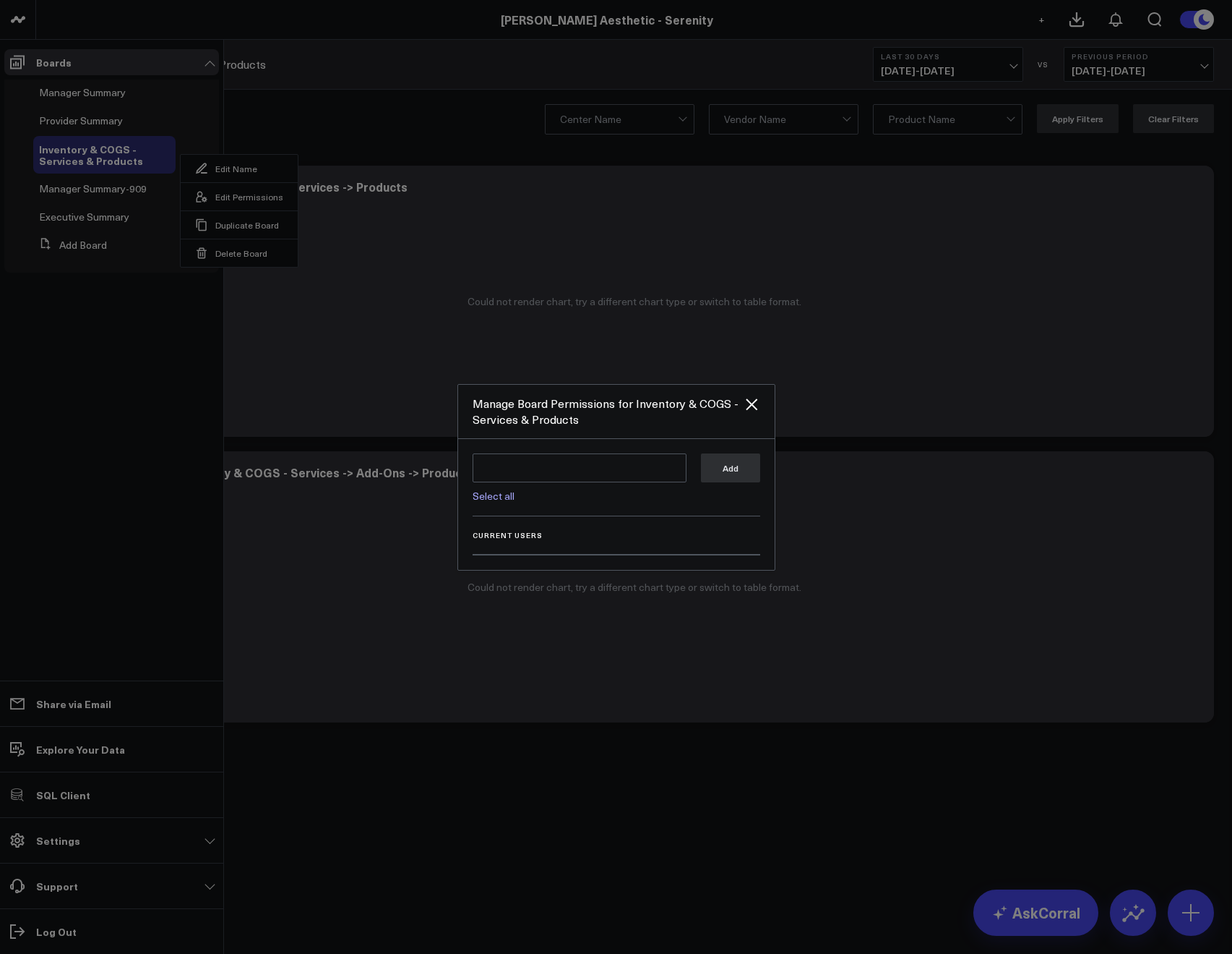
click at [488, 497] on link "Select all" at bounding box center [493, 496] width 42 height 13
type textarea "@Corral Support @[PERSON_NAME] @[PERSON_NAME] @[PERSON_NAME]"
click at [738, 476] on button "Add" at bounding box center [731, 467] width 59 height 29
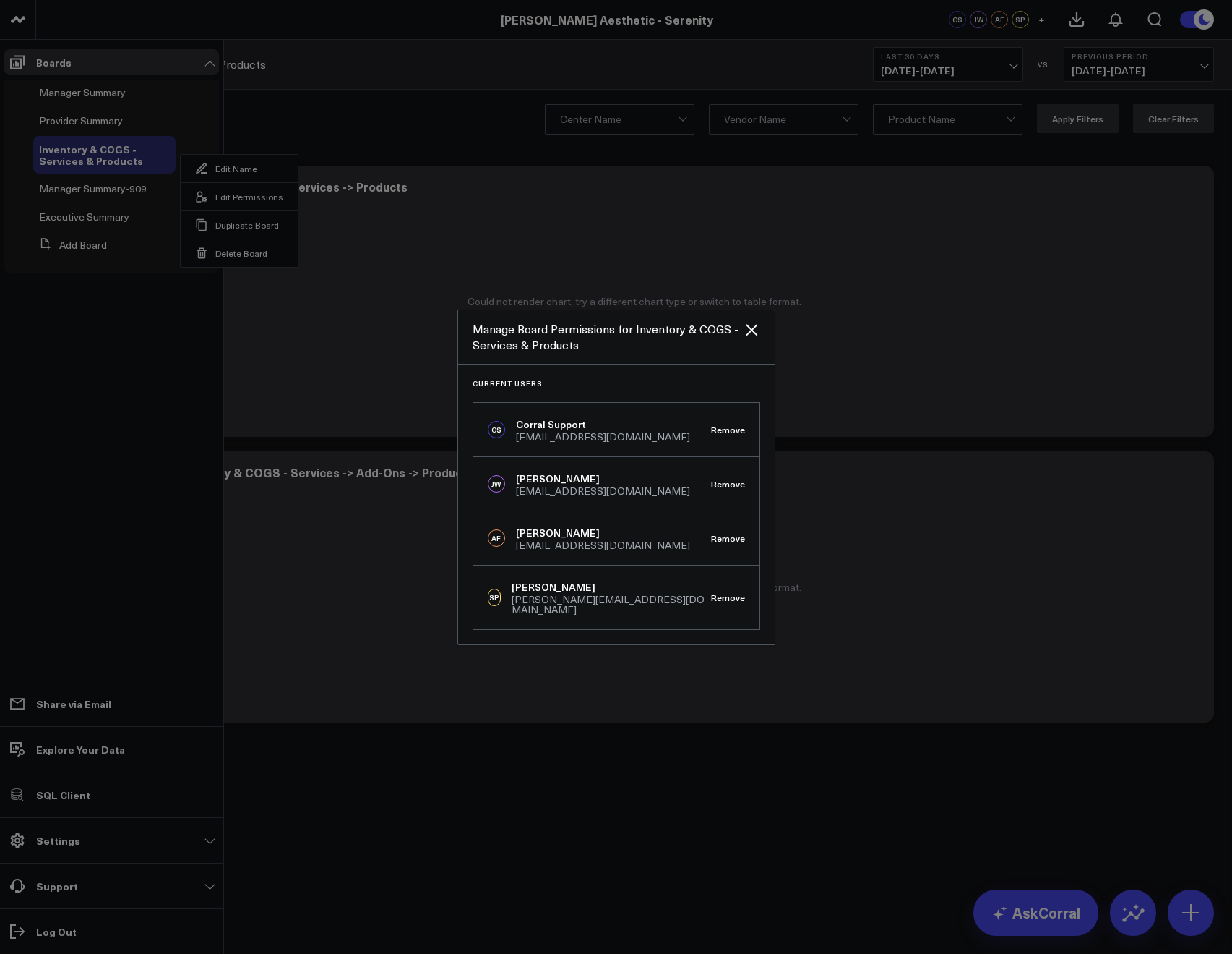
click at [427, 107] on div at bounding box center [616, 477] width 1232 height 954
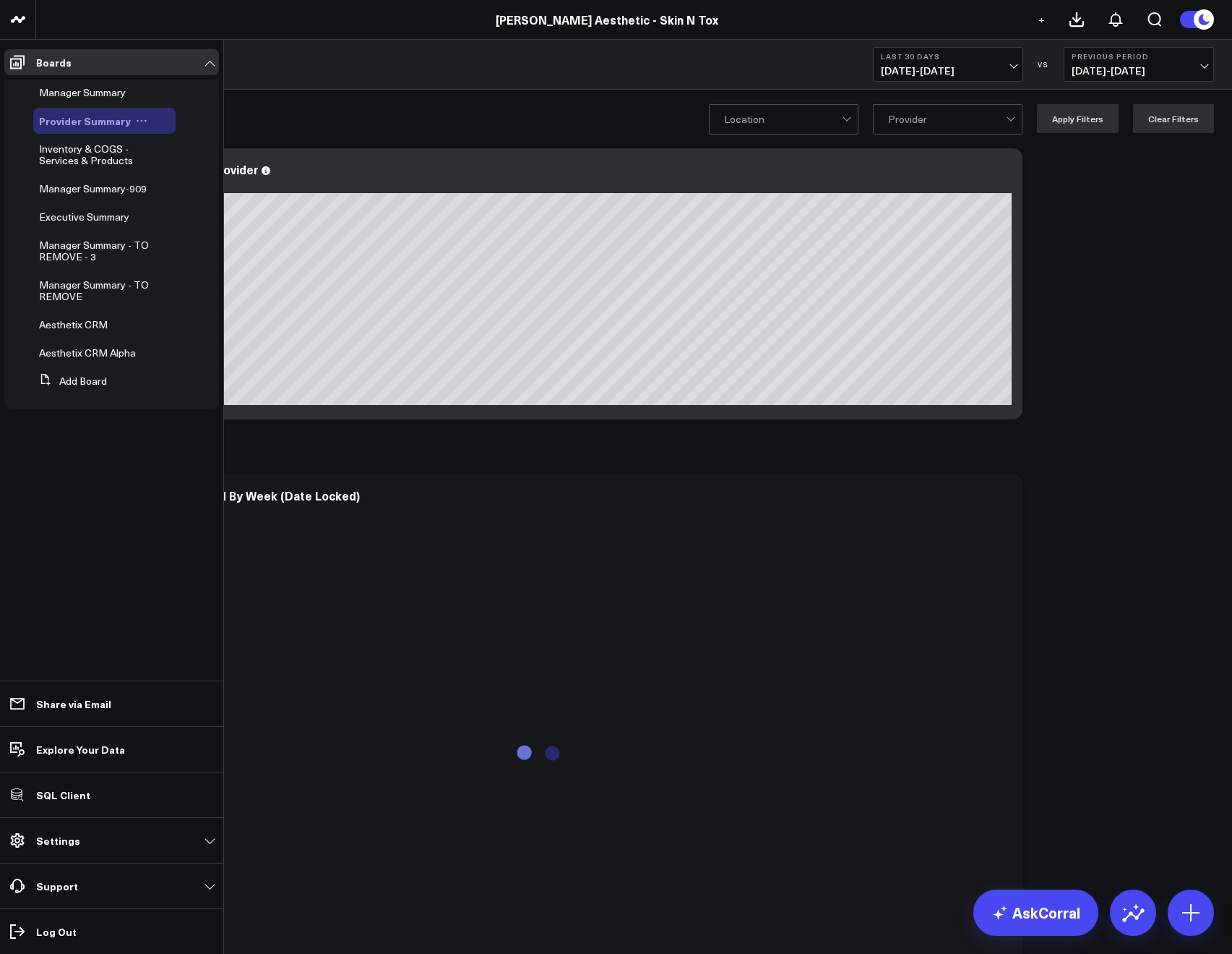
click at [138, 119] on icon at bounding box center [142, 121] width 12 height 12
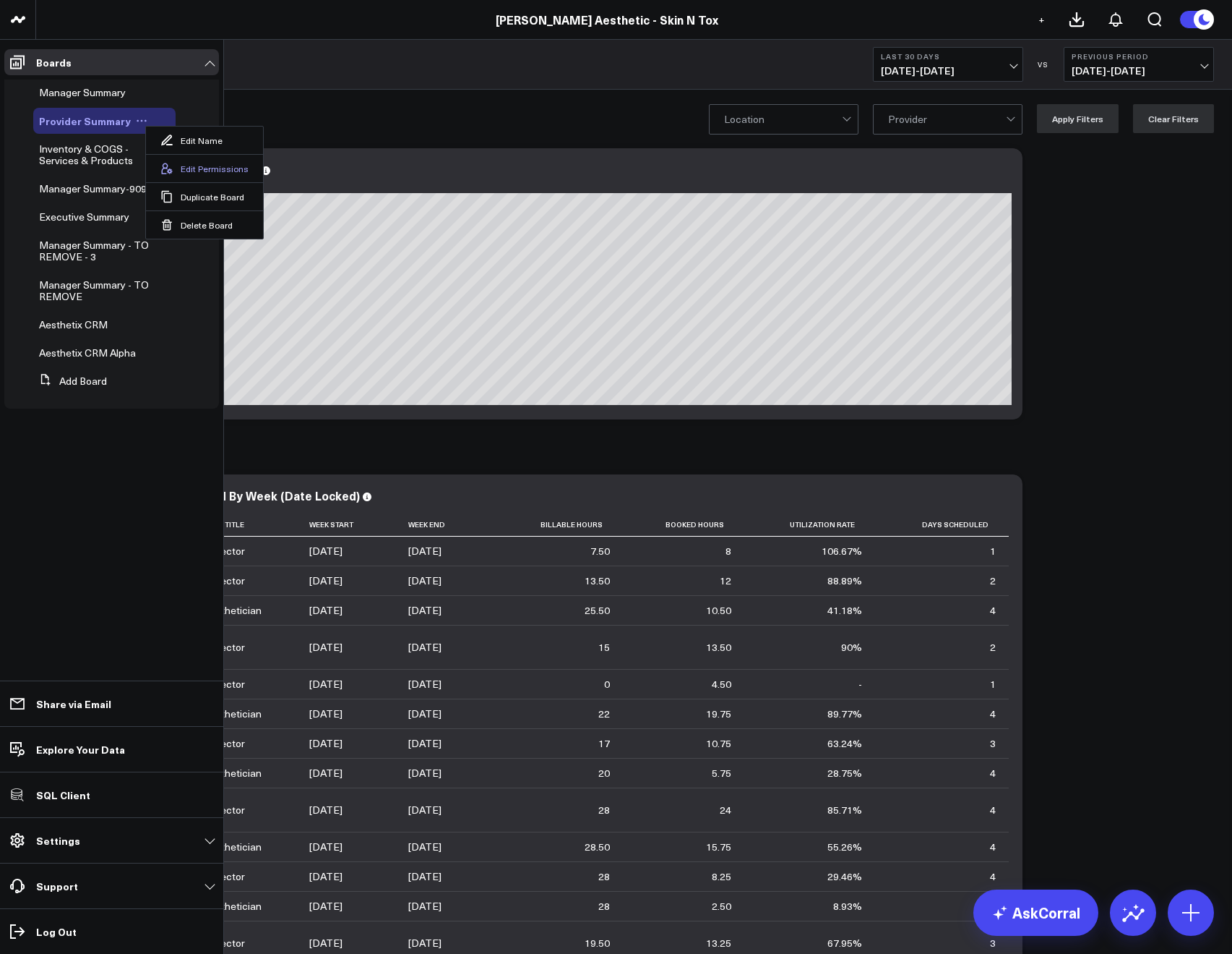
click at [167, 162] on icon at bounding box center [167, 168] width 13 height 13
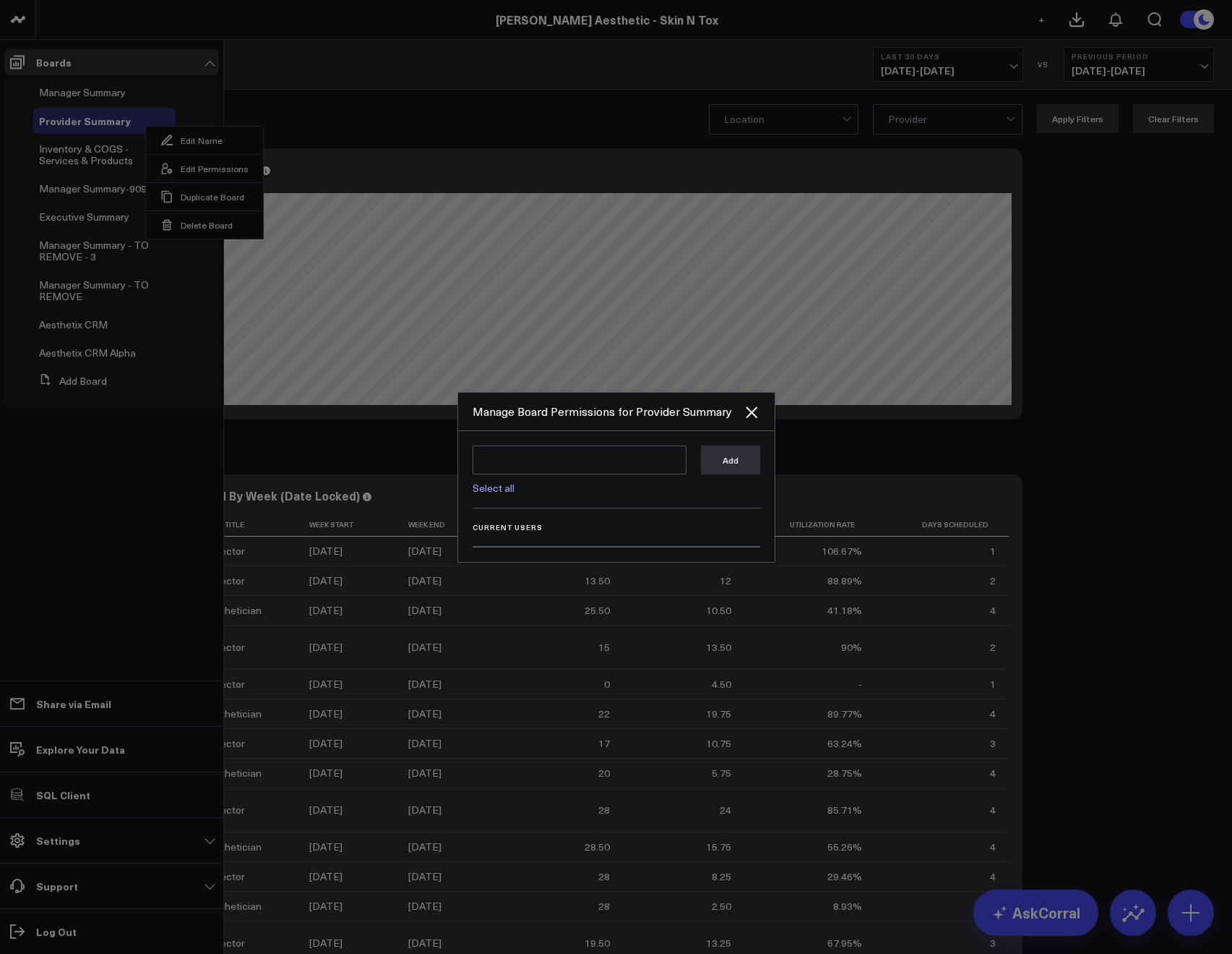
click at [495, 496] on div "Select all Add" at bounding box center [616, 477] width 287 height 62
click at [494, 492] on link "Select all" at bounding box center [493, 487] width 42 height 13
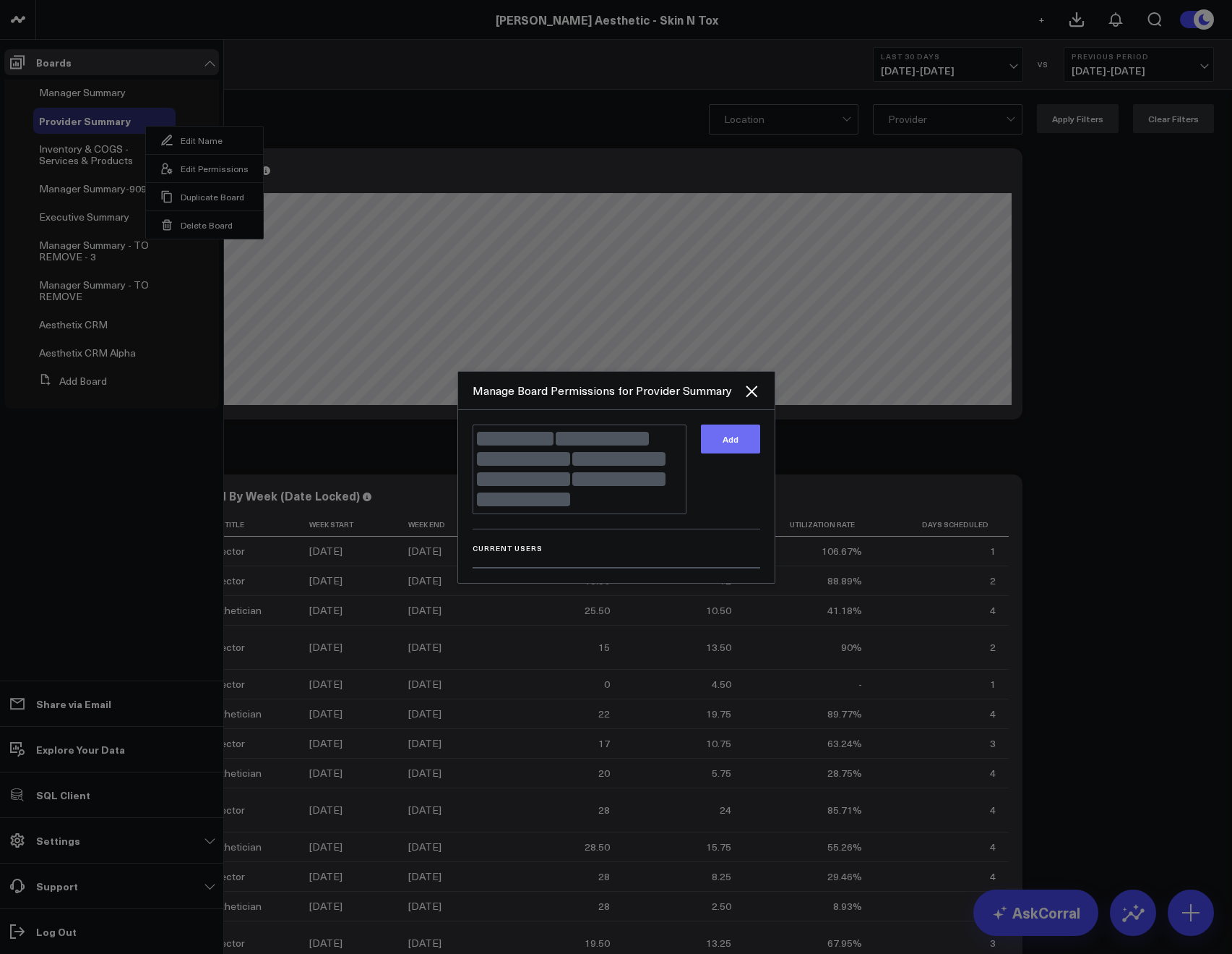
click at [722, 444] on button "Add" at bounding box center [731, 438] width 59 height 29
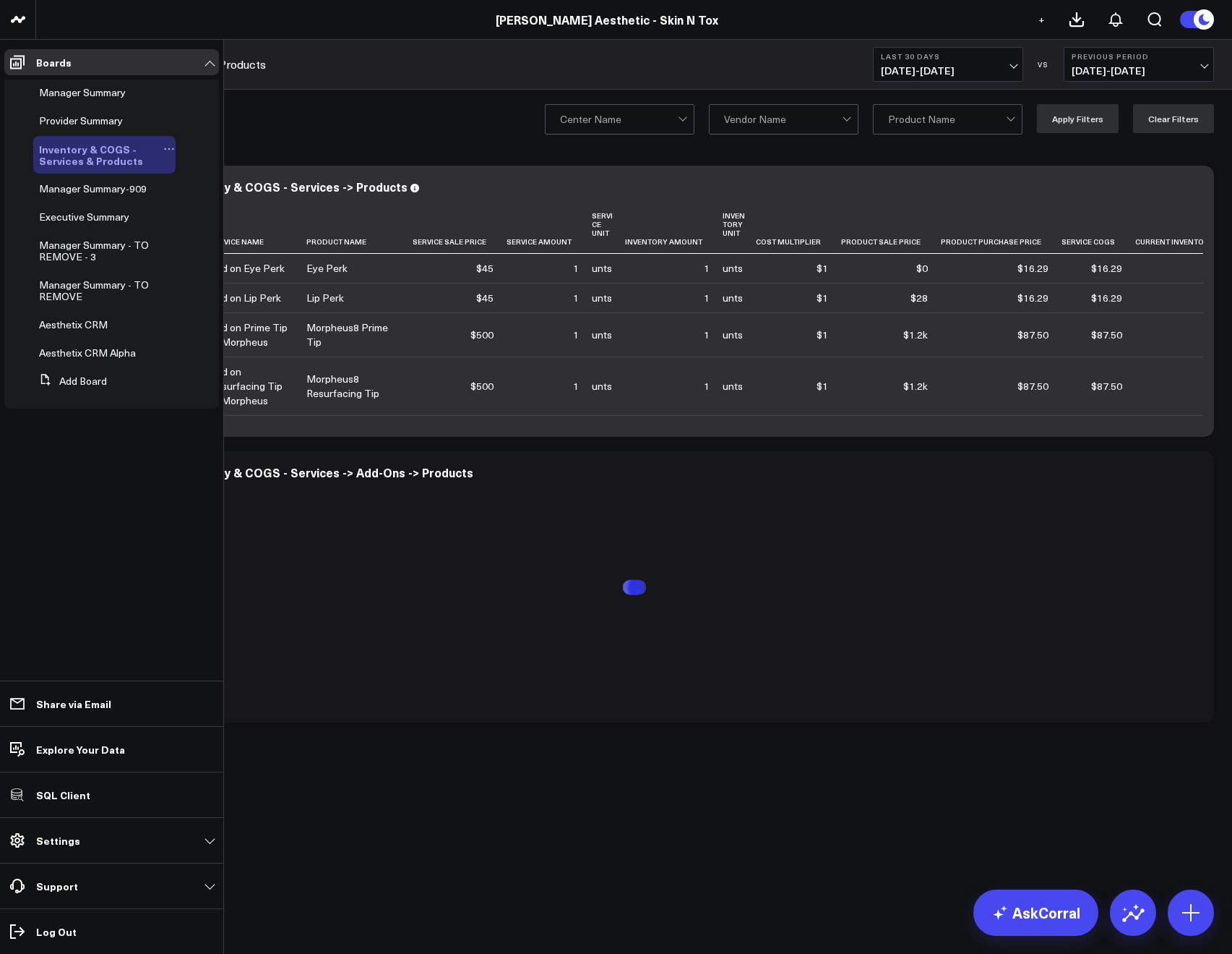
click at [172, 147] on icon at bounding box center [169, 149] width 12 height 12
click at [232, 205] on button "Edit Permissions" at bounding box center [239, 197] width 117 height 28
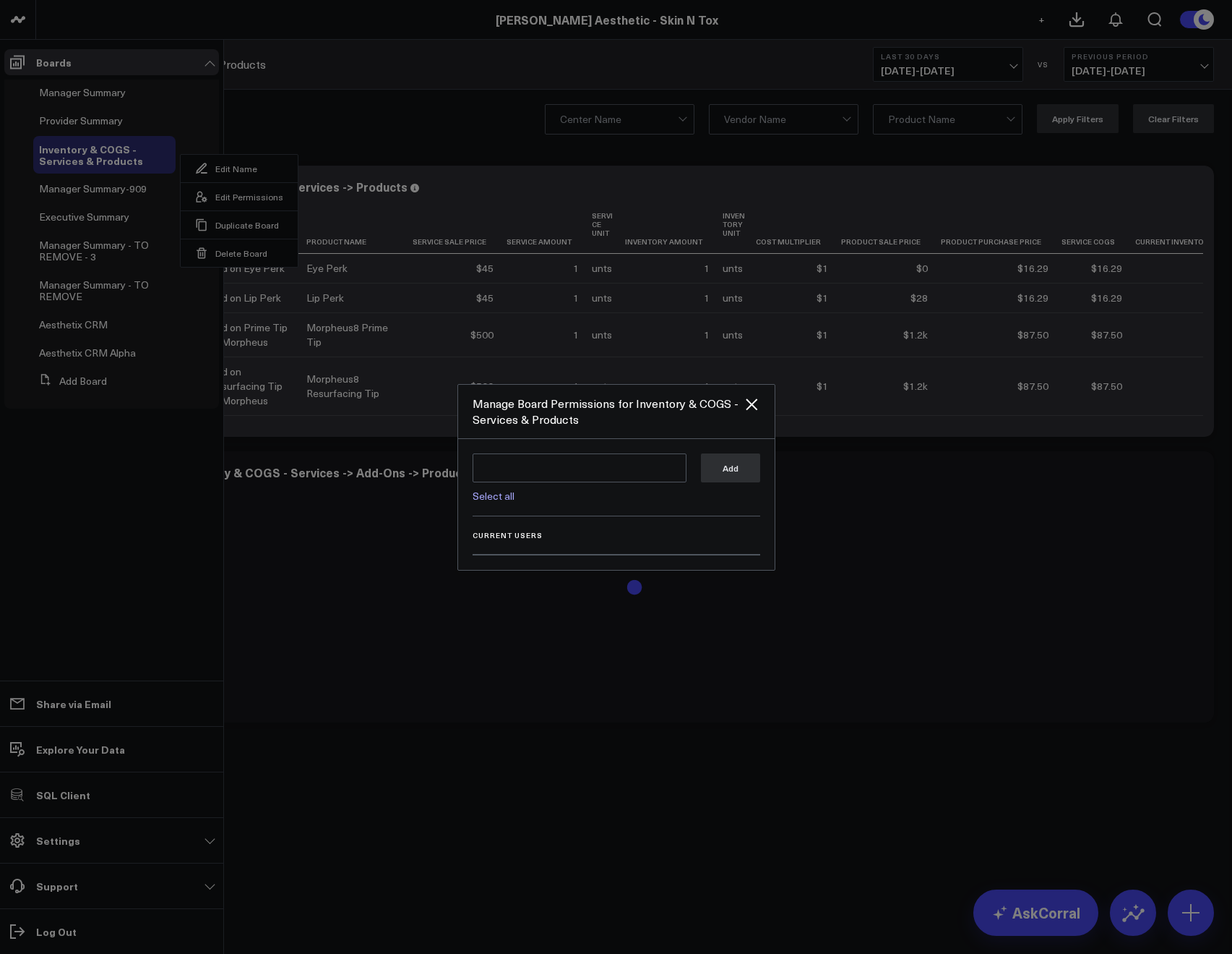
click at [506, 493] on link "Select all" at bounding box center [493, 496] width 42 height 13
type textarea "@Corral Support @[PERSON_NAME] @[PERSON_NAME] @[PERSON_NAME] @[PERSON_NAME] @[P…"
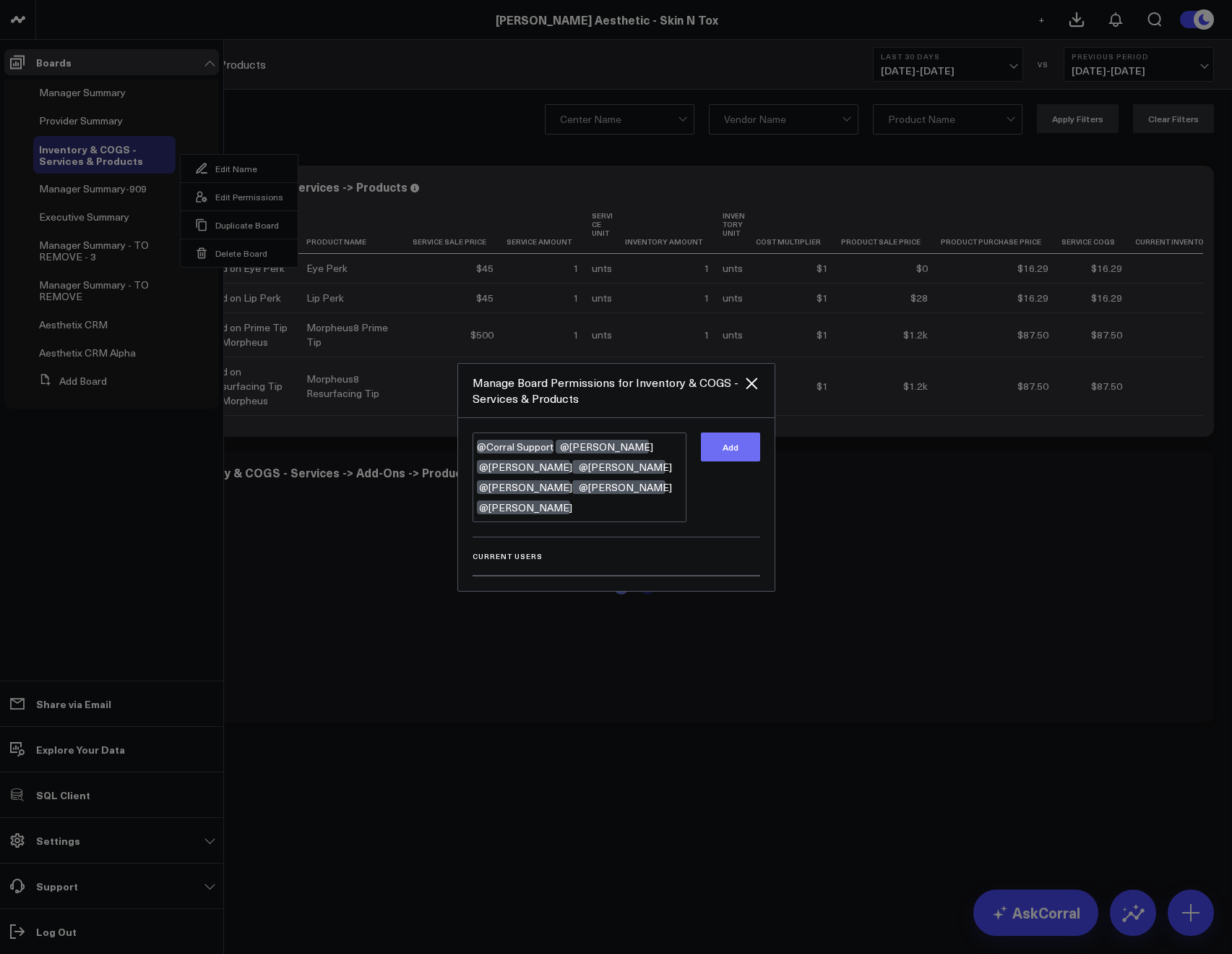
click at [722, 458] on button "Add" at bounding box center [731, 447] width 59 height 29
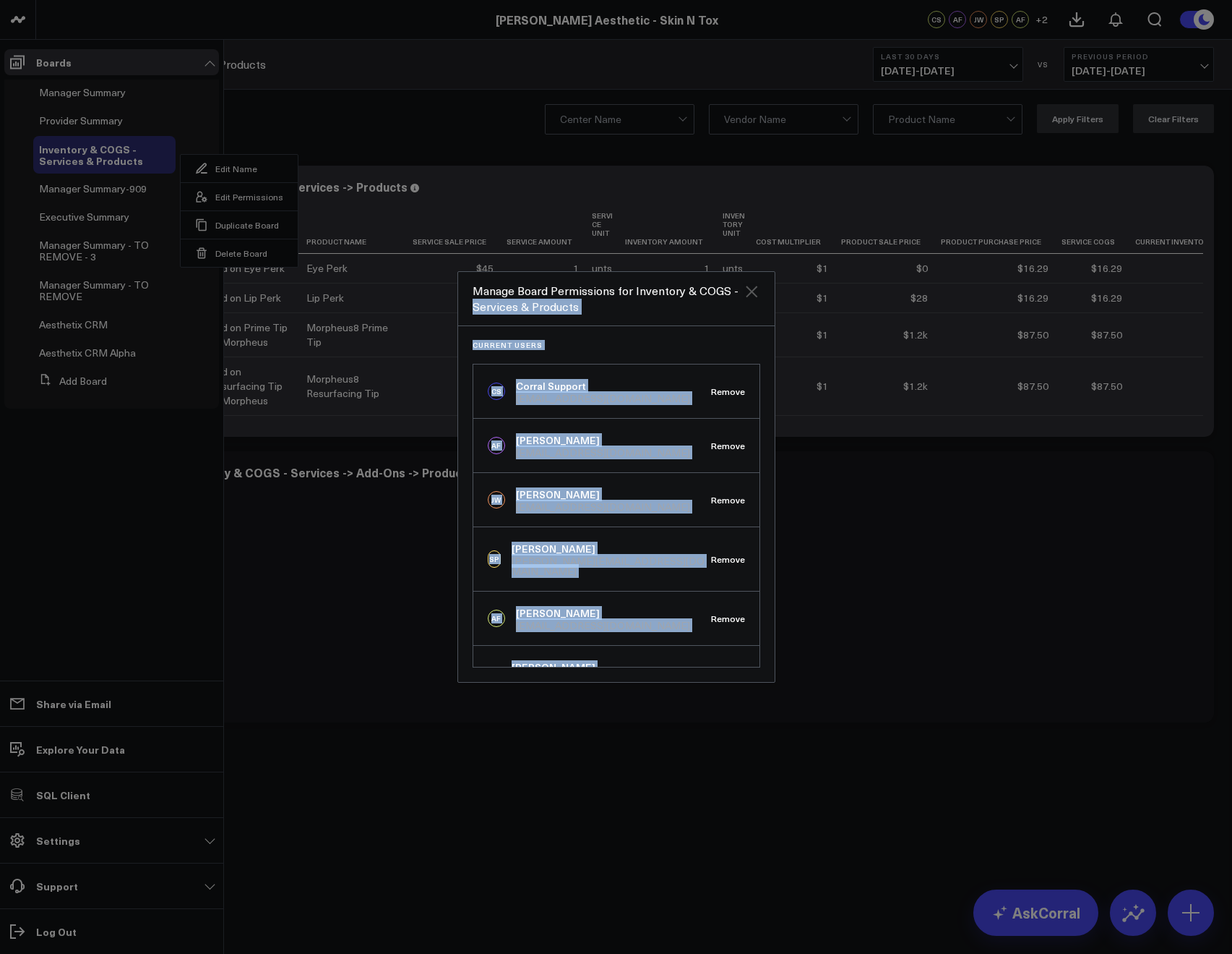
click at [742, 294] on div "Manage Board Permissions for Inventory & COGS - Services & Products Current Use…" at bounding box center [616, 477] width 318 height 412
click at [746, 292] on icon "Close" at bounding box center [751, 291] width 17 height 17
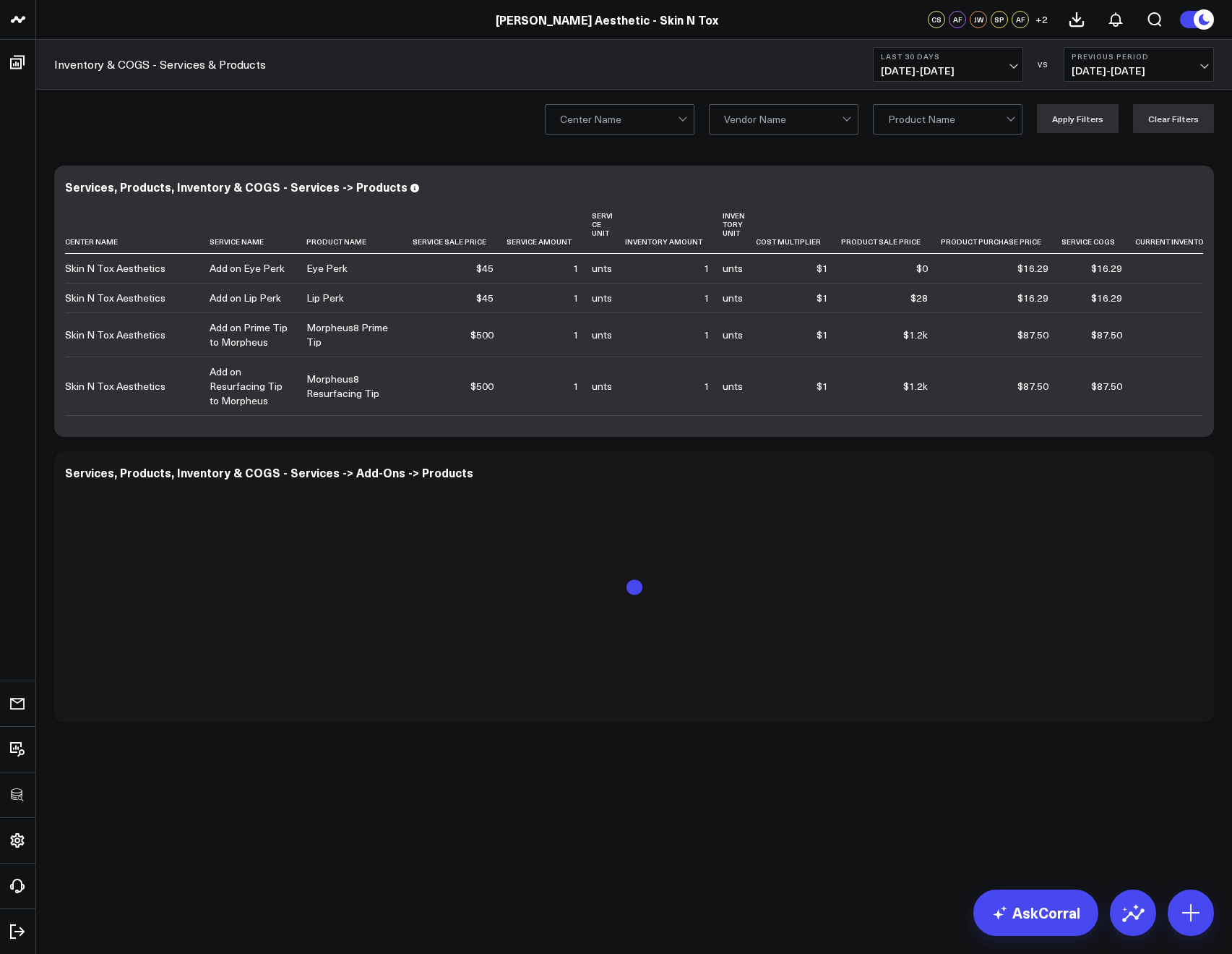
click at [282, 106] on div "Center Name Vendor Name Product Name Apply Filters Clear Filters" at bounding box center [634, 118] width 1196 height 57
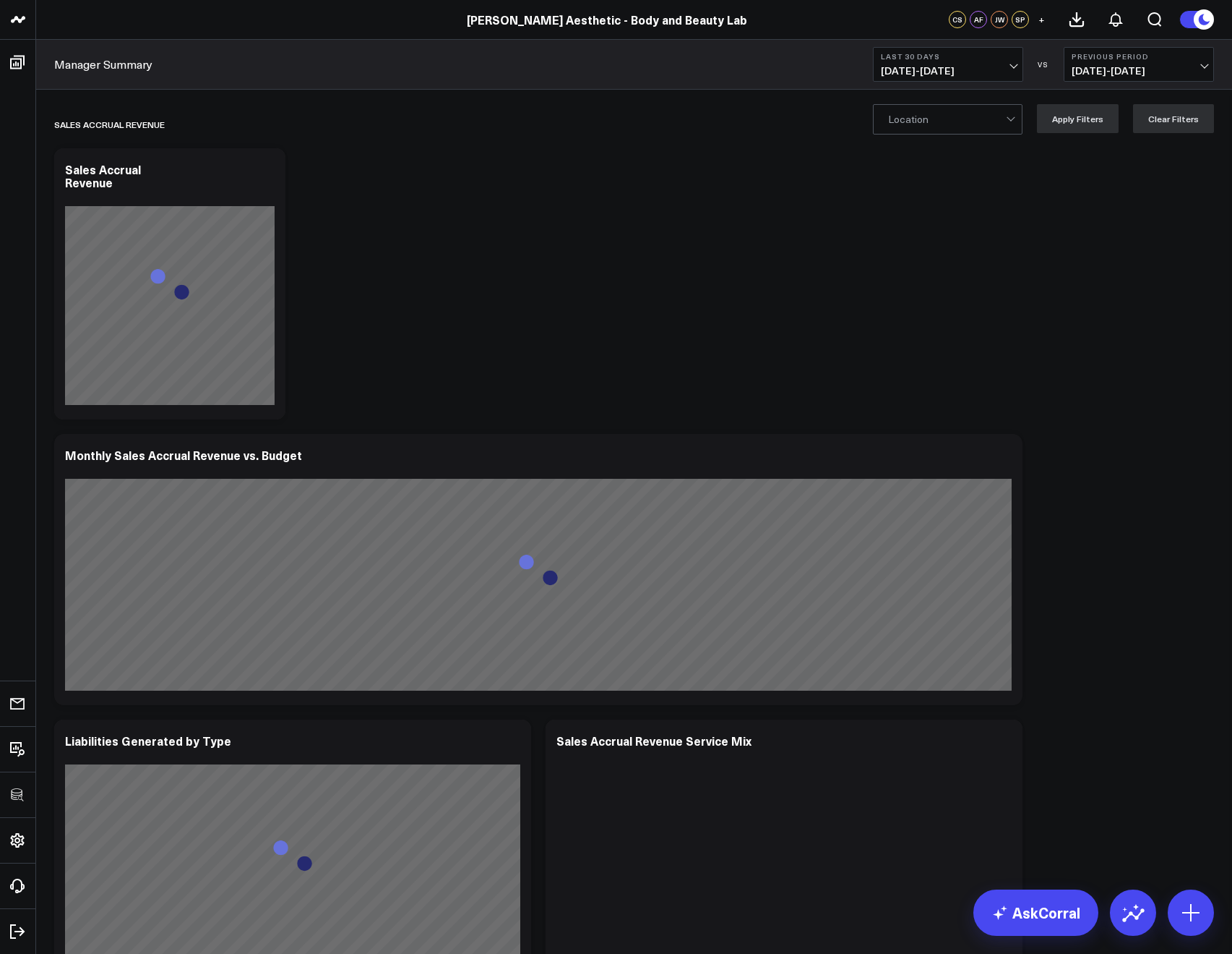
click at [931, 134] on div "Location" at bounding box center [948, 119] width 150 height 30
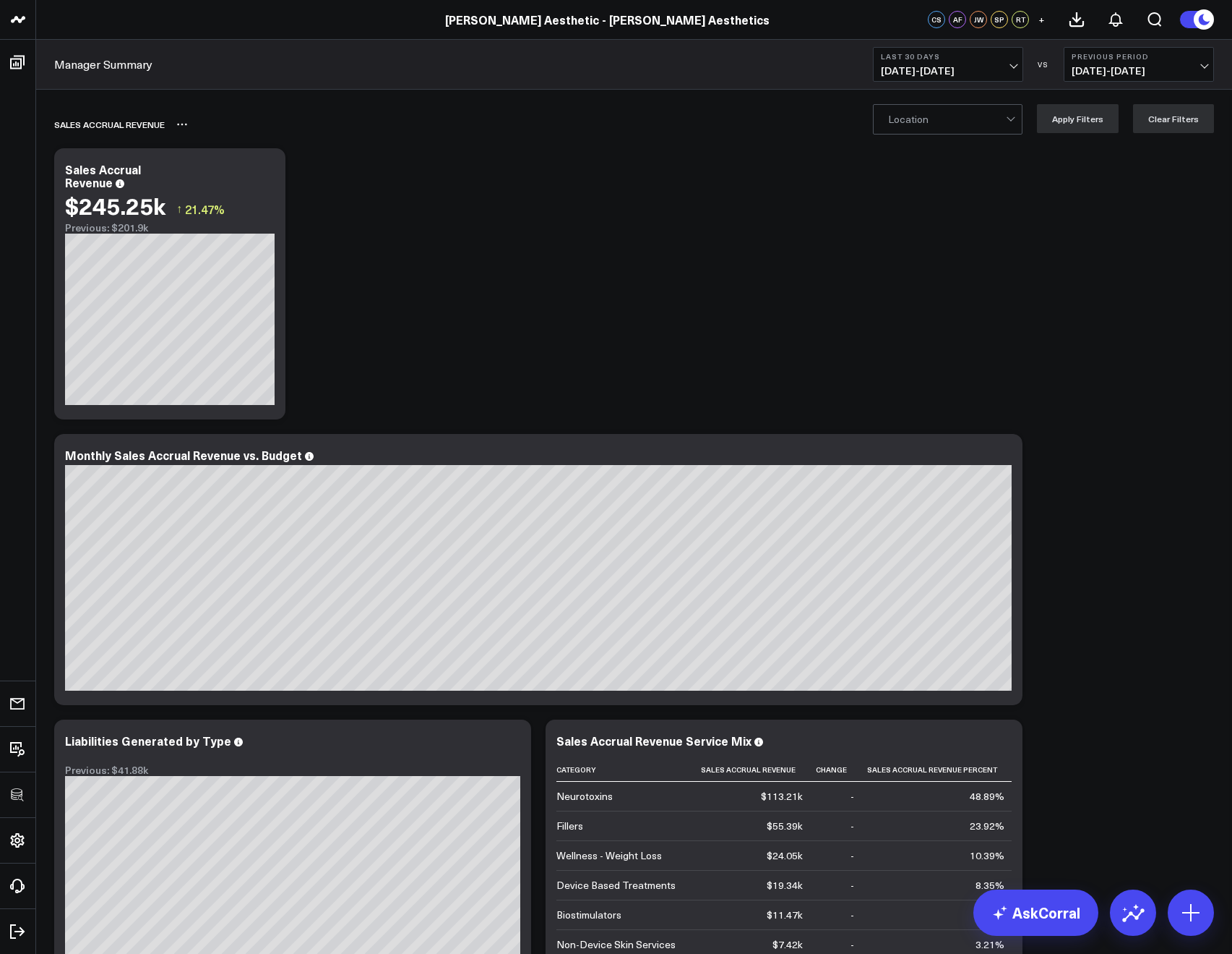
click at [965, 134] on div "Sales Accrual Revenue" at bounding box center [551, 124] width 994 height 33
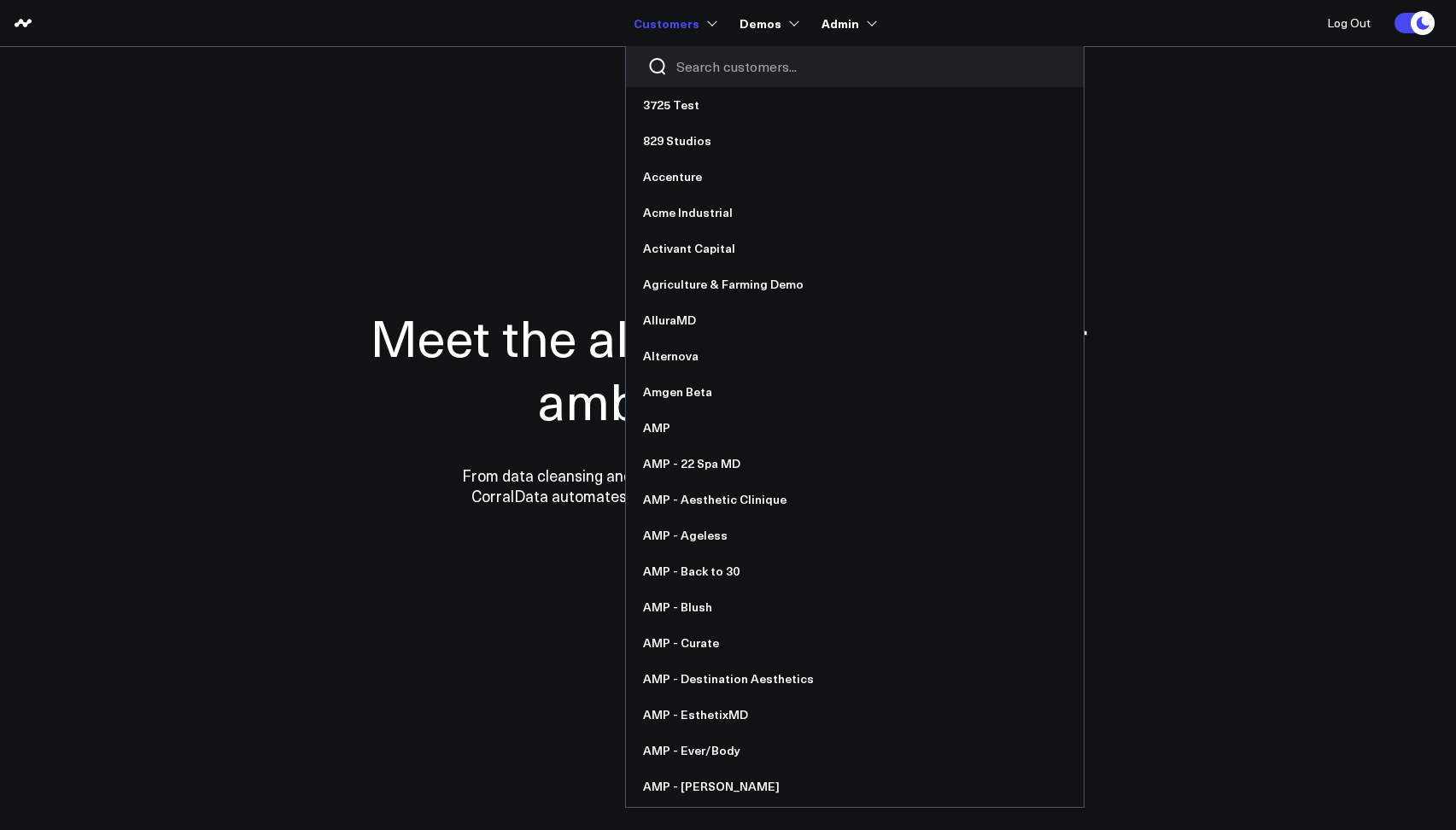
click at [693, 73] on input "Search customers input" at bounding box center [869, 66] width 386 height 19
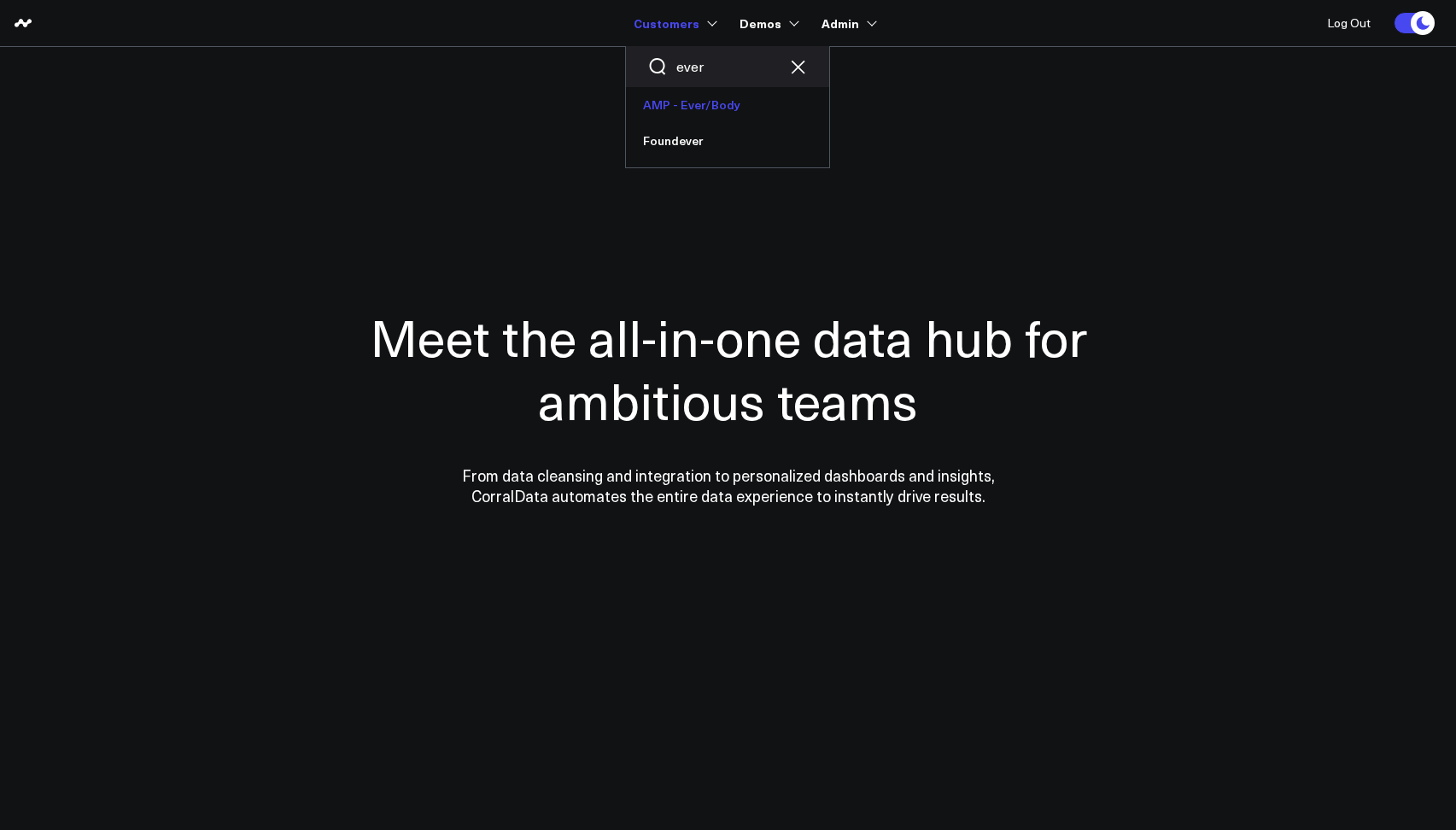
type input "ever"
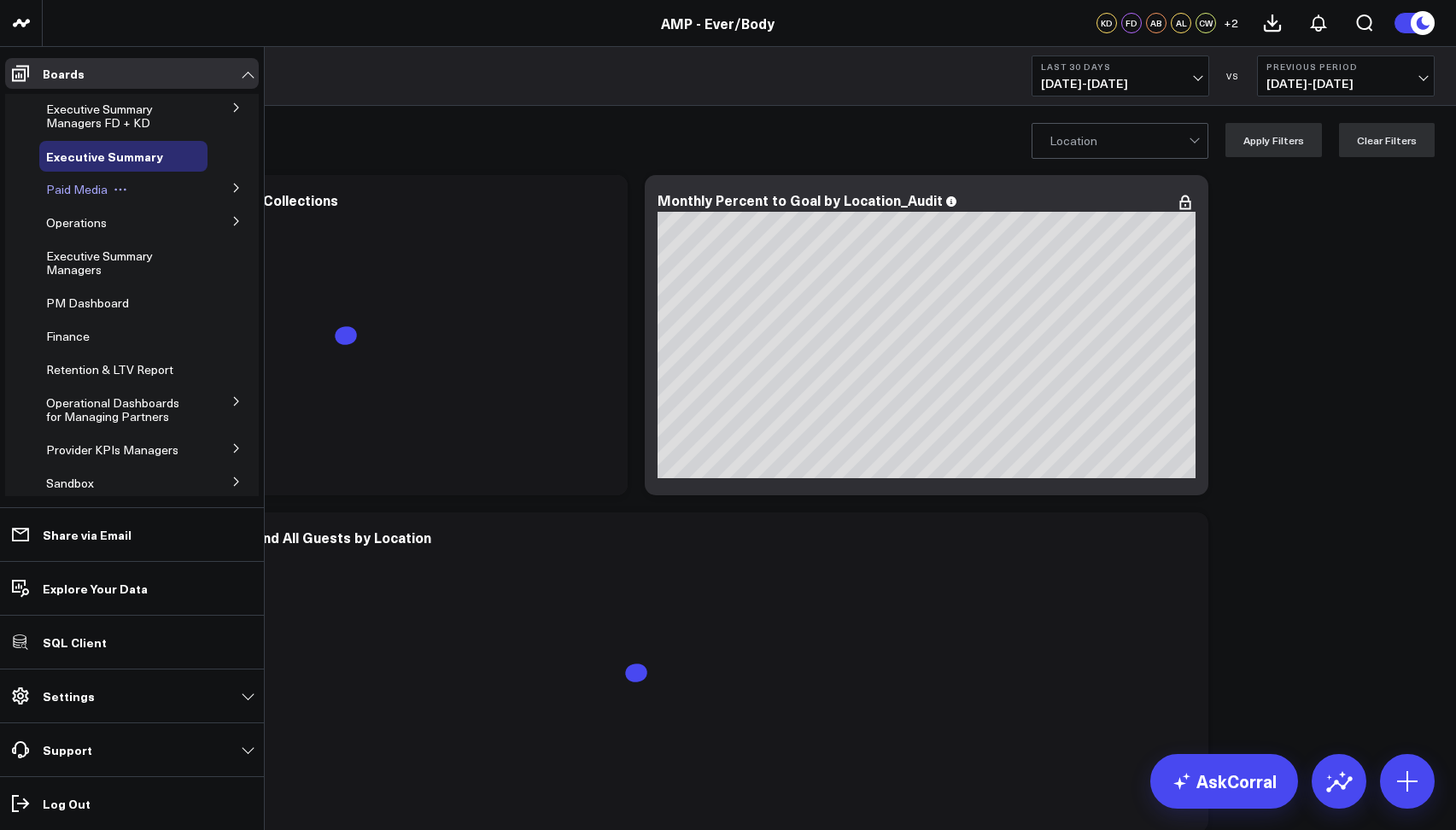
click at [93, 184] on span "Paid Media" at bounding box center [77, 189] width 61 height 16
